Goal: Task Accomplishment & Management: Complete application form

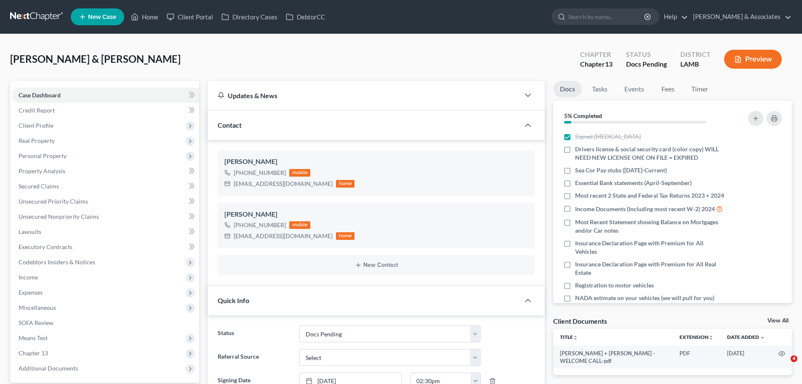
select select "6"
click at [198, 52] on div "Reed, James & Nadia Upgraded Chapter Chapter 13 Status Docs Pending District LA…" at bounding box center [401, 62] width 782 height 37
click at [164, 55] on div "Reed, James & Nadia Upgraded Chapter Chapter 13 Status Docs Pending District LA…" at bounding box center [401, 62] width 782 height 37
click at [765, 170] on icon "button" at bounding box center [768, 170] width 7 height 7
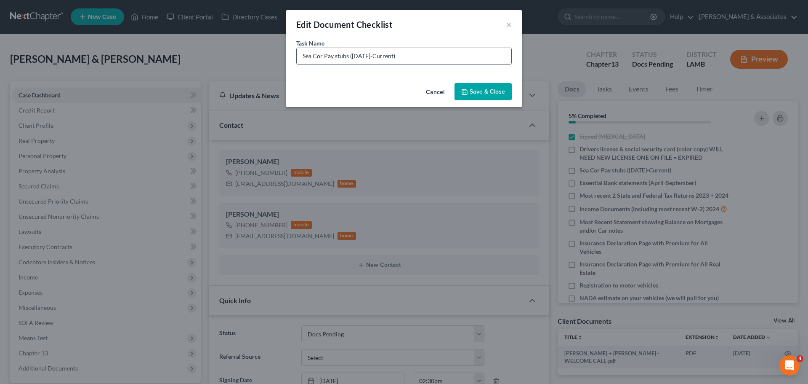
drag, startPoint x: 390, startPoint y: 55, endPoint x: 352, endPoint y: 55, distance: 37.9
click at [352, 55] on input "Sea Cor Pay stubs (April 1-Current)" at bounding box center [404, 56] width 215 height 16
drag, startPoint x: 323, startPoint y: 58, endPoint x: 305, endPoint y: 56, distance: 17.4
click at [305, 56] on input "Sea Cor Pay stubs (June 13, Aug 8, Sept 5, Sept 19)" at bounding box center [404, 56] width 215 height 16
type input "SEACOR Pay stubs (June 13, Aug 8, Sept 5, Sept 19)"
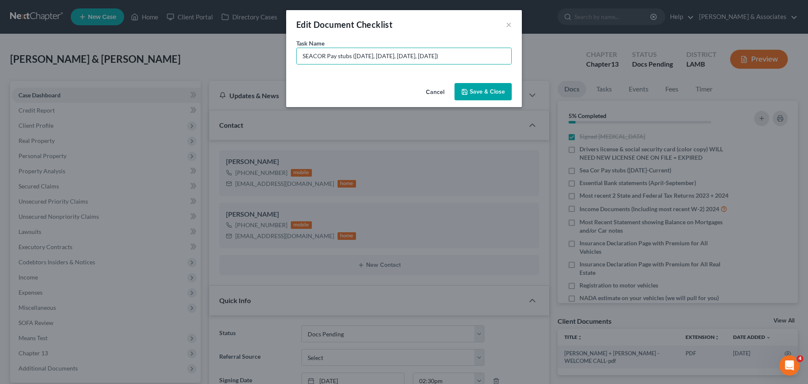
drag, startPoint x: 509, startPoint y: 82, endPoint x: 502, endPoint y: 89, distance: 9.5
click at [508, 83] on div "Cancel Save & Close" at bounding box center [404, 94] width 236 height 28
click at [502, 89] on button "Save & Close" at bounding box center [483, 92] width 57 height 18
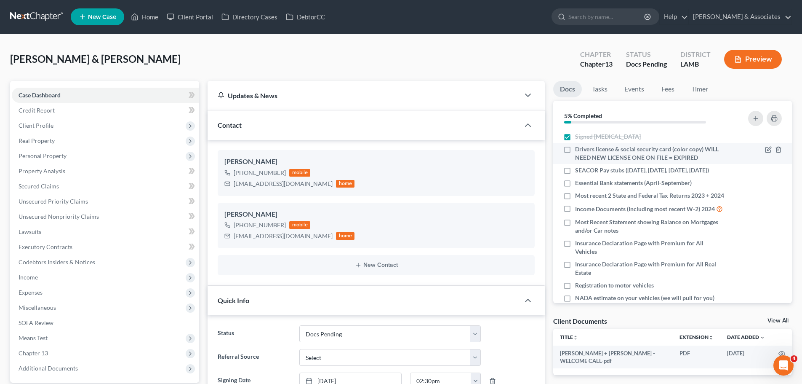
click at [643, 156] on span "Drivers license & social security card (color copy) WILL NEED NEW LICENSE ONE O…" at bounding box center [650, 153] width 150 height 17
click at [584, 150] on input "Drivers license & social security card (color copy) WILL NEED NEW LICENSE ONE O…" at bounding box center [580, 147] width 5 height 5
checkbox input "true"
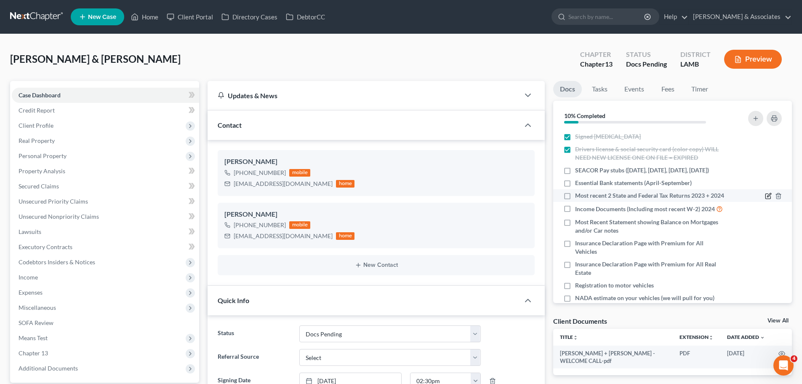
click at [765, 196] on icon "button" at bounding box center [768, 195] width 7 height 7
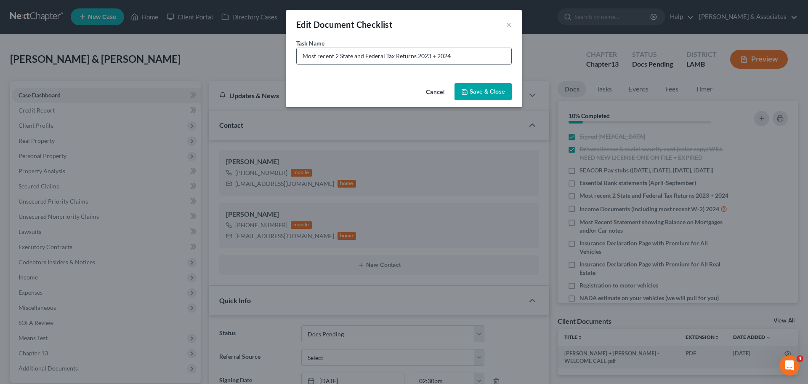
drag, startPoint x: 413, startPoint y: 48, endPoint x: 421, endPoint y: 52, distance: 9.6
click at [413, 48] on div "Most recent 2 State and Federal Tax Returns 2023 + 2024" at bounding box center [404, 56] width 216 height 17
drag, startPoint x: 456, startPoint y: 55, endPoint x: 432, endPoint y: 59, distance: 24.8
click at [432, 59] on input "Most recent 2 State and Federal Tax Returns 2023 + 2024" at bounding box center [404, 56] width 215 height 16
click at [466, 58] on input "Most recent 2 State and Federal Tax Returns 2023 + 2024" at bounding box center [404, 56] width 215 height 16
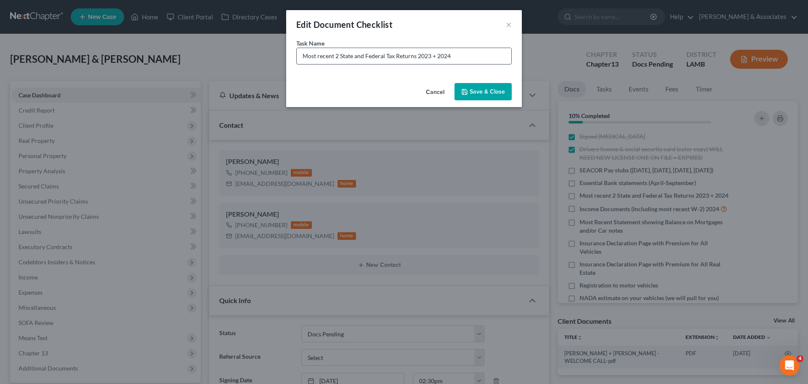
drag, startPoint x: 466, startPoint y: 58, endPoint x: 304, endPoint y: 51, distance: 162.2
click at [304, 51] on input "Most recent 2 State and Federal Tax Returns 2023 + 2024" at bounding box center [404, 56] width 215 height 16
type input "2023 State and Federal Tax Returns"
click at [471, 95] on button "Save & Close" at bounding box center [483, 92] width 57 height 18
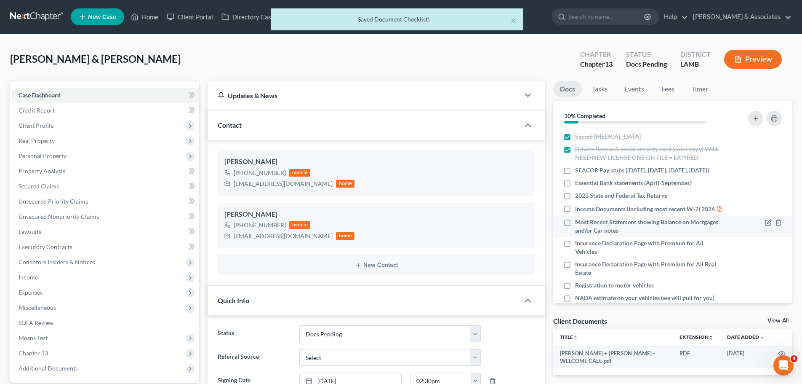
scroll to position [42, 0]
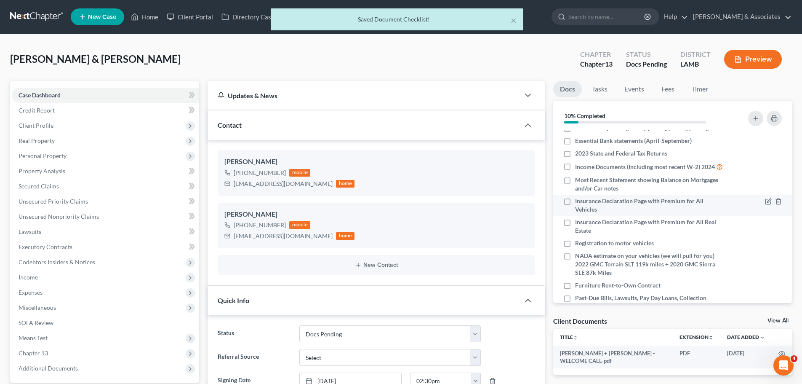
click at [651, 213] on span "Insurance Declaration Page with Premium for All Vehicles" at bounding box center [650, 205] width 150 height 17
click at [584, 202] on input "Insurance Declaration Page with Premium for All Vehicles" at bounding box center [580, 199] width 5 height 5
checkbox input "true"
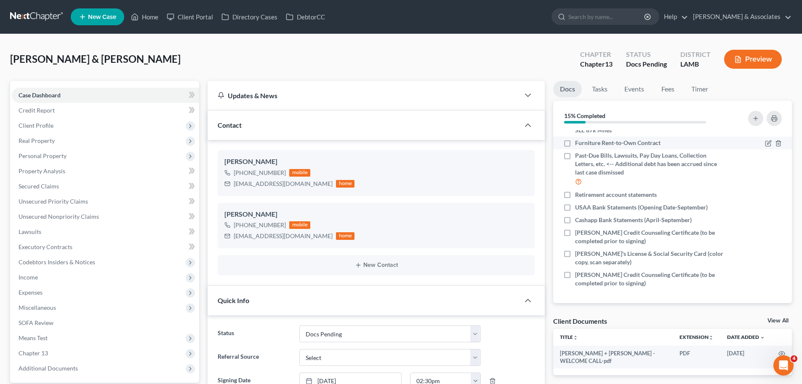
scroll to position [193, 0]
click at [584, 194] on span "Retirement account statements" at bounding box center [616, 194] width 82 height 8
click at [584, 194] on input "Retirement account statements" at bounding box center [580, 192] width 5 height 5
checkbox input "true"
click at [587, 235] on span "Nadia Credit Counseling Certificate (to be completed prior to signing)" at bounding box center [650, 236] width 150 height 17
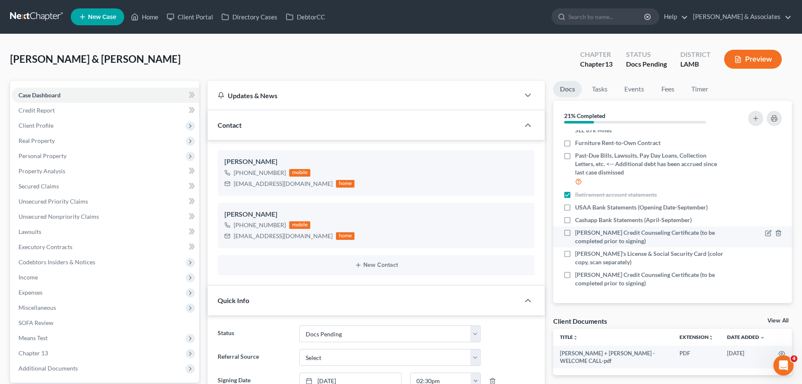
click at [584, 234] on input "Nadia Credit Counseling Certificate (to be completed prior to signing)" at bounding box center [580, 230] width 5 height 5
checkbox input "true"
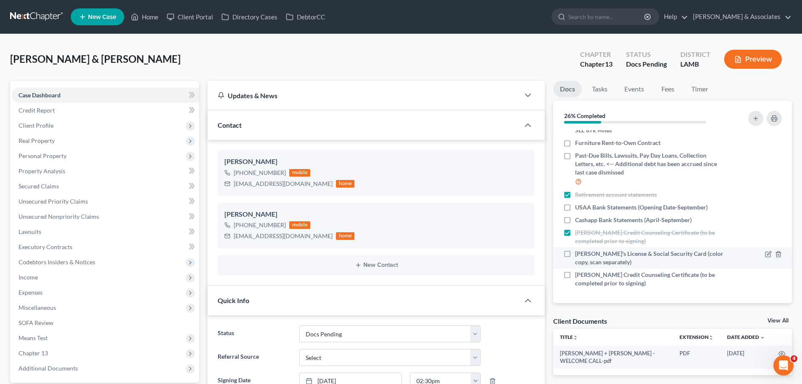
click at [589, 257] on span "Nadia Driver's License & Social Security Card (color copy, scan separately)" at bounding box center [650, 257] width 150 height 17
click at [584, 255] on input "Nadia Driver's License & Social Security Card (color copy, scan separately)" at bounding box center [580, 251] width 5 height 5
checkbox input "true"
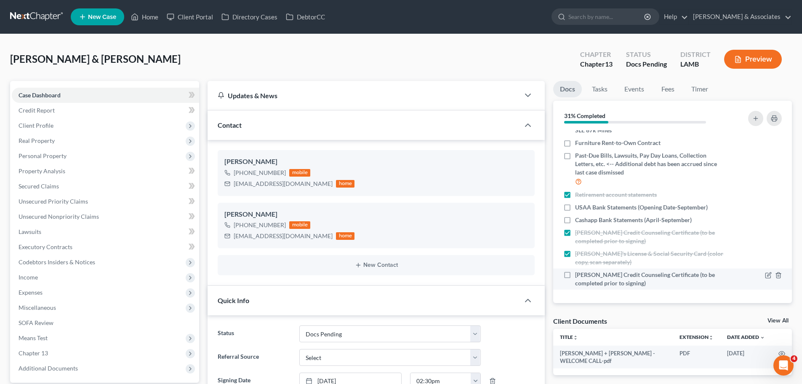
click at [577, 275] on span "James Credit Counseling Certificate (to be completed prior to signing)" at bounding box center [650, 278] width 150 height 17
click at [578, 275] on input "James Credit Counseling Certificate (to be completed prior to signing)" at bounding box center [580, 272] width 5 height 5
checkbox input "true"
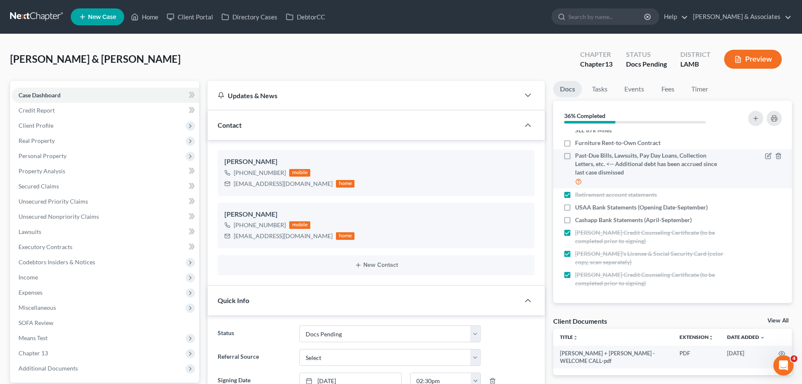
click at [635, 168] on span "Past-Due Bills, Lawsuits, Pay Day Loans, Collection Letters, etc. <-- Additiona…" at bounding box center [650, 163] width 150 height 25
click at [584, 157] on input "Past-Due Bills, Lawsuits, Pay Day Loans, Collection Letters, etc. <-- Additiona…" at bounding box center [580, 153] width 5 height 5
checkbox input "true"
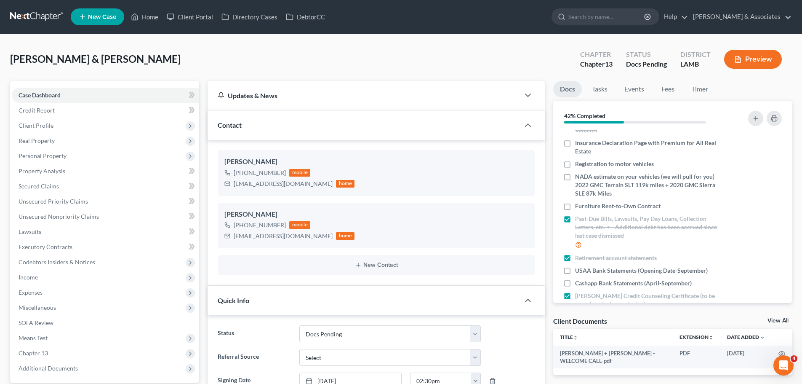
scroll to position [109, 0]
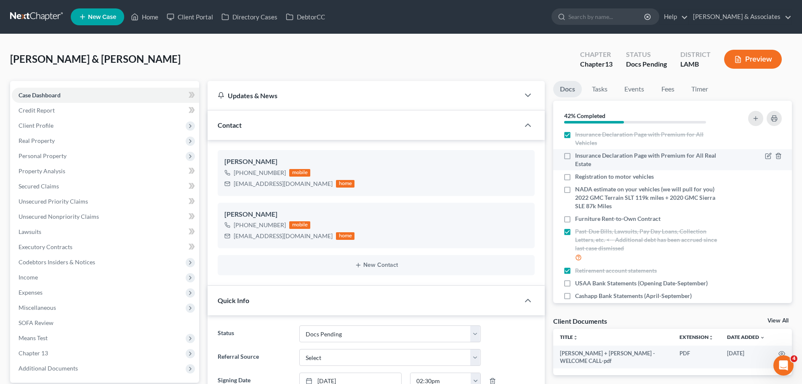
click at [666, 168] on span "Insurance Declaration Page with Premium for All Real Estate" at bounding box center [650, 159] width 150 height 17
click at [584, 157] on input "Insurance Declaration Page with Premium for All Real Estate" at bounding box center [580, 153] width 5 height 5
click at [666, 161] on span "Insurance Declaration Page with Premium for All Real Estate" at bounding box center [650, 159] width 150 height 17
click at [584, 157] on input "Insurance Declaration Page with Premium for All Real Estate" at bounding box center [580, 153] width 5 height 5
click at [665, 168] on span "Insurance Declaration Page with Premium for All Real Estate" at bounding box center [650, 159] width 150 height 17
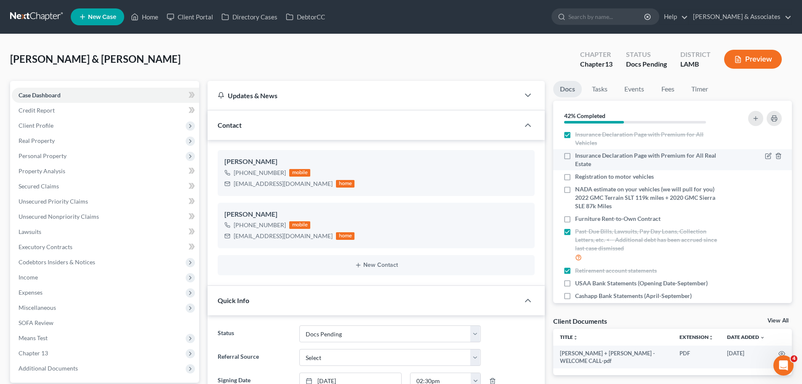
click at [584, 157] on input "Insurance Declaration Page with Premium for All Real Estate" at bounding box center [580, 153] width 5 height 5
click at [665, 168] on span "Insurance Declaration Page with Premium for All Real Estate" at bounding box center [650, 159] width 150 height 17
click at [584, 157] on input "Insurance Declaration Page with Premium for All Real Estate" at bounding box center [580, 153] width 5 height 5
checkbox input "false"
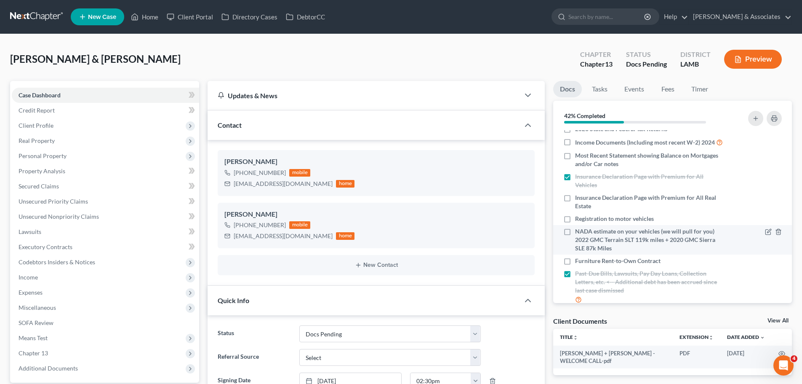
scroll to position [24, 0]
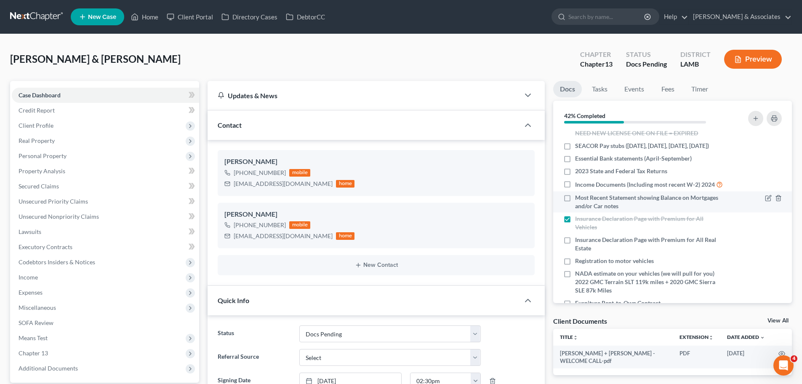
click at [670, 208] on span "Most Recent Statement showing Balance on Mortgages and/or Car notes" at bounding box center [650, 201] width 150 height 17
click at [584, 199] on input "Most Recent Statement showing Balance on Mortgages and/or Car notes" at bounding box center [580, 195] width 5 height 5
checkbox input "true"
drag, startPoint x: 19, startPoint y: 13, endPoint x: 7, endPoint y: 22, distance: 14.9
click at [19, 13] on link at bounding box center [37, 16] width 54 height 15
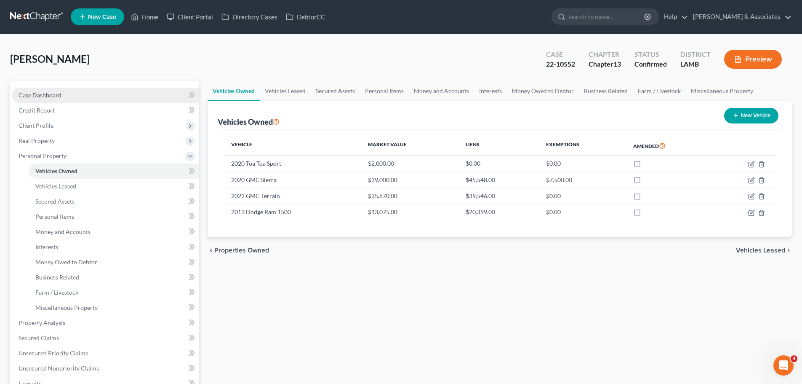
click at [19, 91] on span "Case Dashboard" at bounding box center [40, 94] width 43 height 7
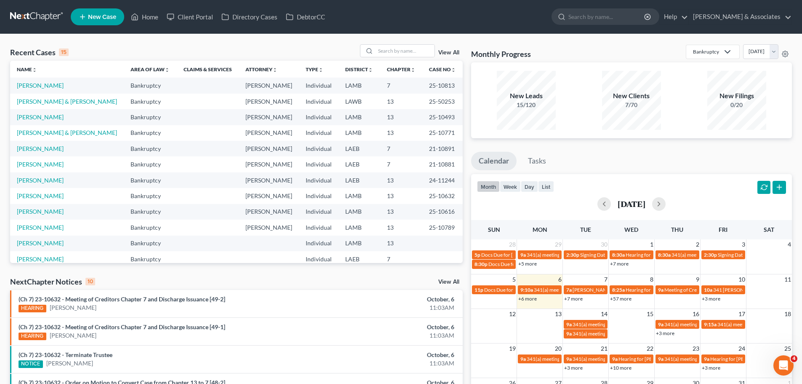
scroll to position [58, 0]
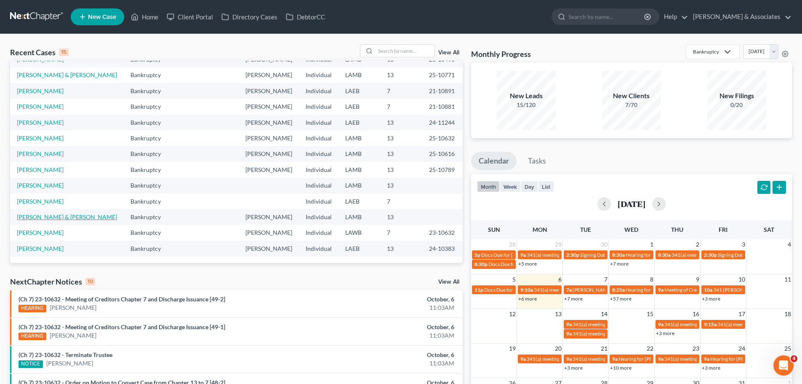
click at [41, 217] on link "Reed, James & Nadia" at bounding box center [67, 216] width 100 height 7
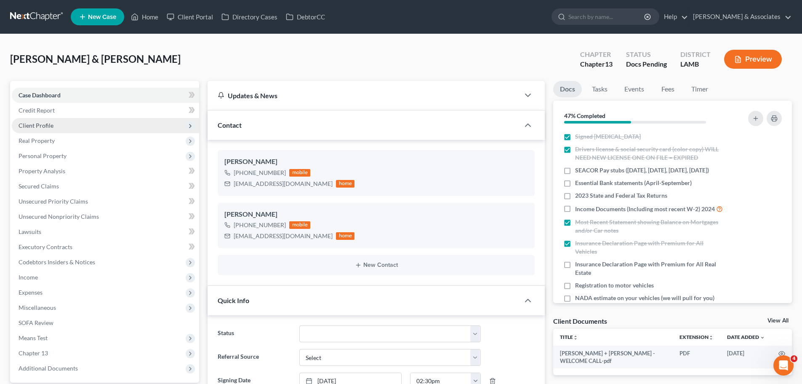
click at [54, 126] on span "Client Profile" at bounding box center [105, 125] width 187 height 15
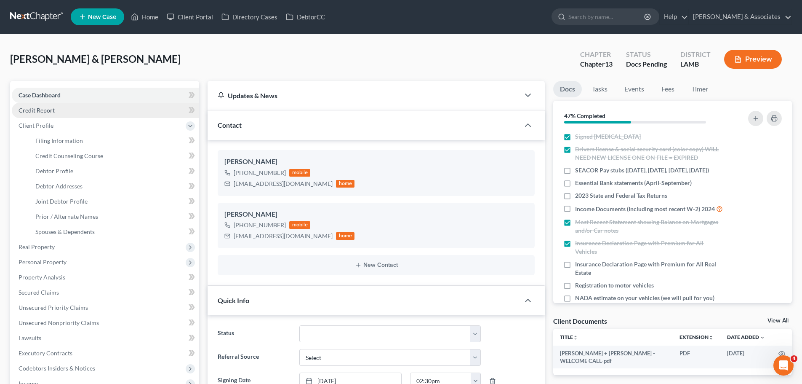
click at [72, 111] on link "Credit Report" at bounding box center [105, 110] width 187 height 15
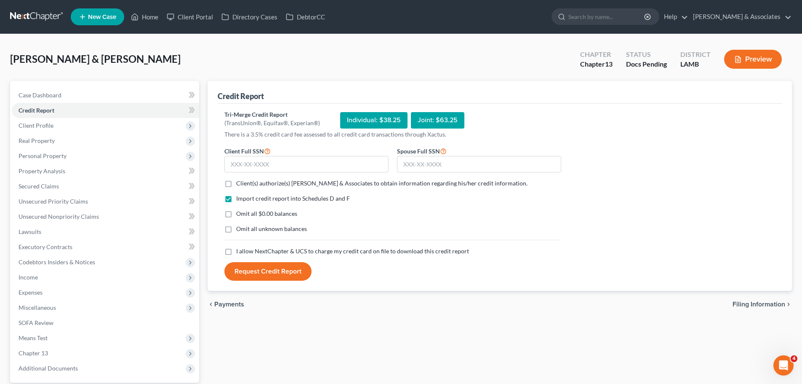
click at [236, 187] on label "Client(s) authorize(s) Diment & Associates to obtain information regarding his/…" at bounding box center [381, 183] width 291 height 8
click at [240, 184] on input "Client(s) authorize(s) Diment & Associates to obtain information regarding his/…" at bounding box center [242, 181] width 5 height 5
checkbox input "true"
drag, startPoint x: 230, startPoint y: 212, endPoint x: 227, endPoint y: 220, distance: 9.1
click at [236, 212] on label "Omit all $0.00 balances" at bounding box center [266, 213] width 61 height 8
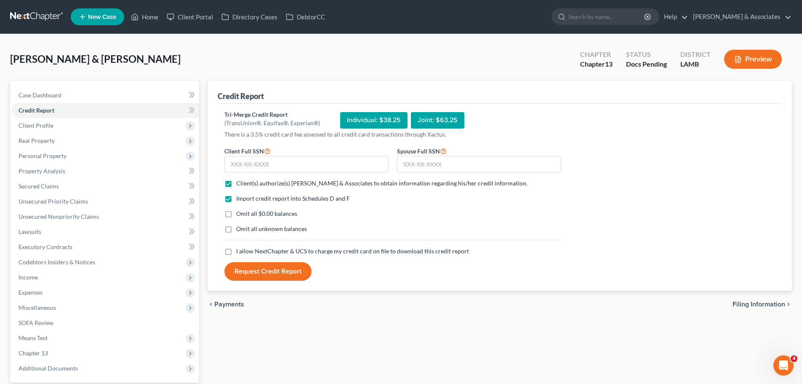
click at [240, 212] on input "Omit all $0.00 balances" at bounding box center [242, 211] width 5 height 5
checkbox input "true"
drag, startPoint x: 229, startPoint y: 225, endPoint x: 229, endPoint y: 238, distance: 13.1
click at [236, 227] on label "Omit all unknown balances" at bounding box center [271, 228] width 71 height 8
click at [236, 253] on label "I allow NextChapter & UCS to charge my credit card on file to download this cre…" at bounding box center [352, 251] width 233 height 8
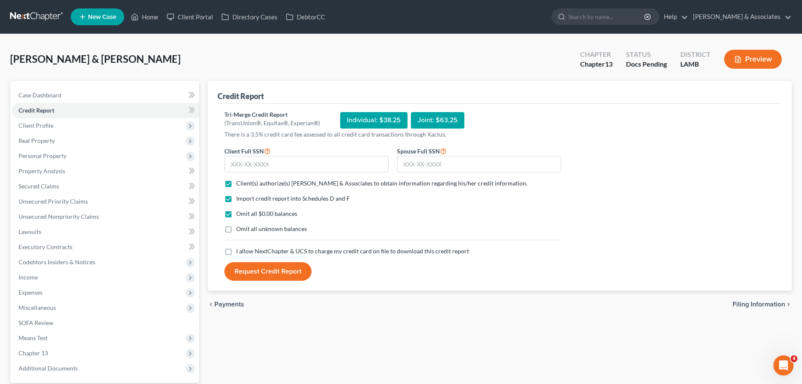
click at [240, 252] on input "I allow NextChapter & UCS to charge my credit card on file to download this cre…" at bounding box center [242, 249] width 5 height 5
checkbox input "true"
click at [236, 231] on label "Omit all unknown balances" at bounding box center [271, 228] width 71 height 8
click at [240, 230] on input "Omit all unknown balances" at bounding box center [242, 226] width 5 height 5
checkbox input "true"
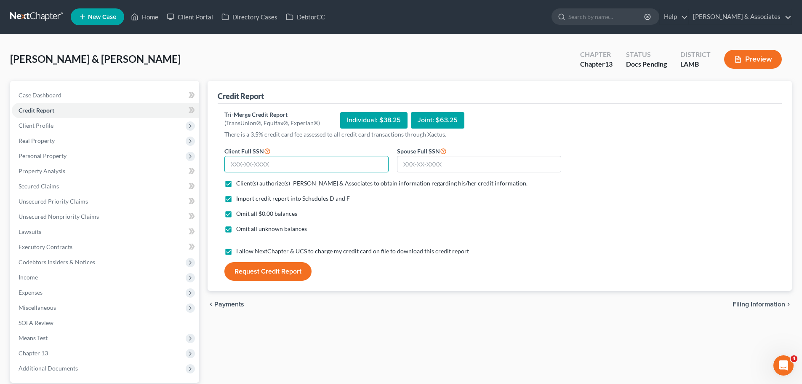
click at [257, 161] on input "text" at bounding box center [306, 164] width 164 height 17
drag, startPoint x: 476, startPoint y: 158, endPoint x: 787, endPoint y: 109, distance: 314.5
click at [478, 158] on input "text" at bounding box center [479, 164] width 164 height 17
type input "434-49-7623"
click at [324, 160] on input "text" at bounding box center [306, 164] width 164 height 17
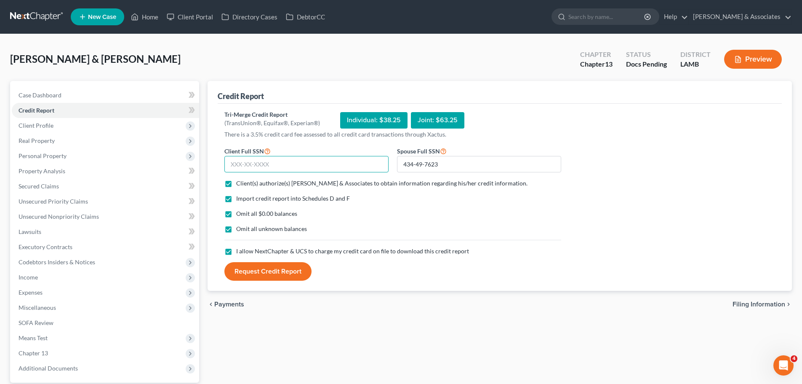
click at [336, 169] on input "text" at bounding box center [306, 164] width 164 height 17
type input "434-33-8347"
click at [288, 272] on button "Request Credit Report" at bounding box center [267, 271] width 87 height 19
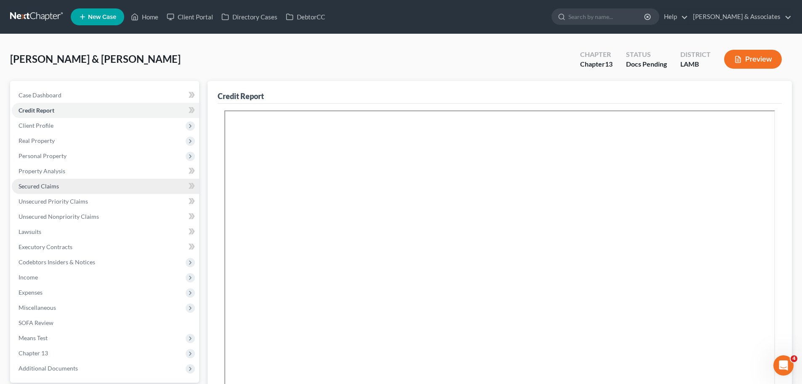
click at [46, 185] on span "Secured Claims" at bounding box center [39, 185] width 40 height 7
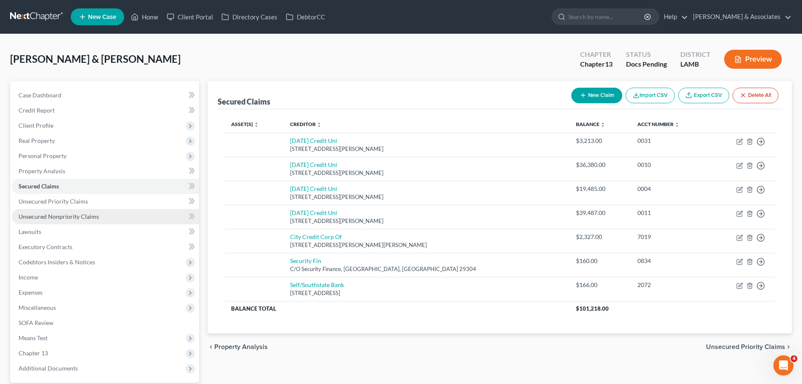
click at [86, 215] on span "Unsecured Nonpriority Claims" at bounding box center [59, 216] width 80 height 7
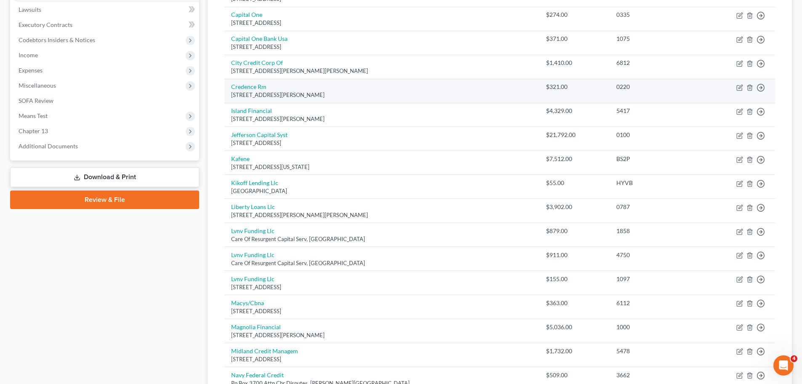
scroll to position [42, 0]
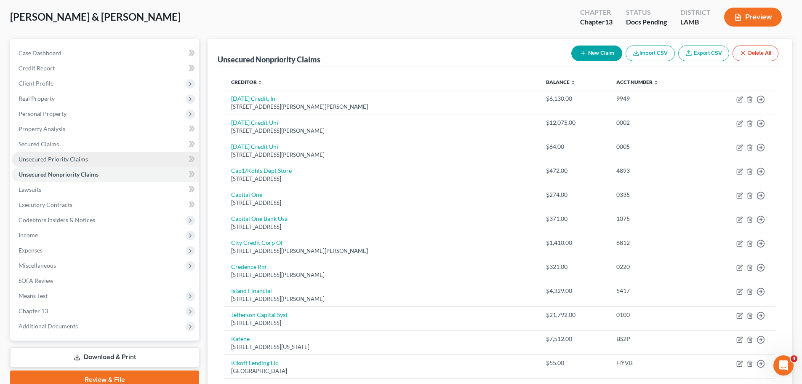
click at [48, 152] on link "Unsecured Priority Claims" at bounding box center [105, 159] width 187 height 15
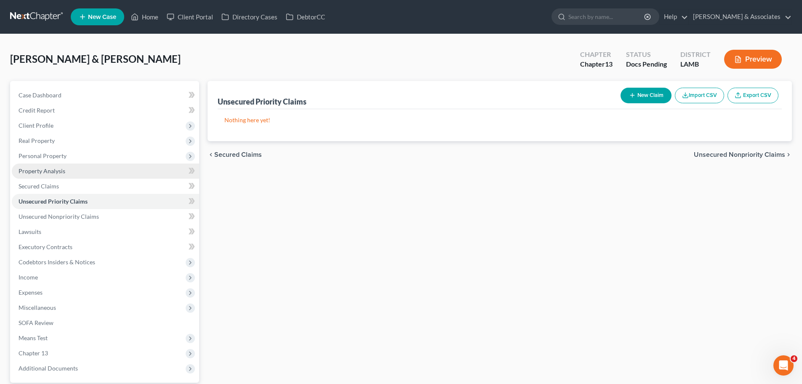
click at [48, 168] on span "Property Analysis" at bounding box center [42, 170] width 47 height 7
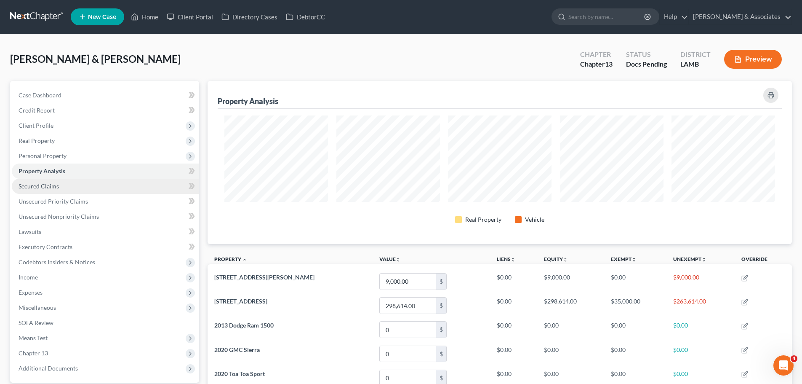
click at [50, 181] on link "Secured Claims" at bounding box center [105, 186] width 187 height 15
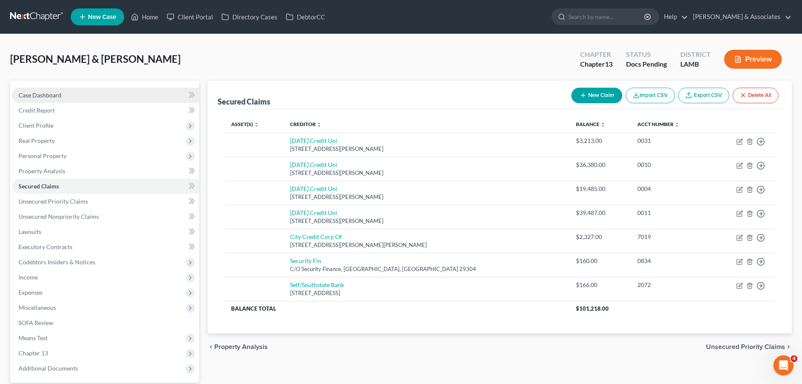
click at [108, 90] on link "Case Dashboard" at bounding box center [105, 95] width 187 height 15
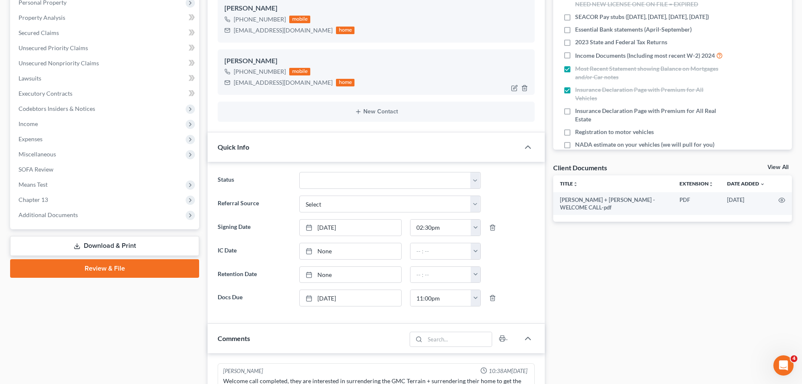
scroll to position [168, 0]
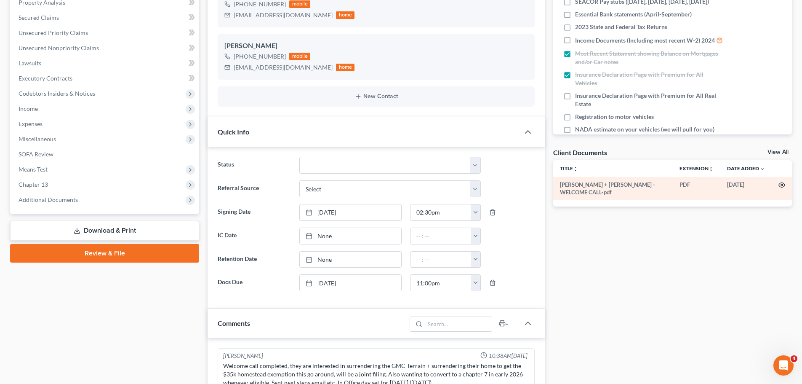
click at [785, 184] on icon "button" at bounding box center [782, 185] width 6 height 5
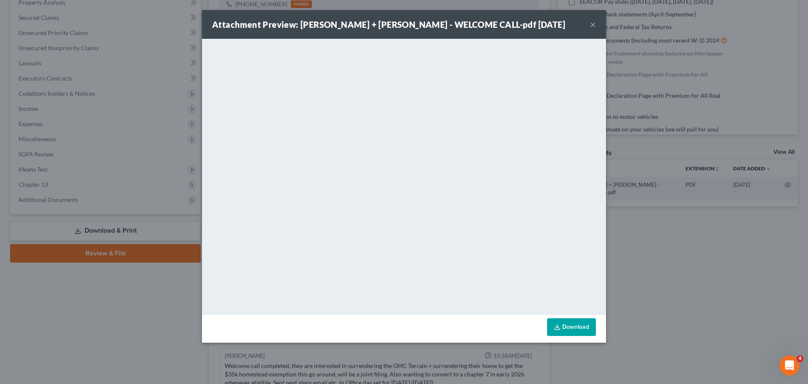
drag, startPoint x: 658, startPoint y: 299, endPoint x: 652, endPoint y: 280, distance: 20.0
click at [658, 299] on div "Attachment Preview: JAMES + NADIA REED - WELCOME CALL-pdf 10/03/2025 × <object …" at bounding box center [404, 192] width 808 height 384
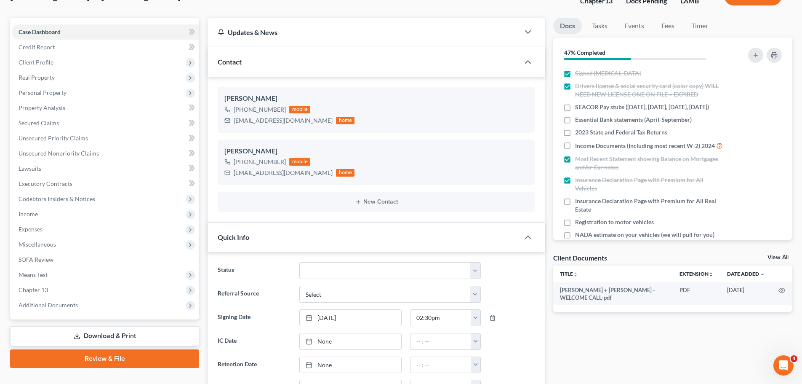
scroll to position [0, 0]
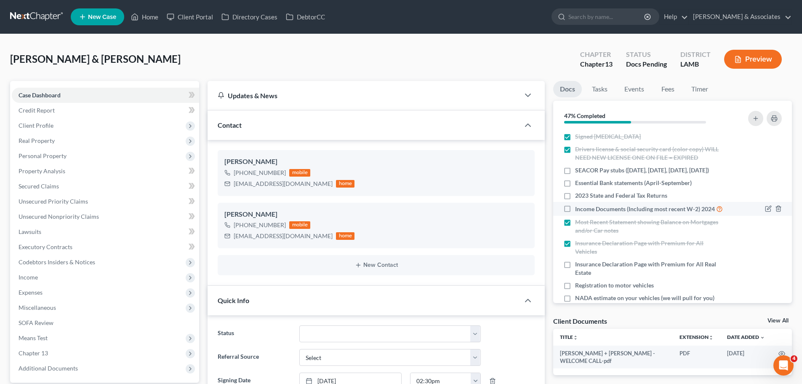
click at [663, 209] on span "Income Documents (Including most recent W-2) 2024" at bounding box center [645, 209] width 140 height 8
click at [584, 209] on input "Income Documents (Including most recent W-2) 2024" at bounding box center [580, 206] width 5 height 5
checkbox input "true"
click at [777, 120] on icon "button" at bounding box center [773, 118] width 5 height 3
click at [765, 186] on icon "button" at bounding box center [768, 183] width 7 height 7
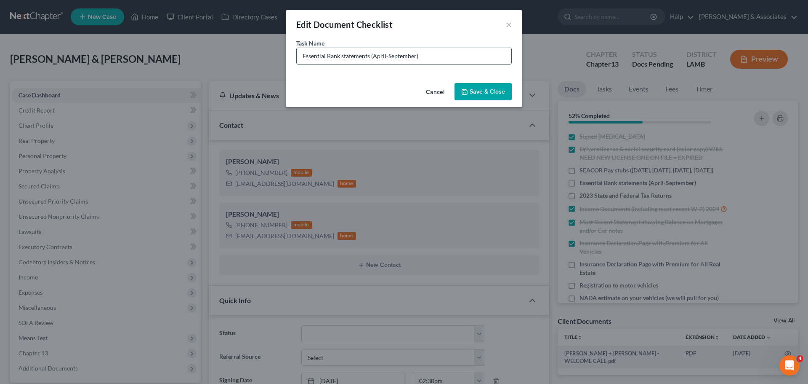
drag, startPoint x: 388, startPoint y: 53, endPoint x: 416, endPoint y: 53, distance: 28.2
click at [416, 53] on input "Essential Bank statements (April-September)" at bounding box center [404, 56] width 215 height 16
type input "Essential Bank statements (April-August)"
click at [485, 94] on button "Save & Close" at bounding box center [483, 92] width 57 height 18
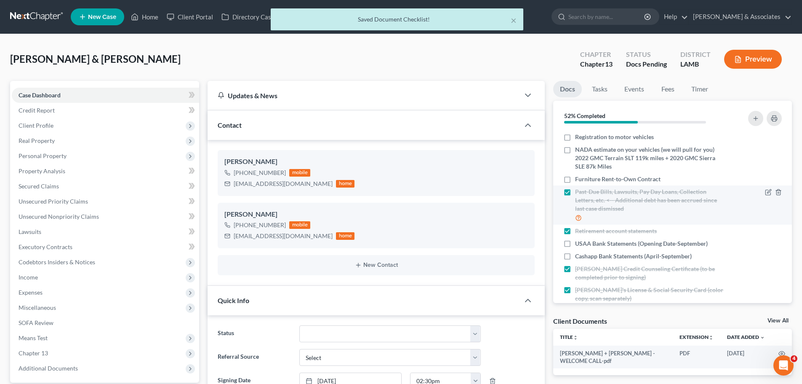
scroll to position [193, 0]
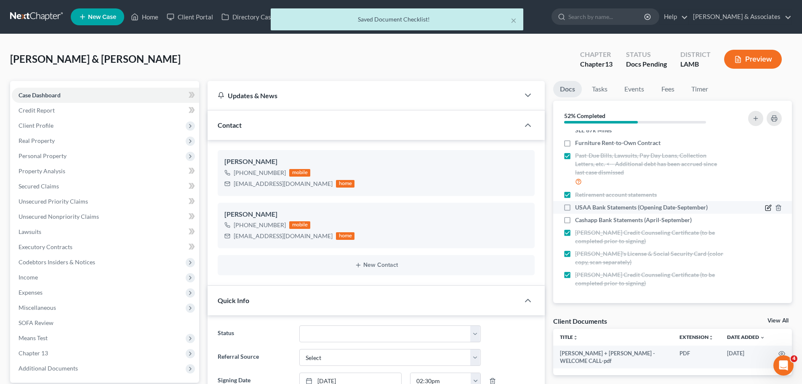
click at [765, 206] on icon "button" at bounding box center [768, 207] width 7 height 7
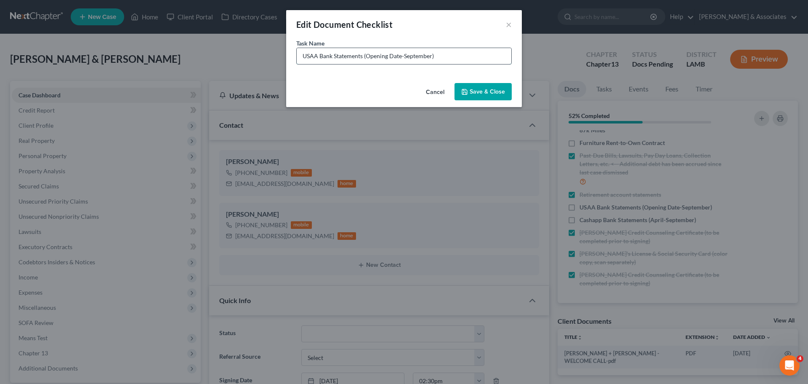
drag, startPoint x: 432, startPoint y: 56, endPoint x: 406, endPoint y: 58, distance: 25.7
click at [406, 58] on input "USAA Bank Statements (Opening Date-September)" at bounding box center [404, 56] width 215 height 16
type input "USAA Bank Statements (Opening Date-August)"
click at [478, 99] on button "Save & Close" at bounding box center [483, 92] width 57 height 18
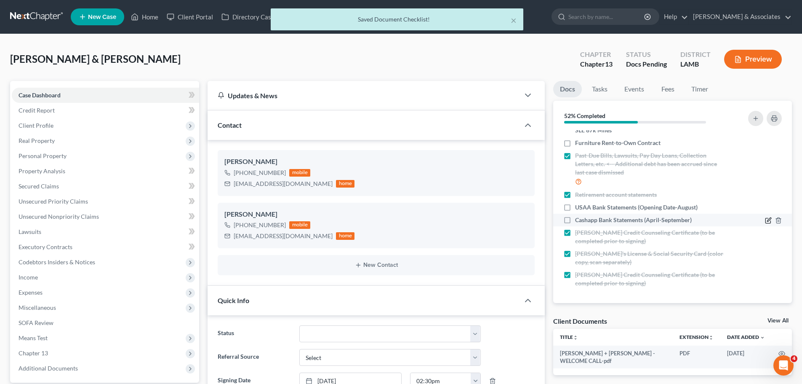
click at [765, 219] on icon "button" at bounding box center [768, 220] width 7 height 7
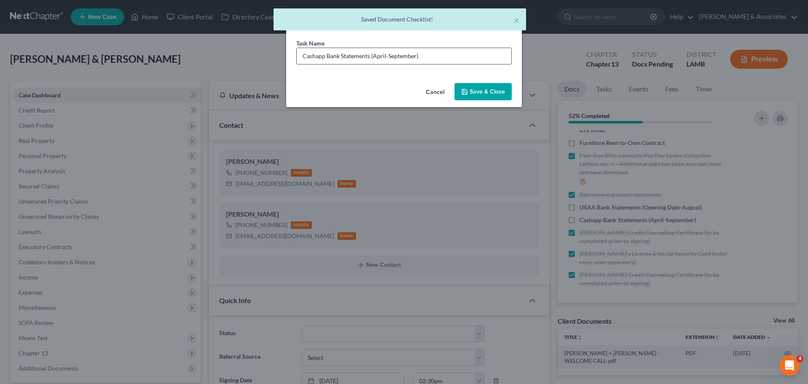
drag, startPoint x: 416, startPoint y: 56, endPoint x: 388, endPoint y: 57, distance: 27.4
click at [388, 57] on input "Cashapp Bank Statements (April-September)" at bounding box center [404, 56] width 215 height 16
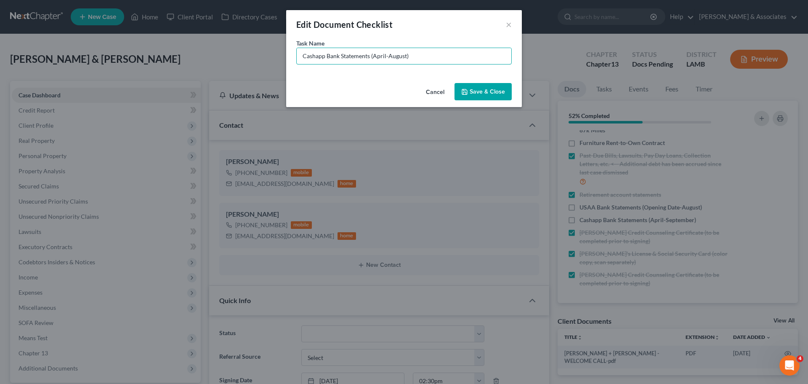
type input "Cashapp Bank Statements (April-August)"
click at [475, 86] on button "Save & Close" at bounding box center [483, 92] width 57 height 18
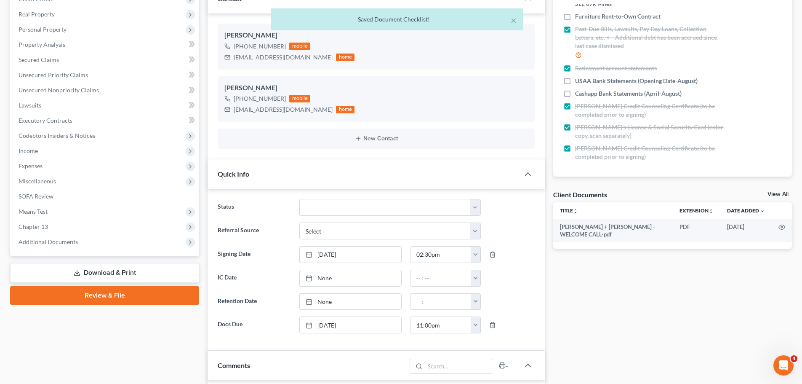
scroll to position [0, 0]
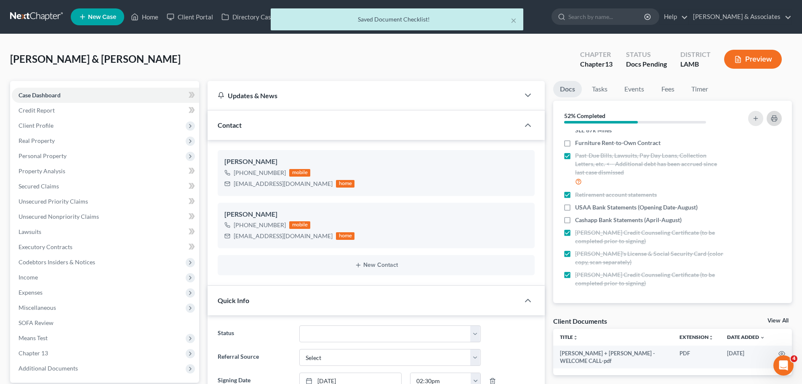
click at [773, 118] on icon "button" at bounding box center [774, 118] width 7 height 7
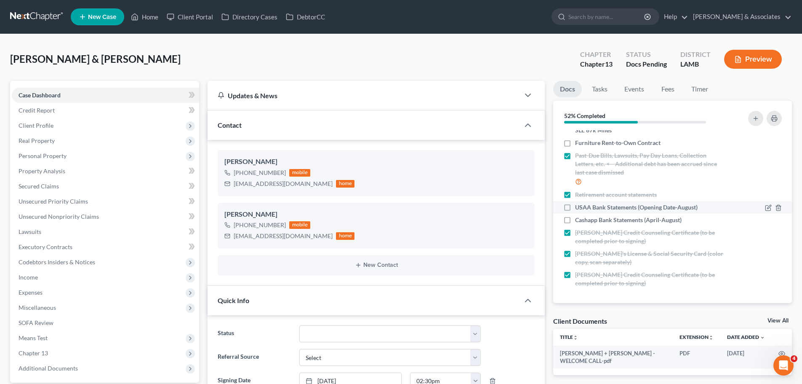
click at [626, 208] on span "USAA Bank Statements (Opening Date-August)" at bounding box center [636, 207] width 123 height 8
click at [584, 208] on input "USAA Bank Statements (Opening Date-August)" at bounding box center [580, 205] width 5 height 5
checkbox input "true"
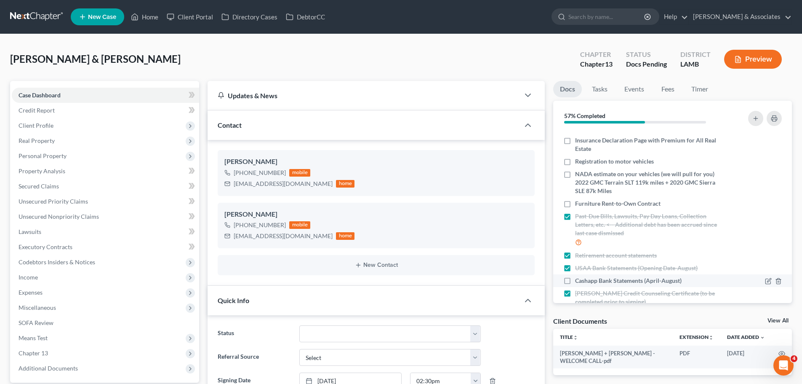
scroll to position [109, 0]
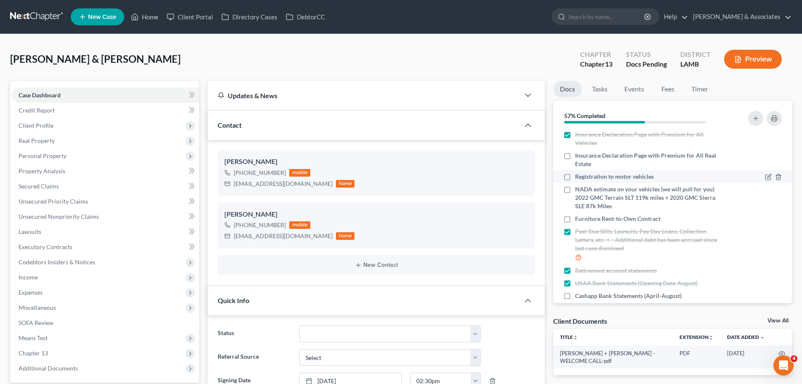
click at [646, 181] on span "Registration to motor vehicles" at bounding box center [614, 176] width 79 height 8
click at [584, 178] on input "Registration to motor vehicles" at bounding box center [580, 174] width 5 height 5
checkbox input "true"
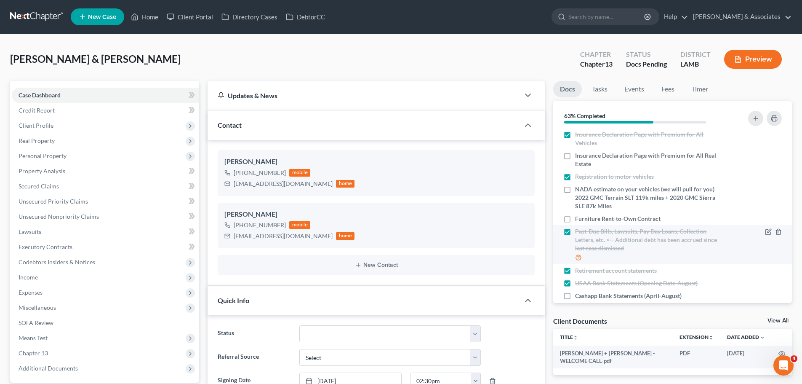
scroll to position [67, 0]
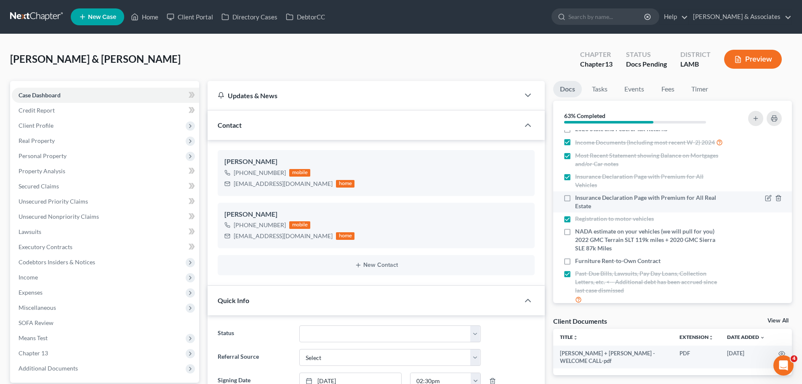
click at [634, 207] on span "Insurance Declaration Page with Premium for All Real Estate" at bounding box center [650, 201] width 150 height 17
click at [584, 199] on input "Insurance Declaration Page with Premium for All Real Estate" at bounding box center [580, 195] width 5 height 5
checkbox input "true"
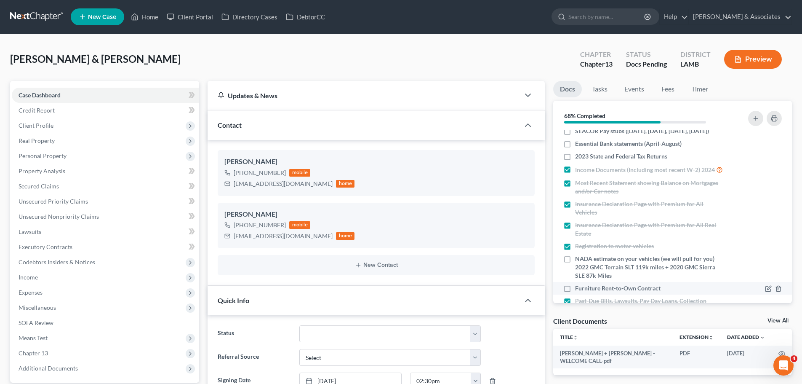
scroll to position [24, 0]
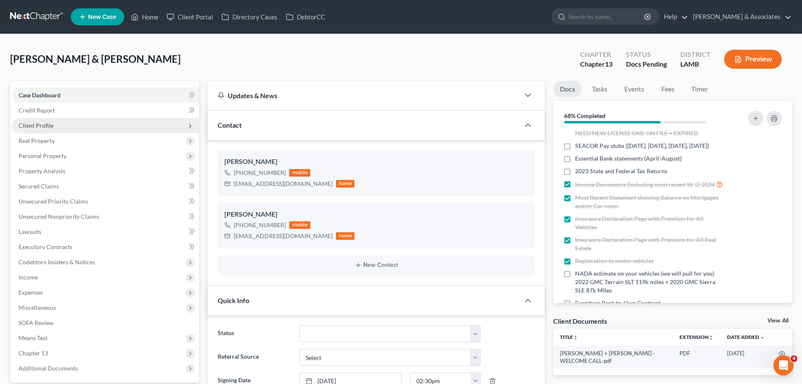
drag, startPoint x: 53, startPoint y: 130, endPoint x: 48, endPoint y: 128, distance: 5.3
click at [53, 130] on span "Client Profile" at bounding box center [105, 125] width 187 height 15
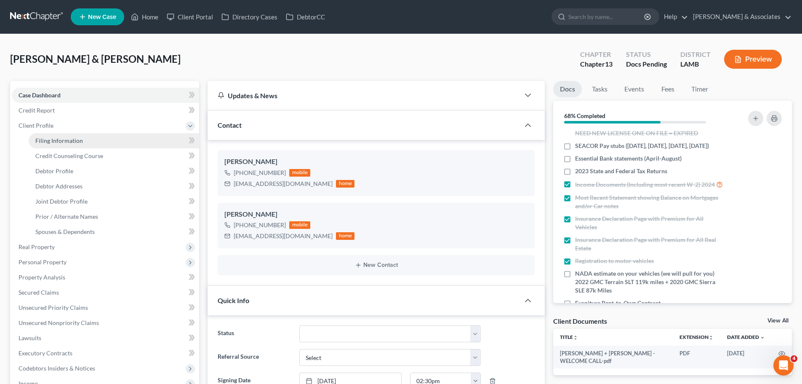
click at [52, 139] on span "Filing Information" at bounding box center [59, 140] width 48 height 7
select select "1"
select select "3"
select select "19"
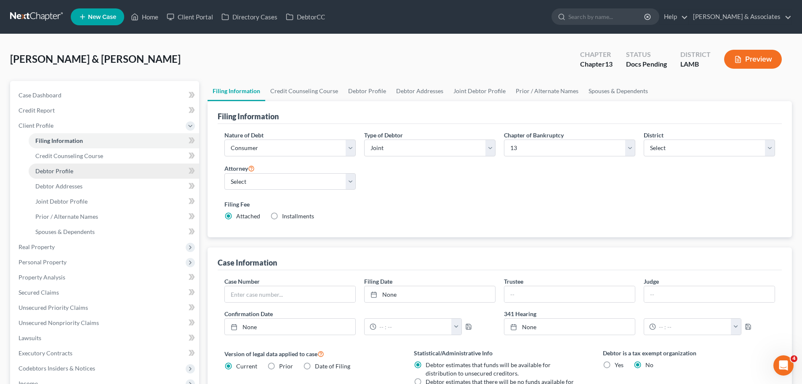
click at [56, 175] on link "Debtor Profile" at bounding box center [114, 170] width 171 height 15
select select "1"
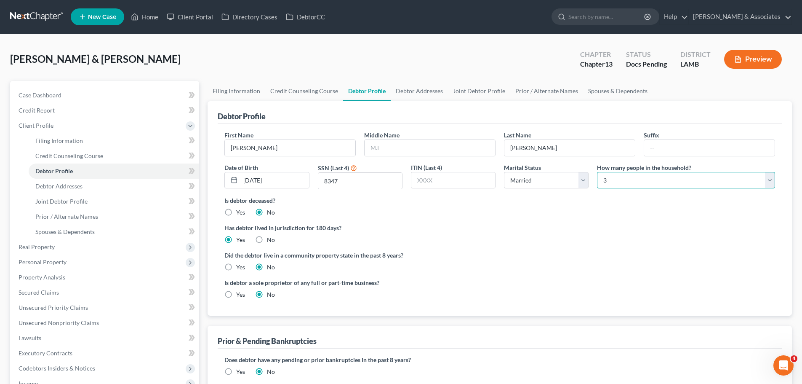
click at [619, 180] on select "Select 1 2 3 4 5 6 7 8 9 10 11 12 13 14 15 16 17 18 19 20" at bounding box center [686, 180] width 178 height 17
select select "3"
click at [597, 172] on select "Select 1 2 3 4 5 6 7 8 9 10 11 12 13 14 15 16 17 18 19 20" at bounding box center [686, 180] width 178 height 17
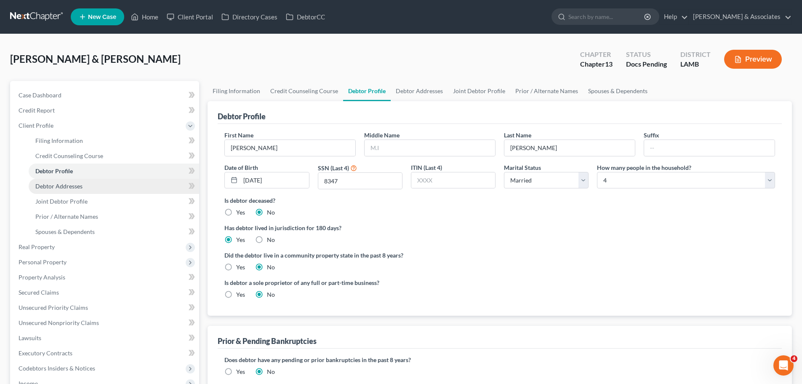
click at [70, 187] on span "Debtor Addresses" at bounding box center [58, 185] width 47 height 7
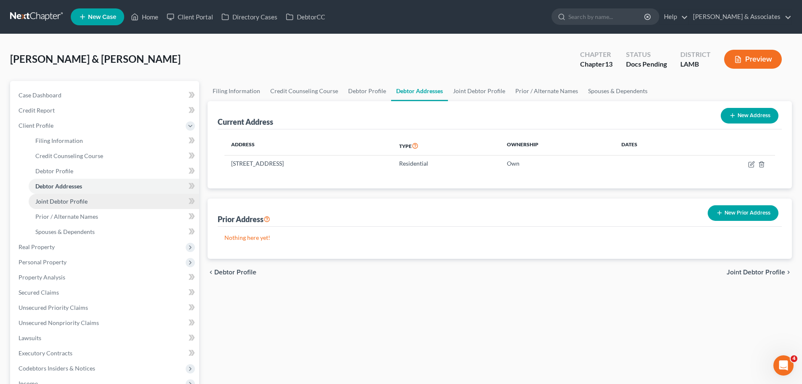
click at [95, 200] on link "Joint Debtor Profile" at bounding box center [114, 201] width 171 height 15
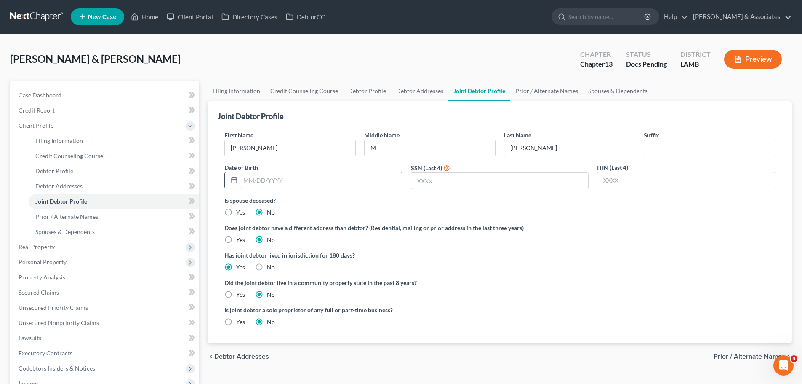
click at [329, 183] on input "text" at bounding box center [321, 180] width 162 height 16
type input "04/09/1981"
click at [445, 181] on input "text" at bounding box center [499, 181] width 177 height 16
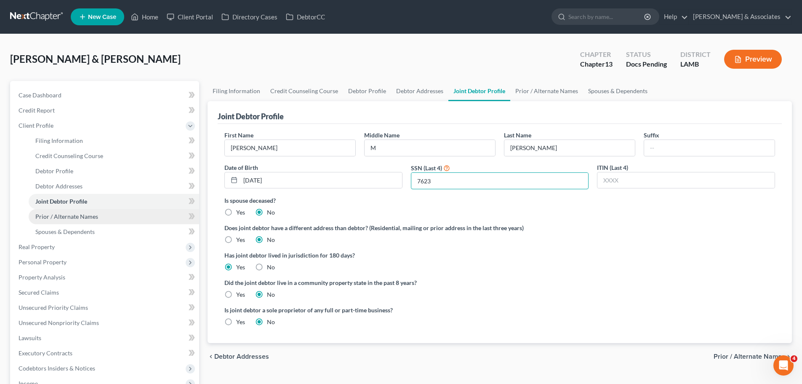
type input "7623"
click at [80, 219] on span "Prior / Alternate Names" at bounding box center [66, 216] width 63 height 7
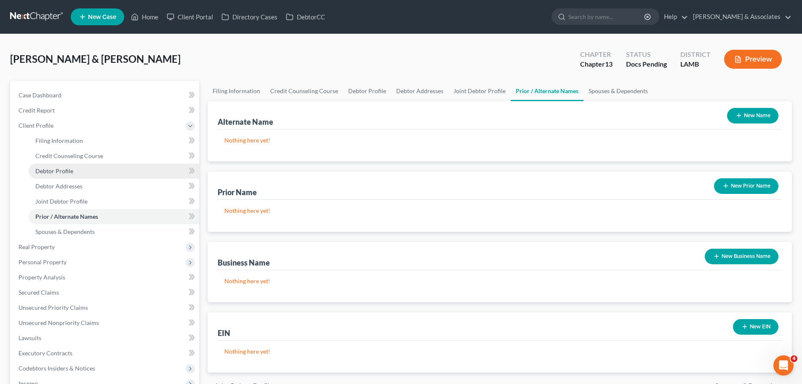
click at [53, 169] on span "Debtor Profile" at bounding box center [54, 170] width 38 height 7
select select "1"
select select "3"
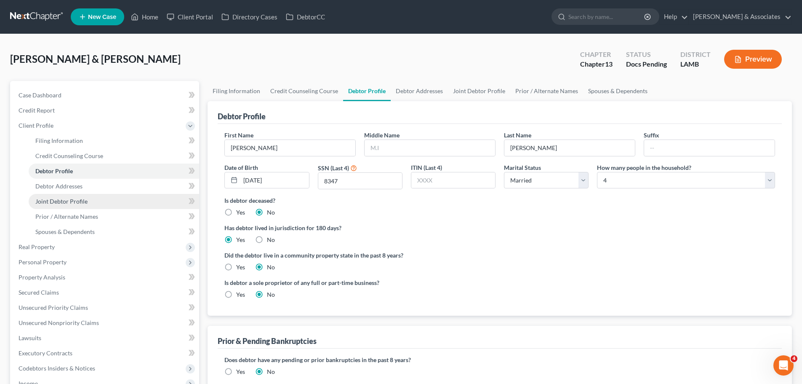
click at [69, 195] on link "Joint Debtor Profile" at bounding box center [114, 201] width 171 height 15
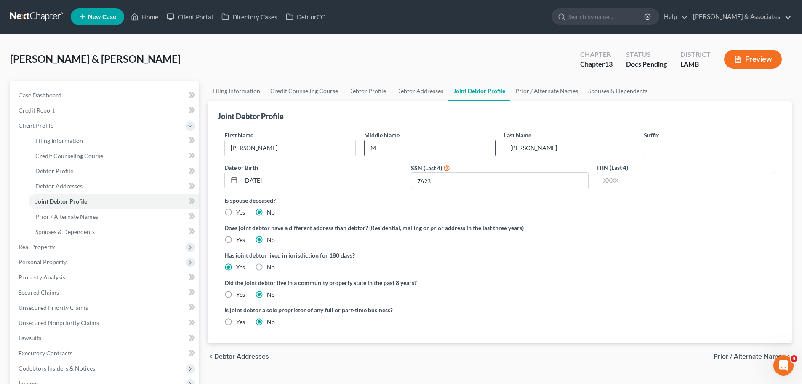
click at [430, 149] on input "M" at bounding box center [430, 148] width 131 height 16
type input "Marie"
click at [522, 312] on div "Is joint debtor a sole proprietor of any full or part-time business? Yes No" at bounding box center [499, 318] width 559 height 27
drag, startPoint x: 229, startPoint y: 293, endPoint x: 244, endPoint y: 291, distance: 14.9
click at [236, 293] on label "Yes" at bounding box center [240, 294] width 9 height 8
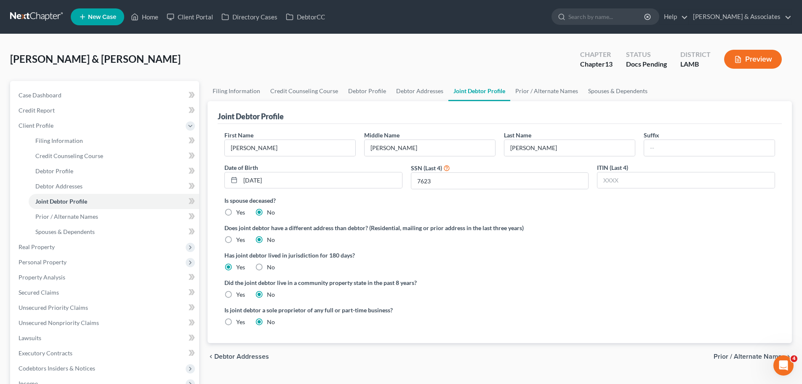
click at [240, 293] on input "Yes" at bounding box center [242, 292] width 5 height 5
radio input "true"
radio input "false"
click at [556, 299] on div "Did the joint debtor live in a community property state in the past 8 years? Ye…" at bounding box center [499, 288] width 551 height 21
click at [76, 235] on link "Spouses & Dependents" at bounding box center [114, 231] width 171 height 15
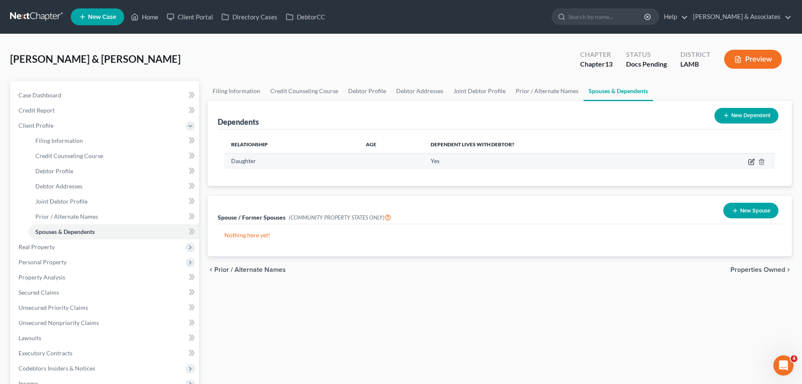
click at [752, 161] on icon "button" at bounding box center [752, 161] width 4 height 4
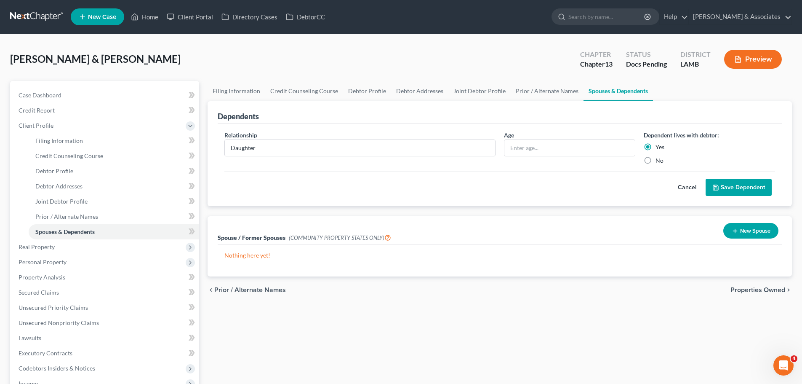
click at [686, 186] on button "Cancel" at bounding box center [687, 187] width 37 height 17
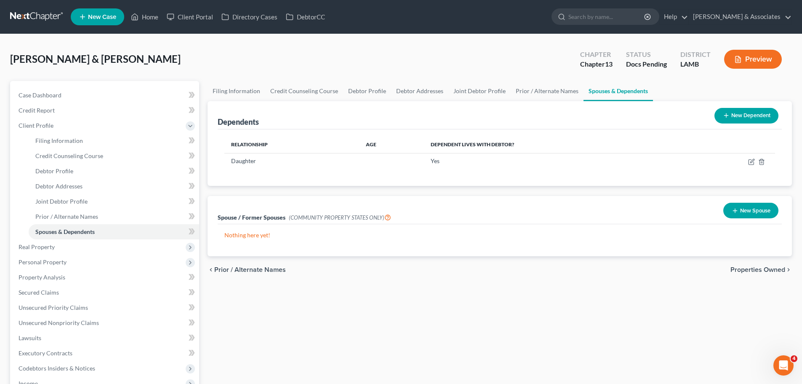
click at [747, 113] on button "New Dependent" at bounding box center [746, 116] width 64 height 16
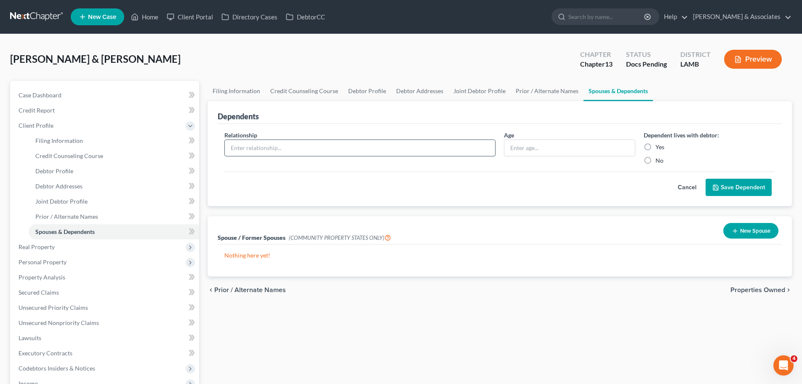
click at [371, 146] on input "text" at bounding box center [360, 148] width 270 height 16
type input "Son"
type input "2"
click at [656, 146] on label "Yes" at bounding box center [660, 147] width 9 height 8
click at [659, 146] on input "Yes" at bounding box center [661, 145] width 5 height 5
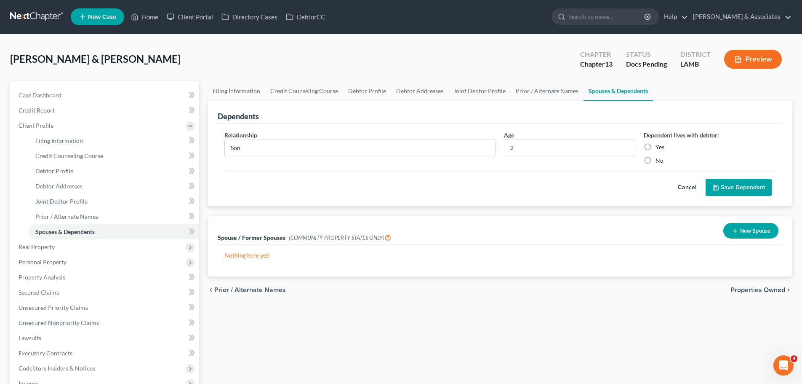
radio input "true"
click at [727, 191] on button "Save Dependent" at bounding box center [739, 188] width 66 height 18
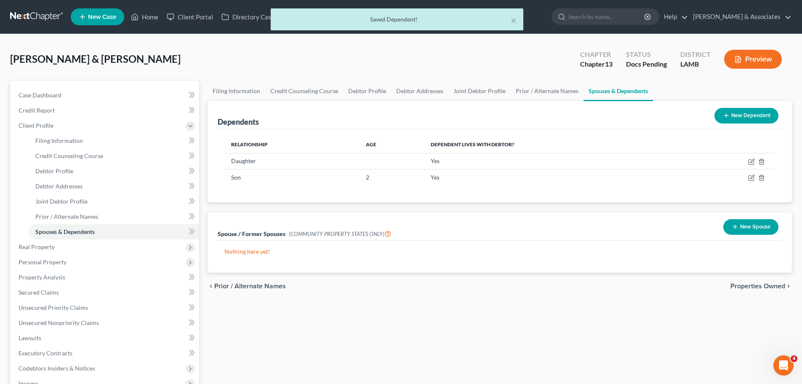
click at [268, 315] on div "Filing Information Credit Counseling Course Debtor Profile Debtor Addresses Joi…" at bounding box center [499, 309] width 593 height 456
click at [55, 244] on span "Real Property" at bounding box center [105, 246] width 187 height 15
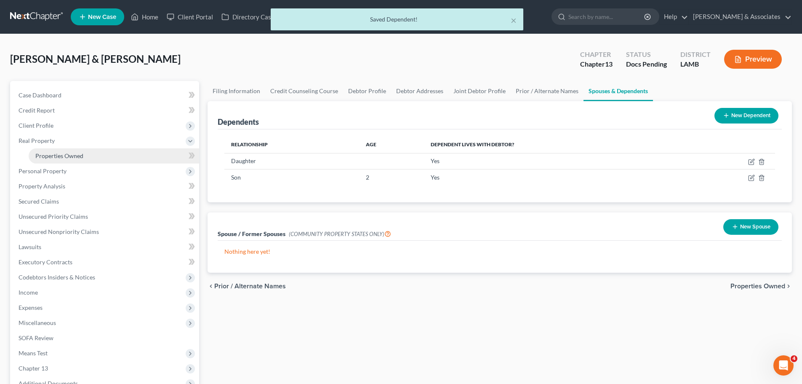
click at [62, 153] on span "Properties Owned" at bounding box center [59, 155] width 48 height 7
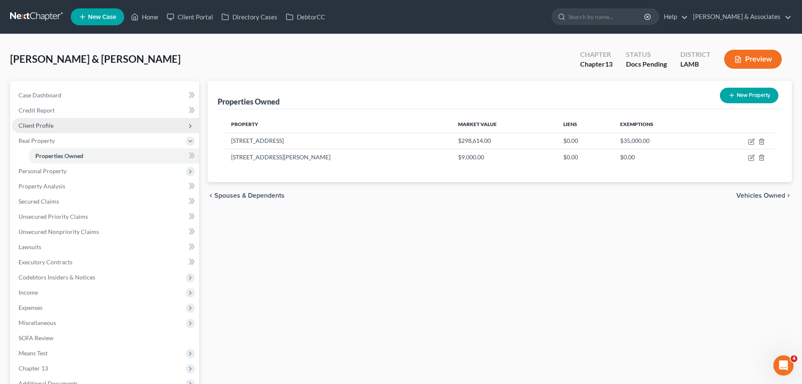
click at [60, 125] on span "Client Profile" at bounding box center [105, 125] width 187 height 15
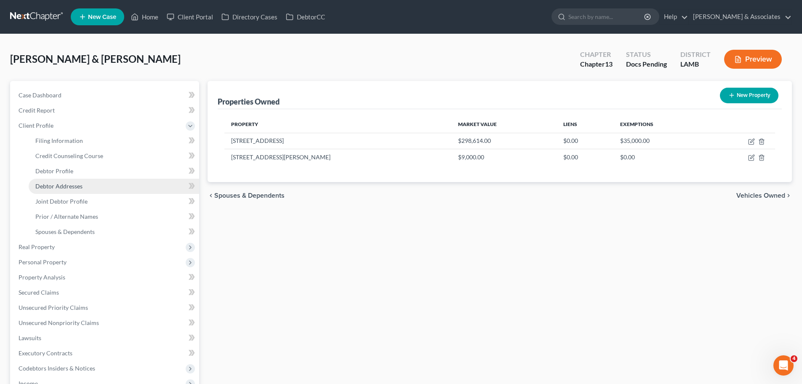
click at [60, 180] on link "Debtor Addresses" at bounding box center [114, 186] width 171 height 15
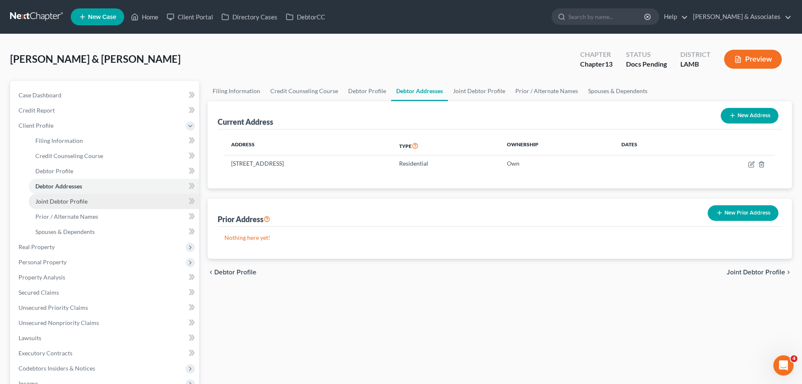
click at [62, 198] on span "Joint Debtor Profile" at bounding box center [61, 200] width 52 height 7
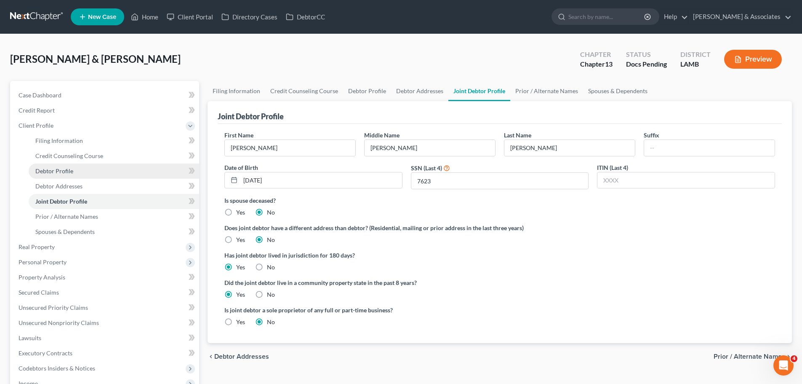
click at [65, 175] on link "Debtor Profile" at bounding box center [114, 170] width 171 height 15
select select "1"
select select "3"
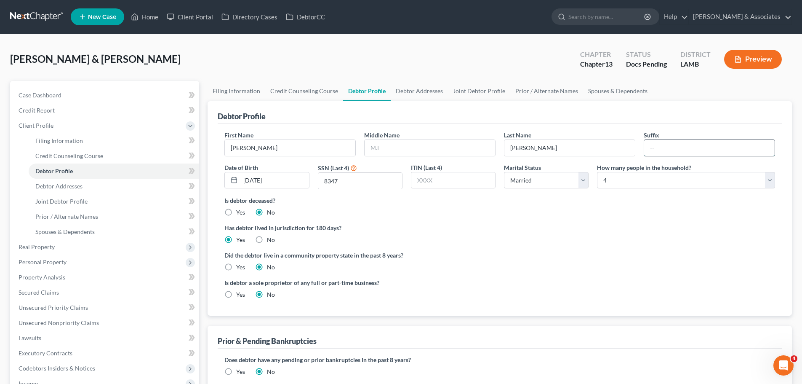
click at [666, 149] on input "text" at bounding box center [709, 148] width 131 height 16
type input "III"
click at [53, 188] on span "Debtor Addresses" at bounding box center [58, 185] width 47 height 7
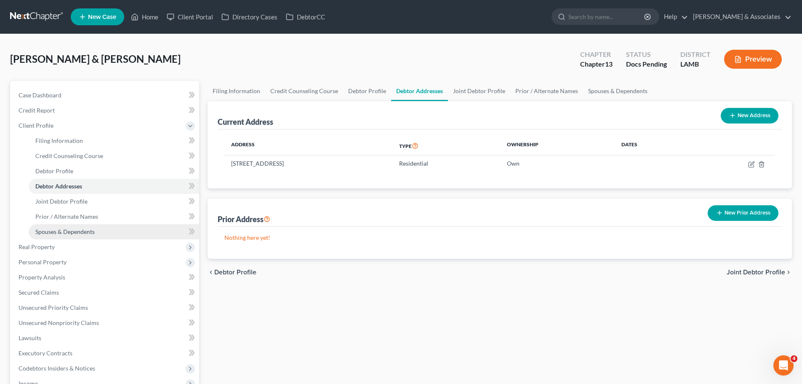
click at [58, 229] on span "Spouses & Dependents" at bounding box center [64, 231] width 59 height 7
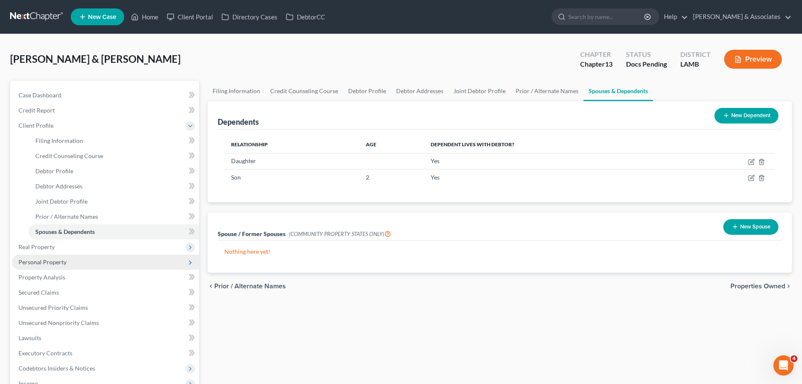
click at [29, 263] on span "Personal Property" at bounding box center [43, 261] width 48 height 7
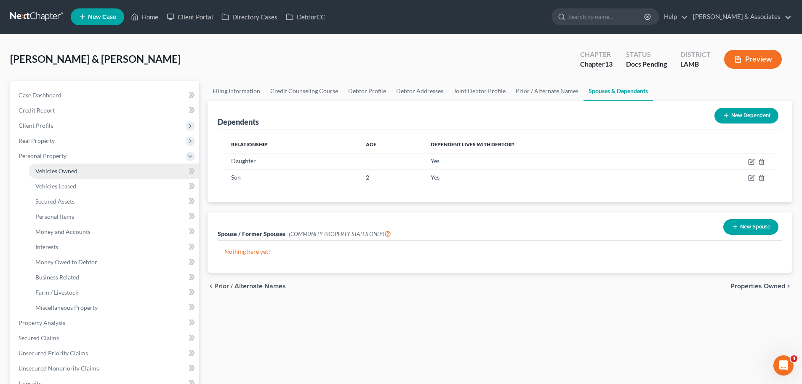
click at [55, 172] on span "Vehicles Owned" at bounding box center [56, 170] width 42 height 7
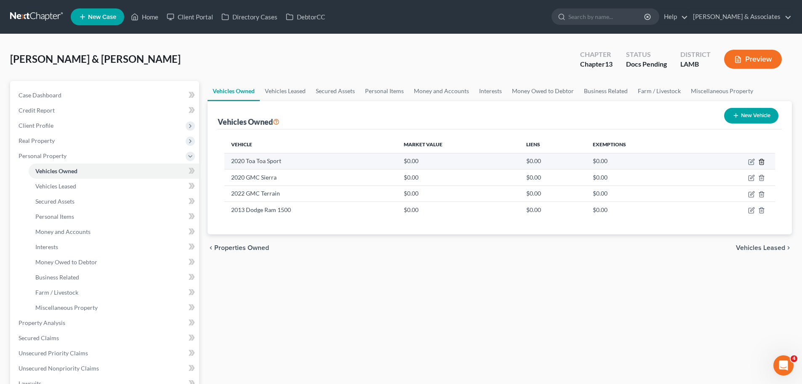
click at [763, 163] on icon "button" at bounding box center [761, 161] width 7 height 7
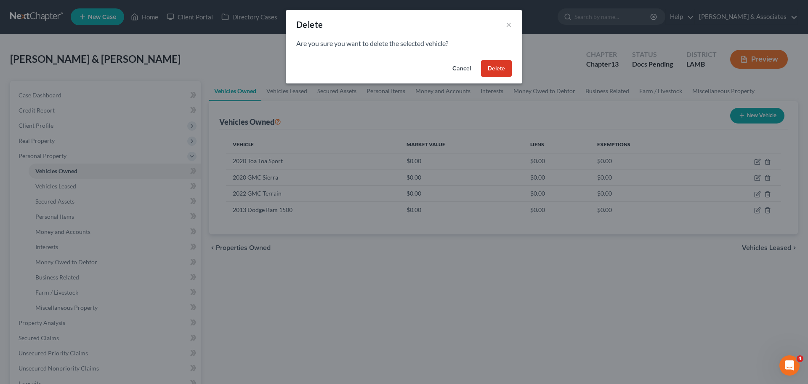
click at [501, 72] on button "Delete" at bounding box center [496, 68] width 31 height 17
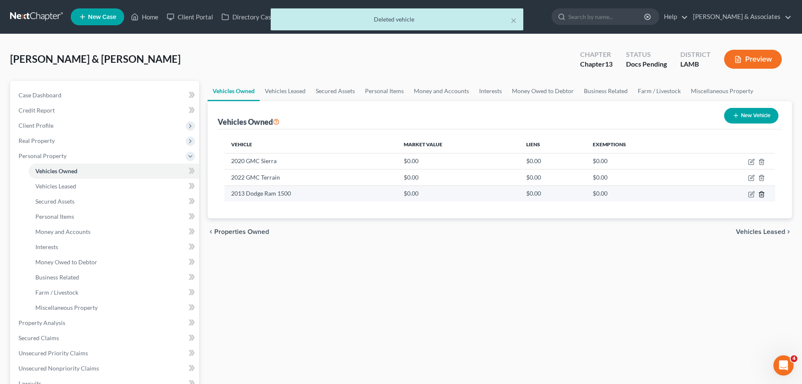
click at [762, 192] on icon "button" at bounding box center [761, 194] width 7 height 7
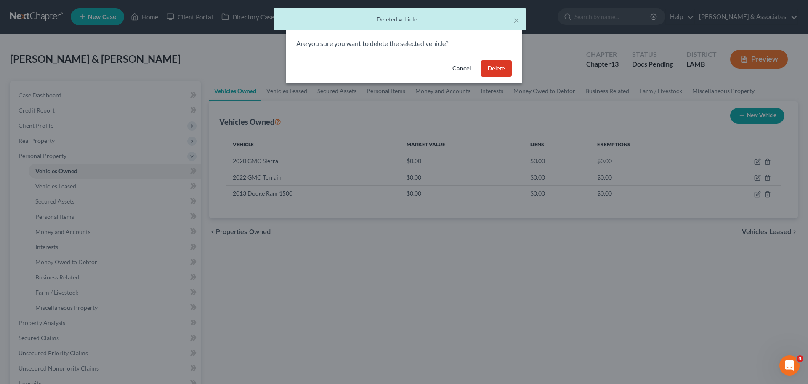
click at [498, 72] on button "Delete" at bounding box center [496, 68] width 31 height 17
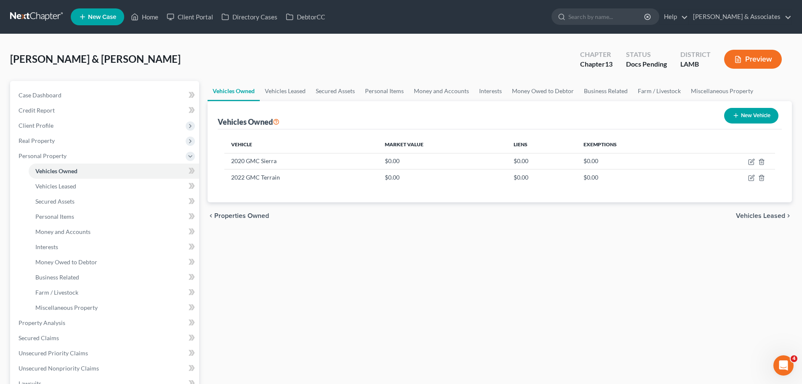
drag, startPoint x: 463, startPoint y: 299, endPoint x: 726, endPoint y: 291, distance: 263.7
click at [463, 299] on div "Vehicles Owned Vehicles Leased Secured Assets Personal Items Money and Accounts…" at bounding box center [499, 331] width 593 height 501
click at [277, 274] on div "Vehicles Owned Vehicles Leased Secured Assets Personal Items Money and Accounts…" at bounding box center [499, 331] width 593 height 501
click at [103, 218] on link "Personal Items" at bounding box center [114, 216] width 171 height 15
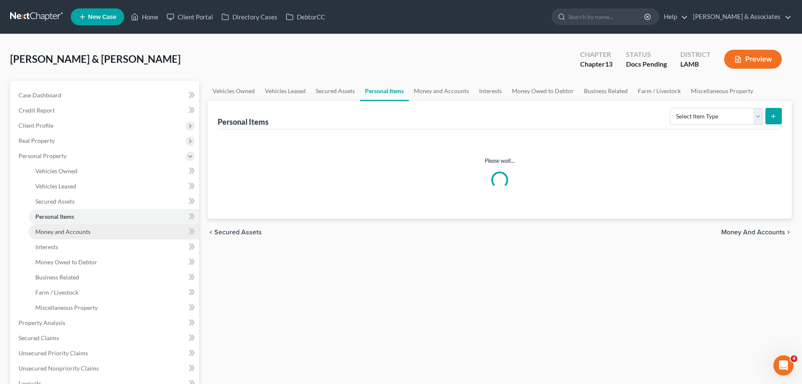
click at [120, 232] on link "Money and Accounts" at bounding box center [114, 231] width 171 height 15
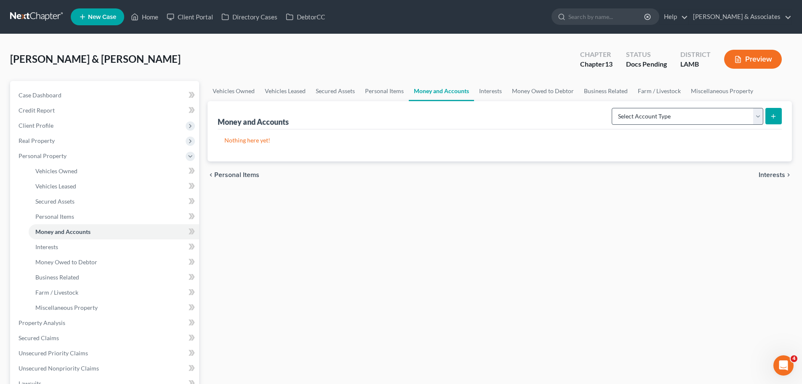
drag, startPoint x: 735, startPoint y: 128, endPoint x: 733, endPoint y: 120, distance: 8.3
click at [735, 128] on div "Money and Accounts Select Account Type Brokerage Cash on Hand Certificates of D…" at bounding box center [500, 115] width 564 height 28
click at [731, 113] on select "Select Account Type Brokerage Cash on Hand Certificates of Deposit Checking Acc…" at bounding box center [688, 116] width 152 height 17
select select "other"
click at [613, 108] on select "Select Account Type Brokerage Cash on Hand Certificates of Deposit Checking Acc…" at bounding box center [688, 116] width 152 height 17
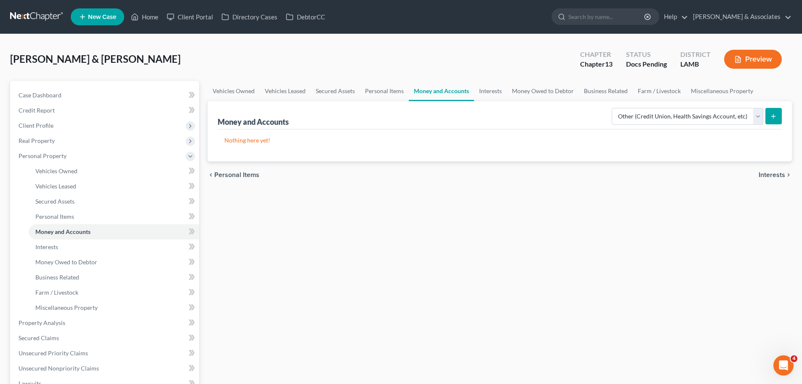
click at [776, 109] on button "submit" at bounding box center [773, 116] width 16 height 16
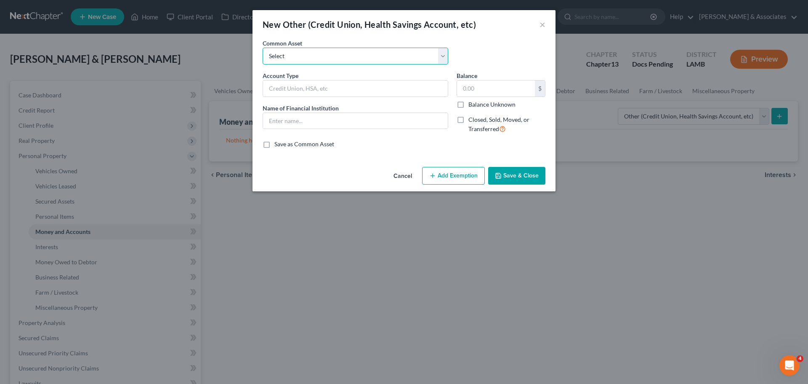
click at [357, 64] on select "Select Online Financial Platform Online Financial Platform Online Financial Pla…" at bounding box center [356, 56] width 186 height 17
select select "9"
click at [263, 48] on select "Select Online Financial Platform Online Financial Platform Online Financial Pla…" at bounding box center [356, 56] width 186 height 17
type input "Online Financial Platform - Cash App"
type input "Cash App"
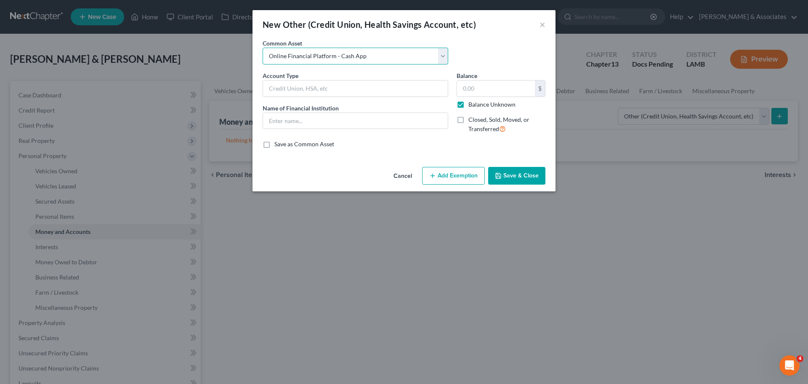
type input "0.00"
checkbox input "true"
click at [503, 169] on button "Save & Close" at bounding box center [516, 176] width 57 height 18
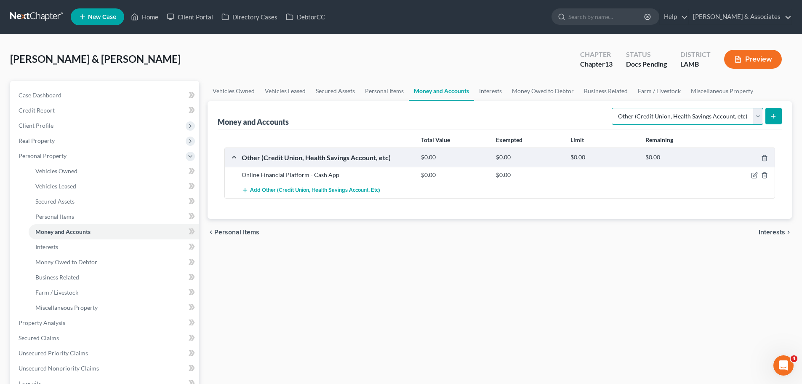
click at [670, 113] on select "Select Account Type Brokerage Cash on Hand Certificates of Deposit Checking Acc…" at bounding box center [688, 116] width 152 height 17
select select "checking"
click at [613, 108] on select "Select Account Type Brokerage Cash on Hand Certificates of Deposit Checking Acc…" at bounding box center [688, 116] width 152 height 17
click at [772, 117] on icon "submit" at bounding box center [773, 116] width 7 height 7
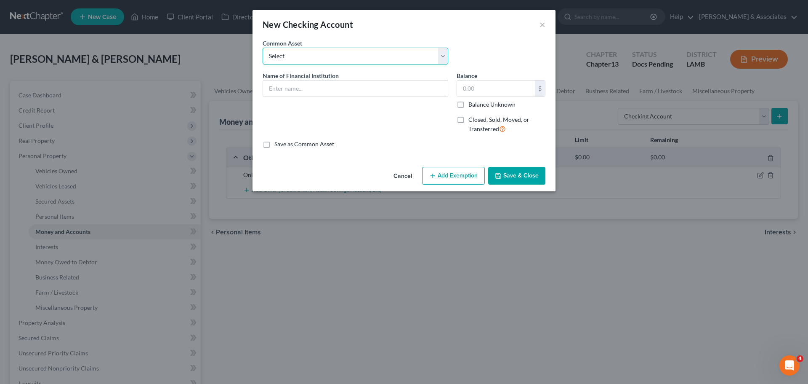
click at [266, 54] on select "Select Essential Federal Credit Union USAA Federal Savings Bank Neighbors Feder…" at bounding box center [356, 56] width 186 height 17
select select "0"
click at [263, 48] on select "Select Essential Federal Credit Union USAA Federal Savings Bank Neighbors Feder…" at bounding box center [356, 56] width 186 height 17
type input "Essential Federal Credit Union"
type input "0.00"
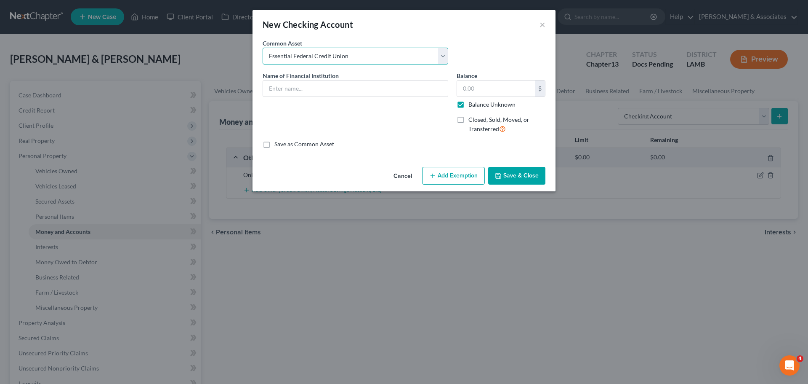
checkbox input "true"
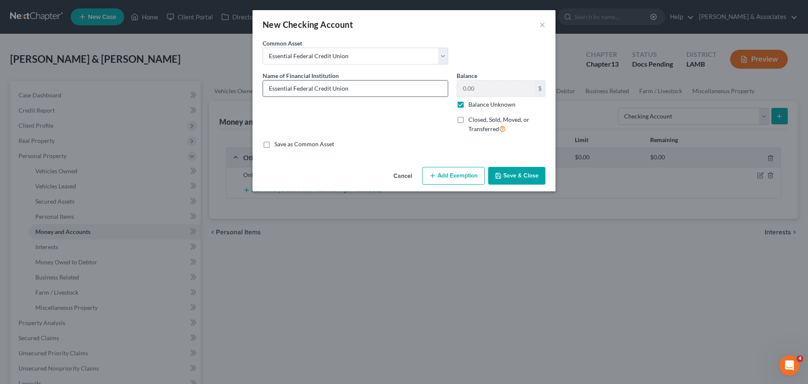
click at [369, 94] on input "Essential Federal Credit Union" at bounding box center [355, 88] width 185 height 16
type input "Essential Federal Credit Union 0708-8"
click at [510, 176] on button "Save & Close" at bounding box center [516, 176] width 57 height 18
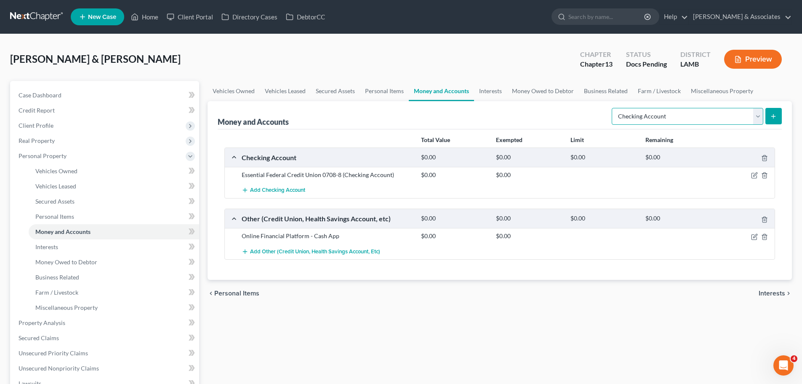
click at [671, 118] on select "Select Account Type Brokerage Cash on Hand Certificates of Deposit Checking Acc…" at bounding box center [688, 116] width 152 height 17
select select "savings"
click at [613, 108] on select "Select Account Type Brokerage Cash on Hand Certificates of Deposit Checking Acc…" at bounding box center [688, 116] width 152 height 17
click at [770, 118] on icon "submit" at bounding box center [773, 116] width 7 height 7
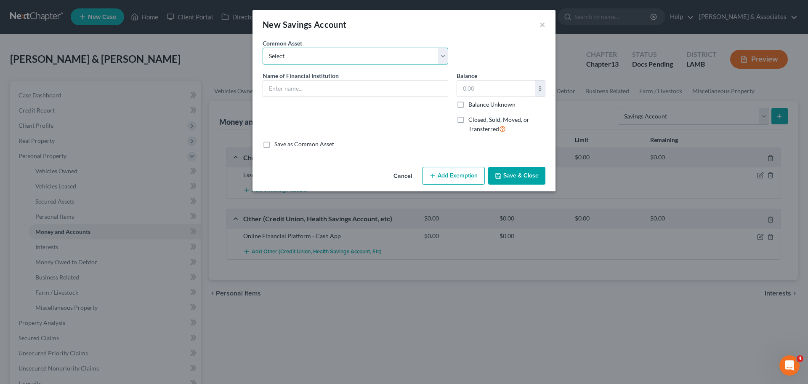
click at [420, 55] on select "Select Essential Federal Credit Union LA Federal Credit Union Regions Bank Chas…" at bounding box center [356, 56] width 186 height 17
select select "0"
click at [263, 48] on select "Select Essential Federal Credit Union LA Federal Credit Union Regions Bank Chas…" at bounding box center [356, 56] width 186 height 17
type input "Essential Federal Credit Union"
type input "0.00"
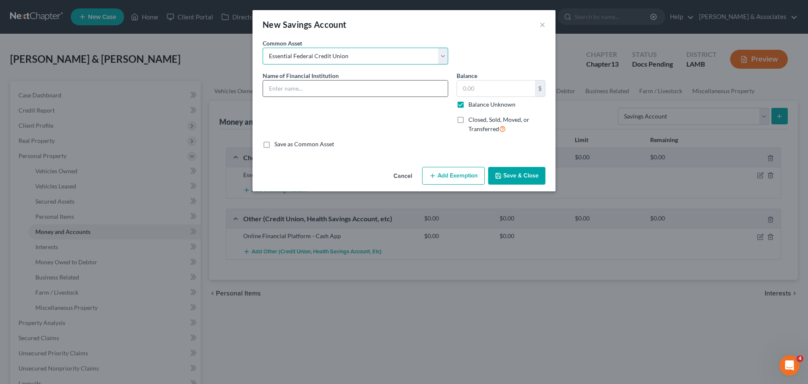
checkbox input "true"
click at [399, 98] on div "Name of Financial Institution * Essential Federal Credit Union" at bounding box center [356, 105] width 194 height 69
click at [410, 88] on input "Essential Federal Credit Union" at bounding box center [355, 88] width 185 height 16
type input "Essential Federal Credit Union 0708-1"
click at [516, 177] on button "Save & Close" at bounding box center [516, 176] width 57 height 18
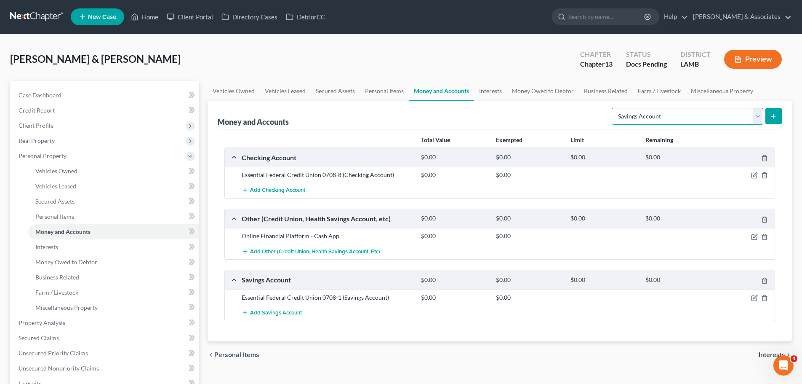
click at [672, 115] on select "Select Account Type Brokerage Cash on Hand Certificates of Deposit Checking Acc…" at bounding box center [688, 116] width 152 height 17
select select "checking"
click at [613, 108] on select "Select Account Type Brokerage Cash on Hand Certificates of Deposit Checking Acc…" at bounding box center [688, 116] width 152 height 17
click at [770, 117] on icon "submit" at bounding box center [773, 116] width 7 height 7
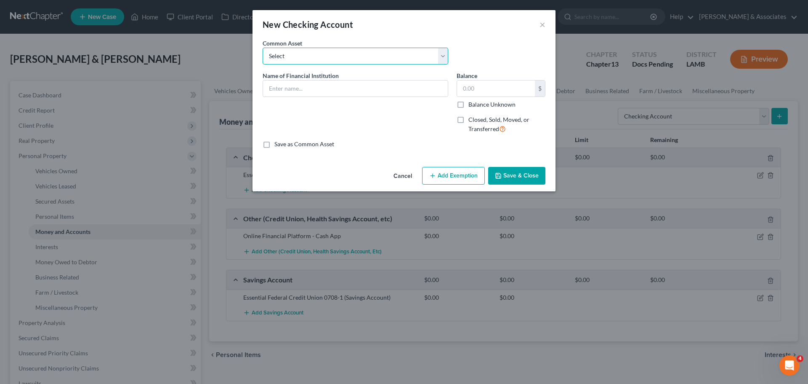
click at [331, 59] on select "Select Essential Federal Credit Union USAA Federal Savings Bank Neighbors Feder…" at bounding box center [356, 56] width 186 height 17
select select "1"
click at [263, 48] on select "Select Essential Federal Credit Union USAA Federal Savings Bank Neighbors Feder…" at bounding box center [356, 56] width 186 height 17
type input "USAA Federal Savings Bank"
type input "0.00"
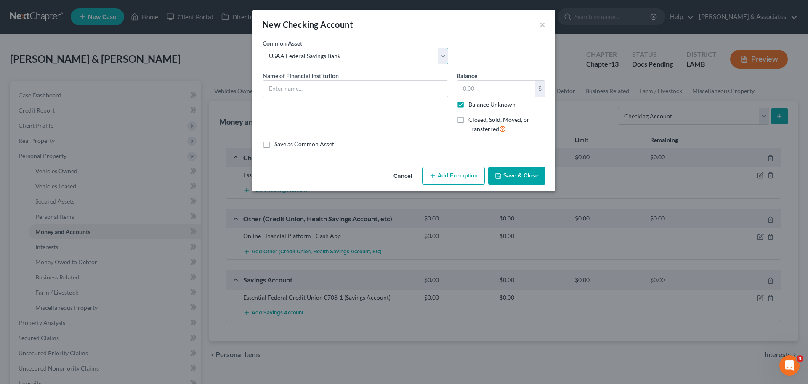
checkbox input "true"
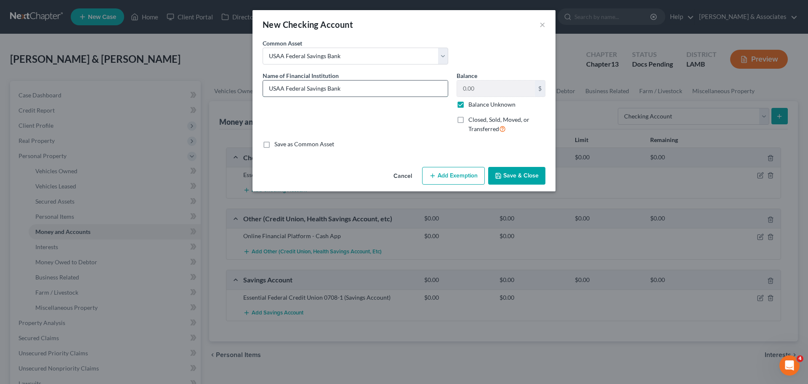
click at [349, 87] on input "USAA Federal Savings Bank" at bounding box center [355, 88] width 185 height 16
type input "USAA Federal Savings Bank 5441"
click at [522, 174] on button "Save & Close" at bounding box center [516, 176] width 57 height 18
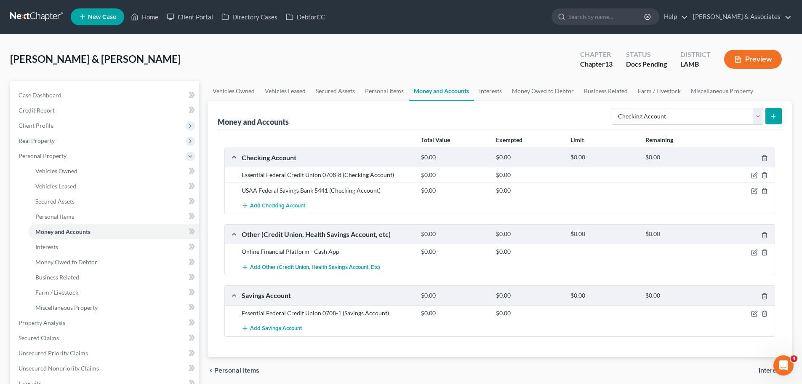
drag, startPoint x: 799, startPoint y: 300, endPoint x: 804, endPoint y: 300, distance: 4.7
click at [799, 300] on div "Reed, James & Nadia Upgraded Chapter Chapter 13 Status Docs Pending District LA…" at bounding box center [401, 316] width 802 height 565
click at [96, 238] on link "Money and Accounts" at bounding box center [114, 231] width 171 height 15
click at [95, 246] on link "Interests" at bounding box center [114, 246] width 171 height 15
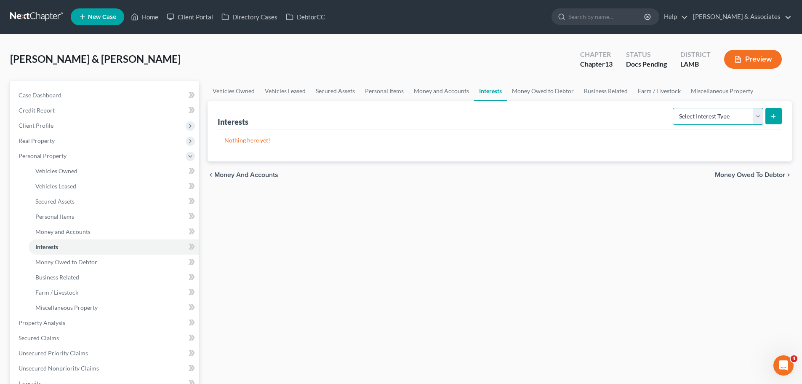
click at [739, 116] on select "Select Interest Type 401K Annuity Bond Education IRA Government Bond Government…" at bounding box center [718, 116] width 91 height 17
select select "401k"
click at [674, 108] on select "Select Interest Type 401K Annuity Bond Education IRA Government Bond Government…" at bounding box center [718, 116] width 91 height 17
click at [772, 121] on button "submit" at bounding box center [773, 116] width 16 height 16
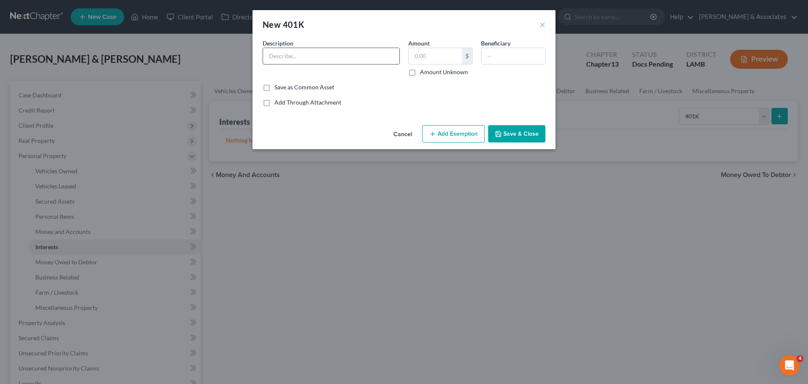
click at [346, 63] on input "text" at bounding box center [331, 56] width 136 height 16
type input "Principal"
type input "4,827.20"
click at [456, 132] on button "Add Exemption" at bounding box center [453, 134] width 63 height 18
select select "2"
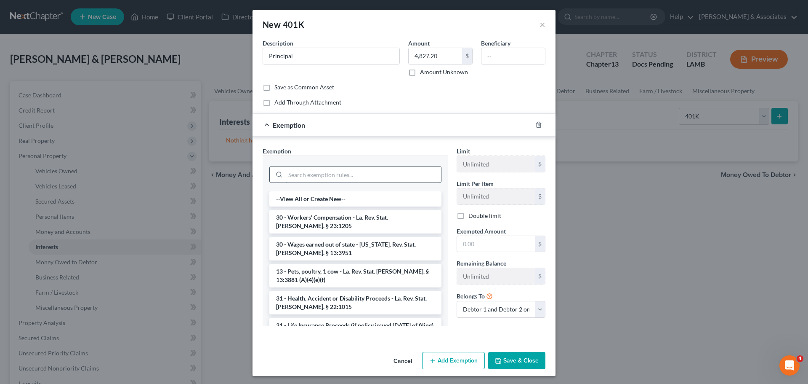
click at [311, 167] on input "search" at bounding box center [363, 174] width 156 height 16
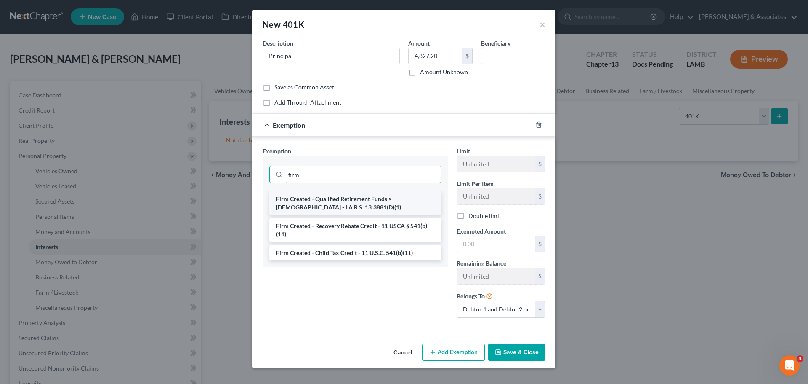
type input "firm"
drag, startPoint x: 323, startPoint y: 205, endPoint x: 521, endPoint y: 240, distance: 201.7
click at [323, 205] on li "Firm Created - Qualified Retirement Funds > 1 Year Old - LA.R.S. 13:3881(D)(1)" at bounding box center [355, 203] width 172 height 24
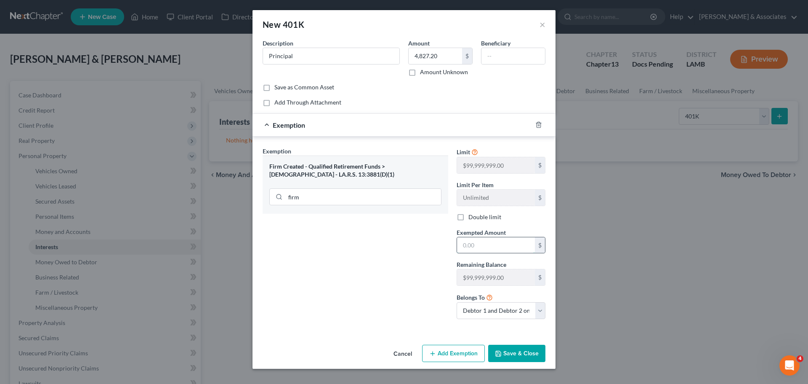
drag, startPoint x: 522, startPoint y: 252, endPoint x: 530, endPoint y: 247, distance: 9.1
click at [522, 251] on input "text" at bounding box center [496, 245] width 78 height 16
type input "99,999,999"
click at [524, 348] on button "Save & Close" at bounding box center [516, 353] width 57 height 18
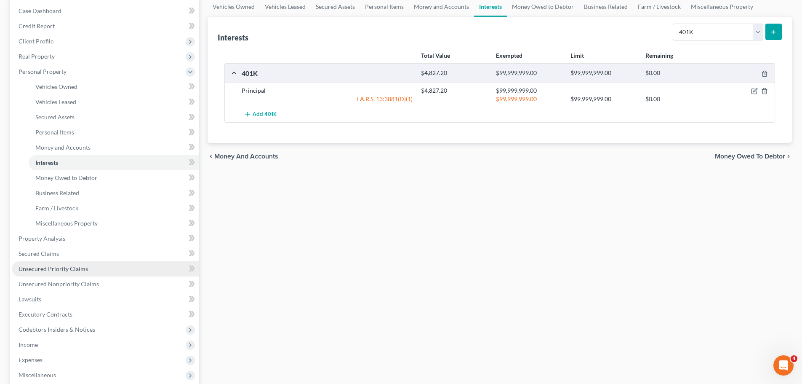
click at [83, 269] on span "Unsecured Priority Claims" at bounding box center [53, 268] width 69 height 7
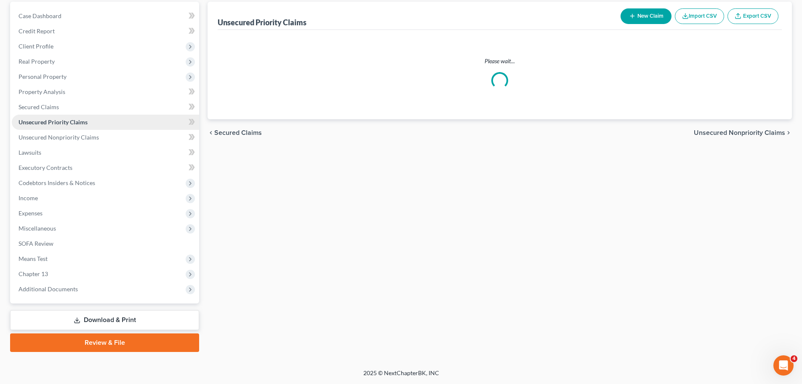
scroll to position [78, 0]
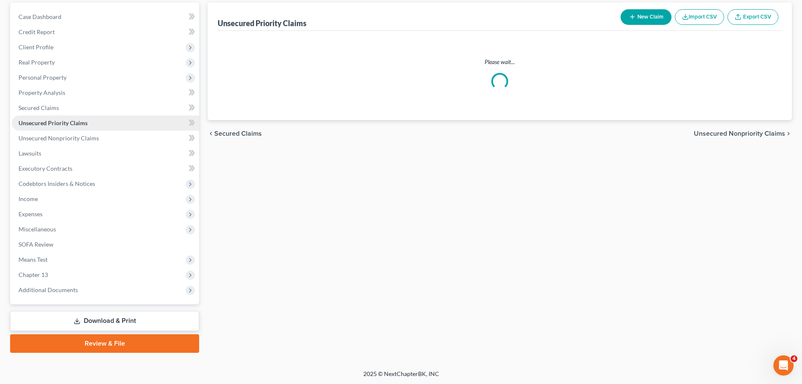
click at [83, 269] on ul "Case Dashboard Payments Invoices Payments Payments Credit Report Client Profile" at bounding box center [105, 153] width 187 height 288
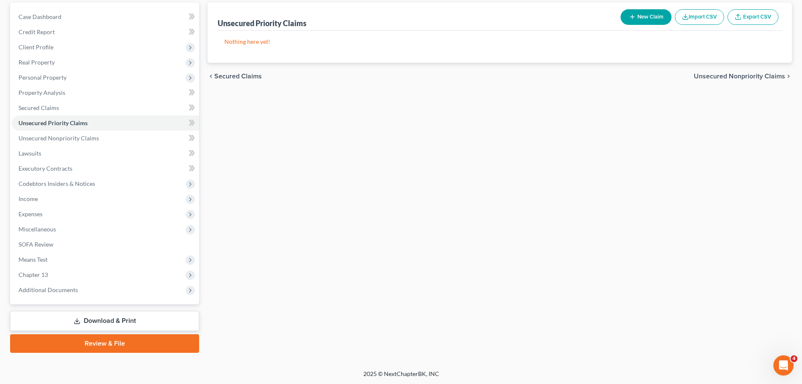
scroll to position [0, 0]
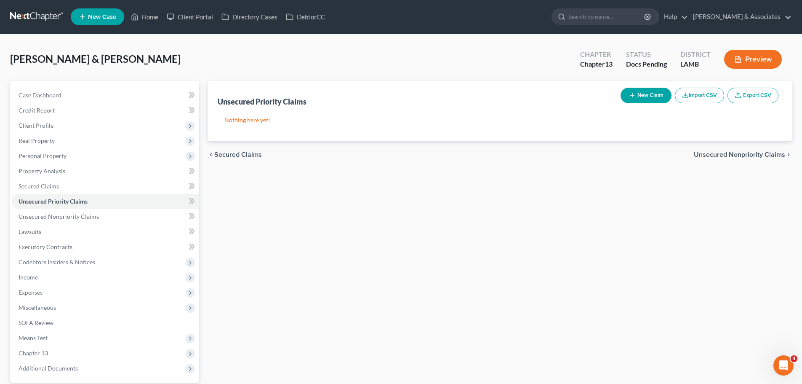
click at [660, 98] on button "New Claim" at bounding box center [646, 96] width 51 height 16
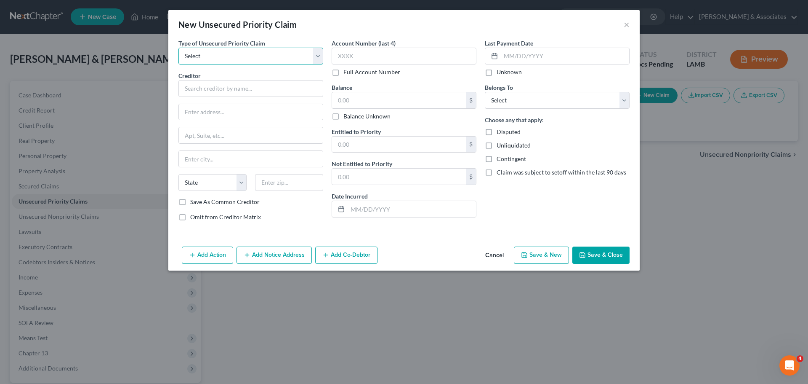
click at [215, 57] on select "Select Taxes & Other Government Units Domestic Support Obligations Extensions o…" at bounding box center [251, 56] width 145 height 17
select select "0"
click at [179, 48] on select "Select Taxes & Other Government Units Domestic Support Obligations Extensions o…" at bounding box center [251, 56] width 145 height 17
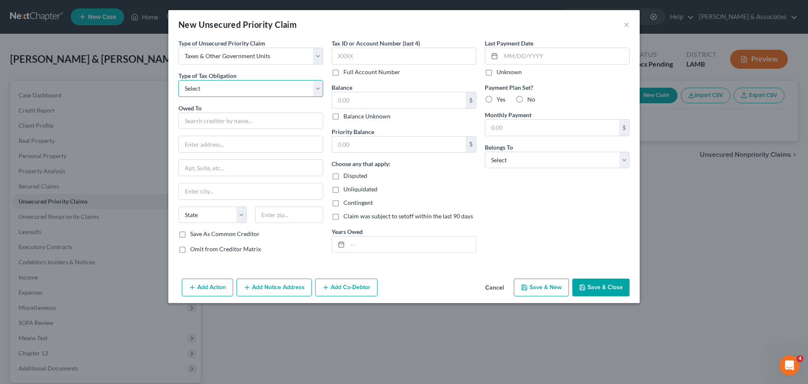
click at [226, 92] on select "Select Federal City State Franchise Tax Board Other" at bounding box center [251, 88] width 145 height 17
select select "0"
click at [179, 80] on select "Select Federal City State Franchise Tax Board Other" at bounding box center [251, 88] width 145 height 17
click at [224, 117] on input "text" at bounding box center [251, 120] width 145 height 17
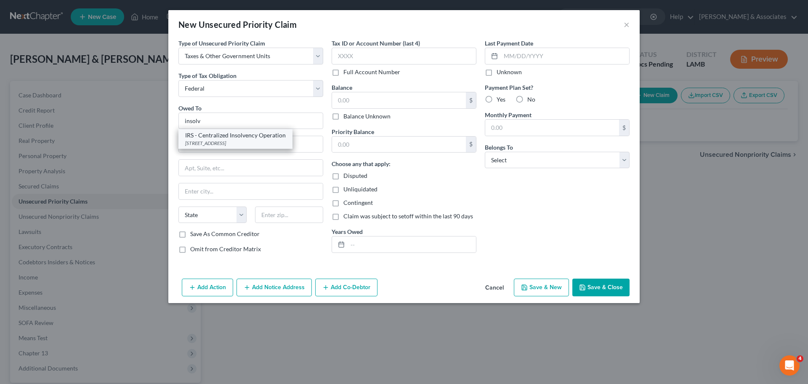
drag, startPoint x: 203, startPoint y: 140, endPoint x: 377, endPoint y: 59, distance: 191.9
click at [204, 140] on div "PO BOX 7346, Philadelphia, PA 19101" at bounding box center [235, 142] width 101 height 7
type input "IRS - Centralized Insolvency Operation"
type input "PO BOX 7346"
type input "Philadelphia"
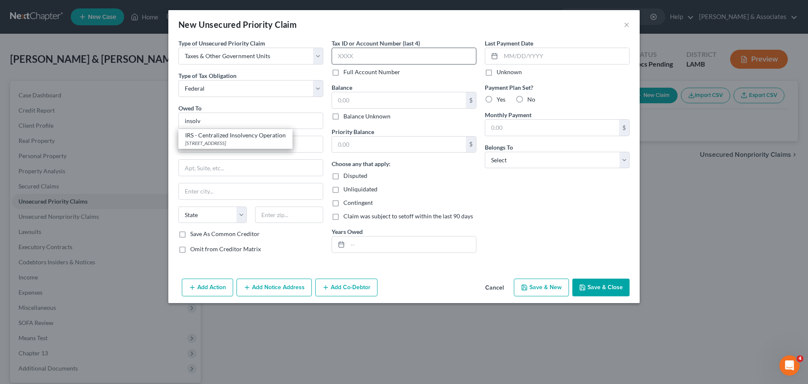
select select "39"
type input "19101"
click at [391, 58] on input "text" at bounding box center [404, 56] width 145 height 17
type input "9"
type input "8347"
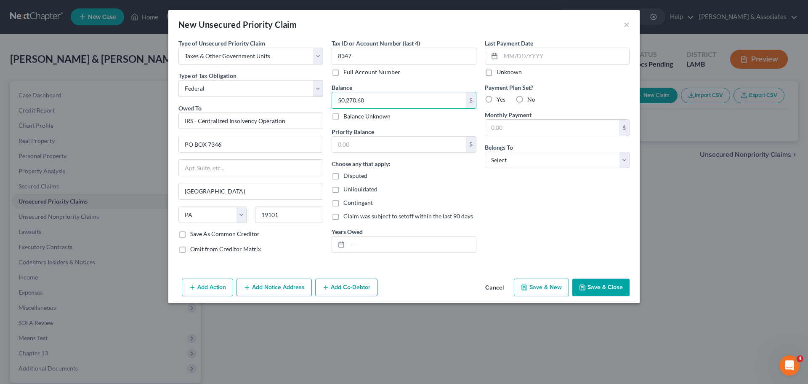
type input "50,278.68"
click at [397, 140] on input "text" at bounding box center [399, 144] width 134 height 16
paste input "24,217.21"
type input "24,217.21"
click at [451, 198] on div "Choose any that apply: Disputed Unliquidated Contingent Claim was subject to se…" at bounding box center [404, 189] width 145 height 61
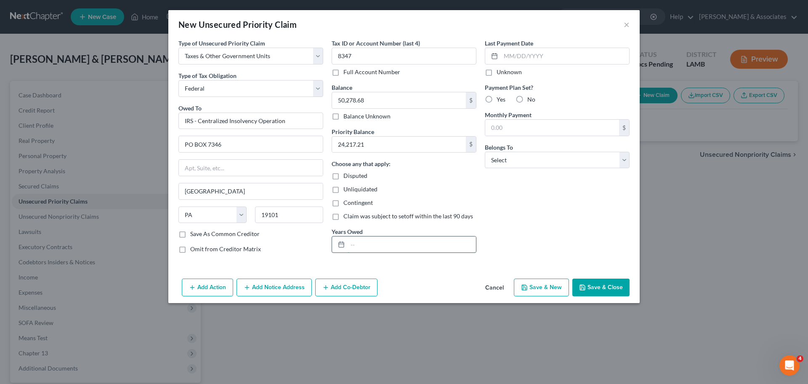
click at [405, 240] on input "text" at bounding box center [412, 244] width 128 height 16
type input "2016-2023"
click at [540, 164] on select "Select Debtor 1 Only Debtor 2 Only Debtor 1 And Debtor 2 Only At Least One Of T…" at bounding box center [557, 160] width 145 height 17
select select "4"
click at [485, 152] on select "Select Debtor 1 Only Debtor 2 Only Debtor 1 And Debtor 2 Only At Least One Of T…" at bounding box center [557, 160] width 145 height 17
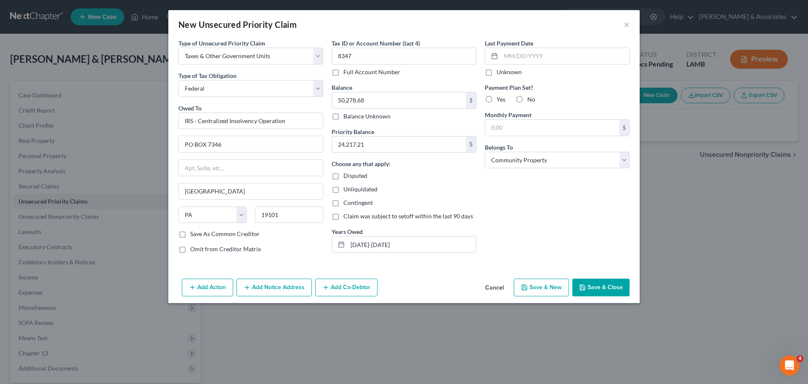
click at [546, 234] on div "Last Payment Date Unknown Payment Plan Set? Yes No Monthly Payment $ Belongs To…" at bounding box center [557, 149] width 153 height 221
click at [619, 285] on button "Save & Close" at bounding box center [601, 287] width 57 height 18
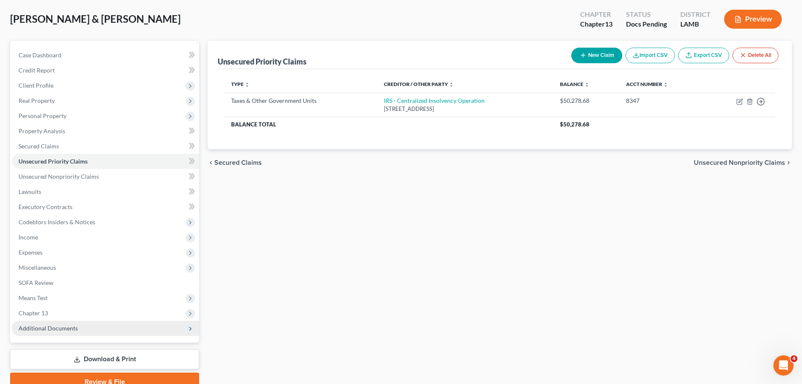
scroll to position [42, 0]
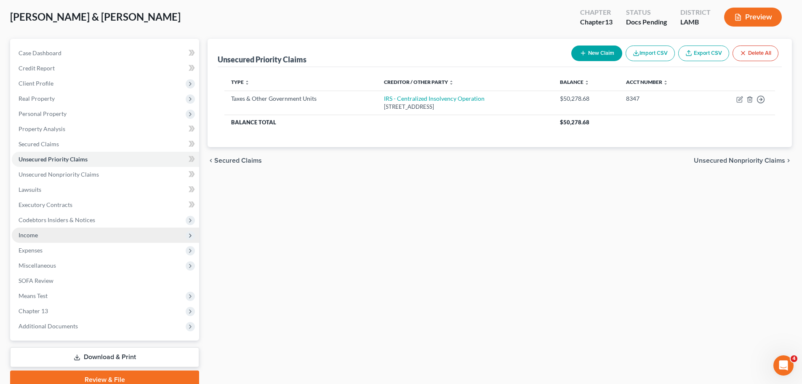
click at [59, 235] on span "Income" at bounding box center [105, 234] width 187 height 15
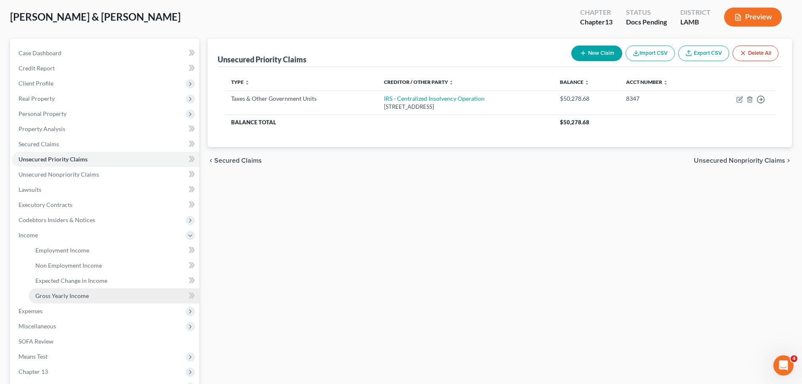
click at [69, 296] on span "Gross Yearly Income" at bounding box center [61, 295] width 53 height 7
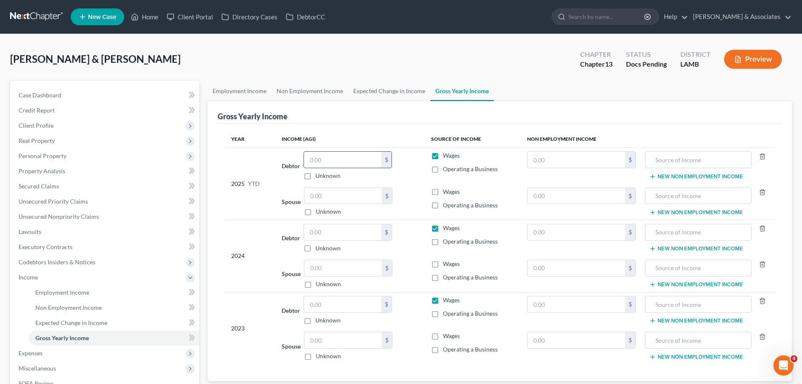
click at [349, 162] on input "text" at bounding box center [342, 160] width 77 height 16
click at [346, 232] on input "text" at bounding box center [342, 232] width 77 height 16
type input "138,028"
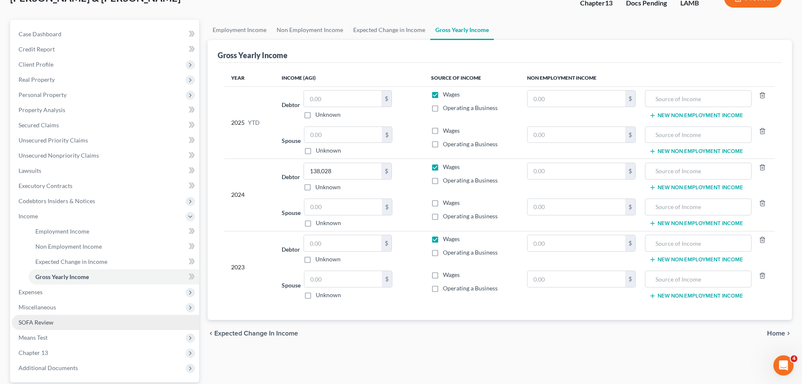
scroll to position [84, 0]
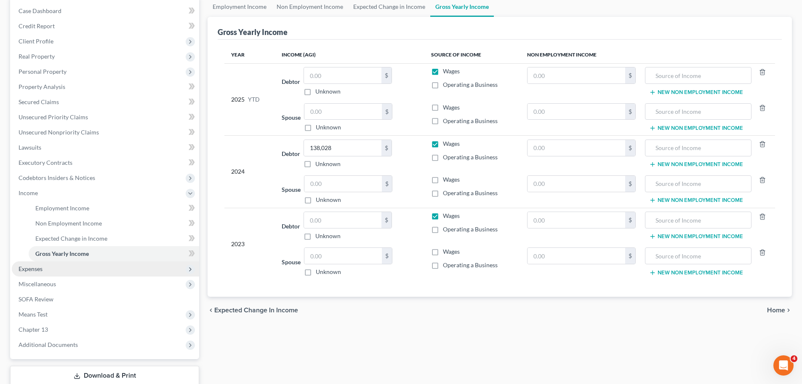
click at [35, 268] on span "Expenses" at bounding box center [31, 268] width 24 height 7
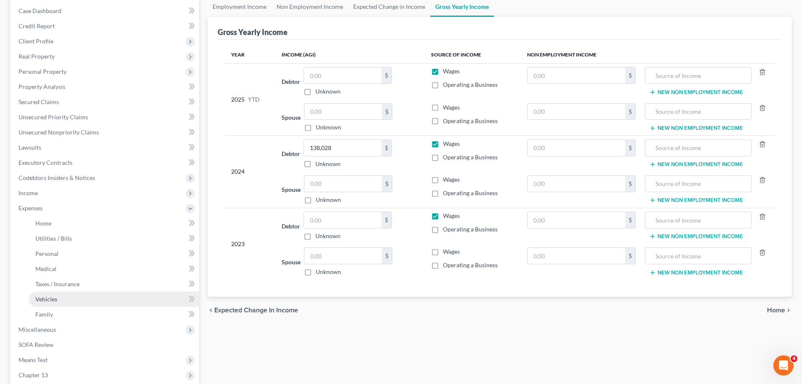
click at [58, 299] on link "Vehicles" at bounding box center [114, 298] width 171 height 15
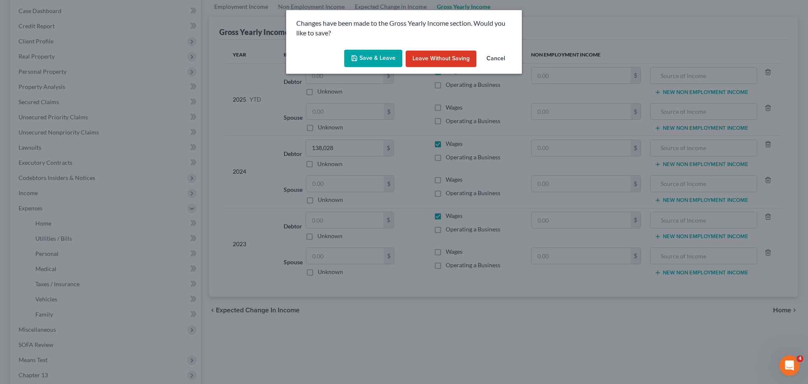
click at [373, 60] on button "Save & Leave" at bounding box center [373, 59] width 58 height 18
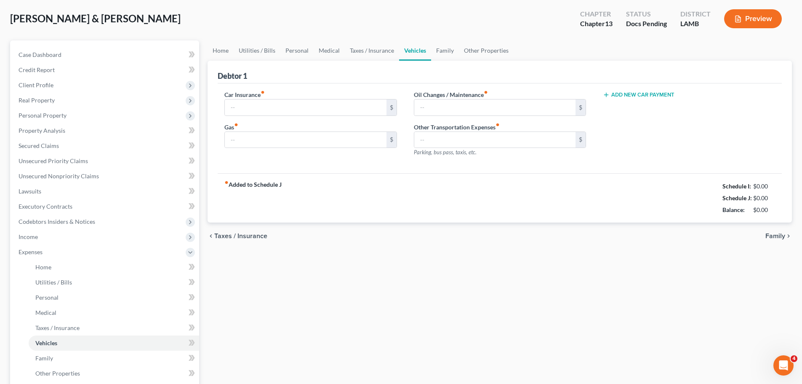
type input "0.00"
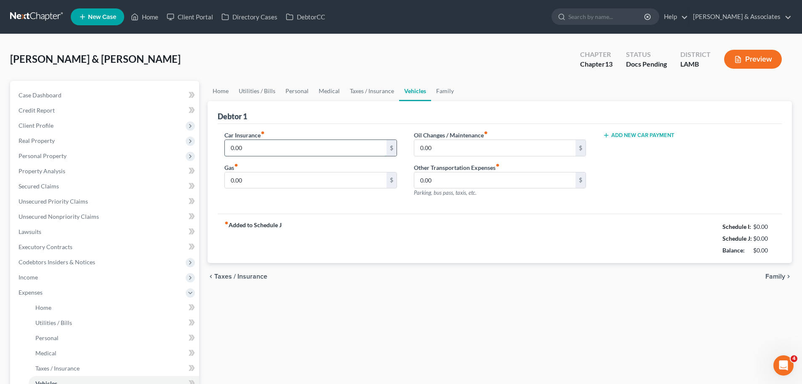
click at [264, 142] on input "0.00" at bounding box center [305, 148] width 161 height 16
paste input "398.82"
type input "398.83"
click at [417, 327] on div "Home Utilities / Bills Personal Medical Taxes / Insurance Vehicles Family Debto…" at bounding box center [499, 309] width 593 height 456
click at [55, 280] on span "Income" at bounding box center [105, 276] width 187 height 15
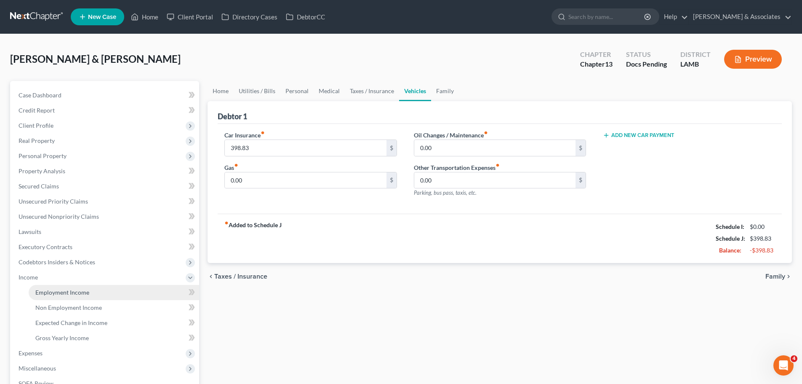
click at [72, 288] on span "Employment Income" at bounding box center [62, 291] width 54 height 7
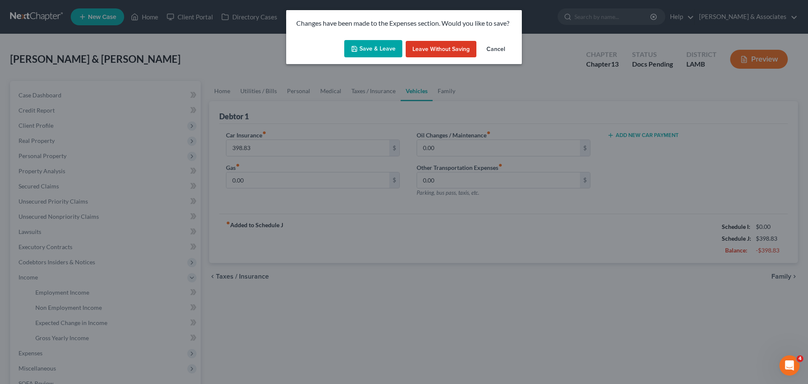
click at [379, 43] on button "Save & Leave" at bounding box center [373, 49] width 58 height 18
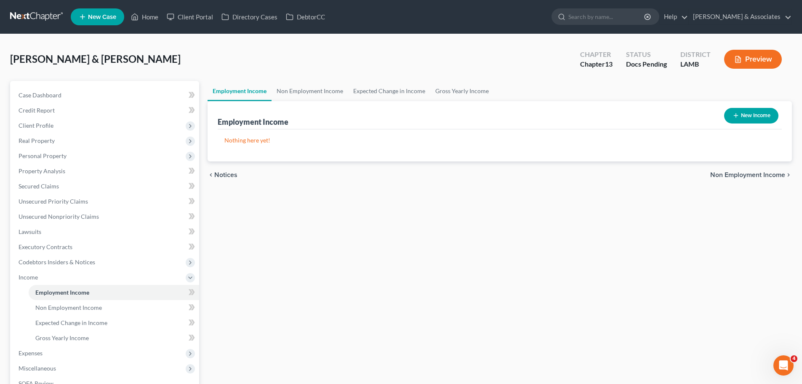
click at [741, 114] on button "New Income" at bounding box center [751, 116] width 54 height 16
select select "0"
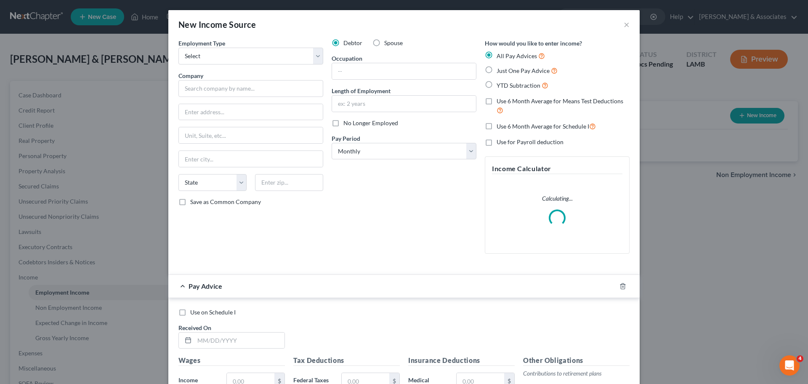
click at [226, 46] on div "Employment Type * Select Full or Part Time Employment Self Employment" at bounding box center [251, 52] width 145 height 26
click at [224, 56] on select "Select Full or Part Time Employment Self Employment" at bounding box center [251, 56] width 145 height 17
select select "0"
click at [179, 48] on select "Select Full or Part Time Employment Self Employment" at bounding box center [251, 56] width 145 height 17
click at [221, 93] on input "text" at bounding box center [251, 88] width 145 height 17
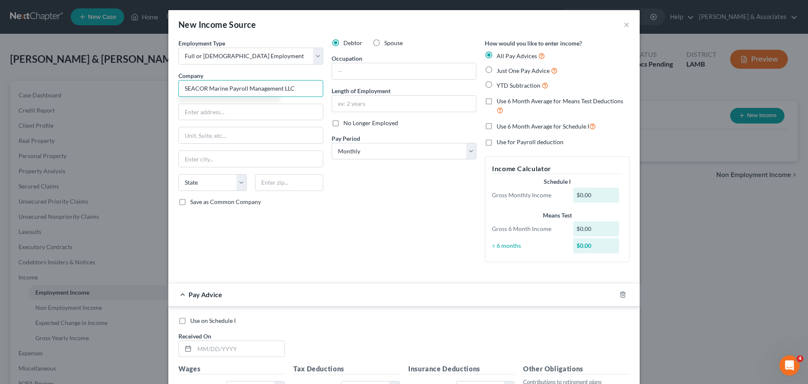
type input "SEACOR Marine Payroll Management LLC"
type input "5005 Railroad Ave"
type input "70380"
type input "Morgan City"
select select "19"
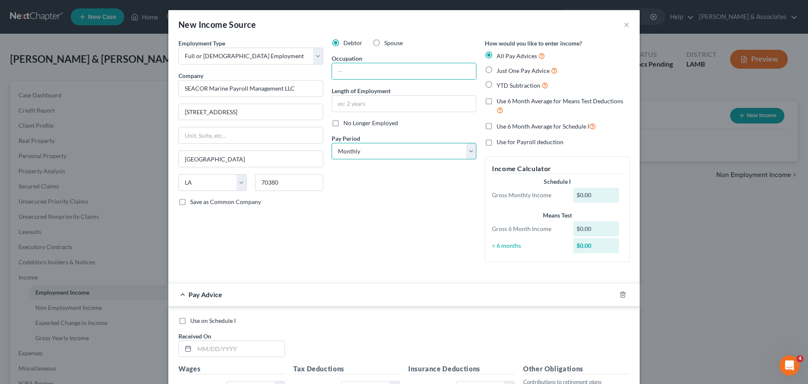
click at [431, 155] on select "Select Monthly Twice Monthly Every Other Week Weekly" at bounding box center [404, 151] width 145 height 17
select select "2"
click at [332, 143] on select "Select Monthly Twice Monthly Every Other Week Weekly" at bounding box center [404, 151] width 145 height 17
click at [620, 293] on icon "button" at bounding box center [623, 294] width 7 height 7
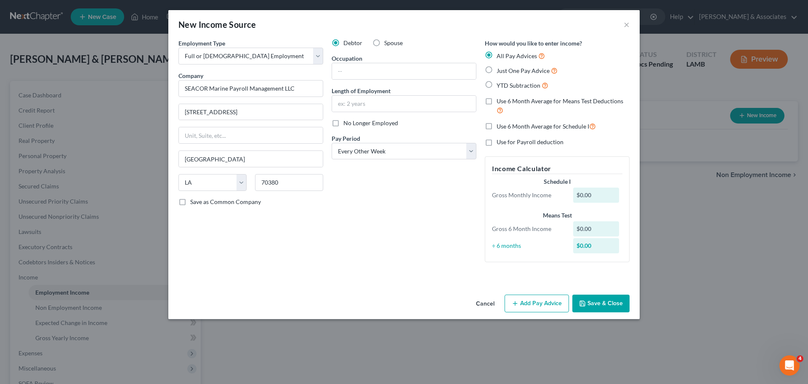
click at [605, 309] on button "Save & Close" at bounding box center [601, 303] width 57 height 18
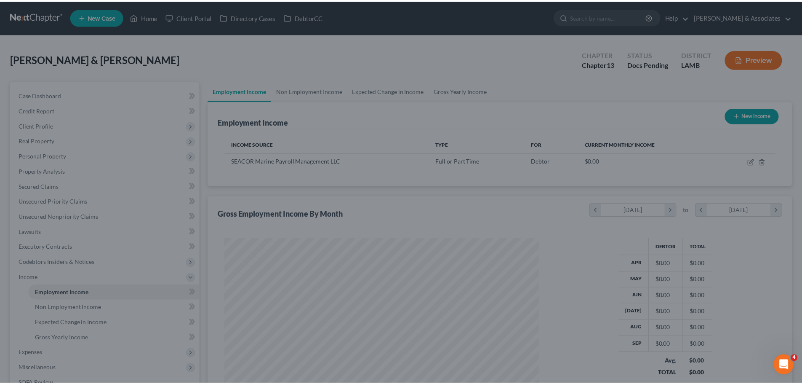
scroll to position [157, 331]
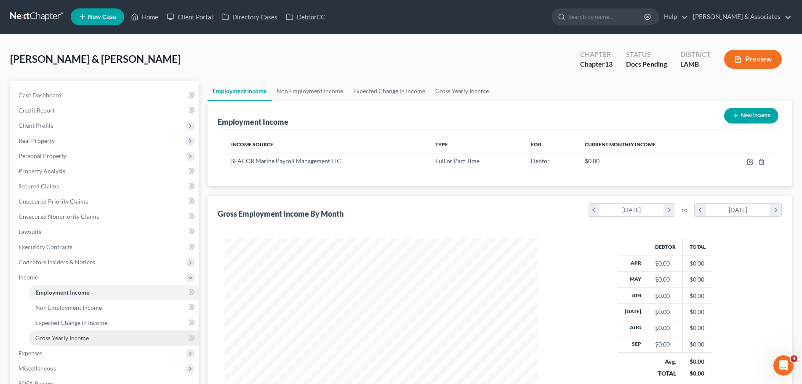
click at [80, 338] on span "Gross Yearly Income" at bounding box center [61, 337] width 53 height 7
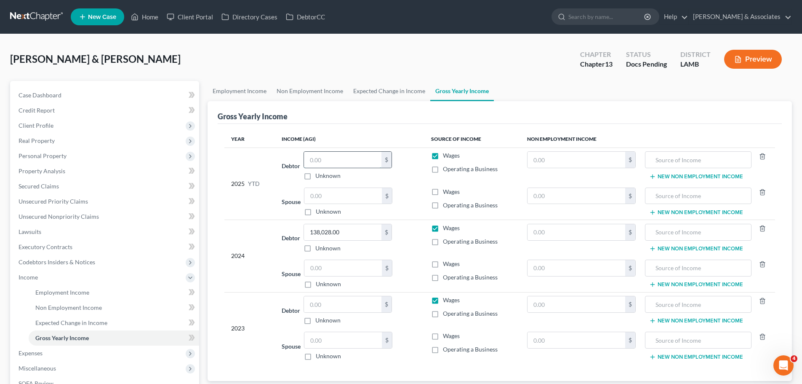
click at [354, 159] on input "text" at bounding box center [342, 160] width 77 height 16
click at [352, 159] on input "text" at bounding box center [342, 160] width 77 height 16
type input "101,380"
click at [80, 242] on link "Executory Contracts" at bounding box center [105, 246] width 187 height 15
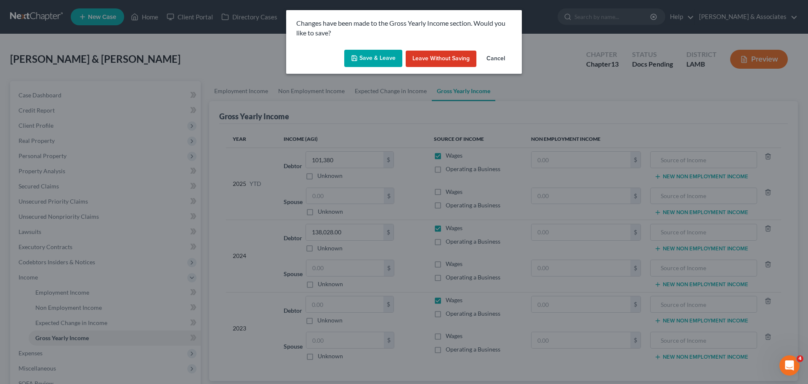
click at [358, 57] on icon "button" at bounding box center [354, 58] width 7 height 7
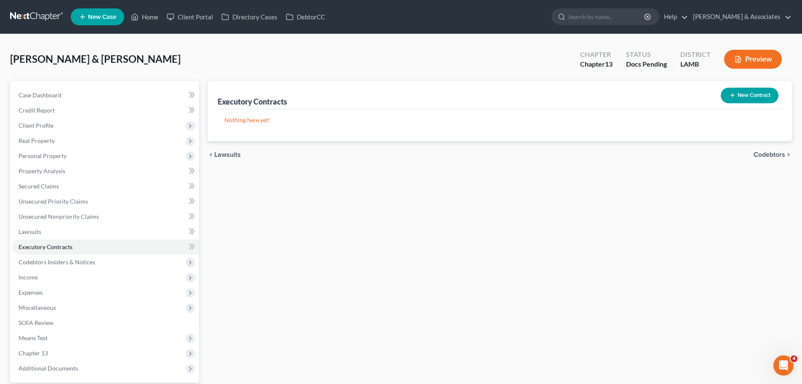
click at [786, 99] on div "Executory Contracts New Contract Nothing here yet!" at bounding box center [500, 111] width 584 height 60
click at [737, 95] on button "New Contract" at bounding box center [750, 96] width 58 height 16
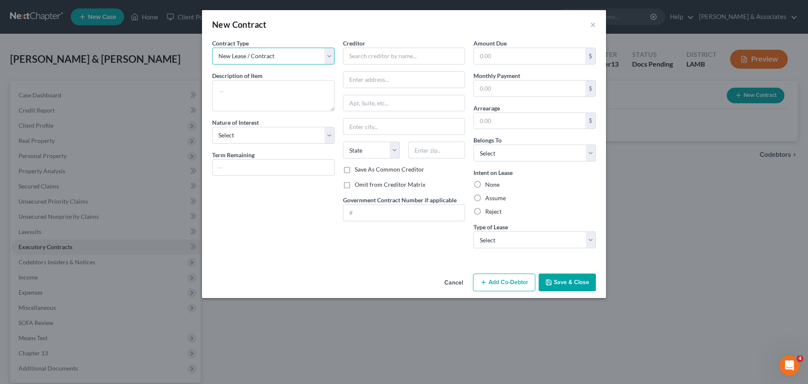
click at [283, 52] on select "New Lease / Contract New Timeshare" at bounding box center [273, 56] width 123 height 17
click at [280, 62] on select "New Lease / Contract New Timeshare" at bounding box center [273, 56] width 123 height 17
click at [280, 109] on textarea at bounding box center [273, 95] width 123 height 31
type textarea "a"
type textarea "Furniture"
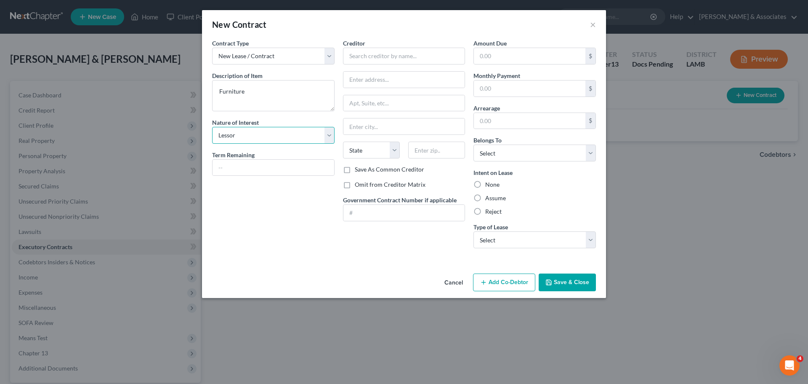
select select "3"
type input "M"
drag, startPoint x: 458, startPoint y: 58, endPoint x: 485, endPoint y: 61, distance: 27.5
click at [458, 58] on input "text" at bounding box center [404, 56] width 123 height 17
drag, startPoint x: 359, startPoint y: 55, endPoint x: 271, endPoint y: 39, distance: 89.0
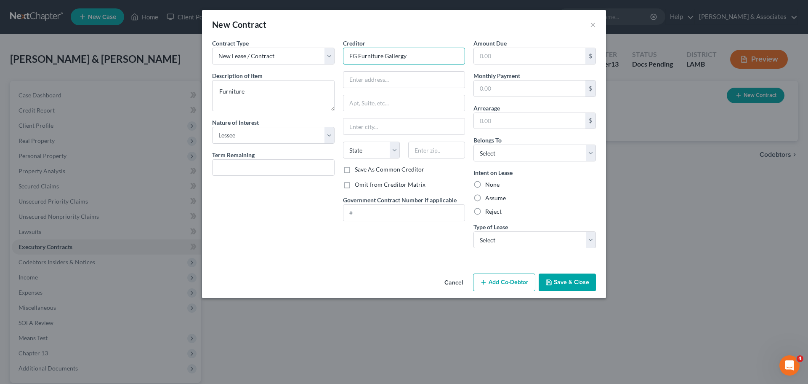
click at [273, 40] on div "Contract Type New Lease / Contract New Timeshare Description of non-residential…" at bounding box center [404, 147] width 392 height 216
type input "Furniture Gallergy"
click at [439, 85] on input "text" at bounding box center [405, 80] width 122 height 16
type input "809 N Airline Hwy"
type input "70737"
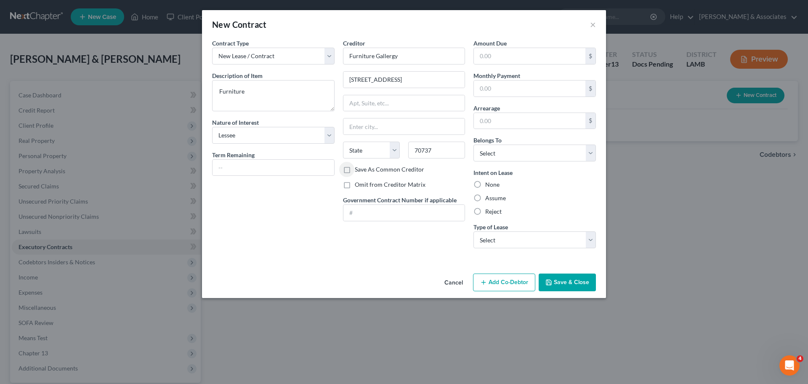
type input "Gonzales"
select select "19"
click at [562, 91] on input "text" at bounding box center [530, 88] width 112 height 16
type input "328.00"
select select "4"
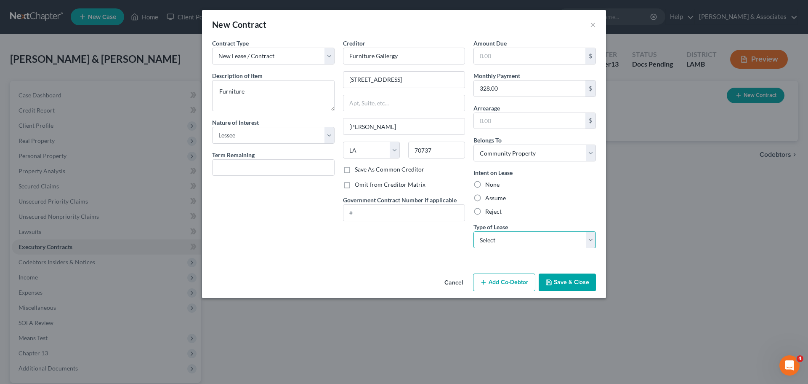
click at [528, 239] on select "Select Real Estate Car Other" at bounding box center [535, 239] width 123 height 17
select select "2"
click at [474, 231] on select "Select Real Estate Car Other" at bounding box center [535, 239] width 123 height 17
click at [369, 246] on div "Creditor * Furniture Gallergy 809 N Airline Hwy Gonzales State AL AK AR AZ CA C…" at bounding box center [404, 147] width 131 height 216
click at [578, 283] on button "Save & Close" at bounding box center [567, 282] width 57 height 18
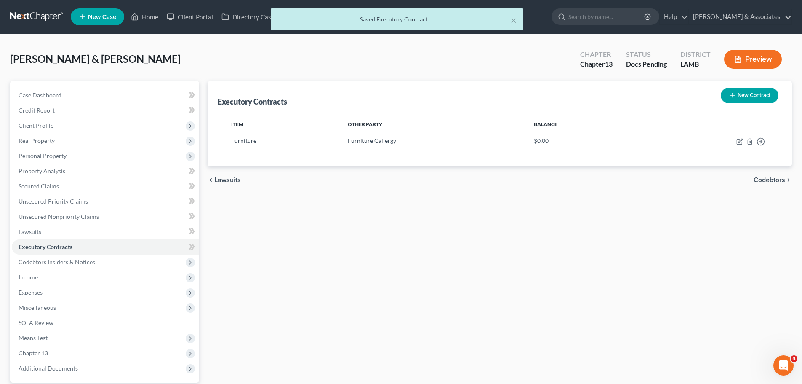
click at [673, 256] on div "Executory Contracts New Contract Item Other Party Balance Furniture Furniture G…" at bounding box center [499, 256] width 593 height 350
drag, startPoint x: 426, startPoint y: 235, endPoint x: 448, endPoint y: 216, distance: 28.1
click at [426, 235] on div "Executory Contracts New Contract Item Other Party Balance Furniture Furniture G…" at bounding box center [499, 256] width 593 height 350
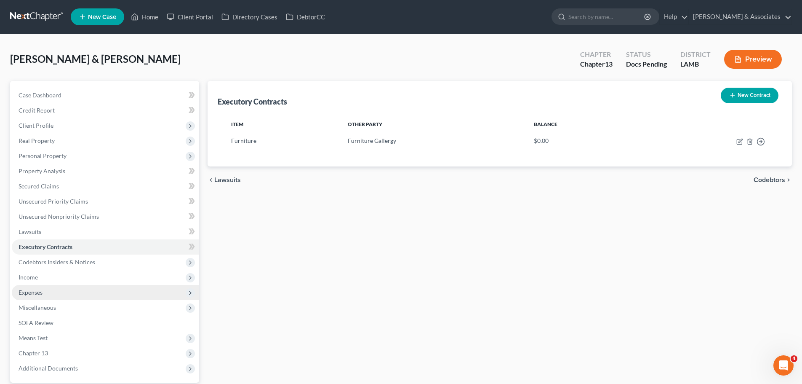
click at [32, 296] on span "Expenses" at bounding box center [105, 292] width 187 height 15
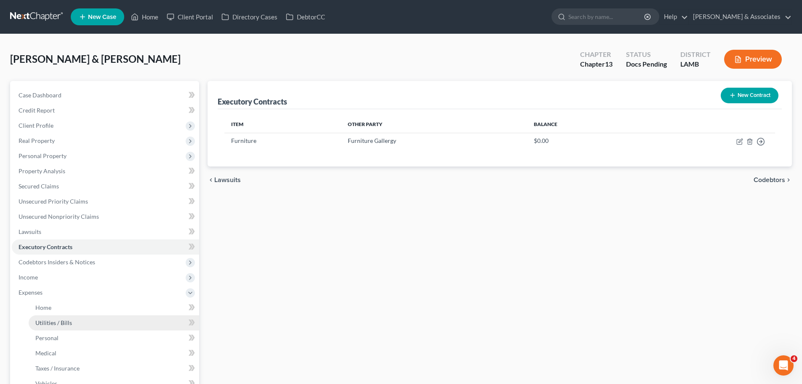
click at [84, 325] on link "Utilities / Bills" at bounding box center [114, 322] width 171 height 15
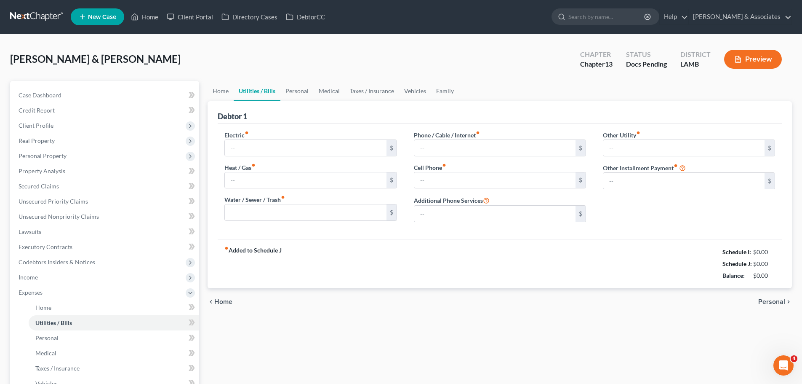
type input "0.00"
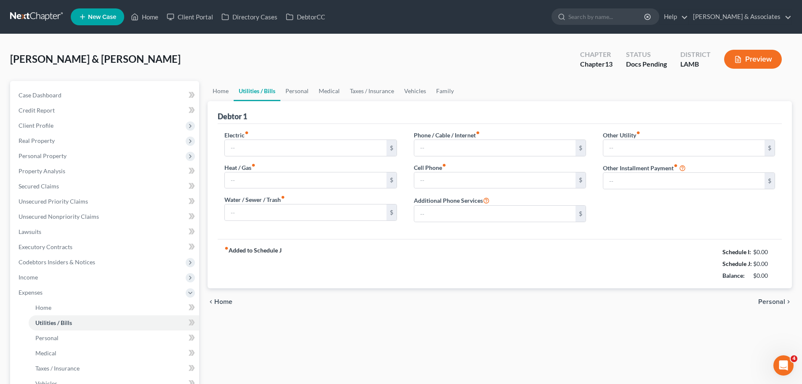
type input "0.00"
click at [687, 187] on input "0.00" at bounding box center [683, 181] width 161 height 16
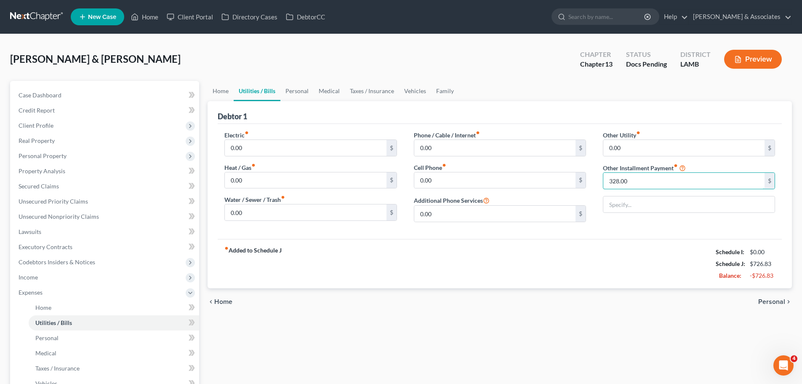
type input "328.00"
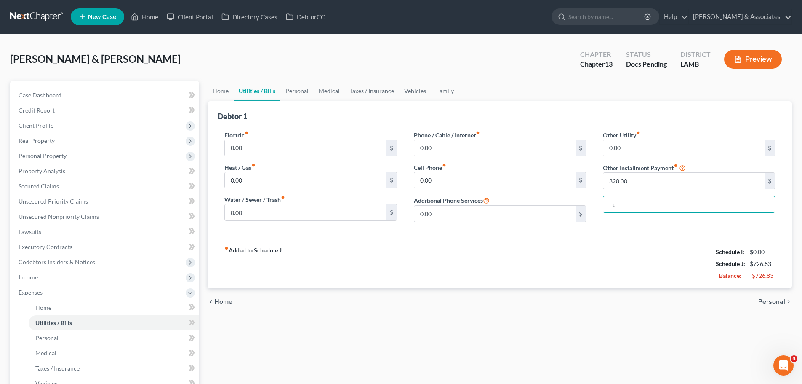
type input "F"
type input "Rent to Own Furniture"
click at [378, 301] on div "chevron_left Home Personal chevron_right" at bounding box center [500, 301] width 584 height 27
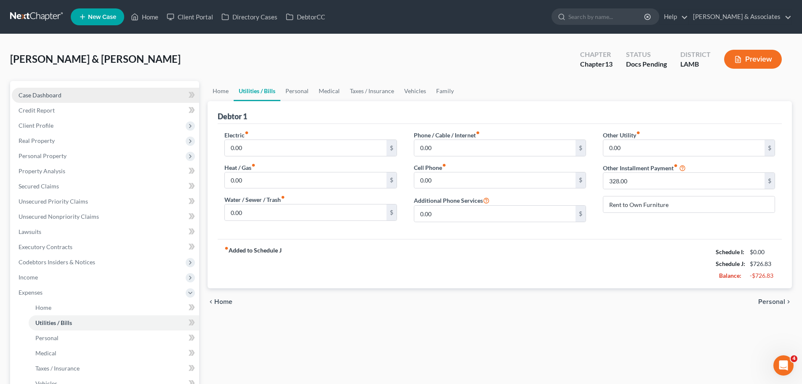
click at [71, 99] on link "Case Dashboard" at bounding box center [105, 95] width 187 height 15
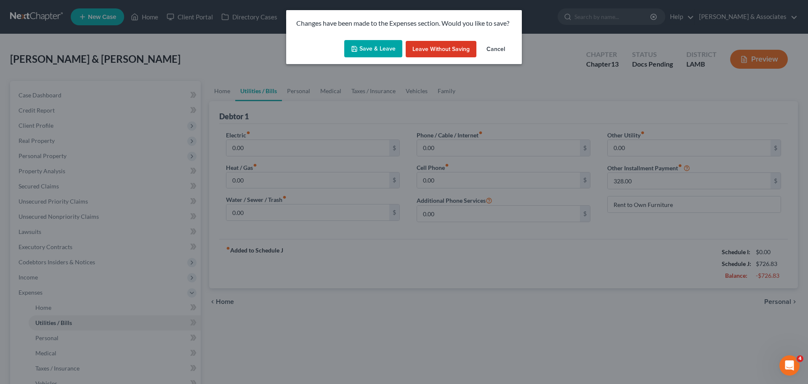
click at [358, 53] on button "Save & Leave" at bounding box center [373, 49] width 58 height 18
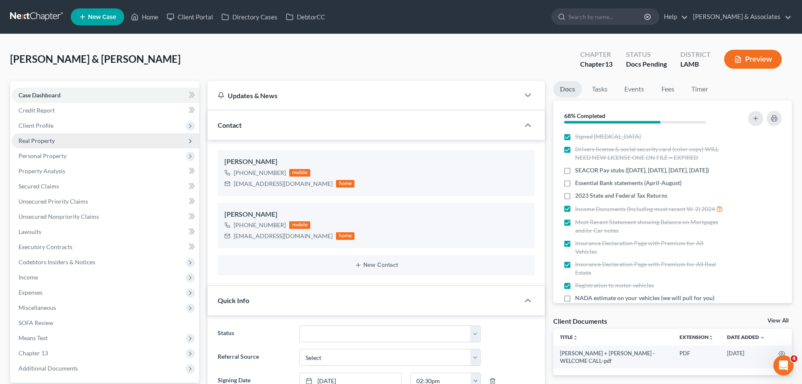
click at [37, 141] on span "Real Property" at bounding box center [37, 140] width 36 height 7
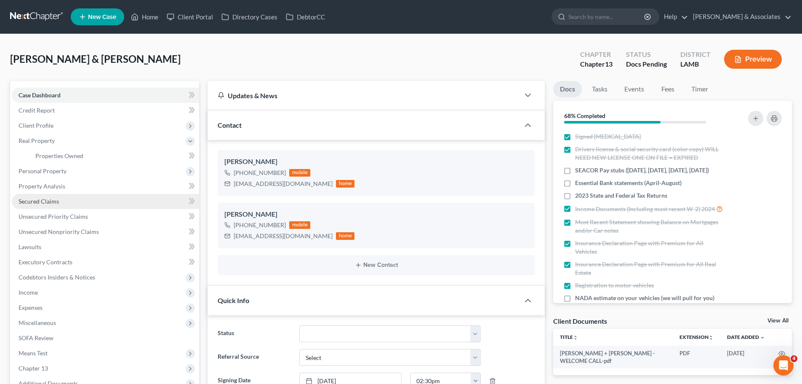
click at [60, 205] on link "Secured Claims" at bounding box center [105, 201] width 187 height 15
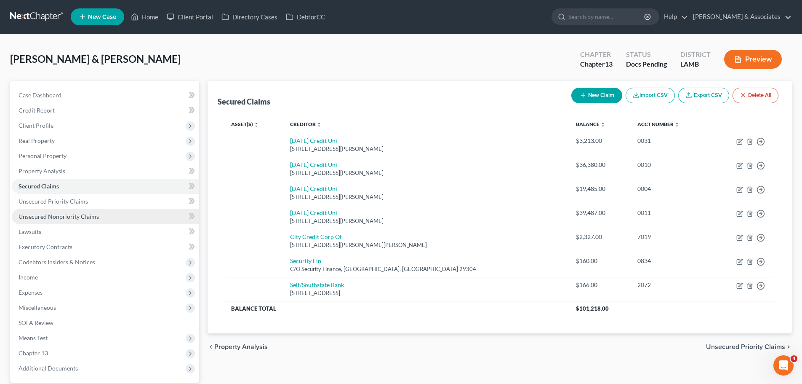
click at [66, 213] on span "Unsecured Nonpriority Claims" at bounding box center [59, 216] width 80 height 7
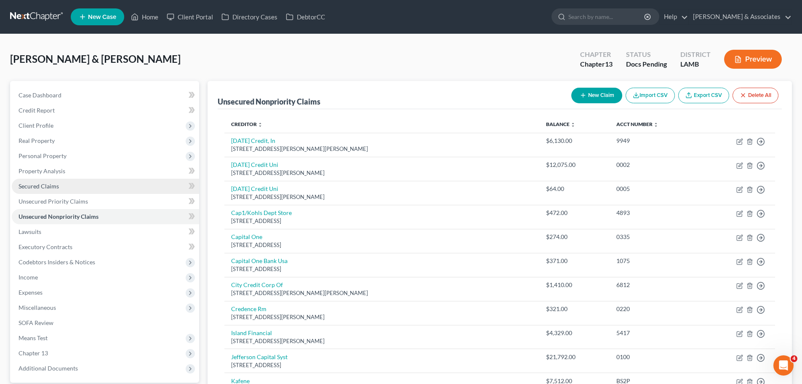
click at [32, 186] on span "Secured Claims" at bounding box center [39, 185] width 40 height 7
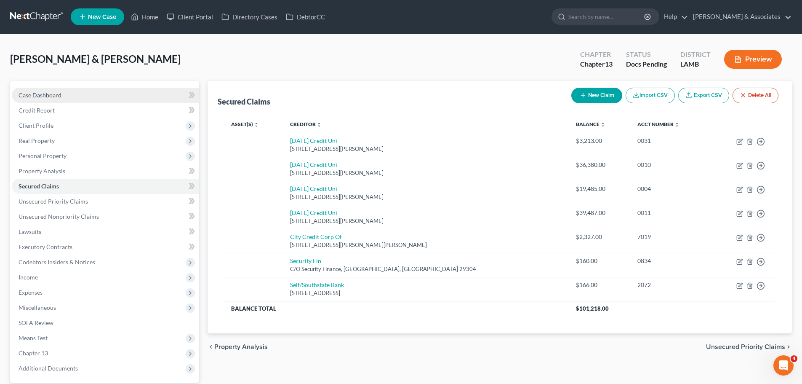
click at [85, 96] on link "Case Dashboard" at bounding box center [105, 95] width 187 height 15
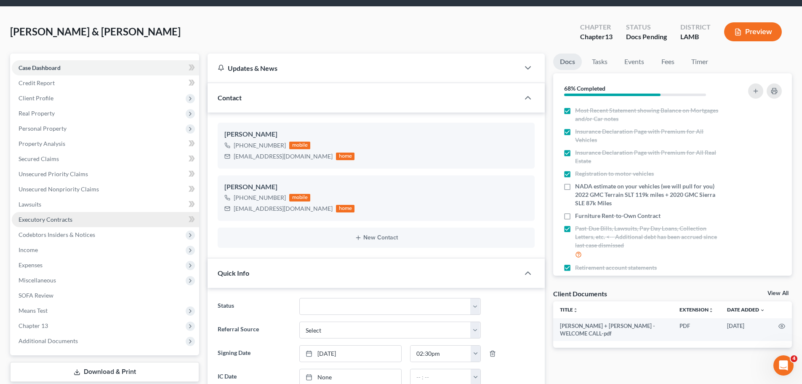
scroll to position [42, 0]
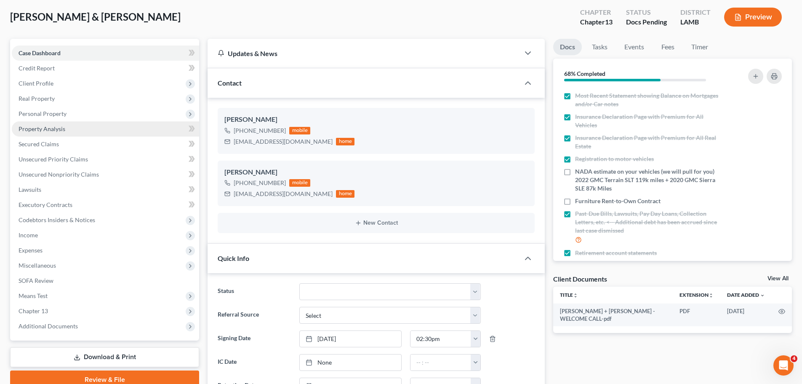
click at [51, 107] on span "Personal Property" at bounding box center [105, 113] width 187 height 15
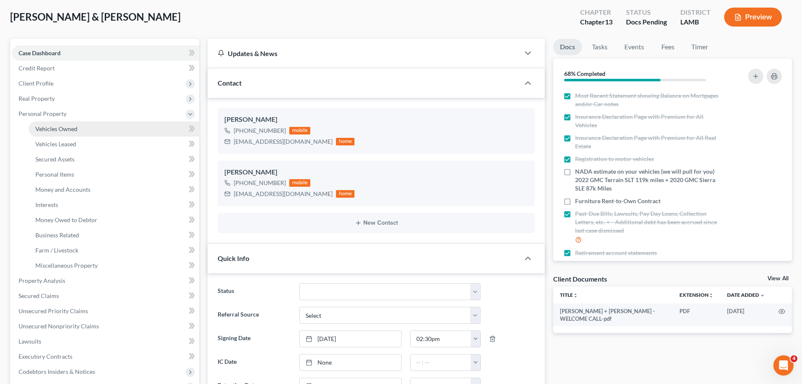
click at [62, 125] on span "Vehicles Owned" at bounding box center [56, 128] width 42 height 7
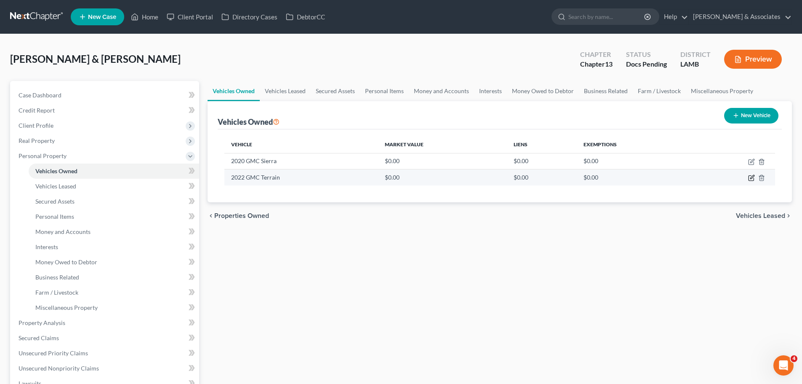
click at [750, 178] on icon "button" at bounding box center [751, 177] width 7 height 7
select select "0"
select select "4"
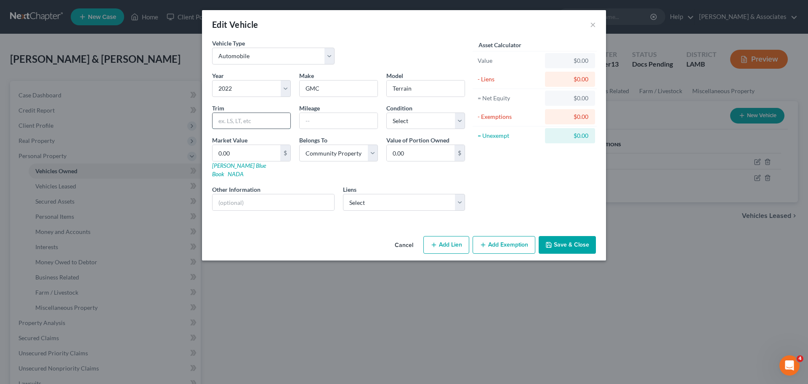
click at [226, 123] on input "text" at bounding box center [252, 121] width 78 height 16
paste input "Utility 4D SLT AWD"
type input "Utility 4D SLT AWD"
click at [358, 122] on input "text" at bounding box center [339, 121] width 78 height 16
type input "119000"
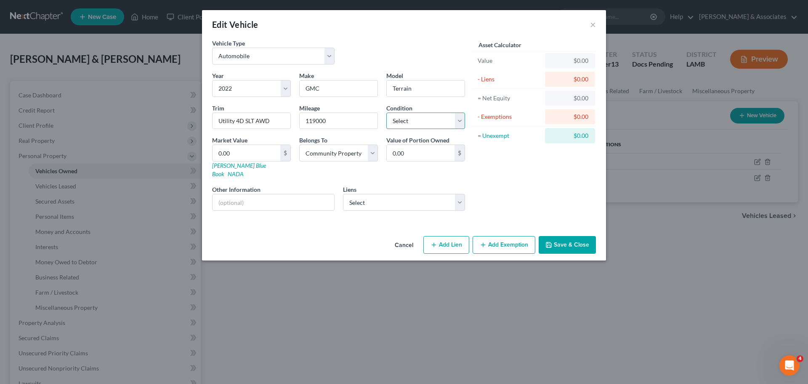
select select "3"
click at [272, 150] on input "0.00" at bounding box center [247, 153] width 68 height 16
paste input "15,425"
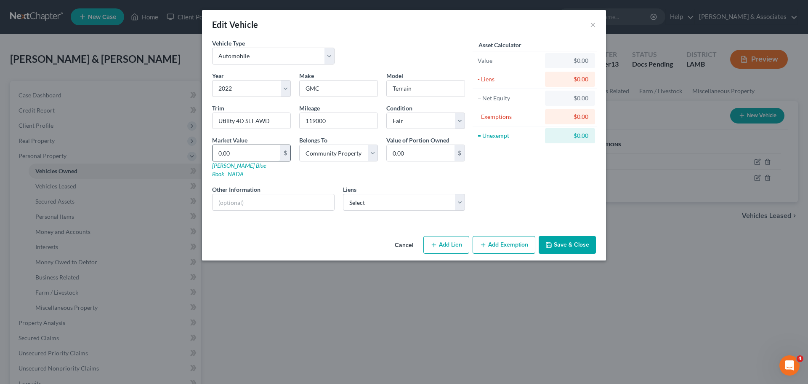
type input "15,425"
type input "15,425.00"
type input "15,425"
click at [508, 176] on div "Asset Calculator Value $15,425.00 - Liens $0.00 = Net Equity $0.00 - Exemptions…" at bounding box center [534, 128] width 131 height 179
click at [417, 199] on select "Select Ascension Credit Uni - $39,487.00 Ascension Credit Uni - $36,380.00 Asce…" at bounding box center [404, 202] width 123 height 17
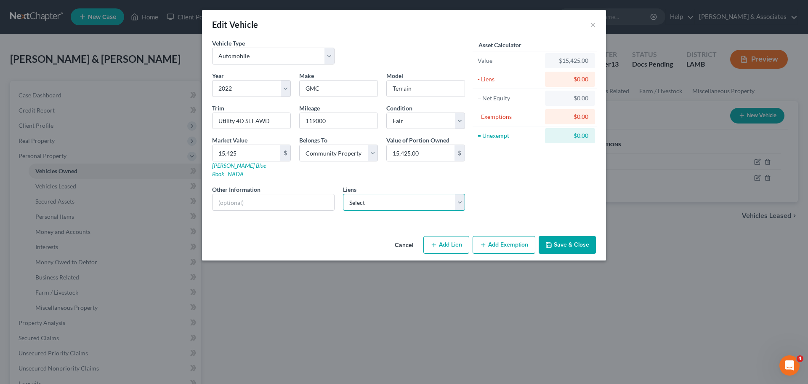
click at [417, 199] on select "Select Ascension Credit Uni - $39,487.00 Ascension Credit Uni - $36,380.00 Asce…" at bounding box center [404, 202] width 123 height 17
click at [523, 193] on div "Asset Calculator Value $15,425.00 - Liens $0.00 = Net Equity $0.00 - Exemptions…" at bounding box center [534, 128] width 131 height 179
click at [578, 236] on button "Save & Close" at bounding box center [567, 245] width 57 height 18
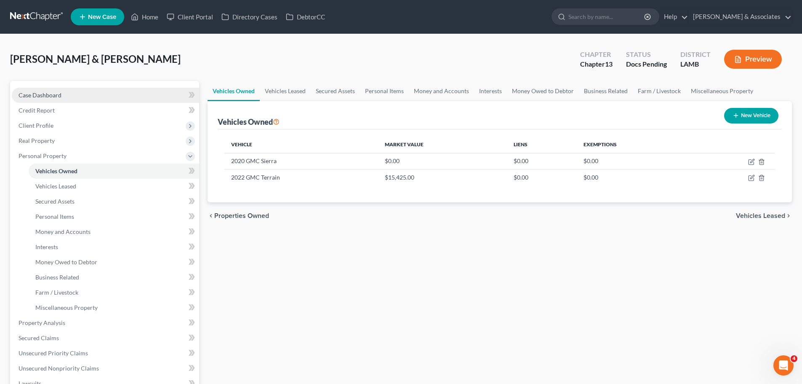
click at [75, 99] on link "Case Dashboard" at bounding box center [105, 95] width 187 height 15
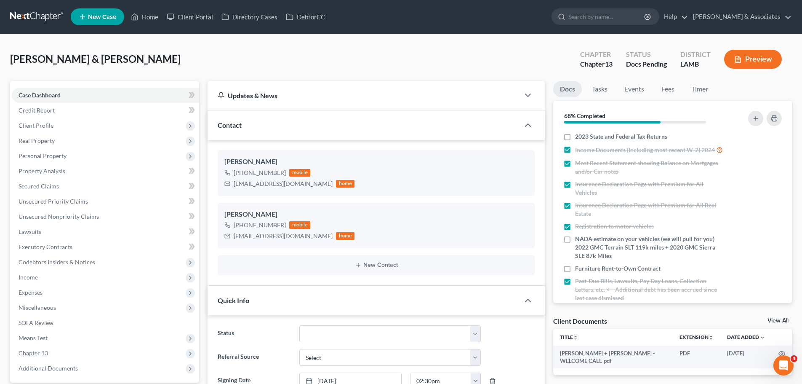
scroll to position [84, 0]
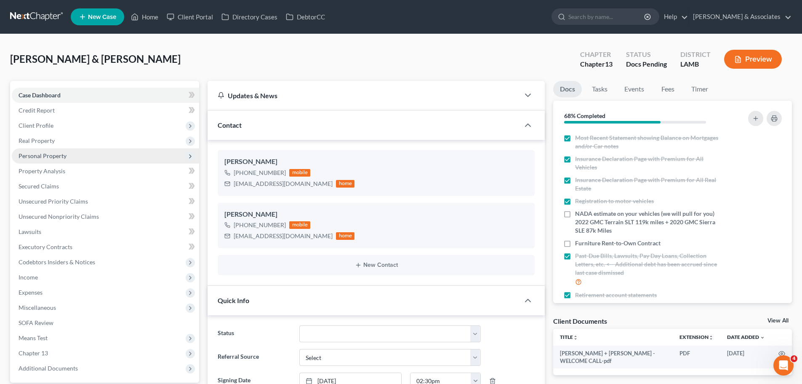
click at [51, 157] on span "Personal Property" at bounding box center [43, 155] width 48 height 7
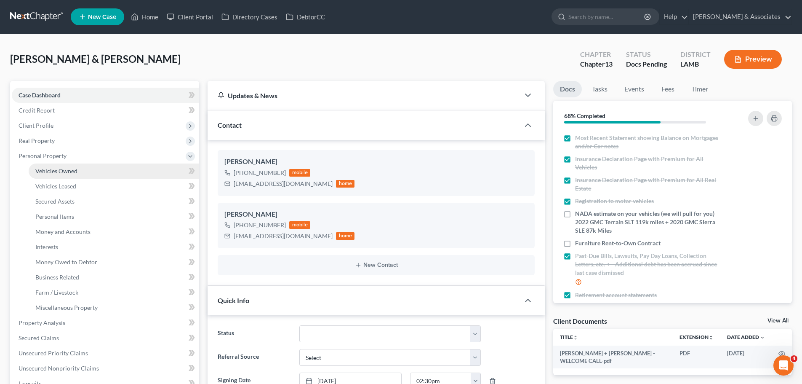
click at [87, 174] on link "Vehicles Owned" at bounding box center [114, 170] width 171 height 15
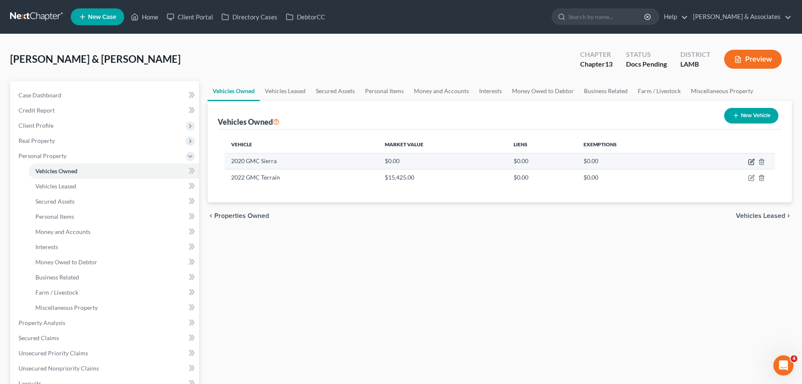
click at [750, 161] on icon "button" at bounding box center [751, 161] width 7 height 7
select select "0"
select select "6"
select select "4"
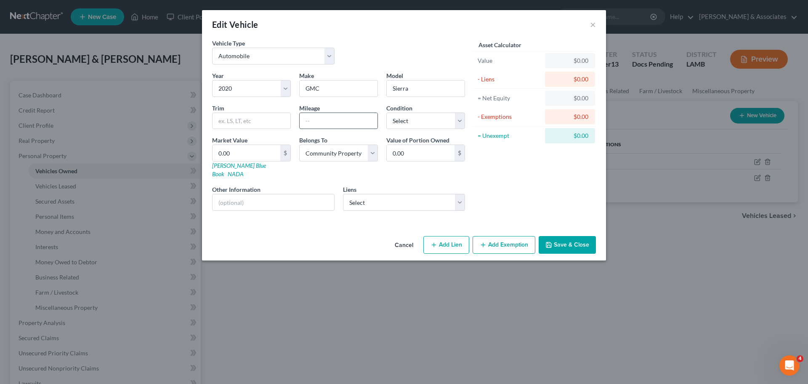
click at [341, 127] on input "text" at bounding box center [339, 121] width 78 height 16
type input "87000"
click at [444, 93] on input "Sierra" at bounding box center [426, 88] width 78 height 16
type input "Sierra 1500"
click at [233, 120] on input "text" at bounding box center [252, 121] width 78 height 16
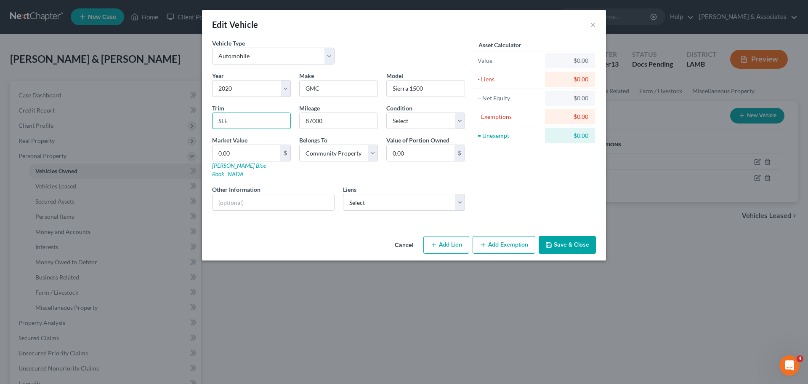
type input "SLE"
click at [586, 238] on button "Save & Close" at bounding box center [567, 245] width 57 height 18
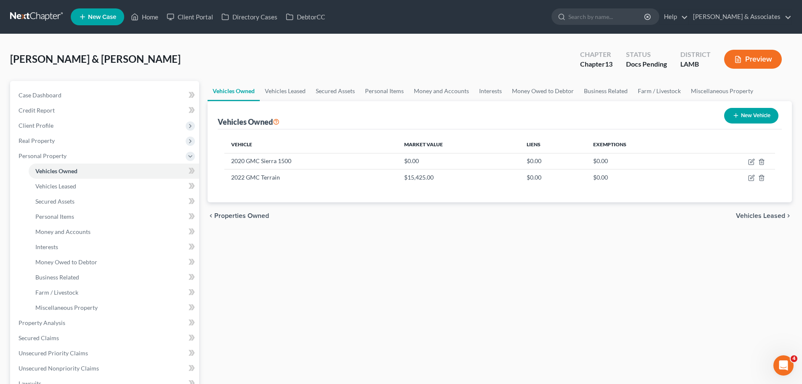
click at [246, 328] on div "Vehicles Owned Vehicles Leased Secured Assets Personal Items Money and Accounts…" at bounding box center [499, 331] width 593 height 501
click at [328, 311] on div "Vehicles Owned Vehicles Leased Secured Assets Personal Items Money and Accounts…" at bounding box center [499, 331] width 593 height 501
click at [552, 318] on div "Vehicles Owned Vehicles Leased Secured Assets Personal Items Money and Accounts…" at bounding box center [499, 331] width 593 height 501
click at [61, 211] on link "Personal Items" at bounding box center [114, 216] width 171 height 15
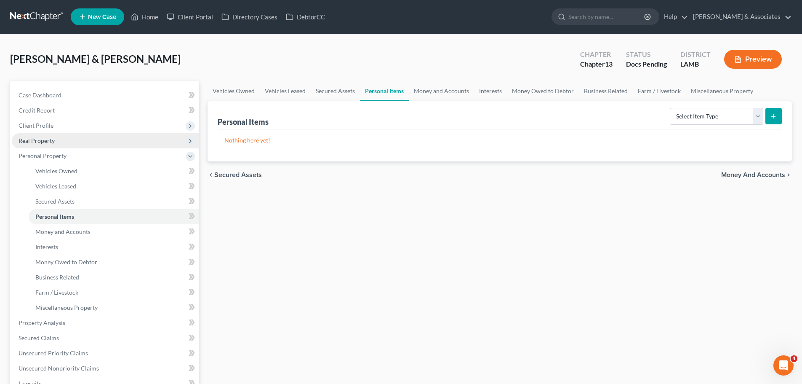
click at [37, 137] on span "Real Property" at bounding box center [37, 140] width 36 height 7
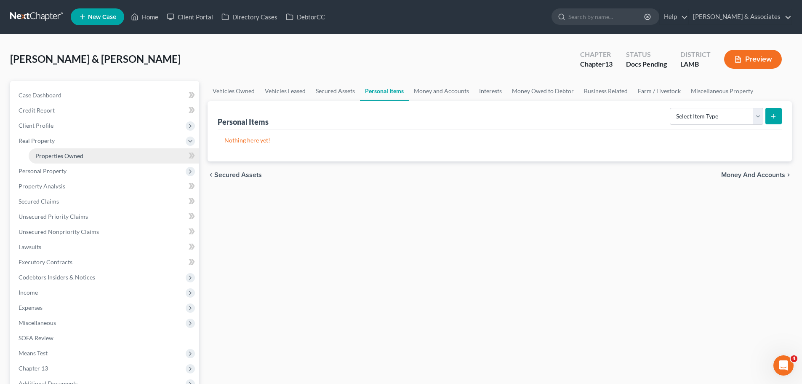
click at [51, 161] on link "Properties Owned" at bounding box center [114, 155] width 171 height 15
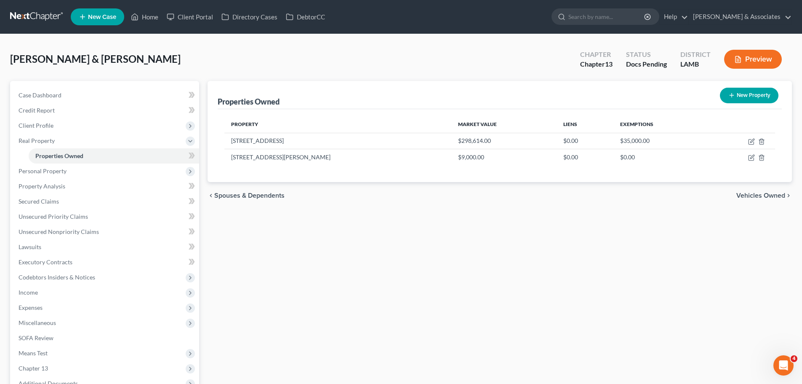
click at [364, 283] on div "Properties Owned New Property Property Market Value Liens Exemptions 16312 Timb…" at bounding box center [499, 263] width 593 height 365
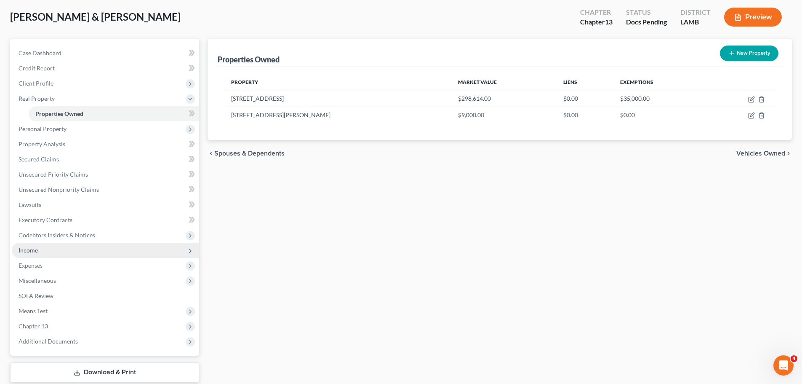
scroll to position [84, 0]
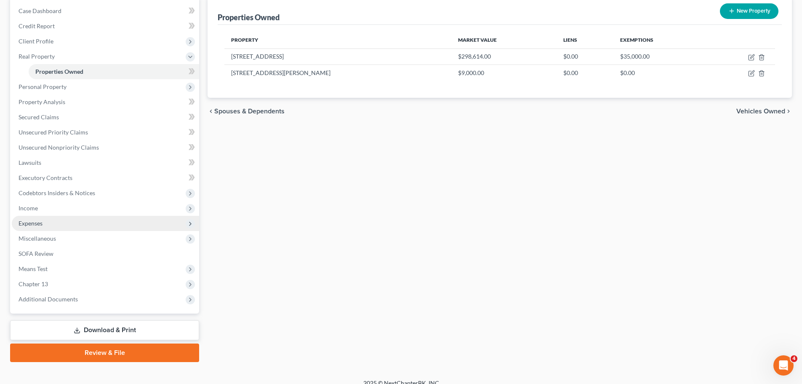
click at [69, 223] on span "Expenses" at bounding box center [105, 223] width 187 height 15
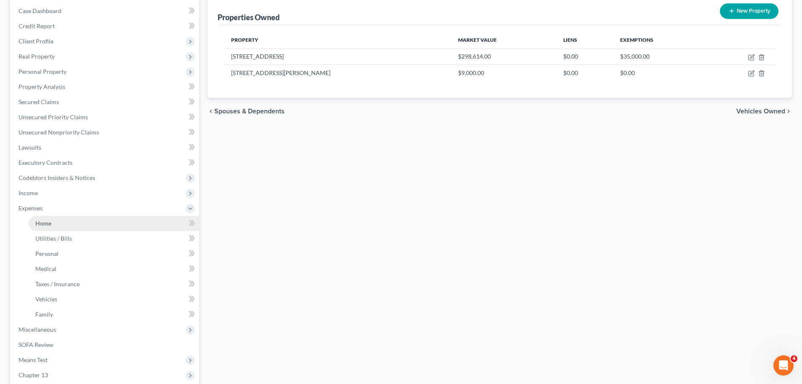
click at [88, 228] on link "Home" at bounding box center [114, 223] width 171 height 15
click at [84, 221] on link "Home" at bounding box center [114, 223] width 171 height 15
click at [44, 219] on span "Home" at bounding box center [43, 222] width 16 height 7
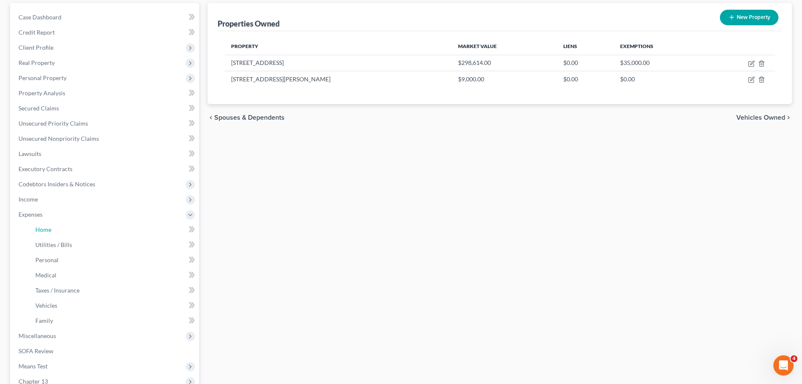
scroll to position [0, 0]
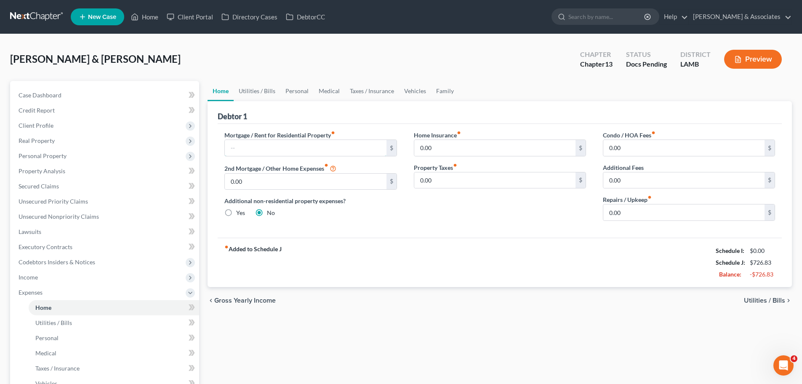
drag, startPoint x: 260, startPoint y: 143, endPoint x: 413, endPoint y: 134, distance: 152.6
click at [260, 143] on input "text" at bounding box center [305, 148] width 161 height 16
type input "1,451.16"
click at [659, 144] on input "0.00" at bounding box center [683, 148] width 161 height 16
click at [696, 147] on input "0.00" at bounding box center [683, 148] width 161 height 16
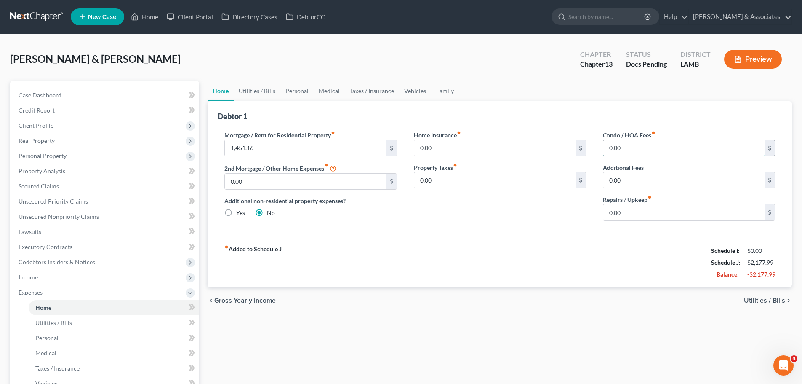
click at [696, 147] on input "0.00" at bounding box center [683, 148] width 161 height 16
type input "16.25"
click at [578, 324] on div "Home Utilities / Bills Personal Medical Taxes / Insurance Vehicles Family Debto…" at bounding box center [499, 309] width 593 height 456
click at [744, 300] on div "chevron_left Gross Yearly Income Utilities / Bills chevron_right" at bounding box center [500, 300] width 584 height 27
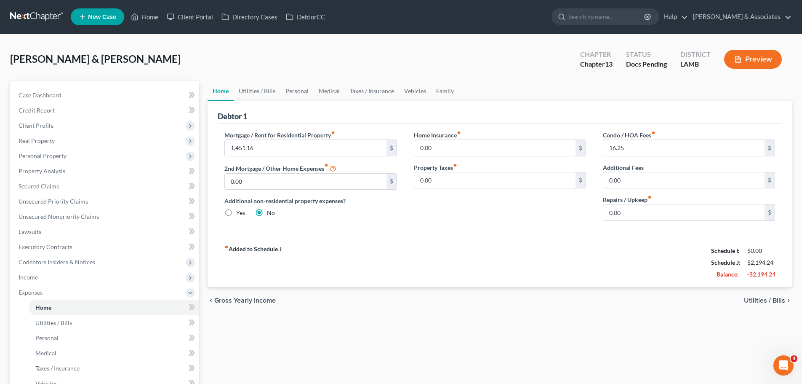
click at [751, 300] on span "Utilities / Bills" at bounding box center [764, 300] width 41 height 7
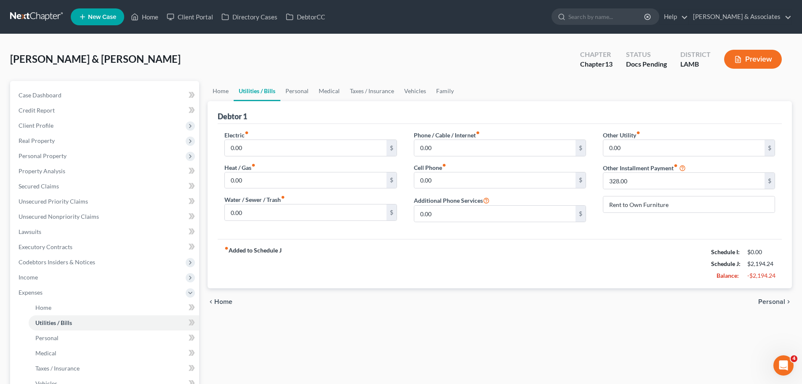
click at [788, 299] on icon "chevron_right" at bounding box center [788, 301] width 7 height 7
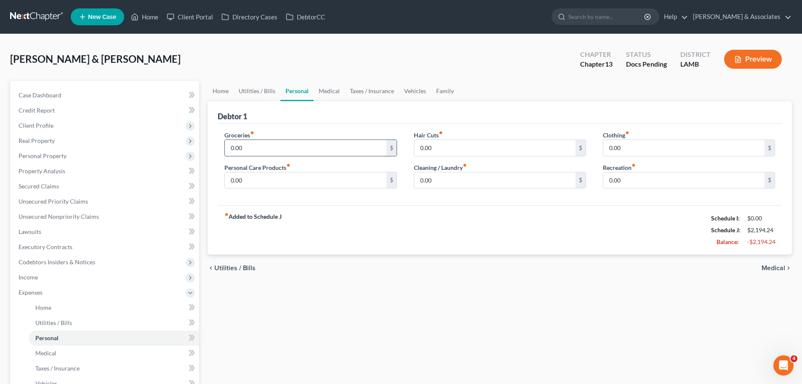
click at [274, 144] on input "0.00" at bounding box center [305, 148] width 161 height 16
type input "1,346"
type input "117"
type input "276"
click at [776, 271] on span "Medical" at bounding box center [774, 267] width 24 height 7
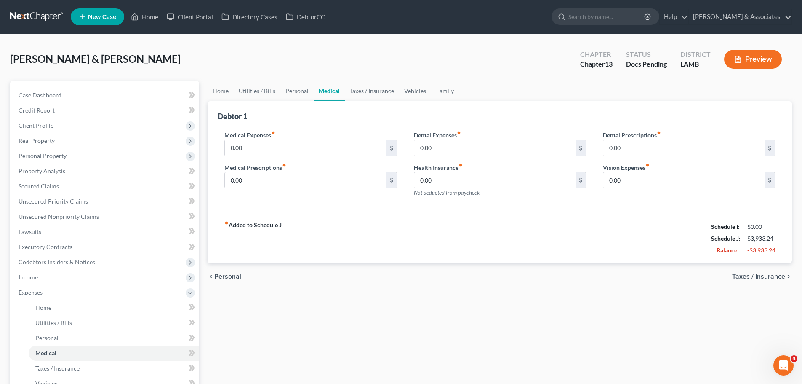
click at [775, 272] on div "chevron_left Personal Taxes / Insurance chevron_right" at bounding box center [500, 276] width 584 height 27
click at [773, 279] on span "Taxes / Insurance" at bounding box center [758, 276] width 53 height 7
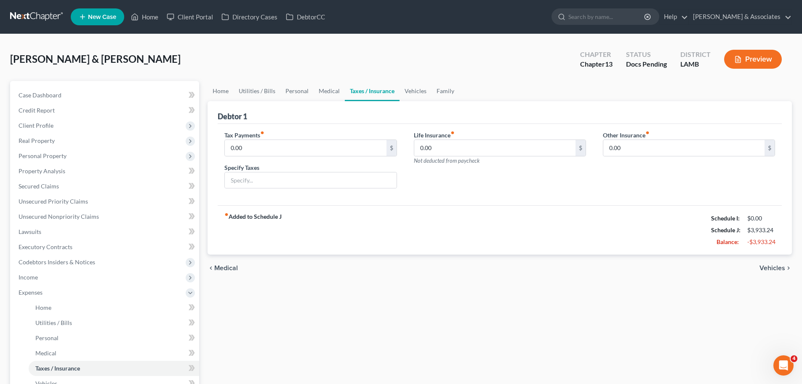
click at [773, 279] on div "chevron_left Medical Vehicles chevron_right" at bounding box center [500, 267] width 584 height 27
click at [775, 263] on div "chevron_left Medical Vehicles chevron_right" at bounding box center [500, 267] width 584 height 27
click at [771, 267] on span "Vehicles" at bounding box center [773, 267] width 26 height 7
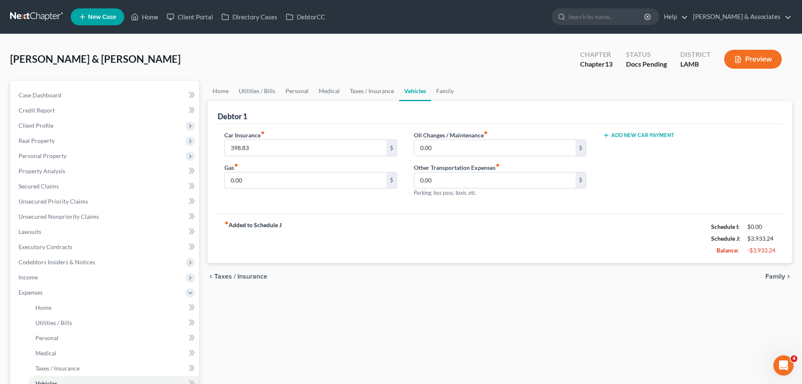
click at [529, 290] on div "Home Utilities / Bills Personal Medical Taxes / Insurance Vehicles Family Debto…" at bounding box center [499, 309] width 593 height 456
click at [774, 280] on div "chevron_left Taxes / Insurance Family chevron_right" at bounding box center [500, 276] width 584 height 27
click at [775, 278] on span "Family" at bounding box center [775, 276] width 20 height 7
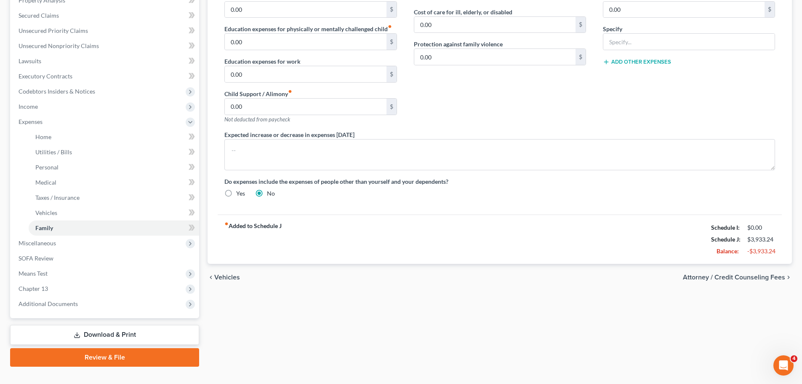
scroll to position [185, 0]
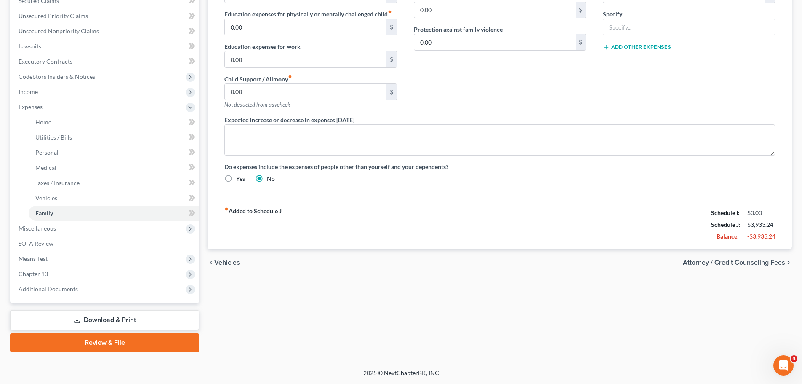
click at [758, 259] on span "Attorney / Credit Counseling Fees" at bounding box center [734, 262] width 102 height 7
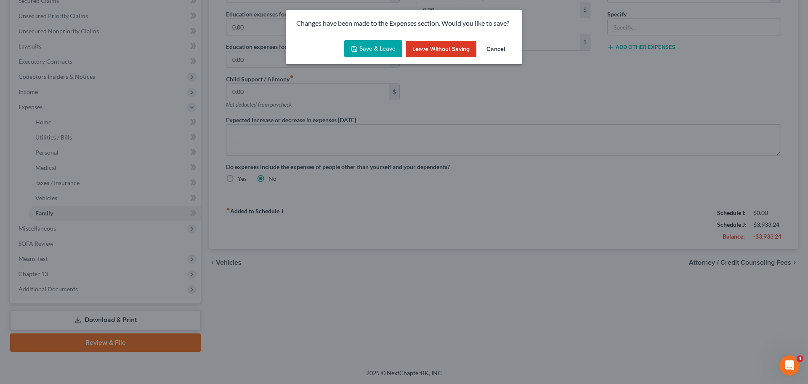
click at [383, 49] on button "Save & Leave" at bounding box center [373, 49] width 58 height 18
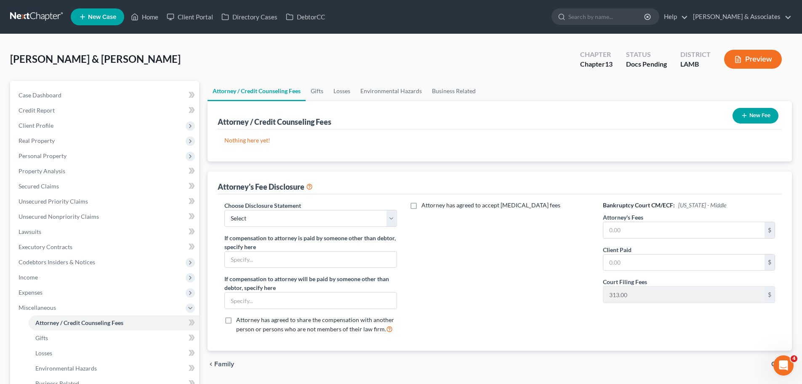
click at [753, 116] on button "New Fee" at bounding box center [756, 116] width 46 height 16
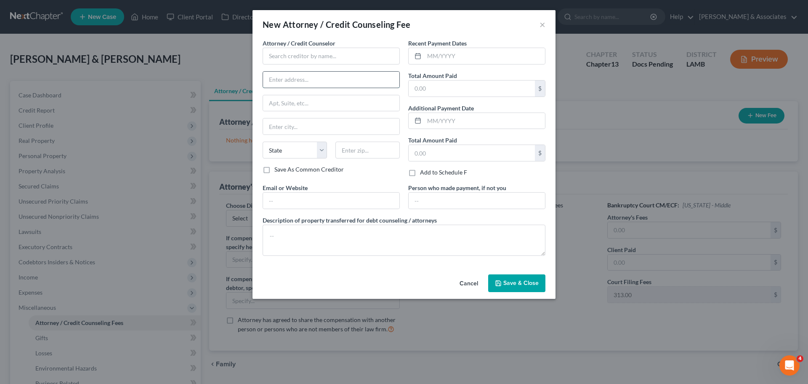
click at [321, 74] on input "text" at bounding box center [331, 80] width 136 height 16
click at [321, 61] on input "text" at bounding box center [331, 56] width 137 height 17
click at [306, 68] on div "Diment & Associates" at bounding box center [313, 71] width 88 height 8
type input "Diment & Associates"
type input "2644 S. Sherwood Forest Blvd."
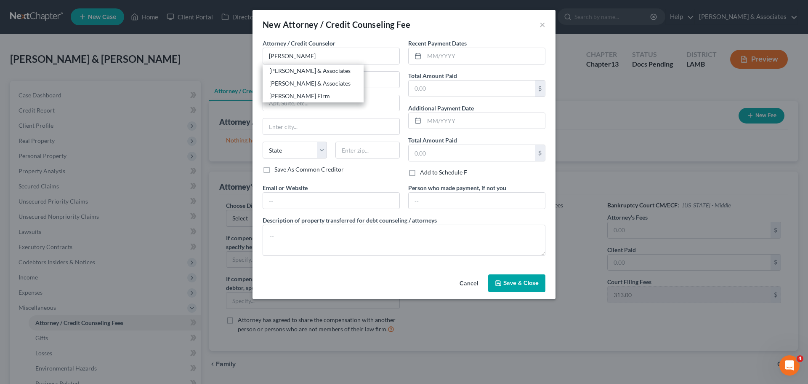
type input "Baton Rouge"
select select "19"
type input "70816"
click at [452, 58] on input "text" at bounding box center [484, 56] width 121 height 16
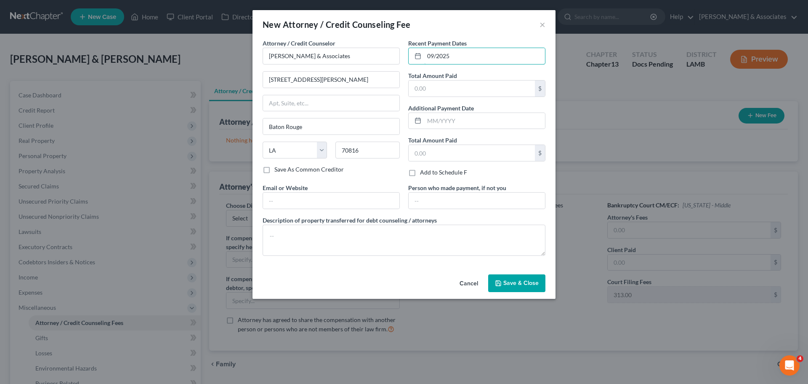
type input "09/2025"
click at [463, 285] on button "Cancel" at bounding box center [469, 283] width 32 height 17
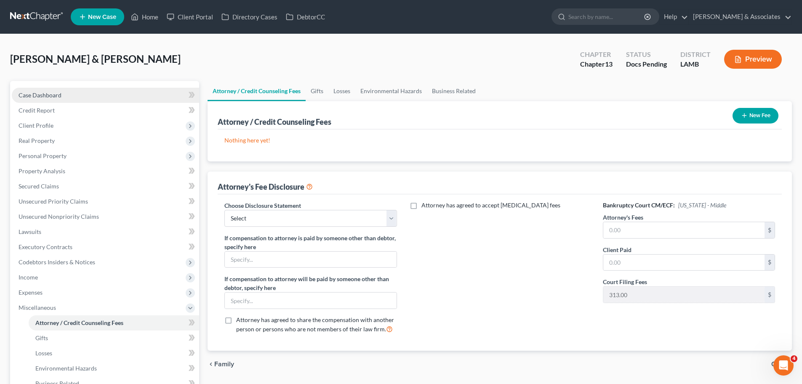
click at [54, 96] on span "Case Dashboard" at bounding box center [40, 94] width 43 height 7
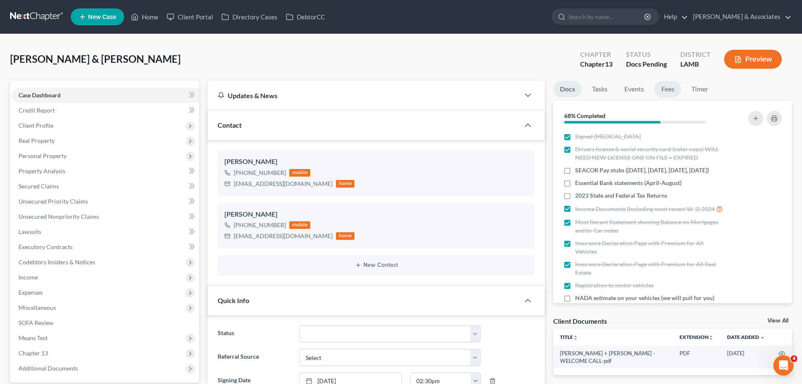
click at [674, 93] on link "Fees" at bounding box center [667, 89] width 27 height 16
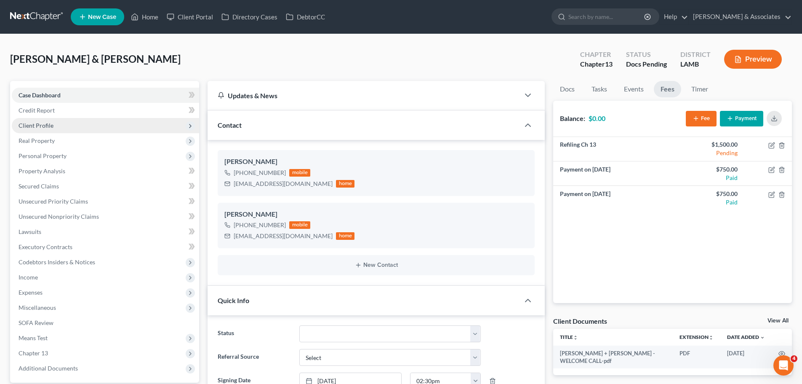
click at [22, 121] on span "Client Profile" at bounding box center [105, 125] width 187 height 15
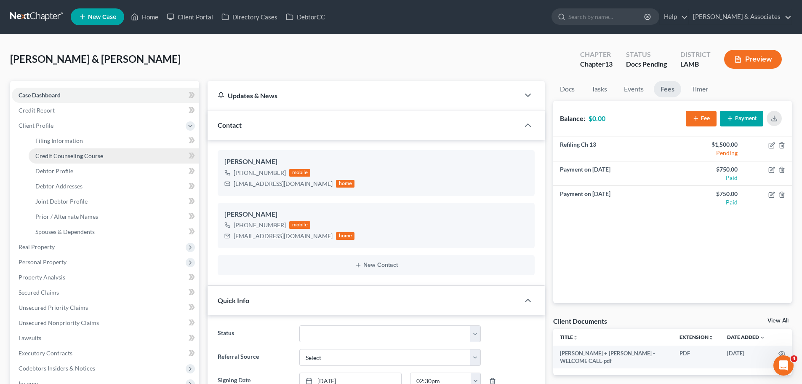
click at [61, 155] on span "Credit Counseling Course" at bounding box center [69, 155] width 68 height 7
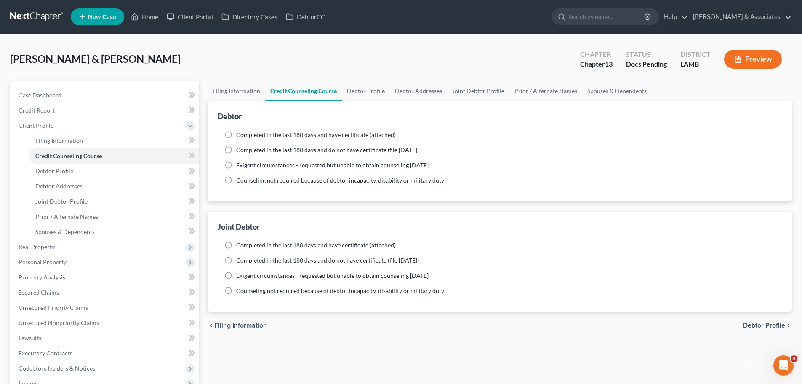
click at [239, 130] on div "Completed in the last 180 days and have certificate (attached) Date Completed N…" at bounding box center [500, 162] width 564 height 77
click at [242, 133] on span "Completed in the last 180 days and have certificate (attached)" at bounding box center [316, 134] width 160 height 7
click at [242, 133] on input "Completed in the last 180 days and have certificate (attached)" at bounding box center [242, 133] width 5 height 5
radio input "true"
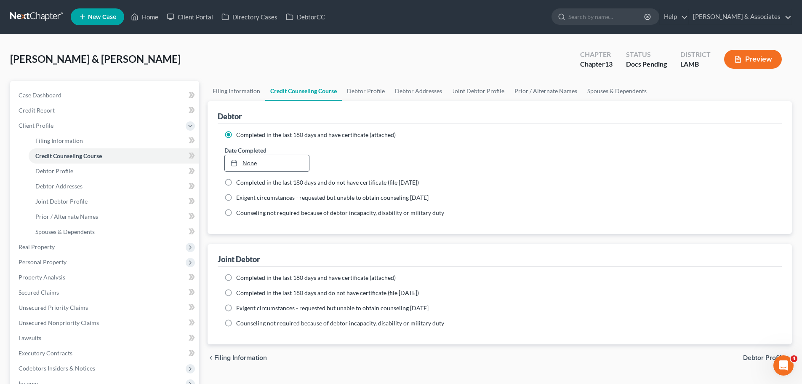
type input "10/6/2025"
click at [253, 157] on link "10/6/2025" at bounding box center [267, 163] width 84 height 16
click at [241, 276] on span "Completed in the last 180 days and have certificate (attached)" at bounding box center [316, 277] width 160 height 7
click at [241, 276] on input "Completed in the last 180 days and have certificate (attached)" at bounding box center [242, 275] width 5 height 5
radio input "true"
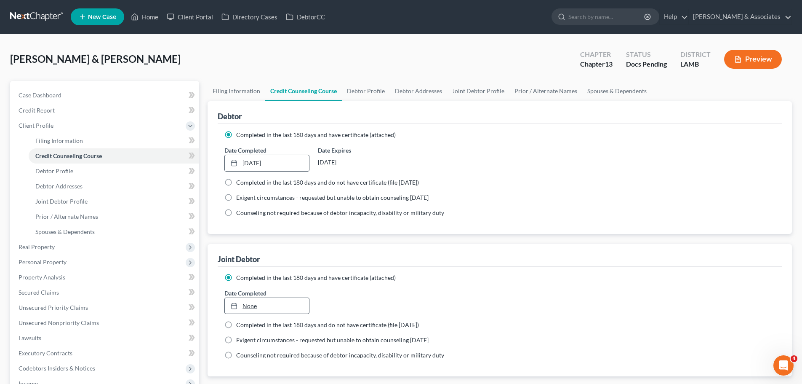
click at [248, 302] on link "None" at bounding box center [267, 306] width 84 height 16
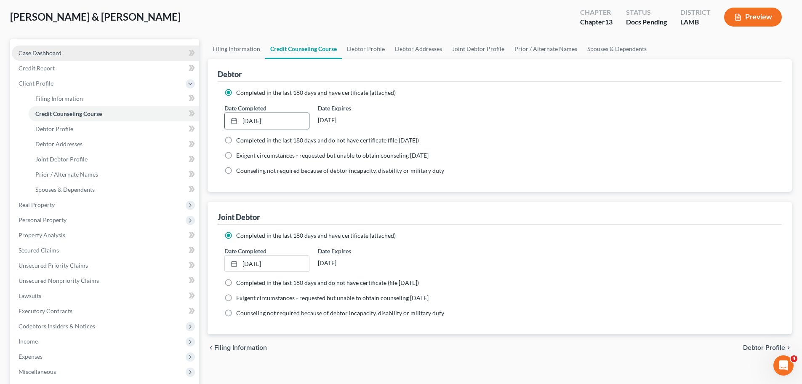
click at [88, 53] on link "Case Dashboard" at bounding box center [105, 52] width 187 height 15
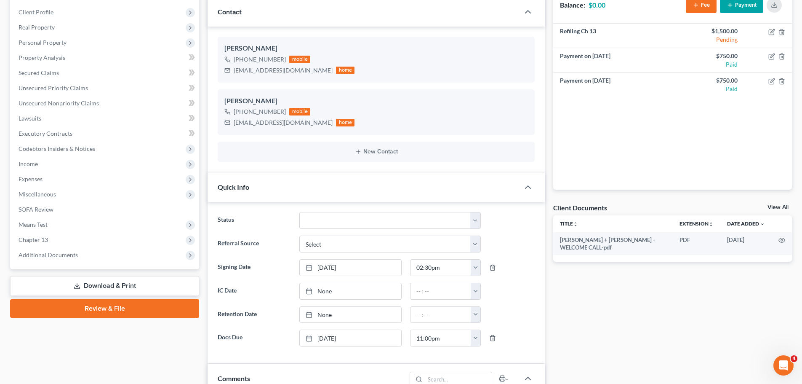
scroll to position [126, 0]
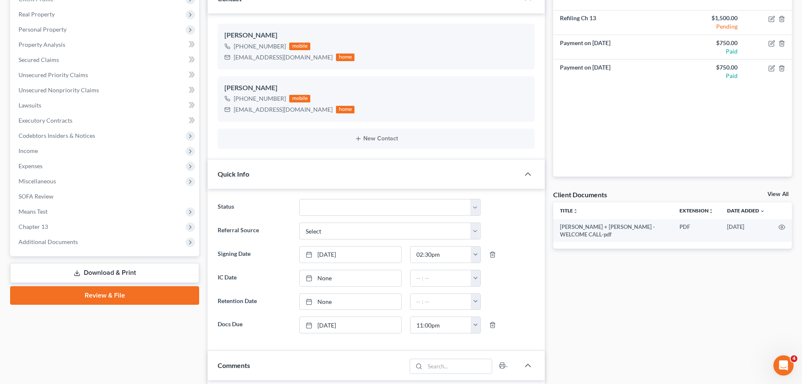
click at [777, 195] on link "View All" at bounding box center [778, 194] width 21 height 6
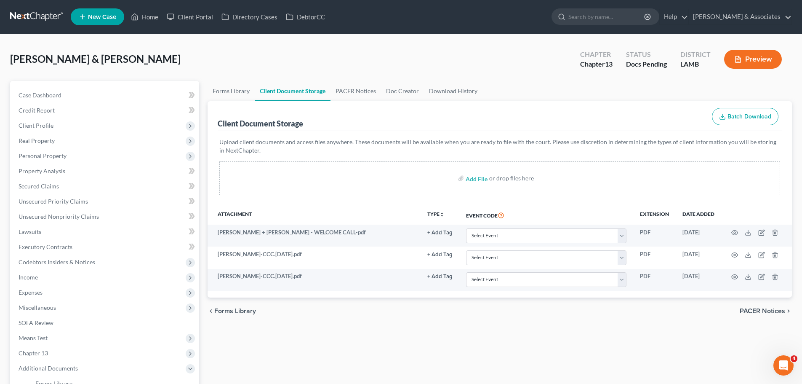
click at [406, 336] on div "Forms Library Client Document Storage PACER Notices Doc Creator Download Histor…" at bounding box center [499, 294] width 593 height 426
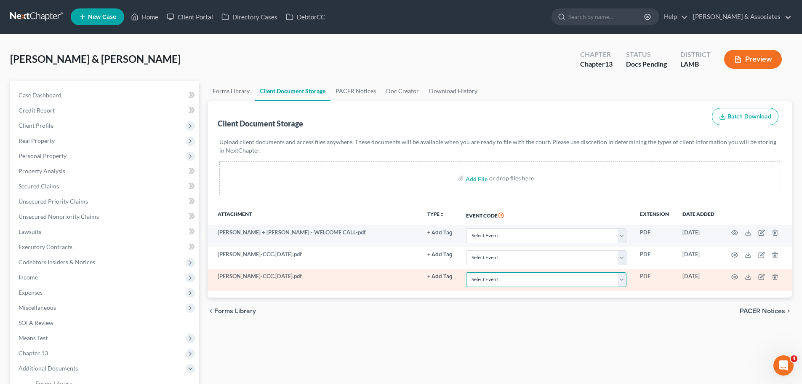
click at [520, 283] on select "Select Event 20 Largest Unsecured Creditors Amended List of Creditors Amended L…" at bounding box center [546, 279] width 160 height 15
select select "13"
click at [466, 272] on select "Select Event 20 Largest Unsecured Creditors Amended List of Creditors Amended L…" at bounding box center [546, 279] width 160 height 15
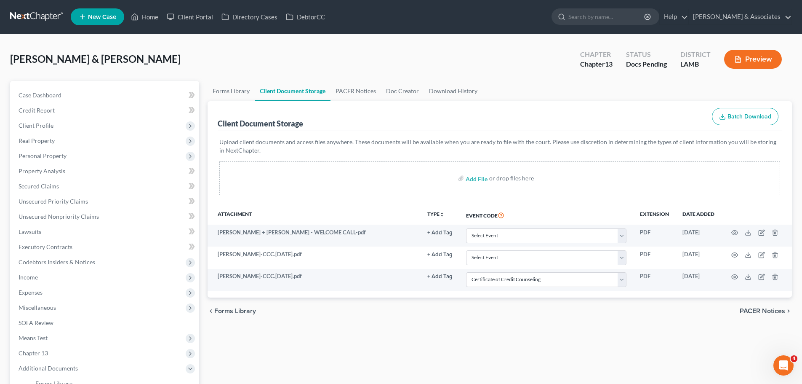
click at [507, 293] on div "Attachment TYPE unfold_more NONE A-EDEC A-Pay Advices C-10 Day Letter C-Atty/Cl…" at bounding box center [500, 251] width 584 height 92
click at [93, 120] on span "Client Profile" at bounding box center [105, 125] width 187 height 15
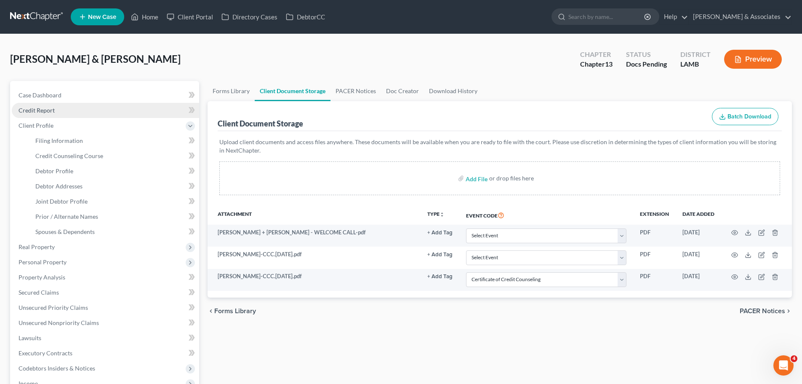
click at [48, 111] on span "Credit Report" at bounding box center [37, 110] width 36 height 7
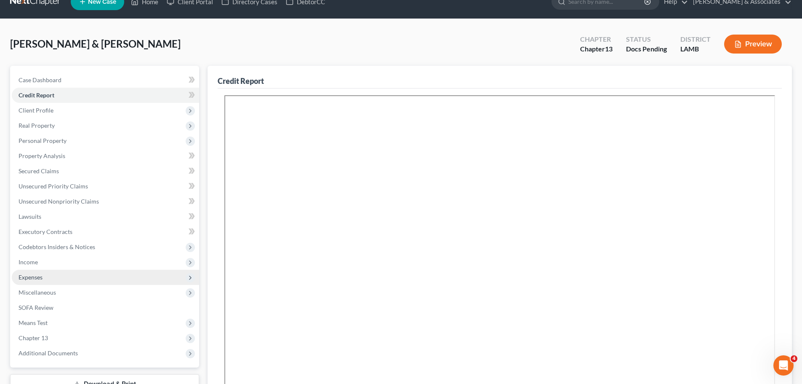
scroll to position [42, 0]
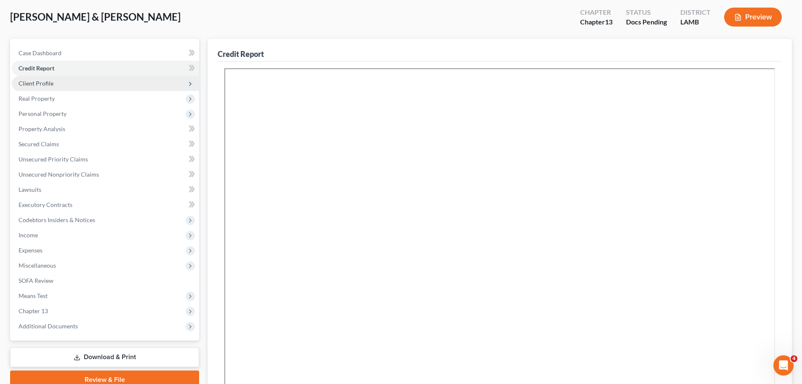
click at [33, 84] on span "Client Profile" at bounding box center [36, 83] width 35 height 7
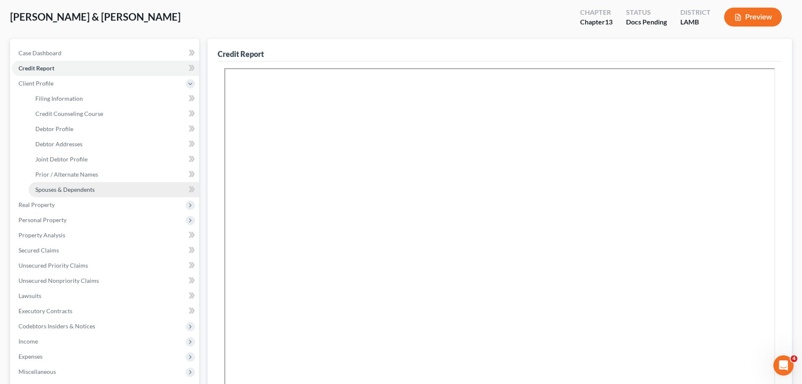
click at [52, 189] on span "Spouses & Dependents" at bounding box center [64, 189] width 59 height 7
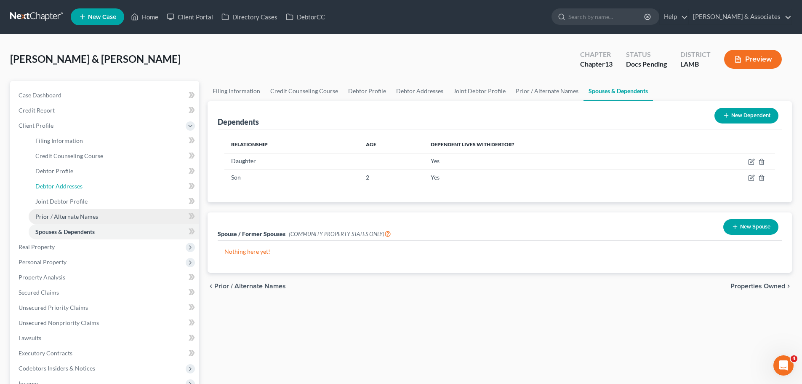
click at [57, 179] on link "Debtor Addresses" at bounding box center [114, 186] width 171 height 15
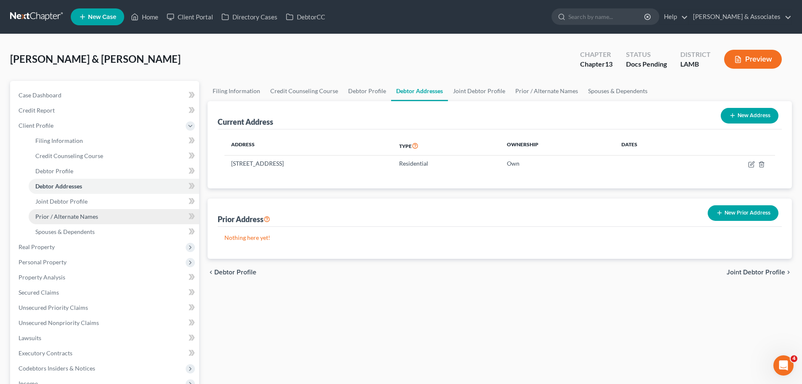
click at [61, 210] on link "Prior / Alternate Names" at bounding box center [114, 216] width 171 height 15
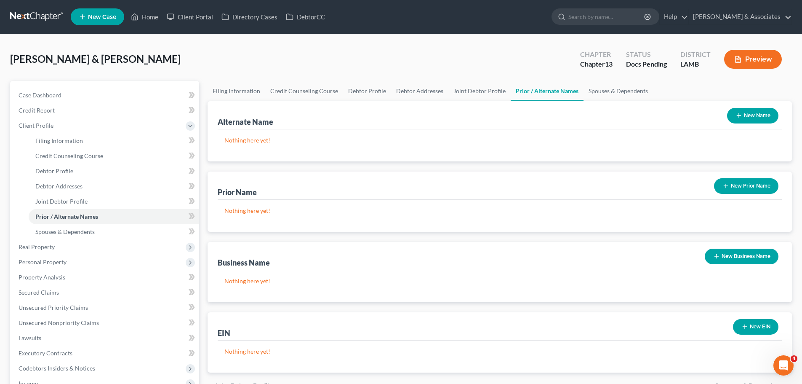
drag, startPoint x: 740, startPoint y: 109, endPoint x: 796, endPoint y: 119, distance: 57.0
click at [740, 109] on button "New Name" at bounding box center [752, 116] width 51 height 16
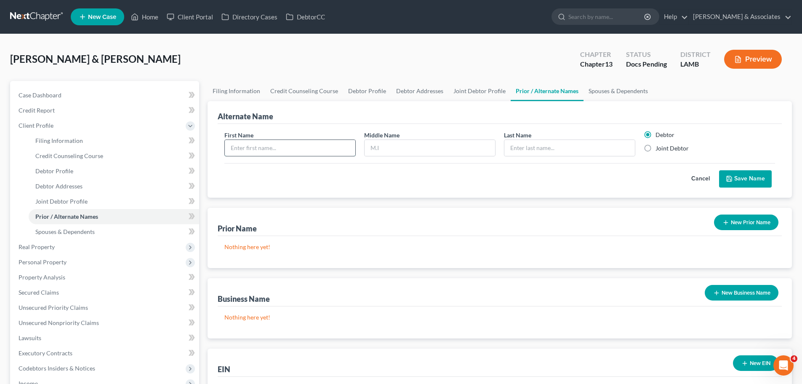
click at [315, 146] on input "text" at bounding box center [290, 148] width 131 height 16
type input "James"
type input "Reed"
type input "Jr"
click at [760, 176] on button "Save Name" at bounding box center [745, 179] width 53 height 18
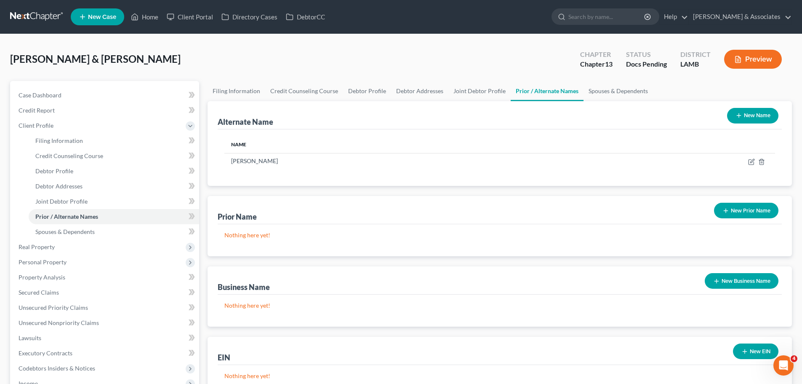
click at [756, 116] on button "New Name" at bounding box center [752, 116] width 51 height 16
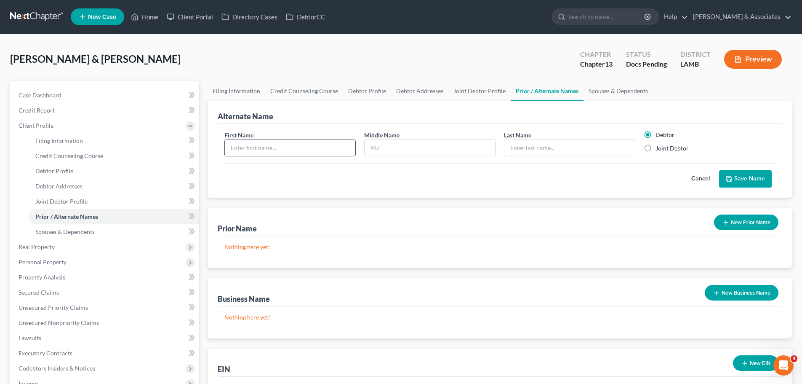
click at [340, 150] on input "text" at bounding box center [290, 148] width 131 height 16
type input "Nadia"
type input "M"
drag, startPoint x: 341, startPoint y: 149, endPoint x: 199, endPoint y: 152, distance: 141.9
click at [199, 152] on div "Petition Navigation Case Dashboard Payments Invoices Payments Payments Credit R…" at bounding box center [401, 309] width 790 height 456
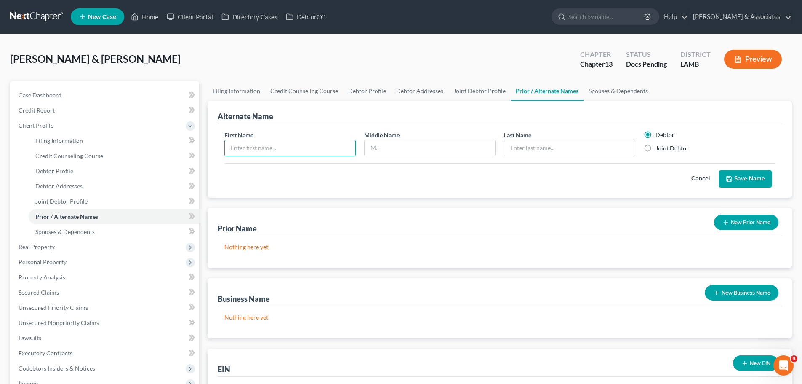
click at [760, 222] on button "New Prior Name" at bounding box center [746, 222] width 64 height 16
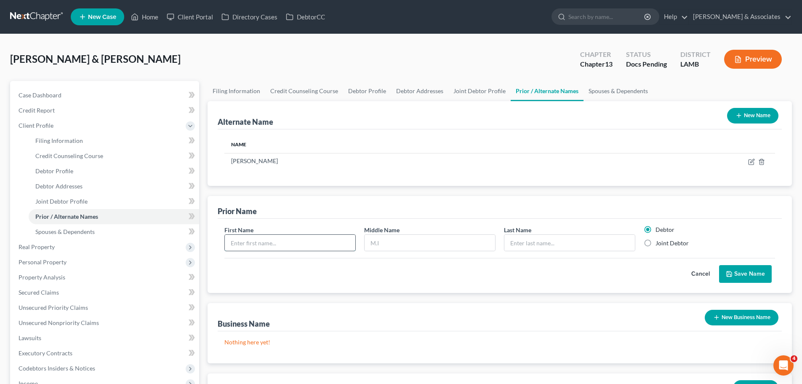
click at [288, 246] on input "text" at bounding box center [290, 243] width 131 height 16
type input "Nadia"
type input "M"
type input "Williams"
click at [688, 250] on div "Debtor Joint Debtor" at bounding box center [710, 238] width 140 height 26
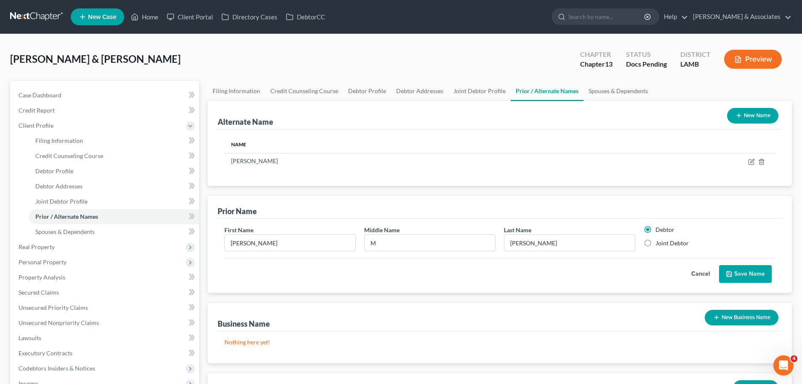
click at [670, 243] on label "Joint Debtor" at bounding box center [672, 243] width 33 height 8
click at [664, 243] on input "Joint Debtor" at bounding box center [661, 241] width 5 height 5
radio input "true"
radio input "false"
click at [741, 273] on button "Save Name" at bounding box center [745, 274] width 53 height 18
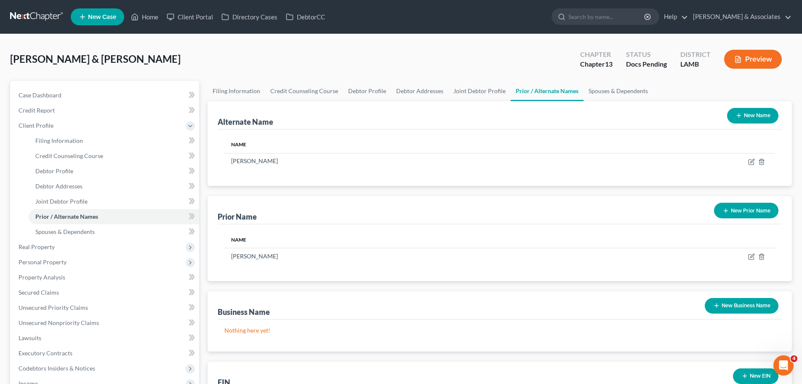
click at [753, 123] on button "New Name" at bounding box center [752, 116] width 51 height 16
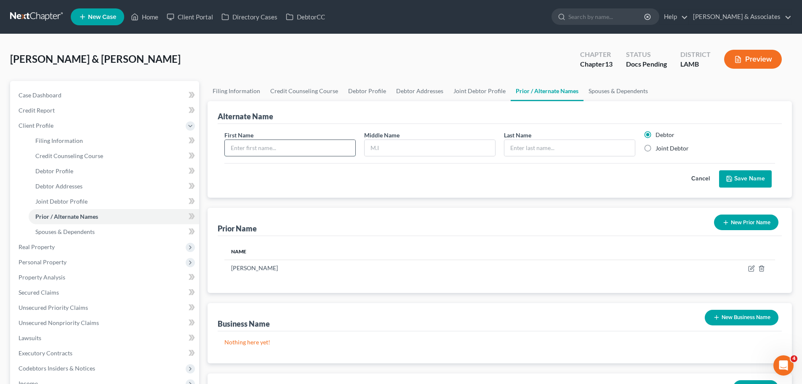
click at [306, 145] on input "text" at bounding box center [290, 148] width 131 height 16
type input "Nadia"
type input "M"
type input "Reed"
click at [674, 150] on label "Joint Debtor" at bounding box center [672, 148] width 33 height 8
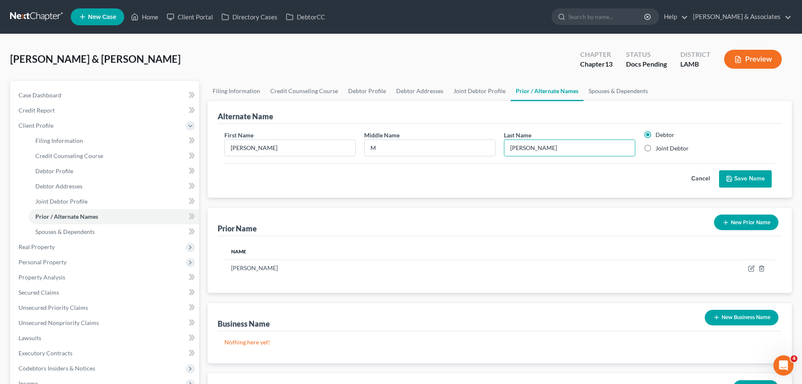
click at [664, 149] on input "Joint Debtor" at bounding box center [661, 146] width 5 height 5
radio input "true"
radio input "false"
click at [744, 175] on button "Save Name" at bounding box center [745, 179] width 53 height 18
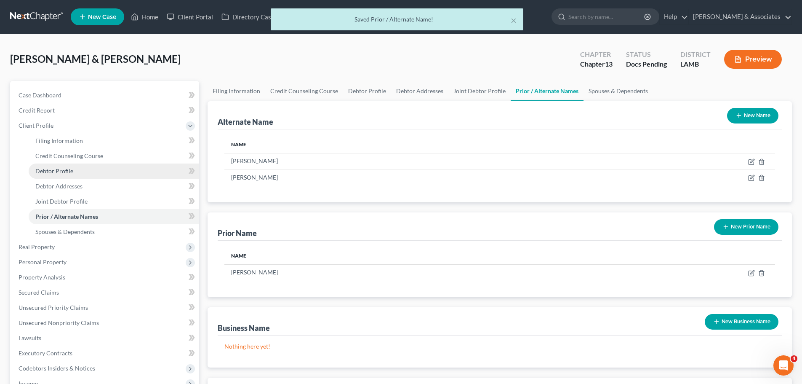
click at [44, 171] on span "Debtor Profile" at bounding box center [54, 170] width 38 height 7
select select "1"
select select "3"
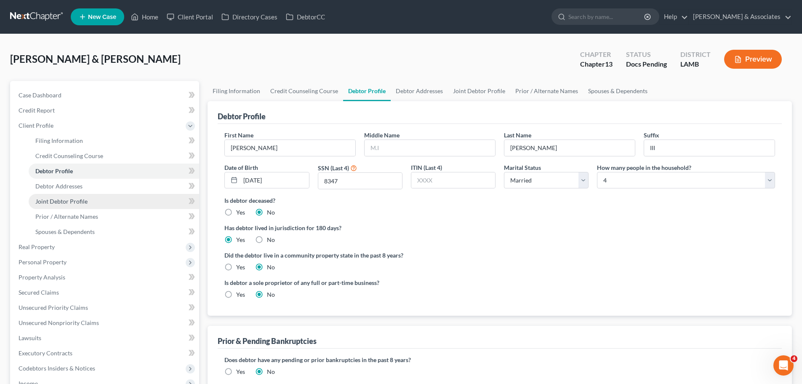
click at [72, 203] on span "Joint Debtor Profile" at bounding box center [61, 200] width 52 height 7
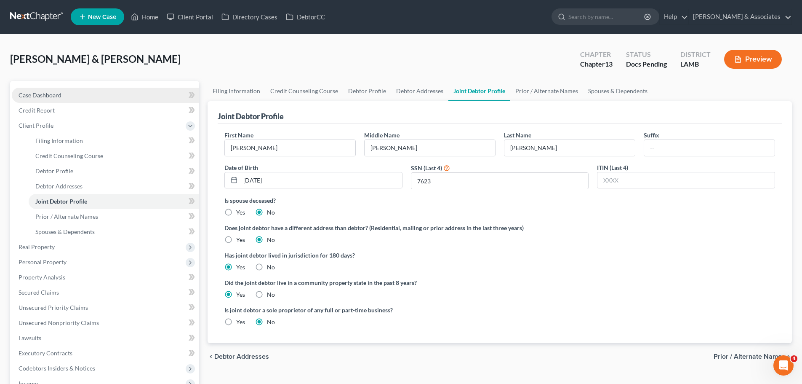
drag, startPoint x: 43, startPoint y: 89, endPoint x: 48, endPoint y: 92, distance: 5.8
click at [42, 89] on link "Case Dashboard" at bounding box center [105, 95] width 187 height 15
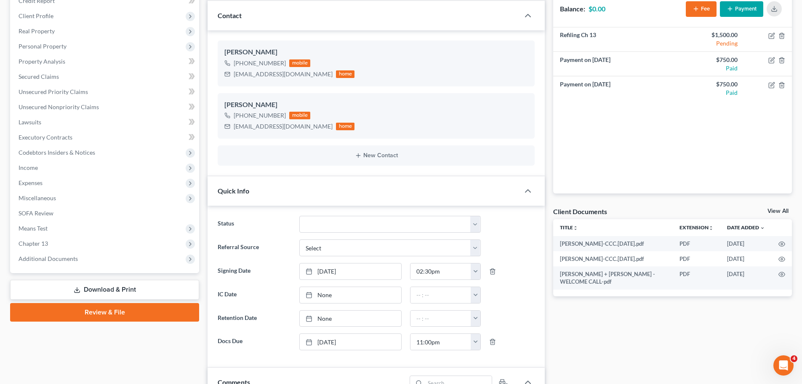
scroll to position [126, 0]
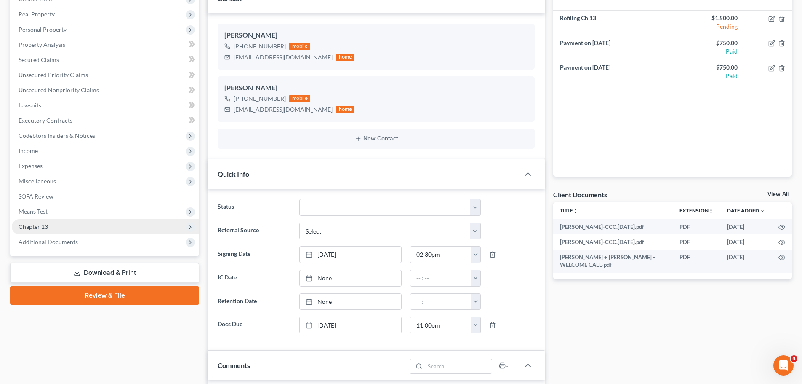
click at [29, 225] on span "Chapter 13" at bounding box center [33, 226] width 29 height 7
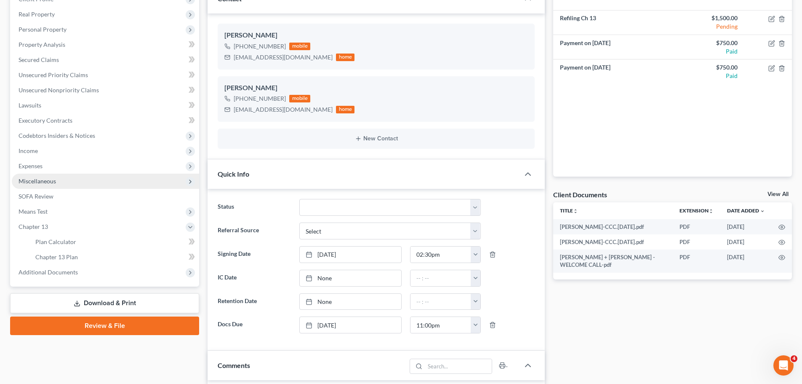
click at [71, 182] on span "Miscellaneous" at bounding box center [105, 180] width 187 height 15
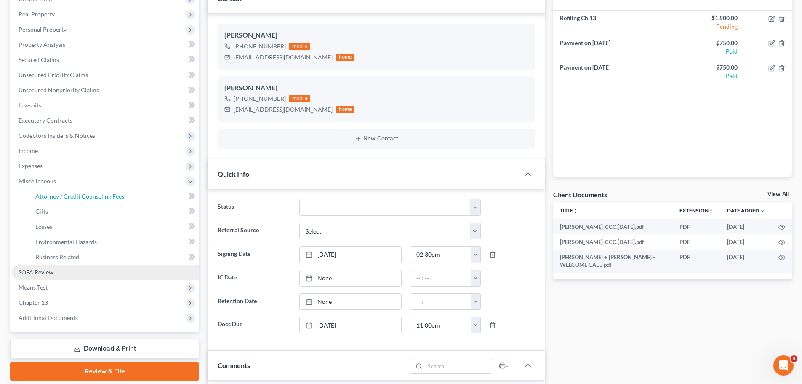
click at [71, 192] on span "Attorney / Credit Counseling Fees" at bounding box center [79, 195] width 89 height 7
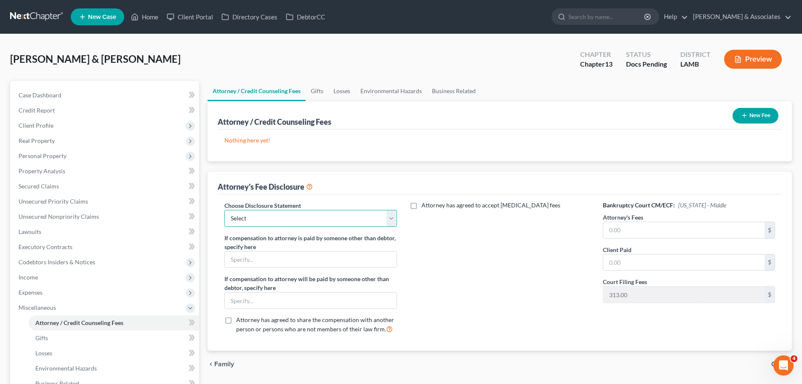
click at [311, 213] on select "Select LAWB 13 ALL CHECK NOT KOLWE LAWB 13 ONLY KOLWE TEST LAMB 13 LAMB 7 Ch 11…" at bounding box center [310, 218] width 172 height 17
select select "3"
click at [224, 210] on select "Select LAWB 13 ALL CHECK NOT KOLWE LAWB 13 ONLY KOLWE TEST LAMB 13 LAMB 7 Ch 11…" at bounding box center [310, 218] width 172 height 17
click at [713, 236] on input "text" at bounding box center [683, 230] width 161 height 16
type input "4,800"
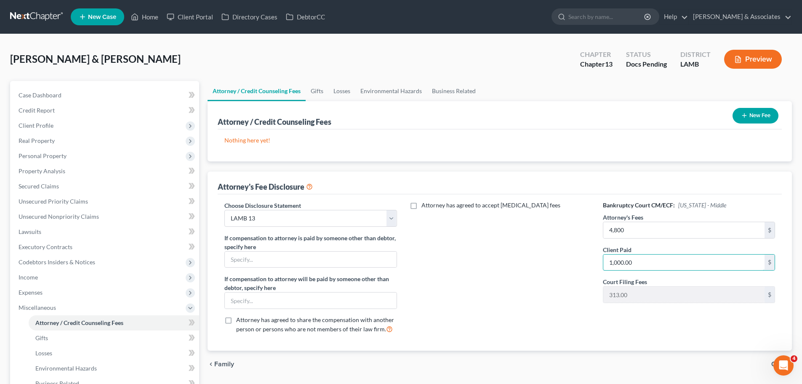
type input "1,000.00"
click at [748, 117] on button "New Fee" at bounding box center [756, 116] width 46 height 16
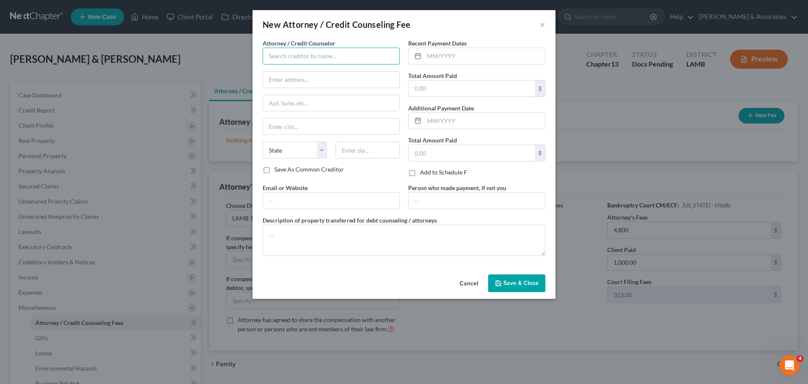
click at [313, 52] on input "text" at bounding box center [331, 56] width 137 height 17
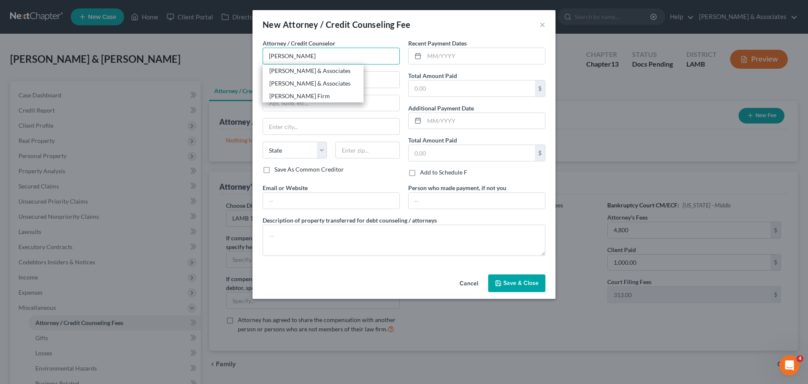
type input "Diment & Associates"
type input "2644 S. Sherwood Forest Blvd."
type input "Baton Rouge"
select select "19"
type input "70816"
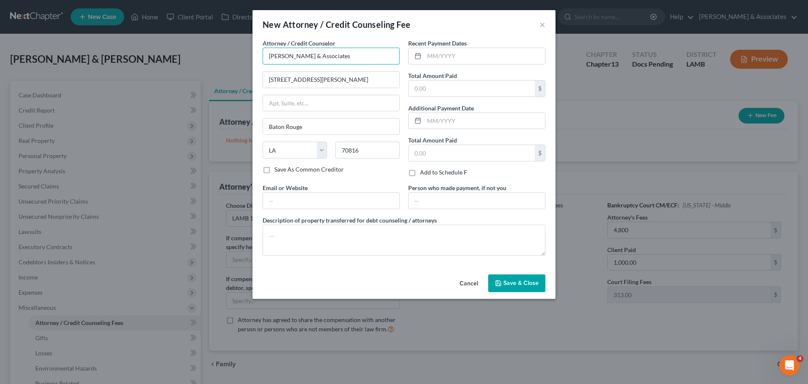
type input "Diment & Associates"
click at [470, 59] on input "text" at bounding box center [484, 56] width 121 height 16
type input "09/2025"
type input "1,000.00"
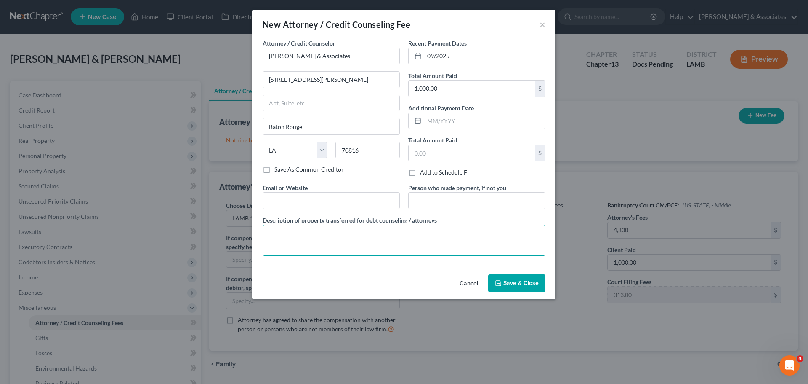
click at [414, 238] on textarea at bounding box center [404, 239] width 283 height 31
click at [536, 275] on button "Save & Close" at bounding box center [516, 283] width 57 height 18
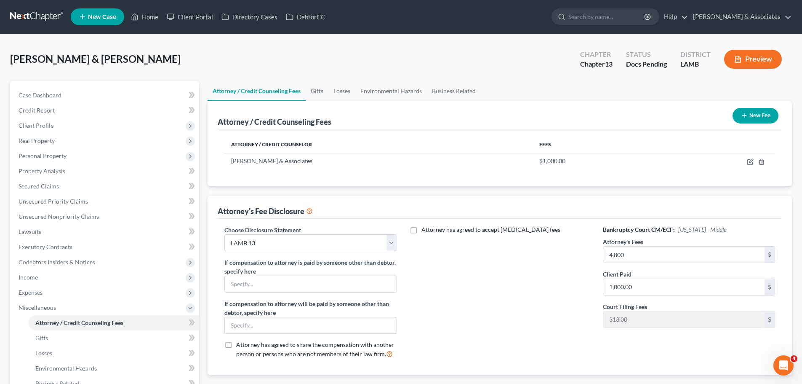
click at [761, 113] on button "New Fee" at bounding box center [756, 116] width 46 height 16
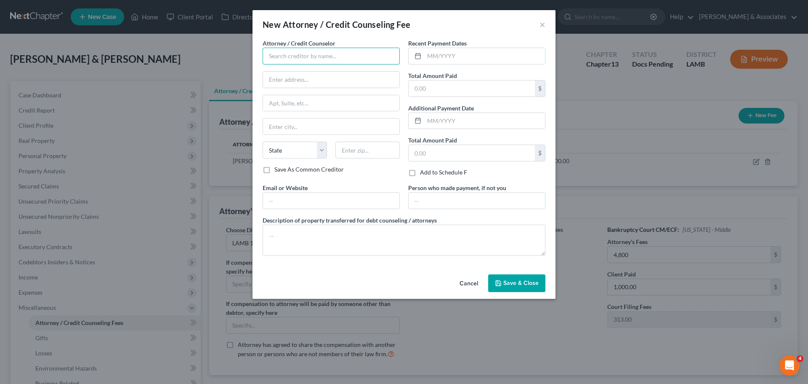
click at [344, 50] on input "text" at bounding box center [331, 56] width 137 height 17
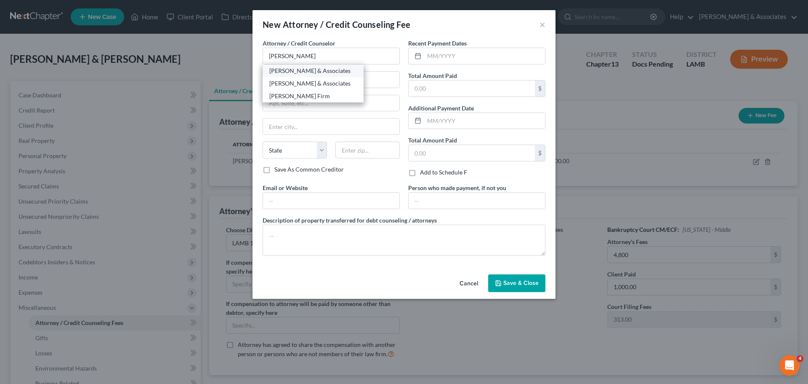
click at [323, 69] on div "Diment & Associates" at bounding box center [313, 71] width 88 height 8
type input "Diment & Associates"
type input "2644 S. Sherwood Forest Blvd."
type input "Baton Rouge"
select select "19"
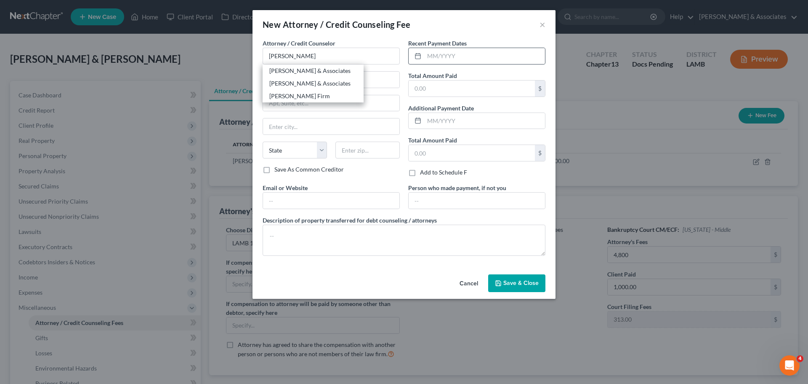
type input "70816"
click at [459, 52] on input "text" at bounding box center [484, 56] width 121 height 16
type input "0"
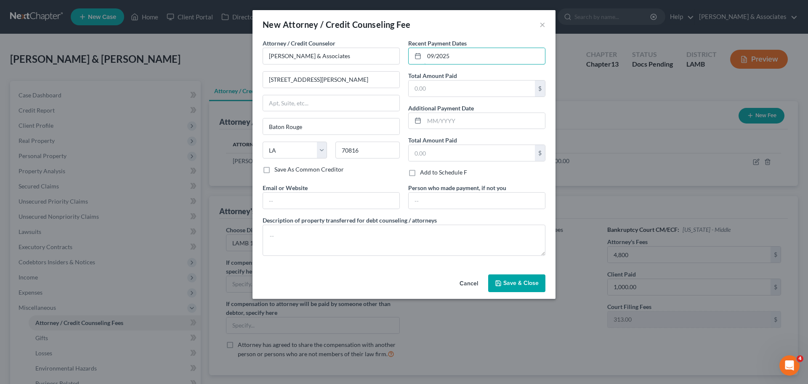
type input "09/2025"
type input "500"
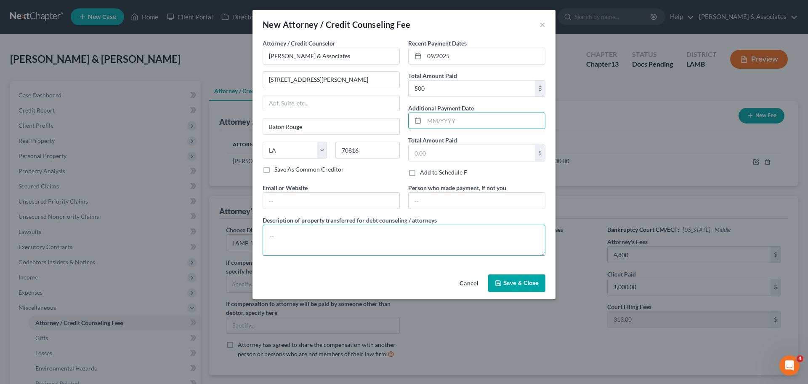
drag, startPoint x: 480, startPoint y: 245, endPoint x: 801, endPoint y: 236, distance: 320.9
click at [485, 243] on textarea at bounding box center [404, 239] width 283 height 31
type textarea "A"
type textarea "c"
type textarea "Credit Counseling course, financial management, credit report, filing fees, mis…"
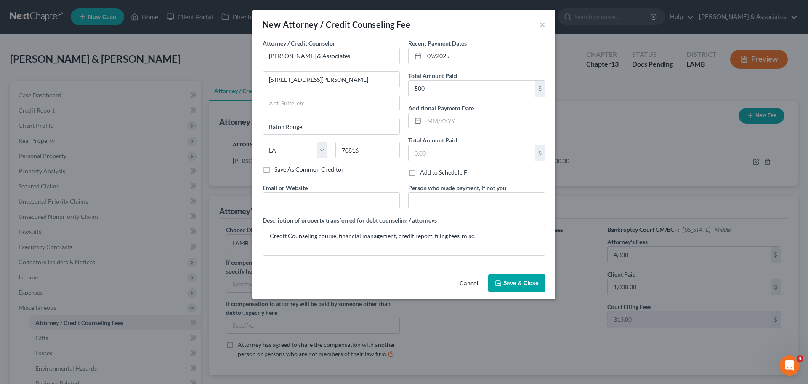
click at [520, 285] on span "Save & Close" at bounding box center [521, 282] width 35 height 7
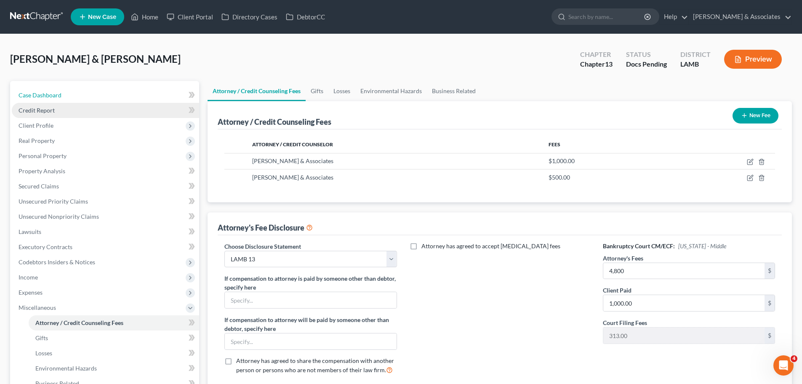
drag, startPoint x: 115, startPoint y: 94, endPoint x: 192, endPoint y: 103, distance: 78.4
click at [115, 94] on link "Case Dashboard" at bounding box center [105, 95] width 187 height 15
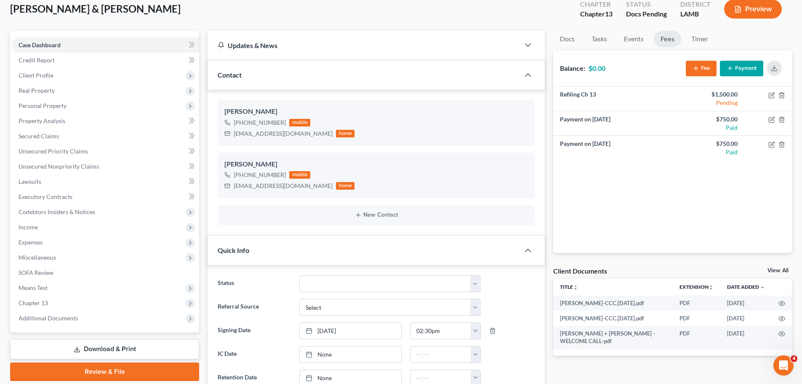
scroll to position [42, 0]
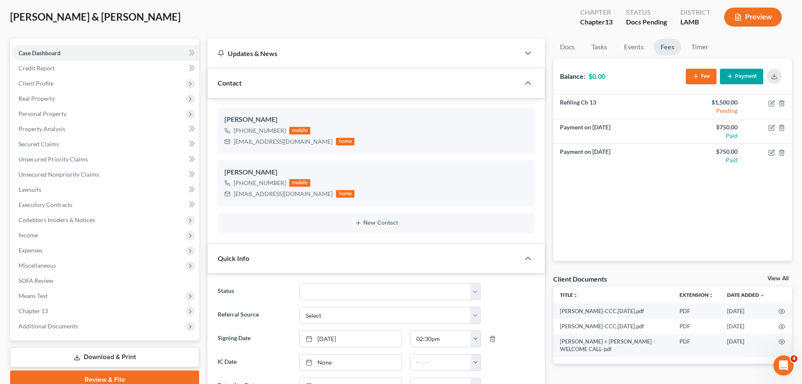
click at [578, 373] on div "Docs Tasks Events Fees Timer 68% Completed Nothing here yet! Signed Retainer Dr…" at bounding box center [672, 374] width 247 height 671
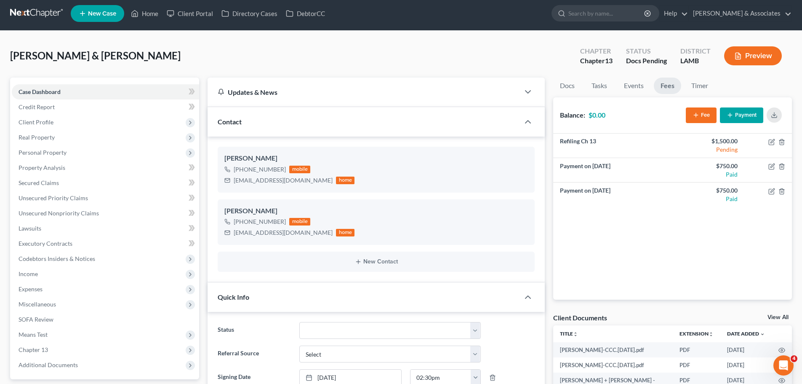
scroll to position [0, 0]
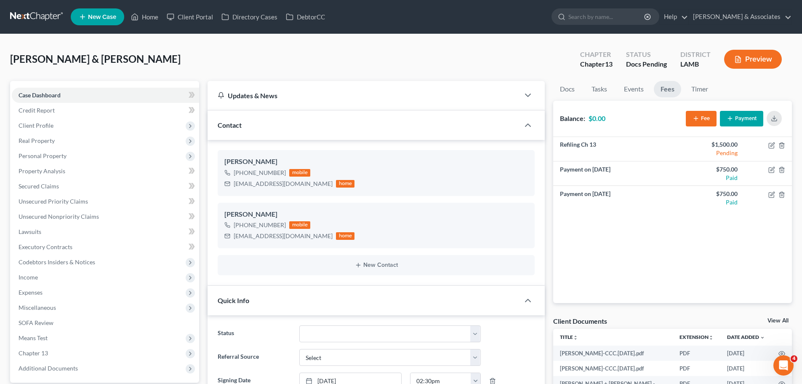
drag, startPoint x: 33, startPoint y: 91, endPoint x: 370, endPoint y: 115, distance: 337.2
click at [33, 91] on span "Case Dashboard" at bounding box center [40, 94] width 42 height 7
click at [562, 91] on link "Docs" at bounding box center [567, 89] width 28 height 16
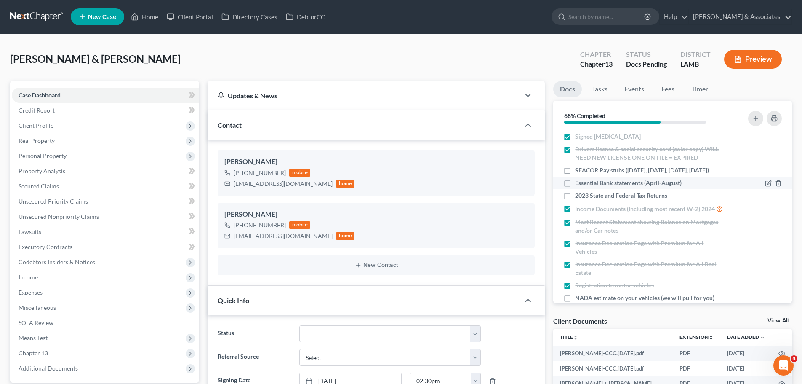
click at [633, 186] on span "Essential Bank statements (April-August)" at bounding box center [628, 183] width 107 height 8
click at [584, 184] on input "Essential Bank statements (April-August)" at bounding box center [580, 181] width 5 height 5
checkbox input "true"
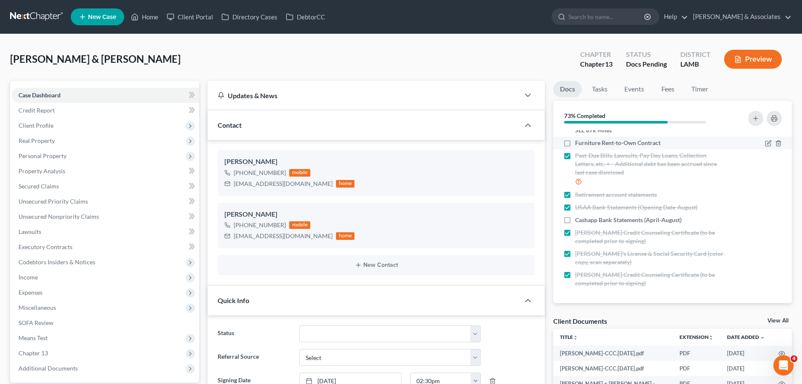
drag, startPoint x: 601, startPoint y: 220, endPoint x: 592, endPoint y: 138, distance: 82.5
click at [601, 220] on span "Cashapp Bank Statements (April-August)" at bounding box center [628, 220] width 107 height 8
click at [584, 220] on input "Cashapp Bank Statements (April-August)" at bounding box center [580, 218] width 5 height 5
checkbox input "true"
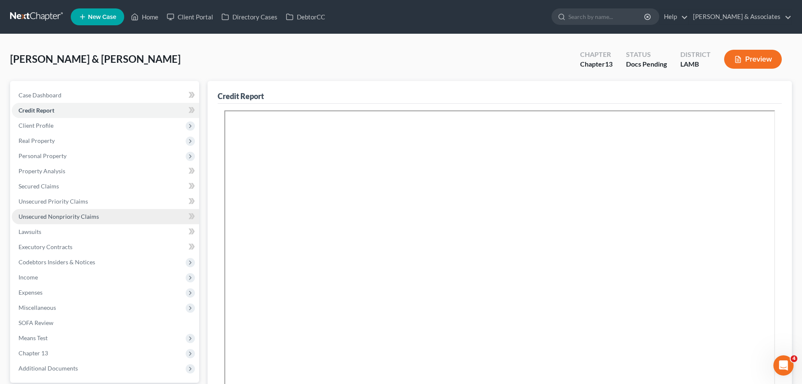
click at [79, 213] on span "Unsecured Nonpriority Claims" at bounding box center [59, 216] width 80 height 7
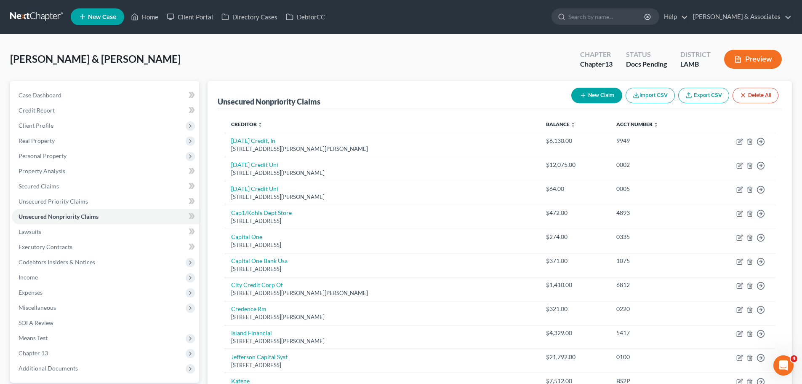
click at [593, 90] on button "New Claim" at bounding box center [596, 96] width 51 height 16
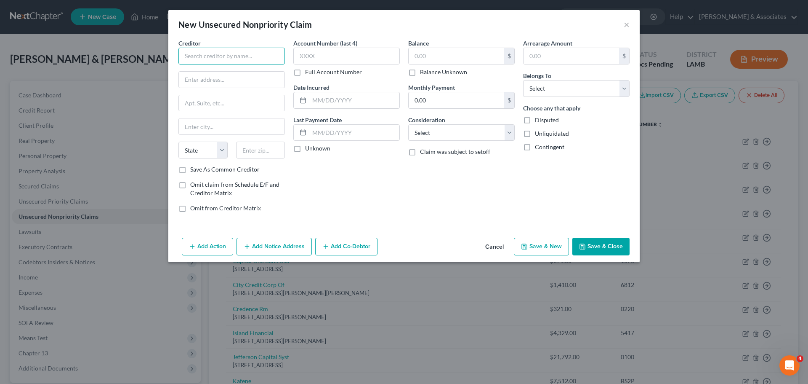
click at [244, 56] on input "text" at bounding box center [232, 56] width 107 height 17
type input "Keystone of Galvez HOA"
type input "PO Box 87234"
type input "70879"
type input "Baton Rouge"
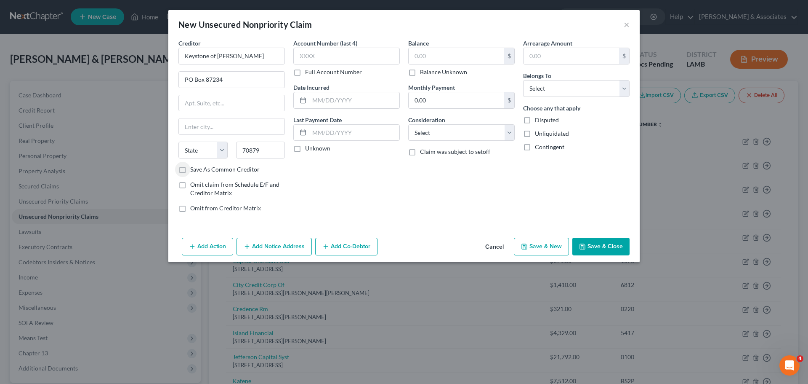
select select "19"
click at [363, 187] on div "Account Number (last 4) Full Account Number Date Incurred Last Payment Date Unk…" at bounding box center [346, 129] width 115 height 180
click at [365, 101] on input "text" at bounding box center [354, 100] width 90 height 16
type input "2025"
type input "1,367"
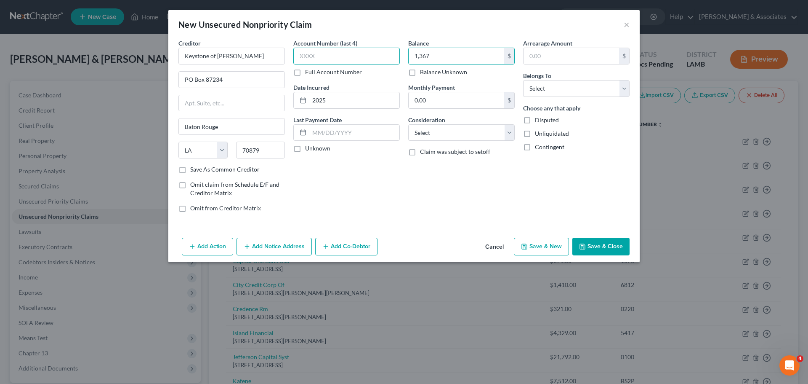
click at [392, 58] on input "text" at bounding box center [346, 56] width 107 height 17
type input "3249"
click at [437, 127] on select "Select Cable / Satellite Services Collection Agency Credit Card Debt Debt Couns…" at bounding box center [461, 132] width 107 height 17
select select "4"
click at [408, 124] on select "Select Cable / Satellite Services Collection Agency Credit Card Debt Debt Couns…" at bounding box center [461, 132] width 107 height 17
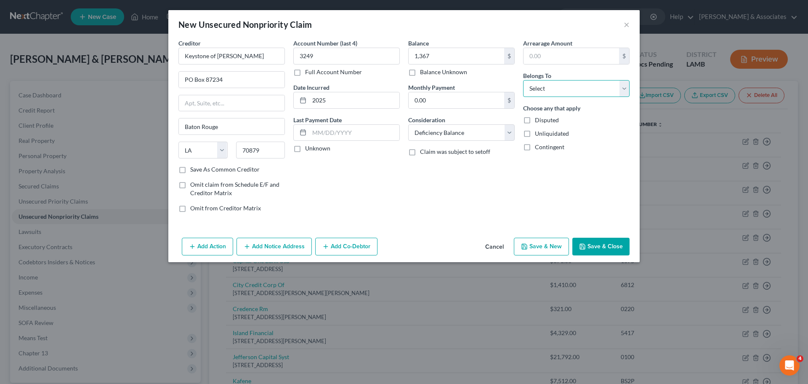
click at [579, 85] on select "Select Debtor 1 Only Debtor 2 Only Debtor 1 And Debtor 2 Only At Least One Of T…" at bounding box center [576, 88] width 107 height 17
select select "4"
click at [523, 80] on select "Select Debtor 1 Only Debtor 2 Only Debtor 1 And Debtor 2 Only At Least One Of T…" at bounding box center [576, 88] width 107 height 17
click at [609, 251] on button "Save & Close" at bounding box center [601, 246] width 57 height 18
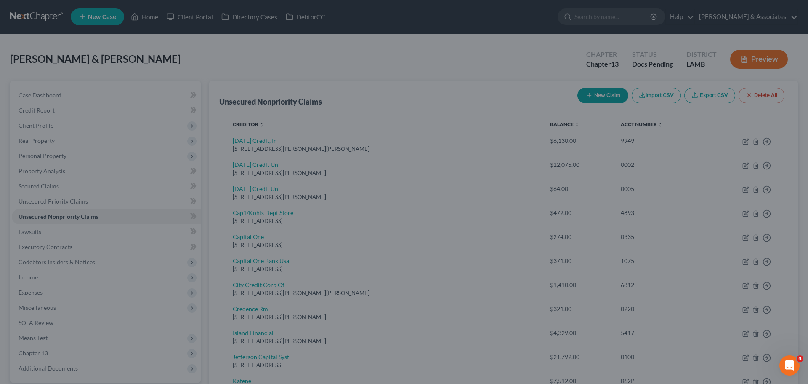
type input "1,367.00"
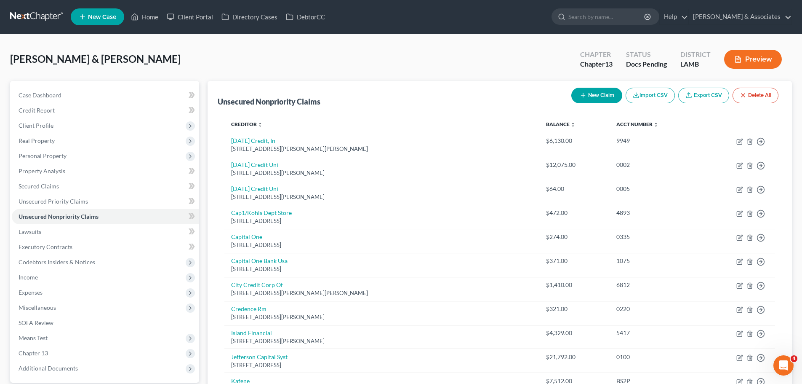
click at [587, 93] on button "New Claim" at bounding box center [596, 96] width 51 height 16
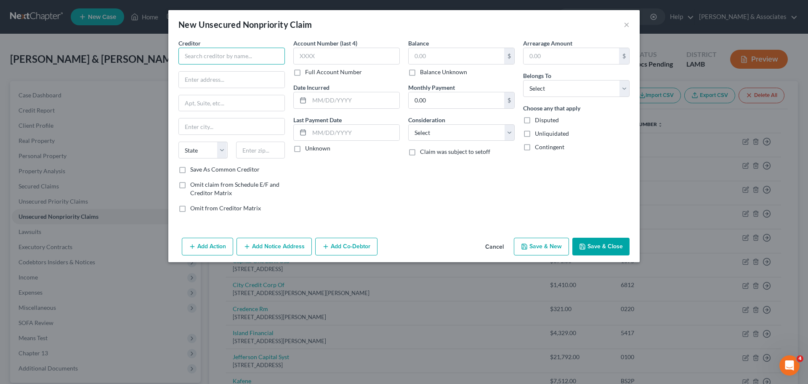
click at [216, 54] on input "text" at bounding box center [232, 56] width 107 height 17
type input "Advance Loan Solutions"
click at [323, 56] on input "text" at bounding box center [346, 56] width 107 height 17
type input "0123"
drag, startPoint x: 468, startPoint y: 53, endPoint x: 742, endPoint y: 28, distance: 275.6
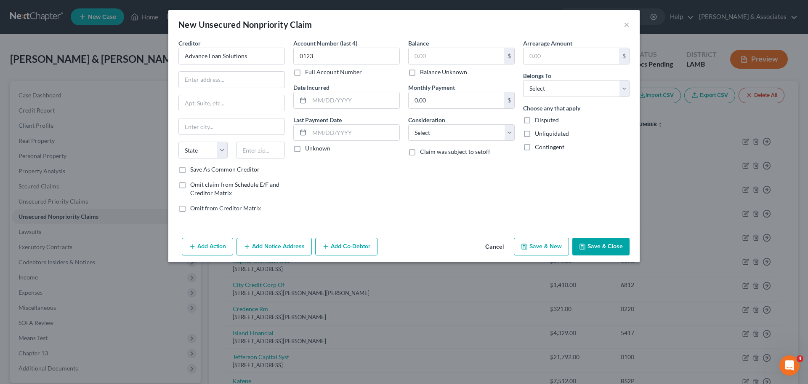
click at [478, 49] on input "text" at bounding box center [457, 56] width 96 height 16
type input "7,780.00"
click at [346, 70] on label "Full Account Number" at bounding box center [333, 72] width 57 height 8
click at [314, 70] on input "Full Account Number" at bounding box center [311, 70] width 5 height 5
click at [387, 100] on input "text" at bounding box center [354, 100] width 90 height 16
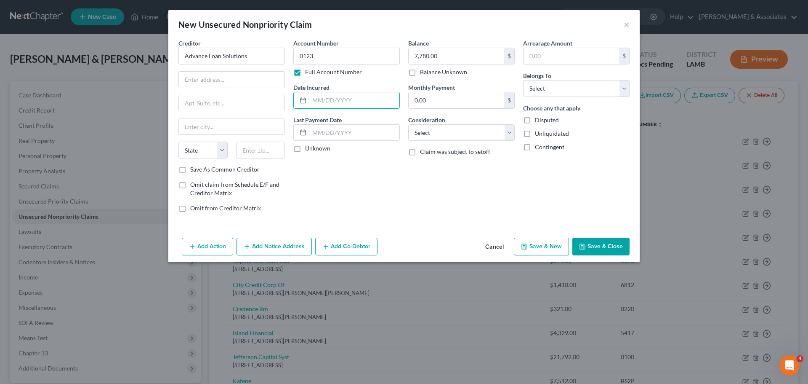
click at [344, 68] on label "Full Account Number" at bounding box center [333, 72] width 57 height 8
click at [314, 68] on input "Full Account Number" at bounding box center [311, 70] width 5 height 5
click at [345, 75] on label "Full Account Number" at bounding box center [333, 72] width 57 height 8
click at [314, 73] on input "Full Account Number" at bounding box center [311, 70] width 5 height 5
click at [344, 76] on label "Full Account Number" at bounding box center [333, 72] width 57 height 8
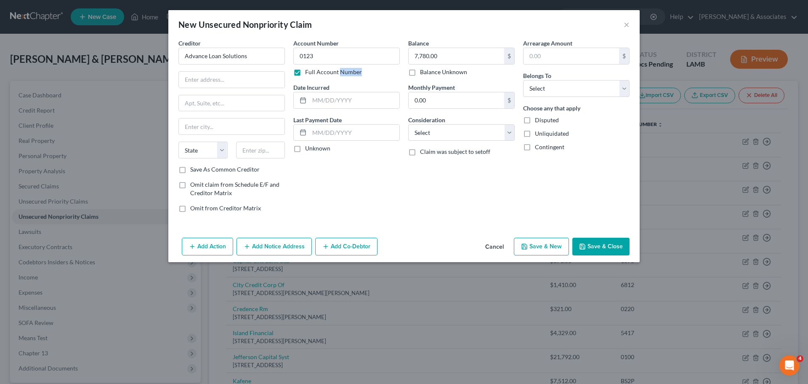
click at [314, 73] on input "Full Account Number" at bounding box center [311, 70] width 5 height 5
drag, startPoint x: 354, startPoint y: 105, endPoint x: 397, endPoint y: 91, distance: 45.3
click at [365, 101] on input "text" at bounding box center [354, 100] width 90 height 16
type input "1"
type input "2025"
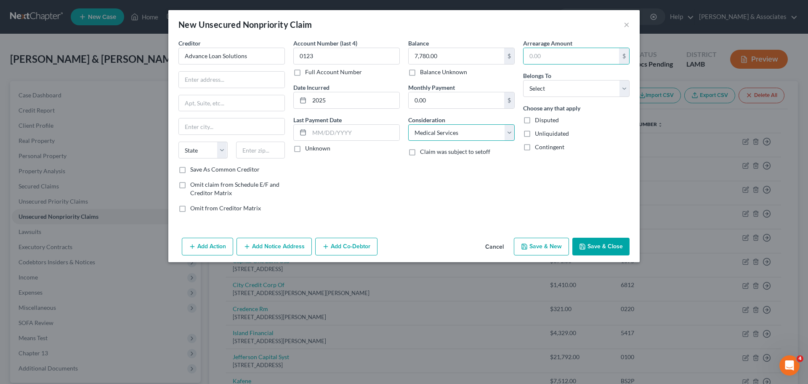
click at [445, 133] on select "Select Cable / Satellite Services Collection Agency Credit Card Debt Debt Couns…" at bounding box center [461, 132] width 107 height 17
select select "10"
click at [408, 124] on select "Select Cable / Satellite Services Collection Agency Credit Card Debt Debt Couns…" at bounding box center [461, 132] width 107 height 17
select select "4"
click at [227, 104] on input "text" at bounding box center [232, 103] width 106 height 16
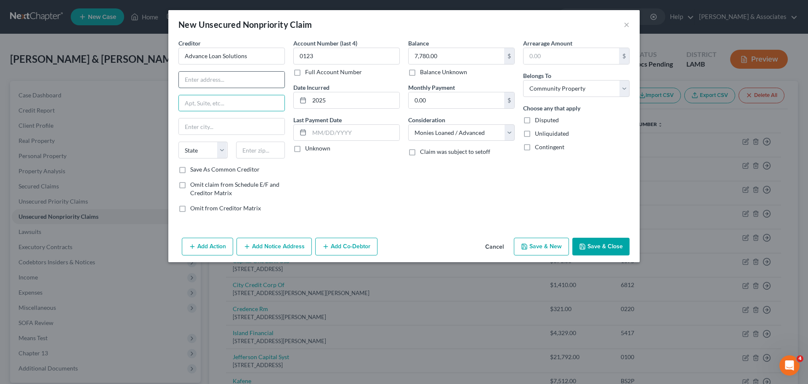
click at [264, 78] on input "text" at bounding box center [232, 80] width 106 height 16
type input "PO Box 323"
type input "54520"
type input "Crandon"
select select "52"
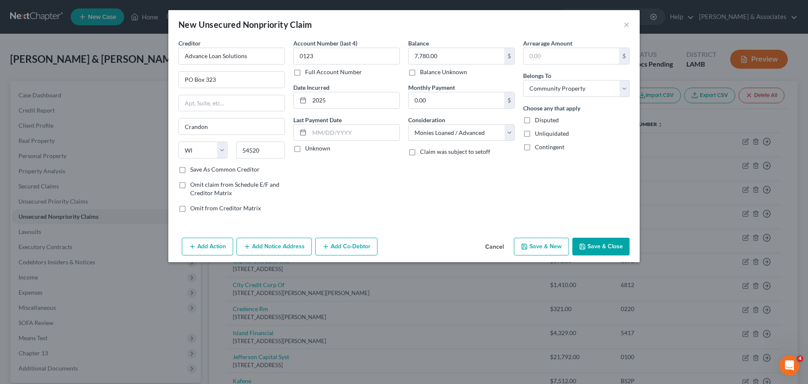
click at [411, 204] on div "Balance 7,780.00 $ Balance Unknown Balance Undetermined 7,780.00 $ Balance Unkn…" at bounding box center [461, 129] width 115 height 180
click at [605, 241] on button "Save & Close" at bounding box center [601, 246] width 57 height 18
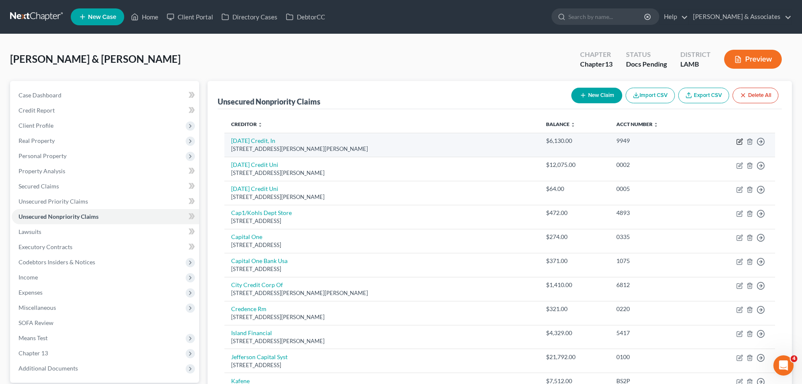
click at [738, 142] on icon "button" at bounding box center [739, 141] width 7 height 7
select select "19"
select select "1"
select select "0"
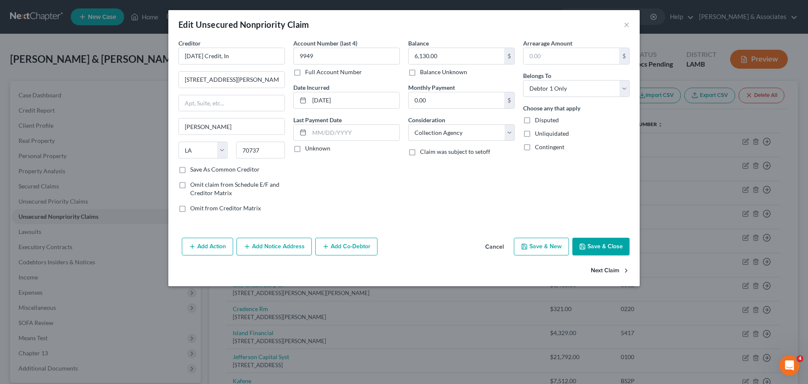
click at [596, 267] on button "Next Claim" at bounding box center [610, 271] width 39 height 18
select select "19"
select select "1"
select select "0"
click at [605, 275] on button "Next Claim" at bounding box center [610, 271] width 39 height 18
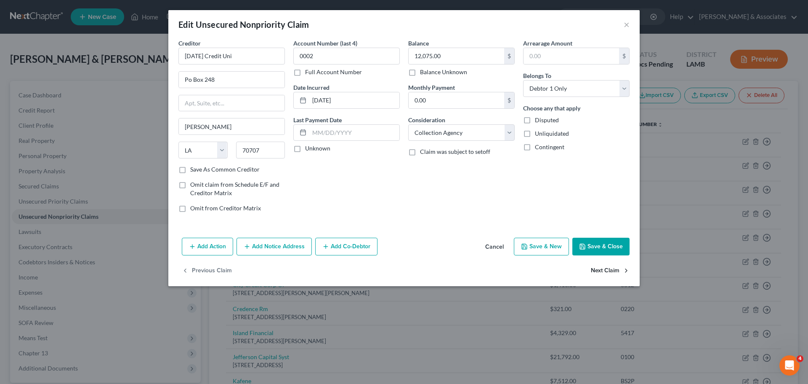
select select "19"
select select "1"
select select "0"
click at [605, 272] on button "Next Claim" at bounding box center [610, 271] width 39 height 18
select select "52"
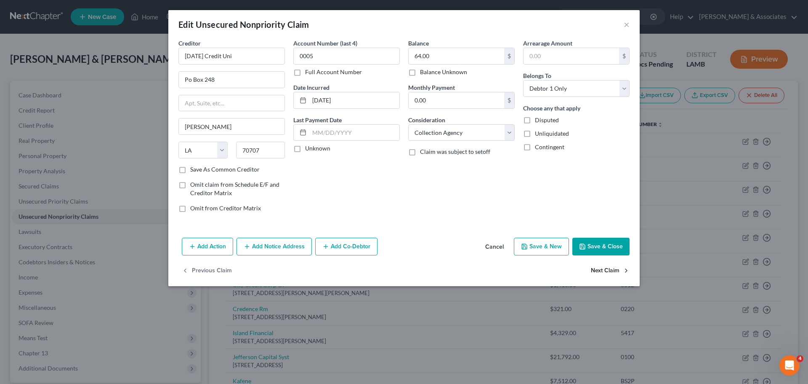
select select "2"
select select "0"
click at [605, 272] on button "Next Claim" at bounding box center [610, 271] width 39 height 18
select select "46"
select select "2"
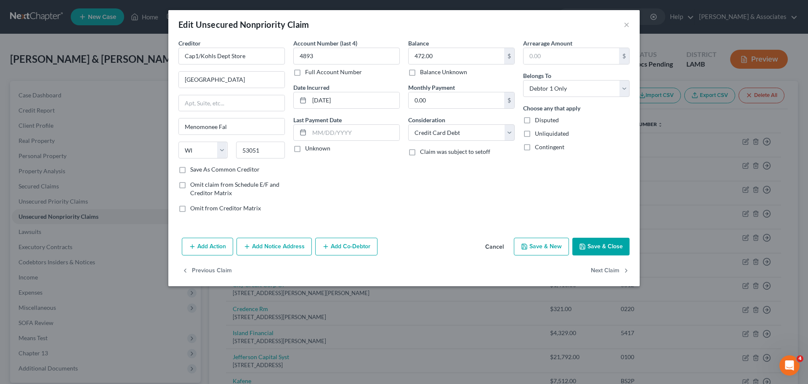
select select "1"
click at [460, 103] on input "48.00" at bounding box center [457, 100] width 96 height 16
click at [593, 242] on button "Save & Close" at bounding box center [601, 246] width 57 height 18
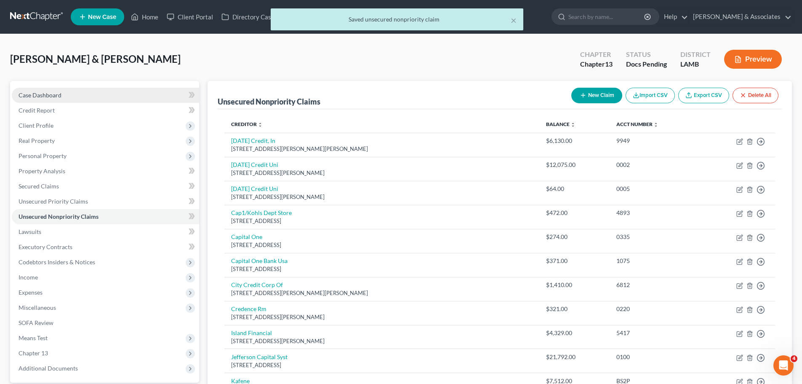
click at [101, 99] on link "Case Dashboard" at bounding box center [105, 95] width 187 height 15
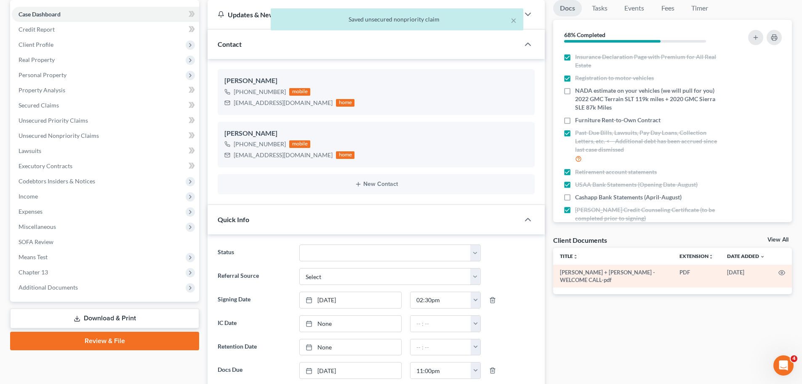
scroll to position [84, 0]
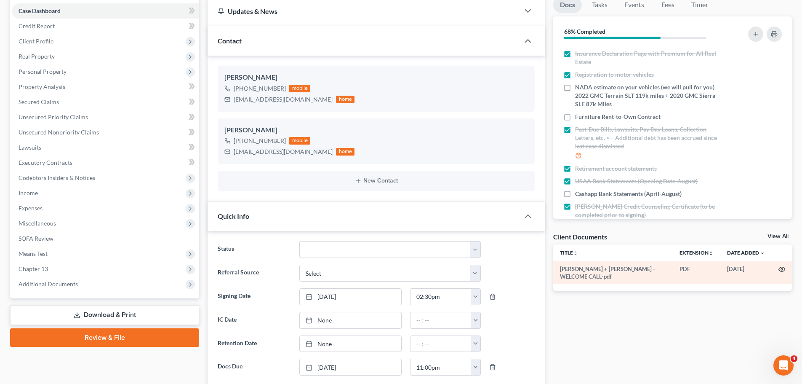
click at [784, 272] on icon "button" at bounding box center [781, 269] width 7 height 7
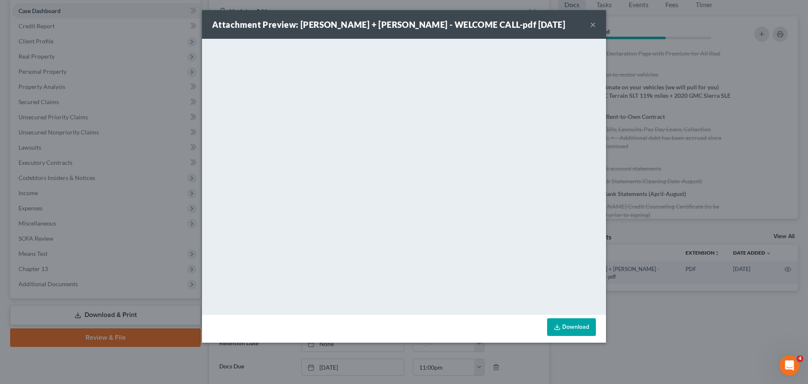
click at [589, 25] on div "Attachment Preview: JAMES + NADIA REED - WELCOME CALL-pdf 10/03/2025 ×" at bounding box center [404, 24] width 404 height 29
click at [592, 24] on button "×" at bounding box center [593, 24] width 6 height 10
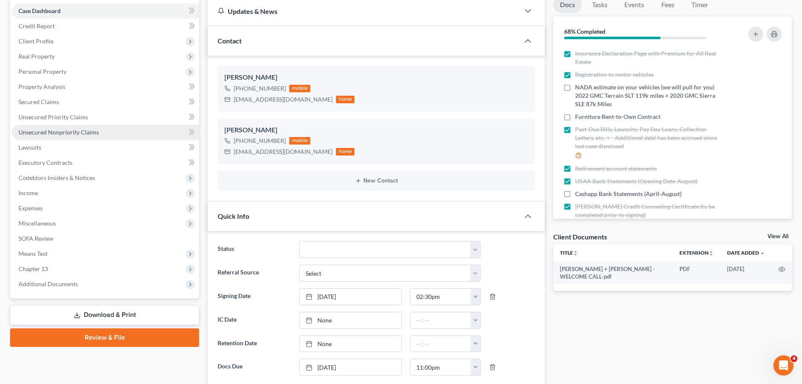
click at [74, 131] on span "Unsecured Nonpriority Claims" at bounding box center [59, 131] width 80 height 7
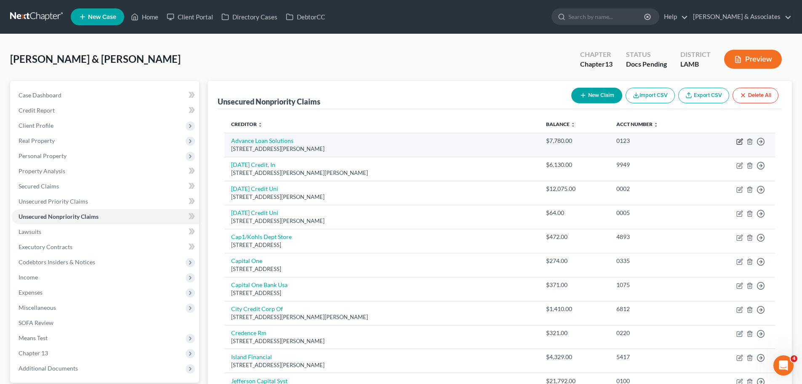
click at [740, 140] on icon "button" at bounding box center [740, 141] width 4 height 4
select select "52"
select select "10"
select select "4"
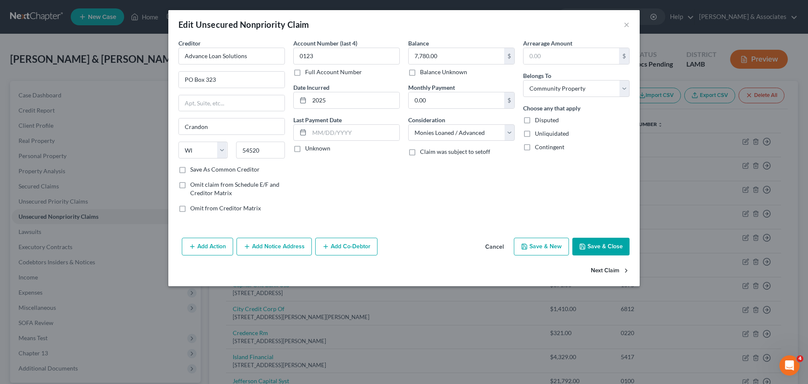
click at [626, 272] on icon "button" at bounding box center [626, 270] width 7 height 7
select select "19"
select select "1"
drag, startPoint x: 561, startPoint y: 85, endPoint x: 562, endPoint y: 95, distance: 10.2
click at [561, 85] on select "Select Debtor 1 Only Debtor 2 Only Debtor 1 And Debtor 2 Only At Least One Of T…" at bounding box center [576, 88] width 107 height 17
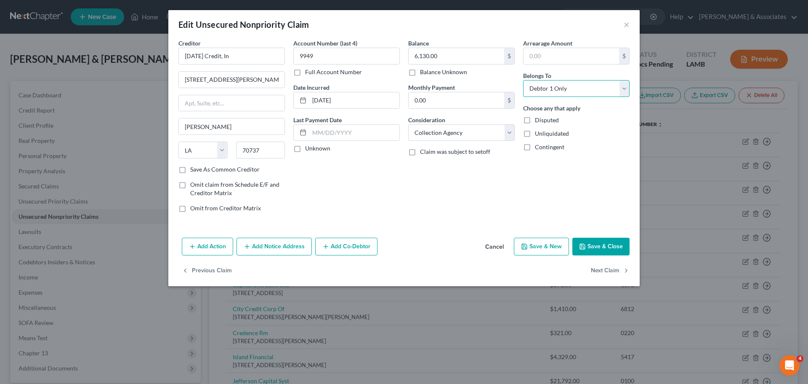
select select "4"
click at [523, 80] on select "Select Debtor 1 Only Debtor 2 Only Debtor 1 And Debtor 2 Only At Least One Of T…" at bounding box center [576, 88] width 107 height 17
click at [607, 269] on button "Next Claim" at bounding box center [610, 271] width 39 height 18
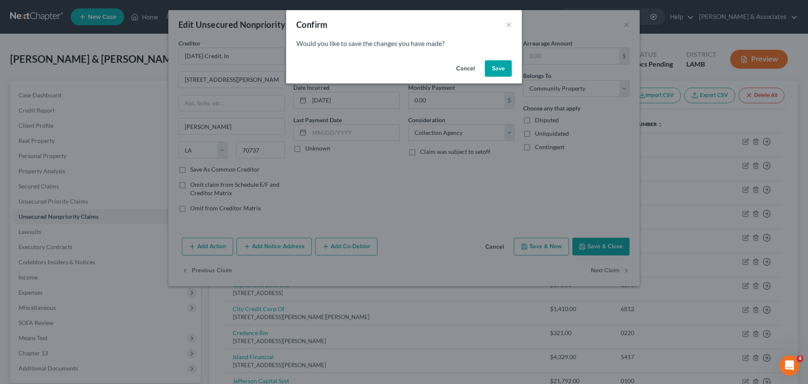
click at [502, 69] on button "Save" at bounding box center [498, 68] width 27 height 17
select select "19"
select select "1"
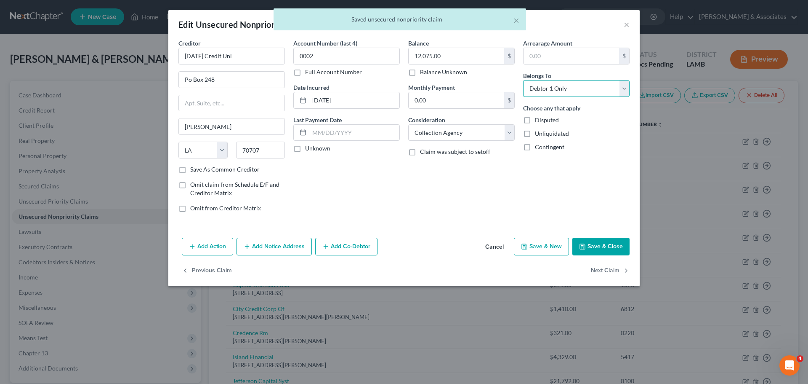
click at [567, 88] on select "Select Debtor 1 Only Debtor 2 Only Debtor 1 And Debtor 2 Only At Least One Of T…" at bounding box center [576, 88] width 107 height 17
select select "4"
click at [523, 80] on select "Select Debtor 1 Only Debtor 2 Only Debtor 1 And Debtor 2 Only At Least One Of T…" at bounding box center [576, 88] width 107 height 17
click at [612, 275] on button "Next Claim" at bounding box center [610, 271] width 39 height 18
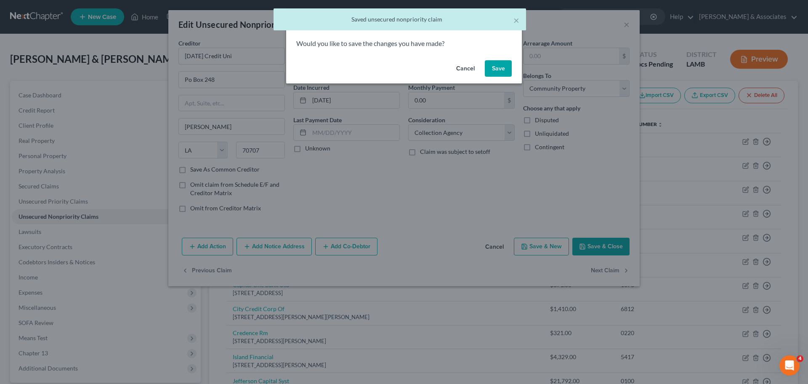
click at [498, 74] on button "Save" at bounding box center [498, 68] width 27 height 17
select select "19"
select select "1"
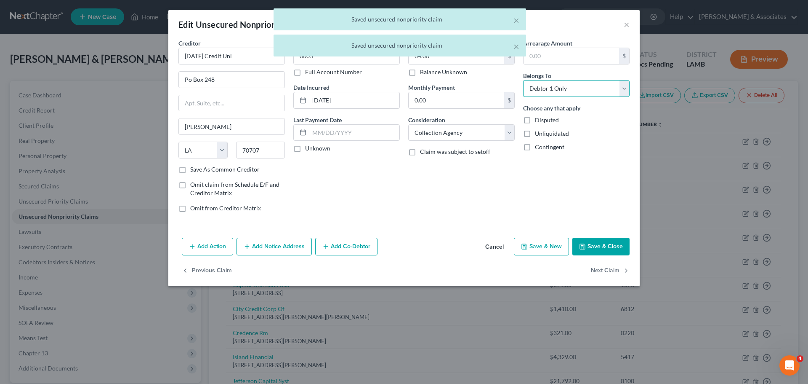
click at [584, 93] on select "Select Debtor 1 Only Debtor 2 Only Debtor 1 And Debtor 2 Only At Least One Of T…" at bounding box center [576, 88] width 107 height 17
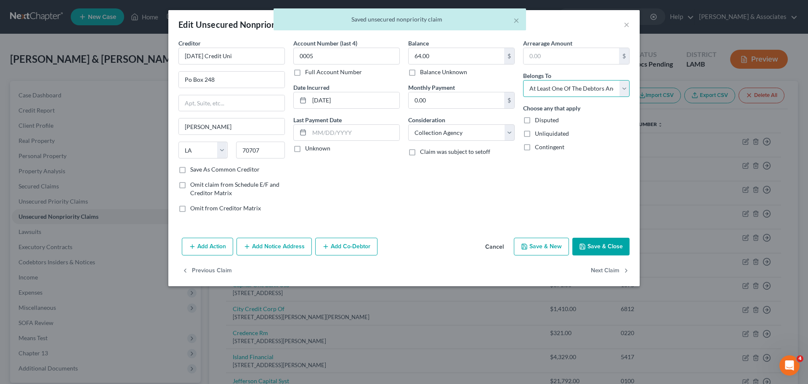
click at [523, 80] on select "Select Debtor 1 Only Debtor 2 Only Debtor 1 And Debtor 2 Only At Least One Of T…" at bounding box center [576, 88] width 107 height 17
select select "4"
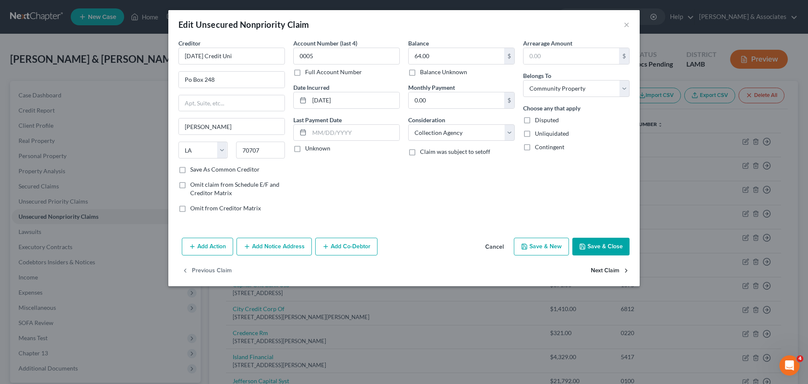
click at [613, 273] on button "Next Claim" at bounding box center [610, 271] width 39 height 18
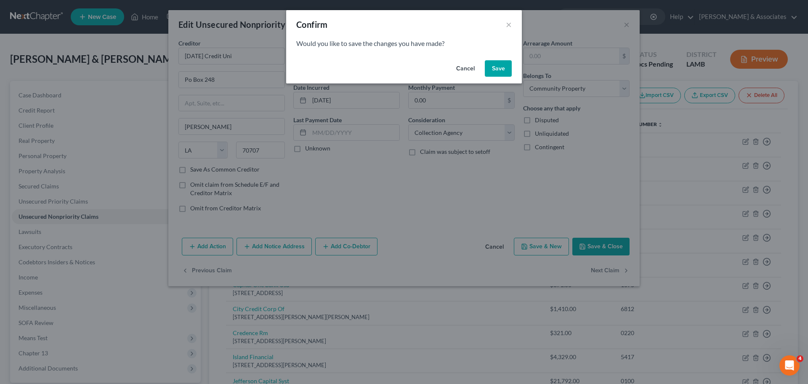
click at [509, 70] on button "Save" at bounding box center [498, 68] width 27 height 17
select select "52"
select select "2"
select select "0"
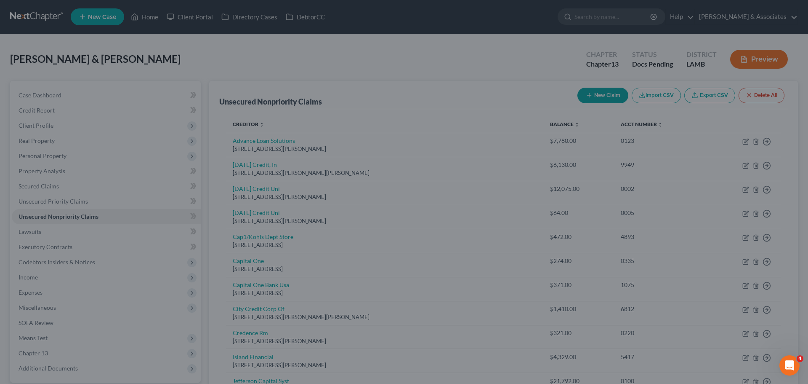
type input "0"
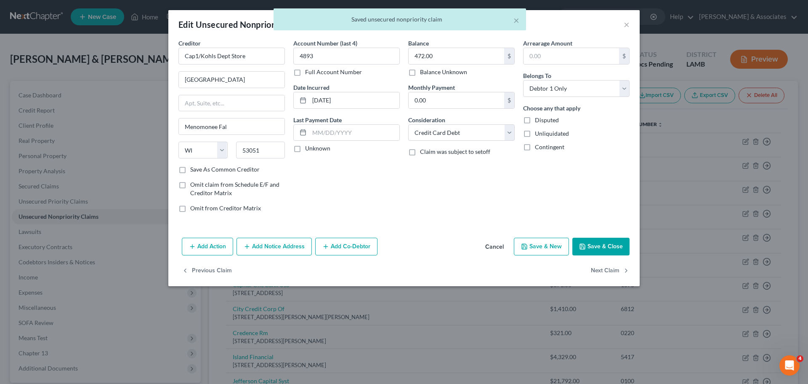
click at [606, 98] on div "Arrearage Amount $ Belongs To * Select Debtor 1 Only Debtor 2 Only Debtor 1 And…" at bounding box center [576, 129] width 115 height 180
click at [606, 94] on select "Select Debtor 1 Only Debtor 2 Only Debtor 1 And Debtor 2 Only At Least One Of T…" at bounding box center [576, 88] width 107 height 17
select select "4"
click at [523, 80] on select "Select Debtor 1 Only Debtor 2 Only Debtor 1 And Debtor 2 Only At Least One Of T…" at bounding box center [576, 88] width 107 height 17
click at [626, 270] on icon "button" at bounding box center [626, 270] width 7 height 7
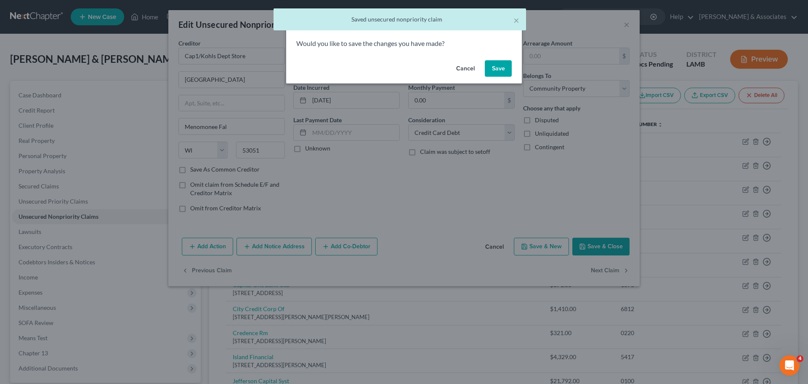
drag, startPoint x: 503, startPoint y: 74, endPoint x: 495, endPoint y: 75, distance: 7.7
click at [503, 73] on button "Save" at bounding box center [498, 68] width 27 height 17
select select "46"
select select "2"
select select "1"
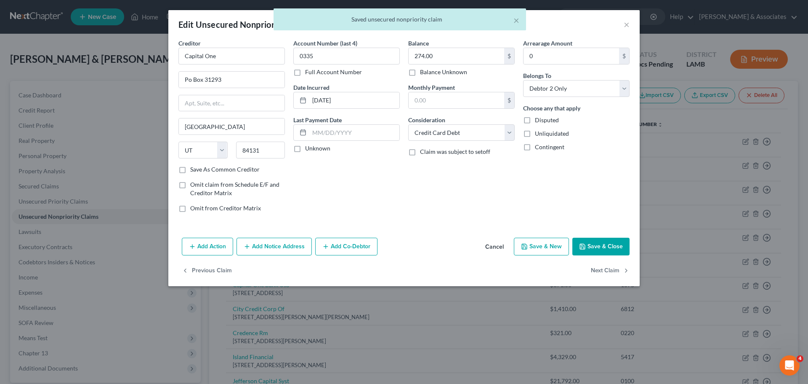
type input "0"
click at [565, 89] on select "Select Debtor 1 Only Debtor 2 Only Debtor 1 And Debtor 2 Only At Least One Of T…" at bounding box center [576, 88] width 107 height 17
select select "4"
click at [523, 80] on select "Select Debtor 1 Only Debtor 2 Only Debtor 1 And Debtor 2 Only At Least One Of T…" at bounding box center [576, 88] width 107 height 17
click at [614, 263] on button "Next Claim" at bounding box center [610, 271] width 39 height 18
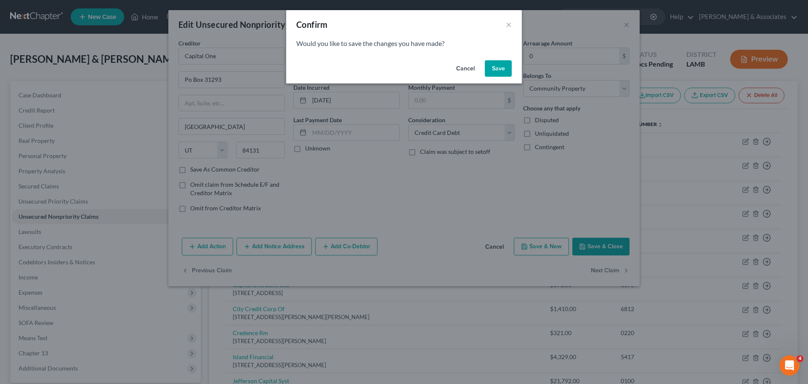
click at [511, 63] on button "Save" at bounding box center [498, 68] width 27 height 17
select select "46"
select select "2"
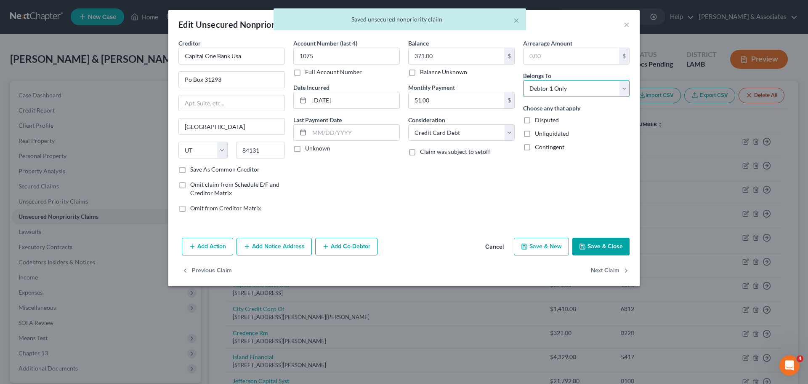
click at [594, 89] on select "Select Debtor 1 Only Debtor 2 Only Debtor 1 And Debtor 2 Only At Least One Of T…" at bounding box center [576, 88] width 107 height 17
select select "4"
click at [523, 80] on select "Select Debtor 1 Only Debtor 2 Only Debtor 1 And Debtor 2 Only At Least One Of T…" at bounding box center [576, 88] width 107 height 17
click at [610, 278] on button "Next Claim" at bounding box center [610, 271] width 39 height 18
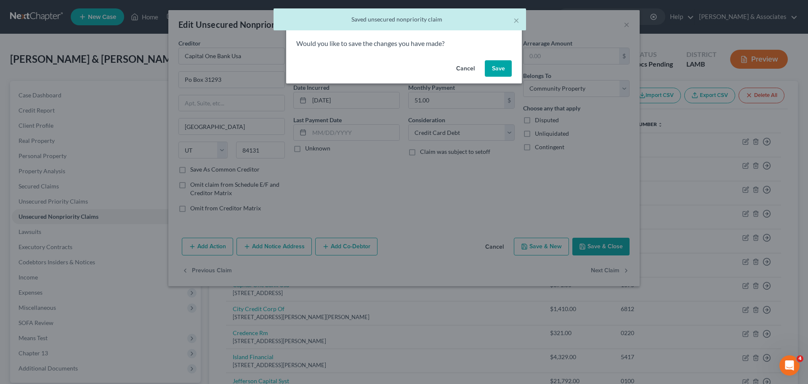
click at [498, 68] on button "Save" at bounding box center [498, 68] width 27 height 17
select select "19"
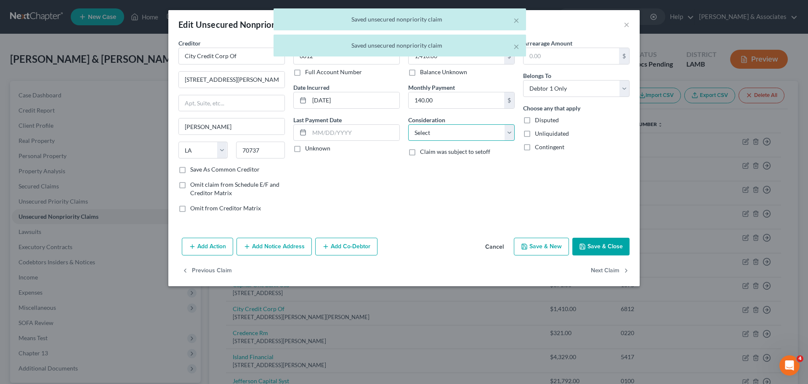
click at [469, 133] on select "Select Cable / Satellite Services Collection Agency Credit Card Debt Debt Couns…" at bounding box center [461, 132] width 107 height 17
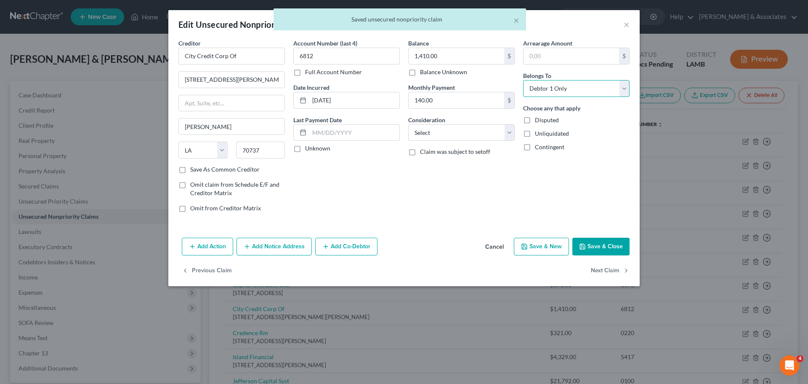
click at [574, 88] on select "Select Debtor 1 Only Debtor 2 Only Debtor 1 And Debtor 2 Only At Least One Of T…" at bounding box center [576, 88] width 107 height 17
select select "4"
click at [523, 80] on select "Select Debtor 1 Only Debtor 2 Only Debtor 1 And Debtor 2 Only At Least One Of T…" at bounding box center [576, 88] width 107 height 17
click at [618, 272] on button "Next Claim" at bounding box center [610, 271] width 39 height 18
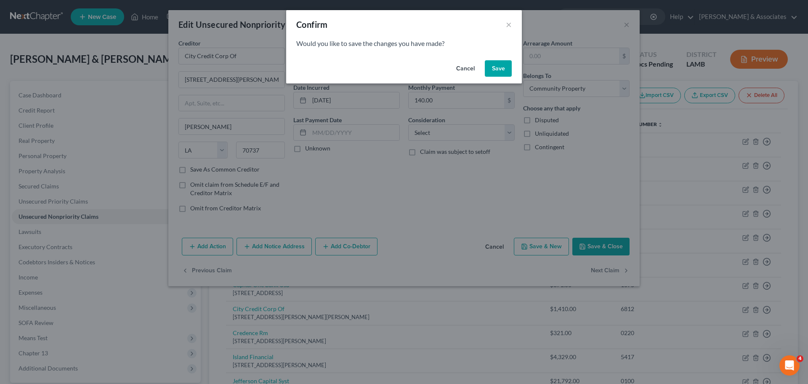
click at [515, 71] on div "Cancel Save" at bounding box center [404, 70] width 236 height 27
click at [508, 71] on button "Save" at bounding box center [498, 68] width 27 height 17
select select "45"
select select "1"
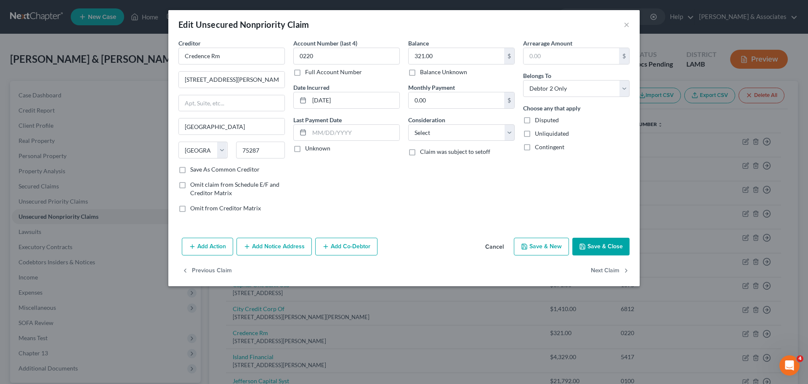
type input "0"
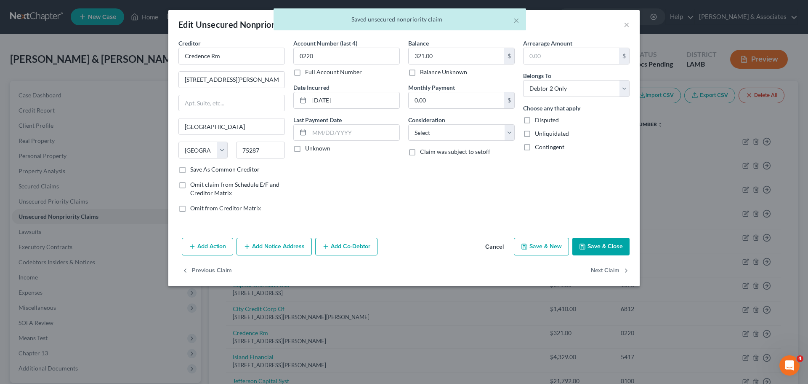
click at [551, 97] on div "Arrearage Amount $ Belongs To * Select Debtor 1 Only Debtor 2 Only Debtor 1 And…" at bounding box center [576, 129] width 115 height 180
click at [552, 93] on select "Select Debtor 1 Only Debtor 2 Only Debtor 1 And Debtor 2 Only At Least One Of T…" at bounding box center [576, 88] width 107 height 17
select select "4"
click at [523, 80] on select "Select Debtor 1 Only Debtor 2 Only Debtor 1 And Debtor 2 Only At Least One Of T…" at bounding box center [576, 88] width 107 height 17
click at [620, 269] on button "Next Claim" at bounding box center [610, 271] width 39 height 18
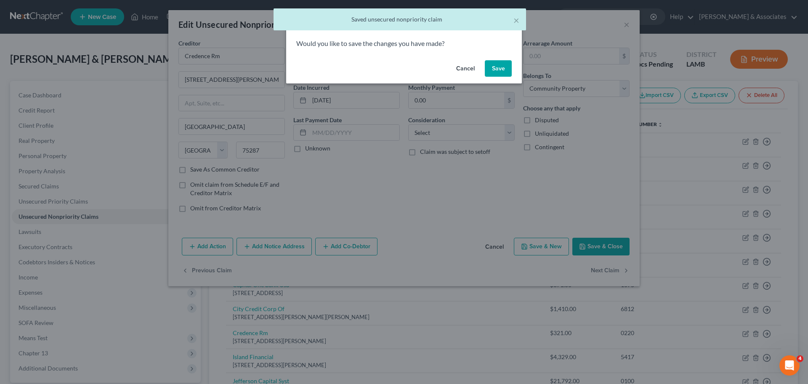
click at [489, 69] on button "Save" at bounding box center [498, 68] width 27 height 17
select select "19"
select select "1"
select select "0"
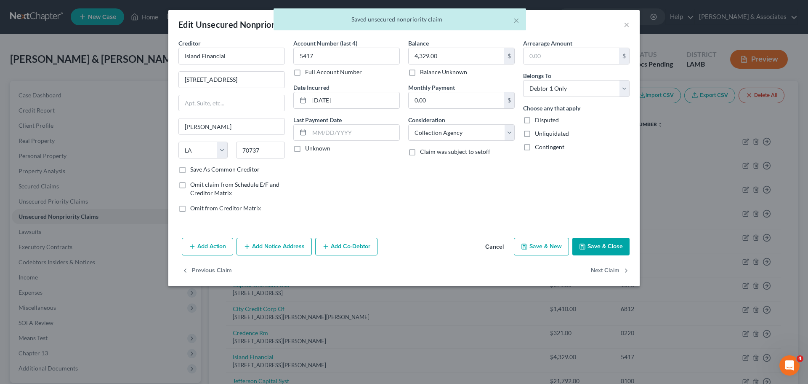
type input "0"
click at [547, 81] on select "Select Debtor 1 Only Debtor 2 Only Debtor 1 And Debtor 2 Only At Least One Of T…" at bounding box center [576, 88] width 107 height 17
select select "4"
click at [523, 80] on select "Select Debtor 1 Only Debtor 2 Only Debtor 1 And Debtor 2 Only At Least One Of T…" at bounding box center [576, 88] width 107 height 17
click at [600, 265] on button "Next Claim" at bounding box center [610, 271] width 39 height 18
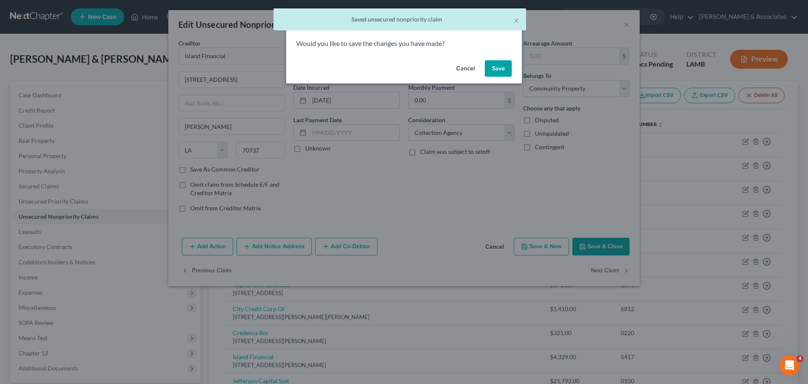
click at [497, 64] on button "Save" at bounding box center [498, 68] width 27 height 17
select select "24"
select select "1"
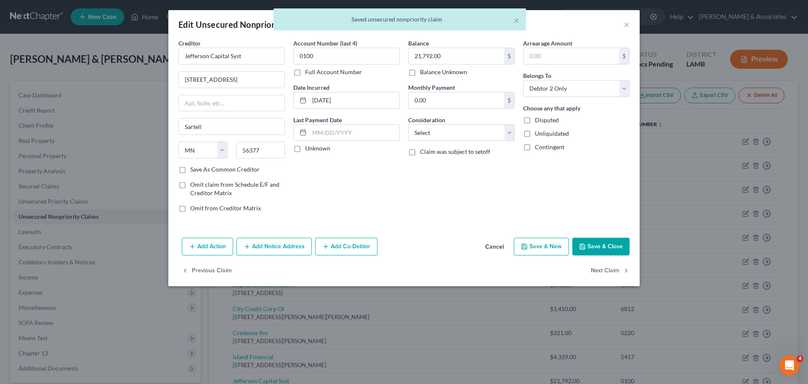
type input "0"
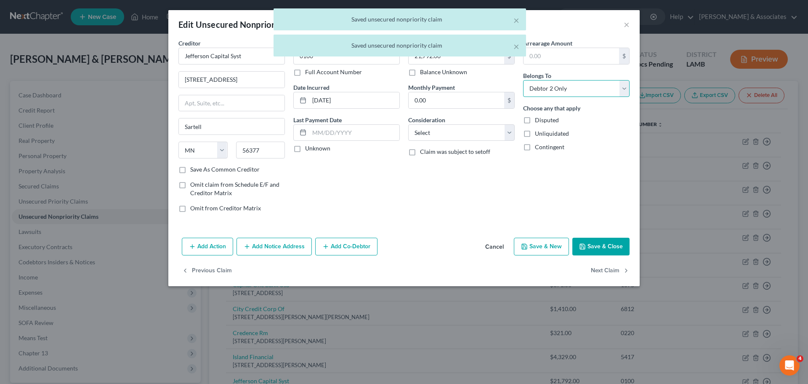
drag, startPoint x: 569, startPoint y: 89, endPoint x: 570, endPoint y: 95, distance: 6.3
click at [570, 89] on select "Select Debtor 1 Only Debtor 2 Only Debtor 1 And Debtor 2 Only At Least One Of T…" at bounding box center [576, 88] width 107 height 17
select select "4"
click at [523, 80] on select "Select Debtor 1 Only Debtor 2 Only Debtor 1 And Debtor 2 Only At Least One Of T…" at bounding box center [576, 88] width 107 height 17
click at [598, 271] on button "Next Claim" at bounding box center [610, 271] width 39 height 18
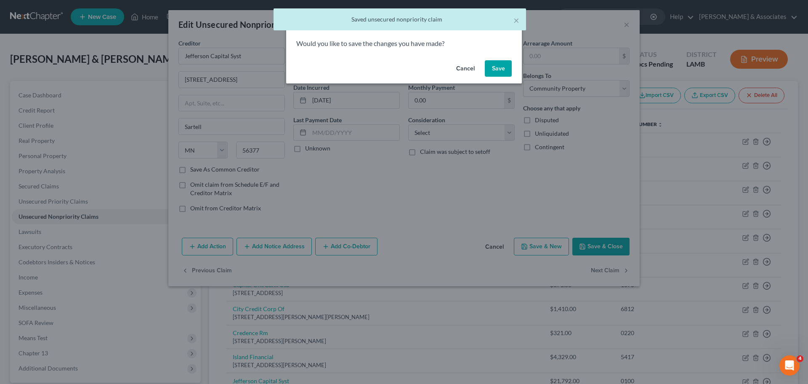
click at [494, 61] on button "Save" at bounding box center [498, 68] width 27 height 17
select select "35"
select select "0"
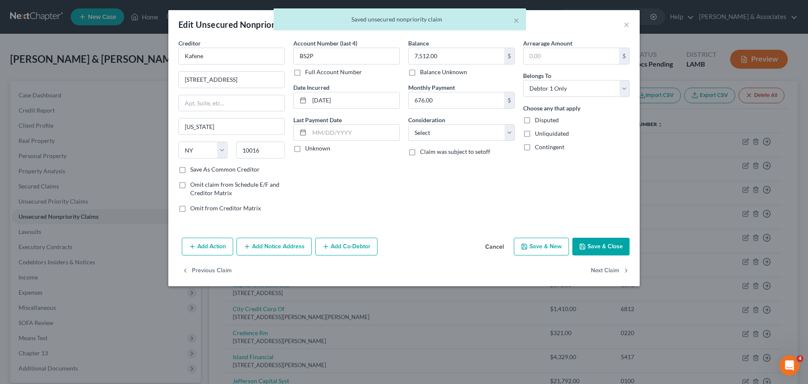
type input "0"
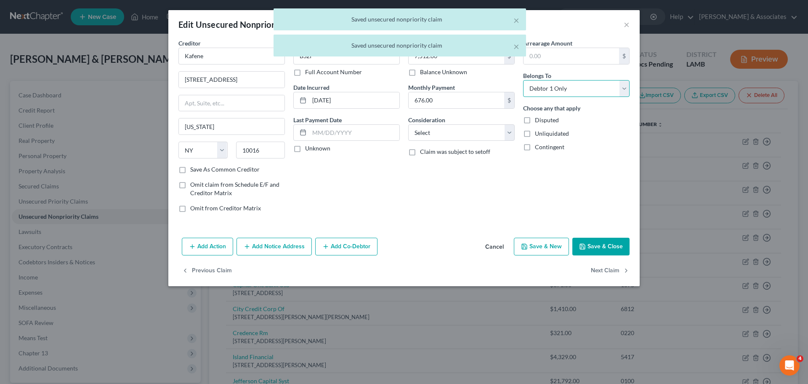
click at [570, 83] on select "Select Debtor 1 Only Debtor 2 Only Debtor 1 And Debtor 2 Only At Least One Of T…" at bounding box center [576, 88] width 107 height 17
select select "4"
click at [523, 80] on select "Select Debtor 1 Only Debtor 2 Only Debtor 1 And Debtor 2 Only At Least One Of T…" at bounding box center [576, 88] width 107 height 17
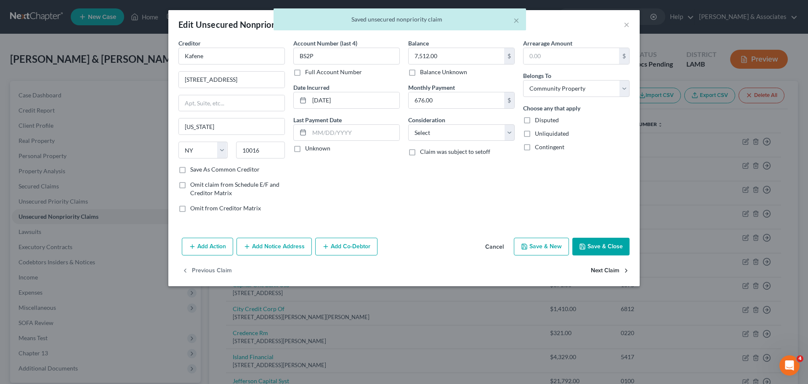
click at [610, 269] on button "Next Claim" at bounding box center [610, 271] width 39 height 18
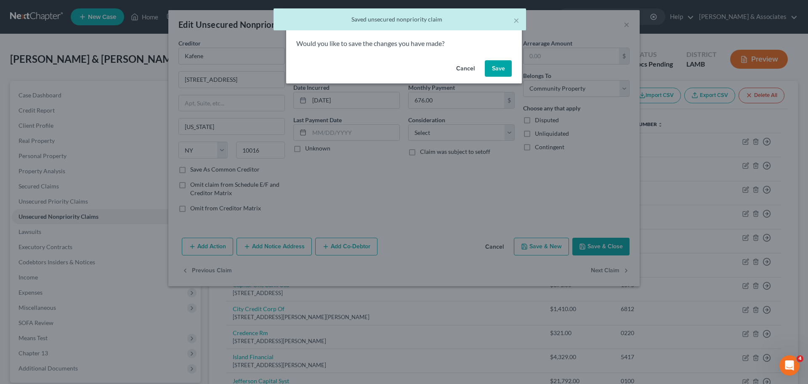
click at [497, 74] on button "Save" at bounding box center [498, 68] width 27 height 17
select select "19"
select select "4"
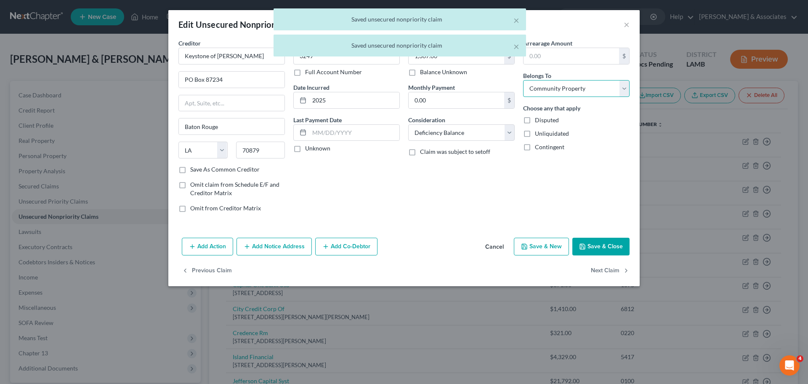
click at [561, 84] on select "Select Debtor 1 Only Debtor 2 Only Debtor 1 And Debtor 2 Only At Least One Of T…" at bounding box center [576, 88] width 107 height 17
click at [523, 80] on select "Select Debtor 1 Only Debtor 2 Only Debtor 1 And Debtor 2 Only At Least One Of T…" at bounding box center [576, 88] width 107 height 17
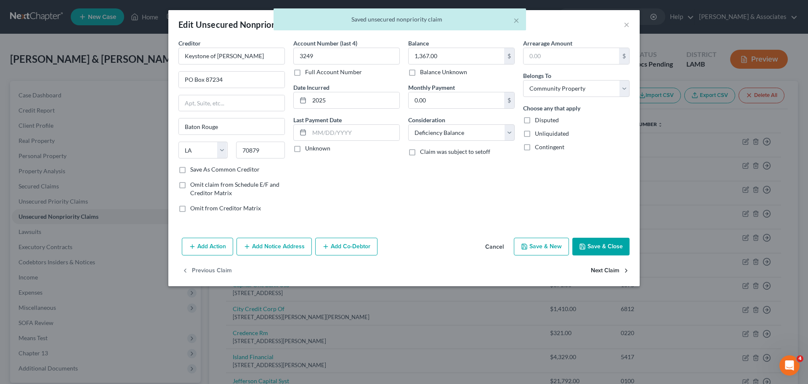
click at [602, 268] on button "Next Claim" at bounding box center [610, 271] width 39 height 18
select select "31"
select select "2"
click at [551, 88] on select "Select Debtor 1 Only Debtor 2 Only Debtor 1 And Debtor 2 Only At Least One Of T…" at bounding box center [576, 88] width 107 height 17
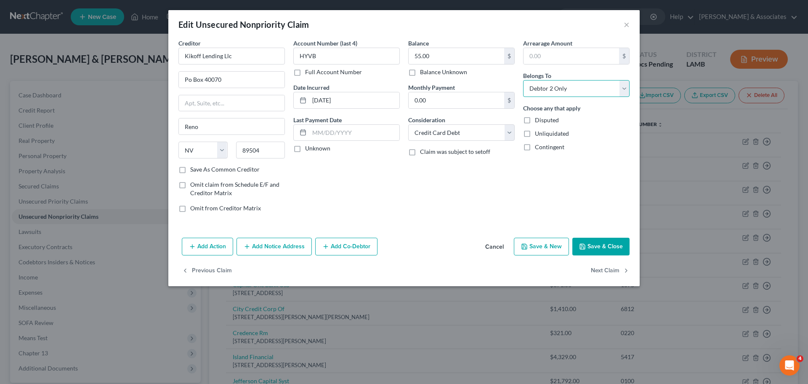
select select "4"
click at [523, 80] on select "Select Debtor 1 Only Debtor 2 Only Debtor 1 And Debtor 2 Only At Least One Of T…" at bounding box center [576, 88] width 107 height 17
click at [597, 267] on button "Next Claim" at bounding box center [610, 271] width 39 height 18
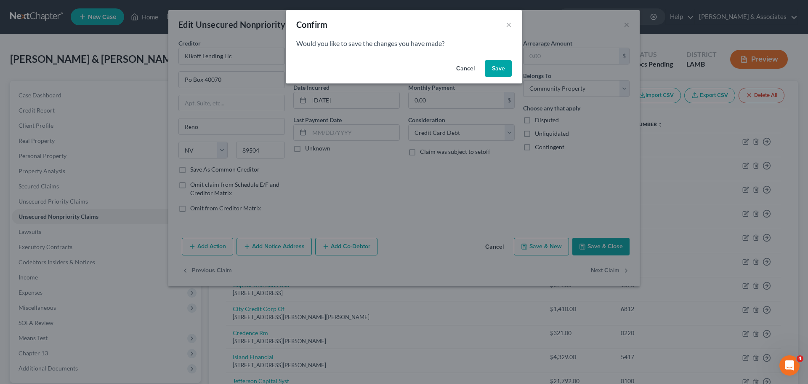
click at [510, 60] on button "Save" at bounding box center [498, 68] width 27 height 17
select select "19"
select select "1"
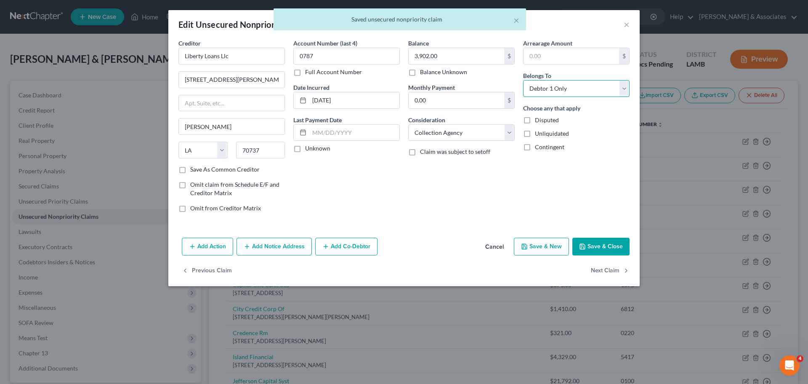
click at [553, 84] on select "Select Debtor 1 Only Debtor 2 Only Debtor 1 And Debtor 2 Only At Least One Of T…" at bounding box center [576, 88] width 107 height 17
select select "4"
click at [523, 80] on select "Select Debtor 1 Only Debtor 2 Only Debtor 1 And Debtor 2 Only At Least One Of T…" at bounding box center [576, 88] width 107 height 17
click at [595, 272] on button "Next Claim" at bounding box center [610, 271] width 39 height 18
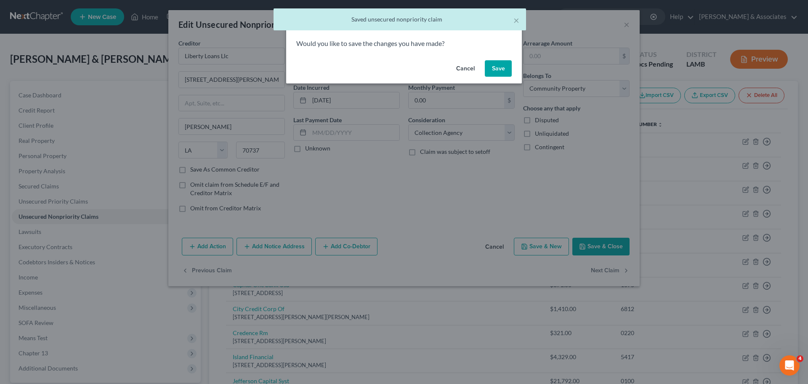
click at [501, 69] on button "Save" at bounding box center [498, 68] width 27 height 17
select select "42"
select select "1"
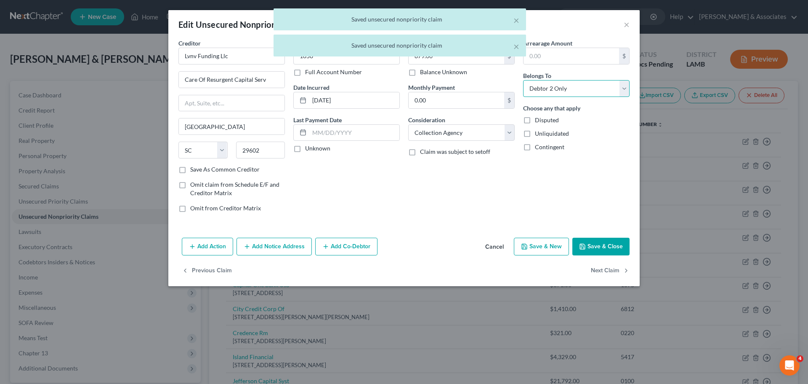
click at [568, 84] on select "Select Debtor 1 Only Debtor 2 Only Debtor 1 And Debtor 2 Only At Least One Of T…" at bounding box center [576, 88] width 107 height 17
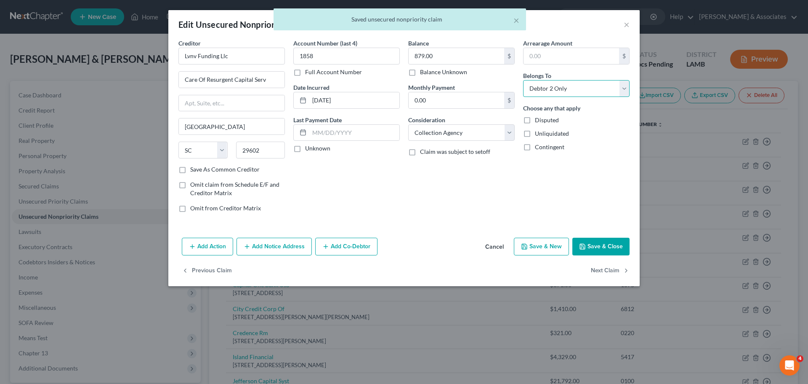
select select "4"
click at [523, 80] on select "Select Debtor 1 Only Debtor 2 Only Debtor 1 And Debtor 2 Only At Least One Of T…" at bounding box center [576, 88] width 107 height 17
click at [607, 272] on button "Next Claim" at bounding box center [610, 271] width 39 height 18
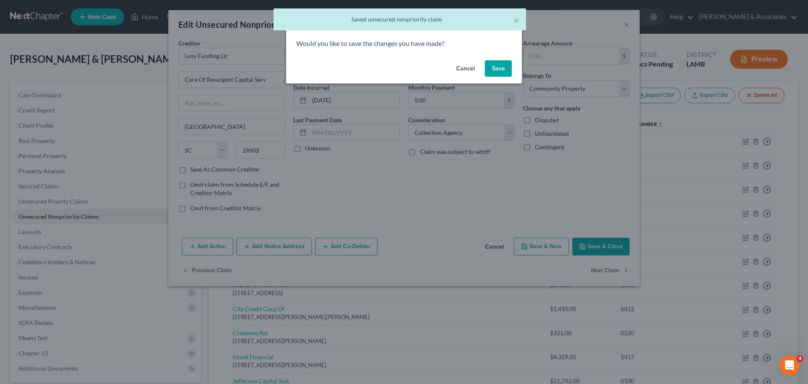
click at [501, 68] on button "Save" at bounding box center [498, 68] width 27 height 17
select select "42"
select select "1"
select select "0"
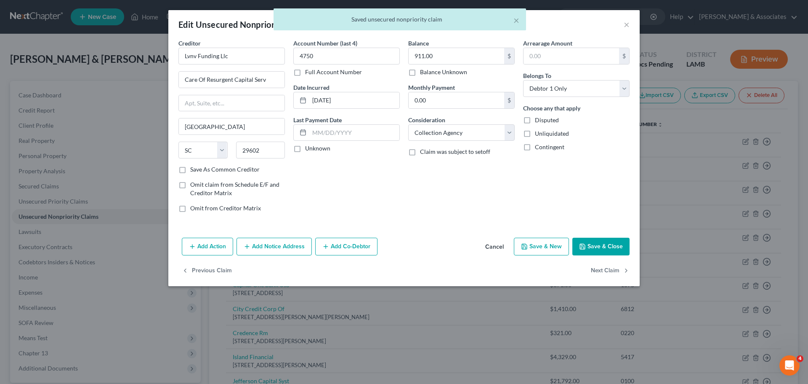
type input "0"
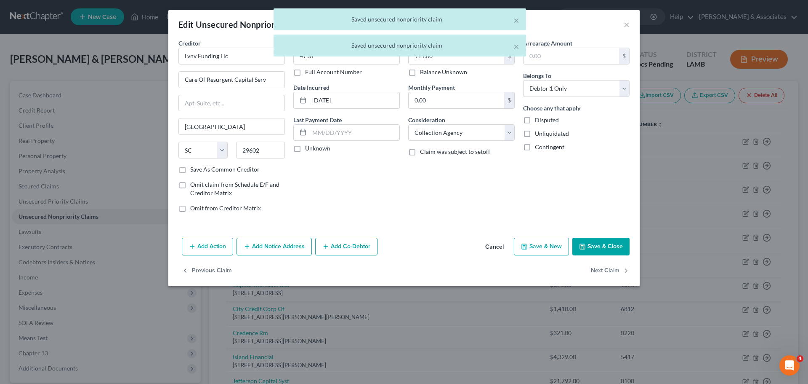
click at [546, 80] on label "Belongs To *" at bounding box center [537, 75] width 28 height 9
click at [560, 93] on select "Select Debtor 1 Only Debtor 2 Only Debtor 1 And Debtor 2 Only At Least One Of T…" at bounding box center [576, 88] width 107 height 17
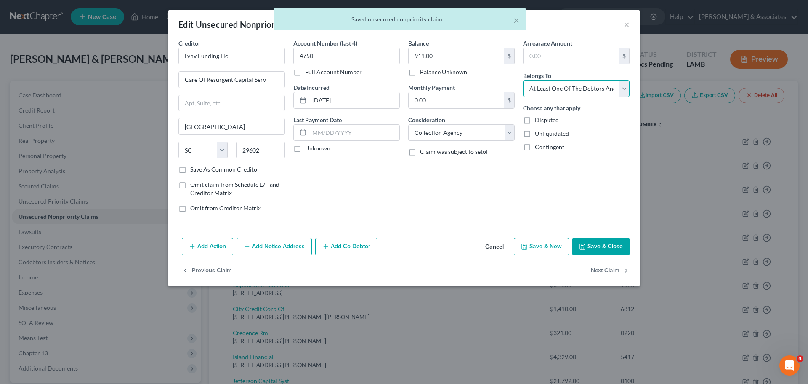
click at [523, 80] on select "Select Debtor 1 Only Debtor 2 Only Debtor 1 And Debtor 2 Only At Least One Of T…" at bounding box center [576, 88] width 107 height 17
select select "4"
click at [627, 270] on polyline "button" at bounding box center [627, 270] width 2 height 3
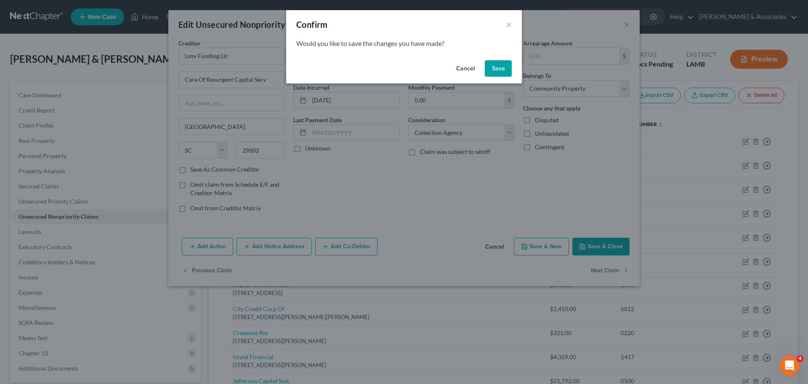
click at [507, 72] on button "Save" at bounding box center [498, 68] width 27 height 17
select select "42"
select select "1"
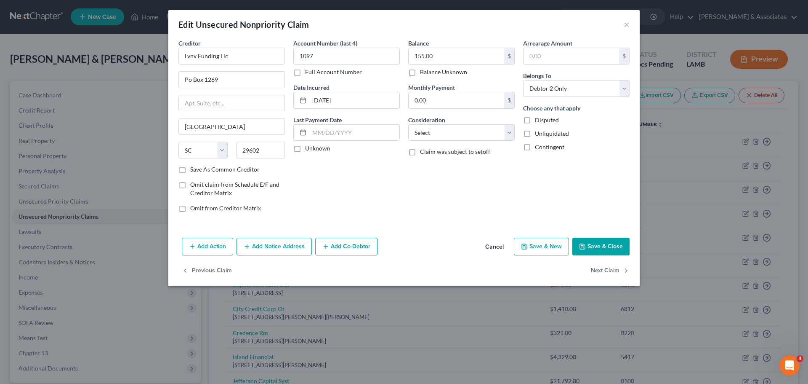
type input "0"
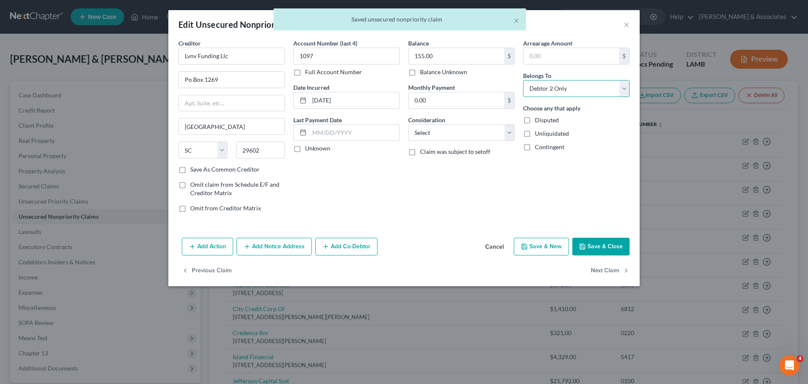
click at [573, 90] on select "Select Debtor 1 Only Debtor 2 Only Debtor 1 And Debtor 2 Only At Least One Of T…" at bounding box center [576, 88] width 107 height 17
select select "4"
click at [523, 80] on select "Select Debtor 1 Only Debtor 2 Only Debtor 1 And Debtor 2 Only At Least One Of T…" at bounding box center [576, 88] width 107 height 17
click at [618, 277] on button "Next Claim" at bounding box center [610, 271] width 39 height 18
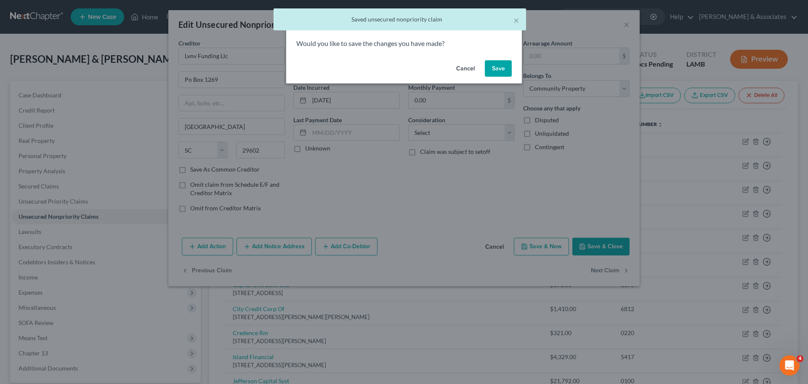
click at [511, 76] on button "Save" at bounding box center [498, 68] width 27 height 17
select select "43"
select select "2"
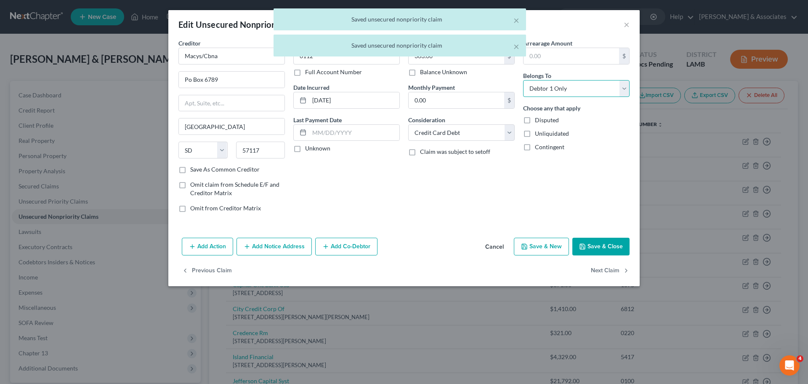
click at [556, 88] on select "Select Debtor 1 Only Debtor 2 Only Debtor 1 And Debtor 2 Only At Least One Of T…" at bounding box center [576, 88] width 107 height 17
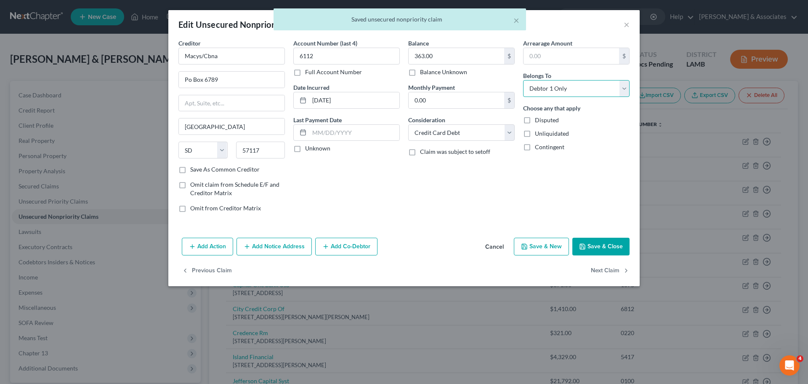
select select "4"
click at [523, 80] on select "Select Debtor 1 Only Debtor 2 Only Debtor 1 And Debtor 2 Only At Least One Of T…" at bounding box center [576, 88] width 107 height 17
click at [598, 275] on button "Next Claim" at bounding box center [610, 271] width 39 height 18
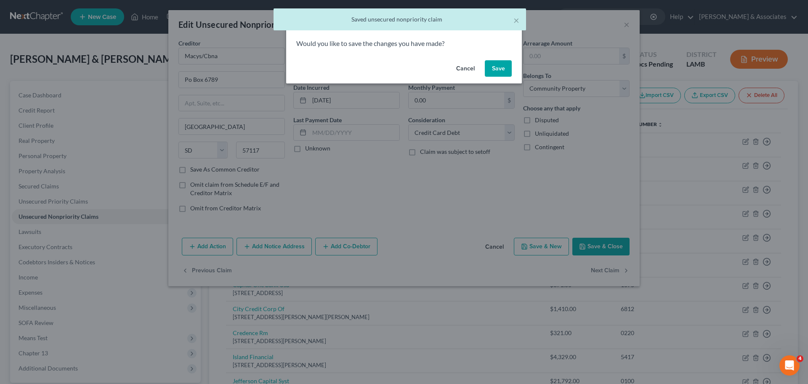
drag, startPoint x: 493, startPoint y: 73, endPoint x: 497, endPoint y: 77, distance: 5.1
click at [493, 73] on button "Save" at bounding box center [498, 68] width 27 height 17
select select "19"
select select "1"
select select "0"
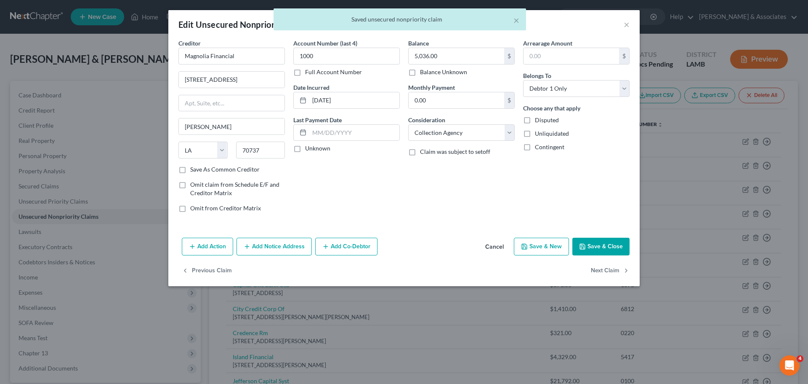
type input "0"
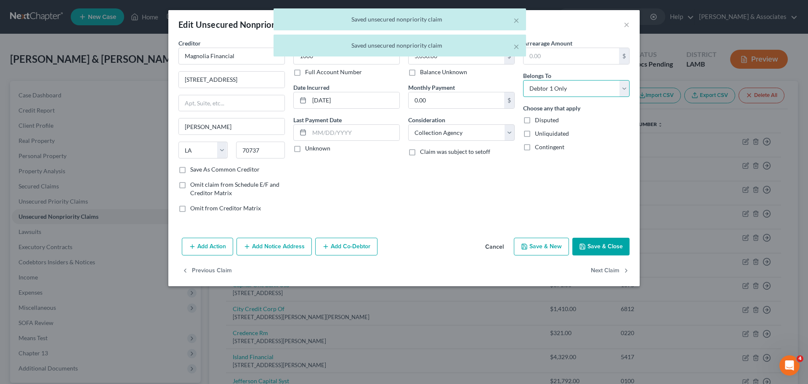
click at [573, 88] on select "Select Debtor 1 Only Debtor 2 Only Debtor 1 And Debtor 2 Only At Least One Of T…" at bounding box center [576, 88] width 107 height 17
select select "4"
click at [523, 80] on select "Select Debtor 1 Only Debtor 2 Only Debtor 1 And Debtor 2 Only At Least One Of T…" at bounding box center [576, 88] width 107 height 17
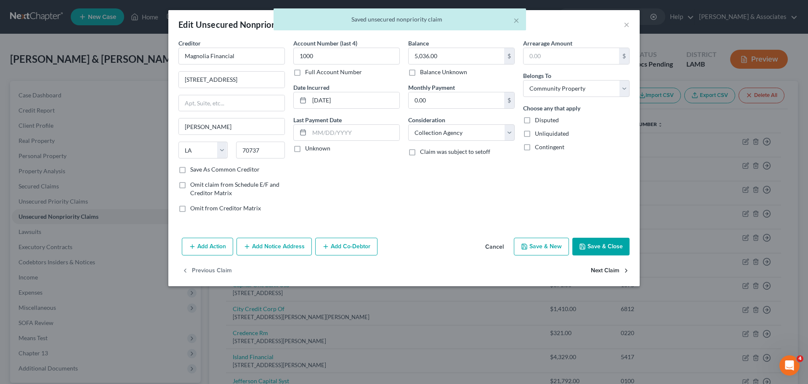
click at [616, 277] on button "Next Claim" at bounding box center [610, 271] width 39 height 18
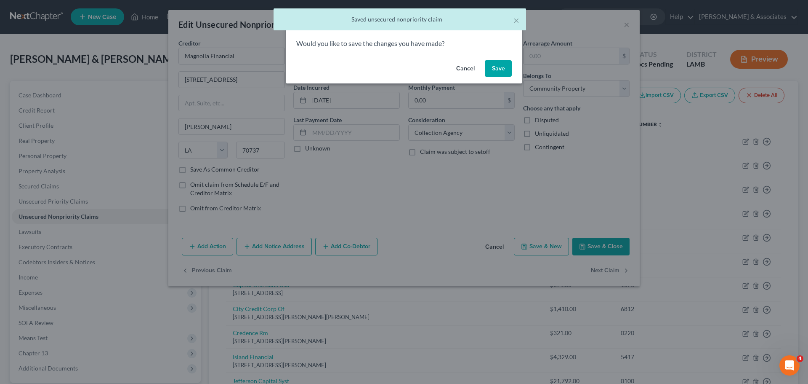
click at [490, 48] on div "Would you like to save the changes you have made?" at bounding box center [404, 48] width 236 height 18
click at [494, 76] on button "Save" at bounding box center [498, 68] width 27 height 17
select select "23"
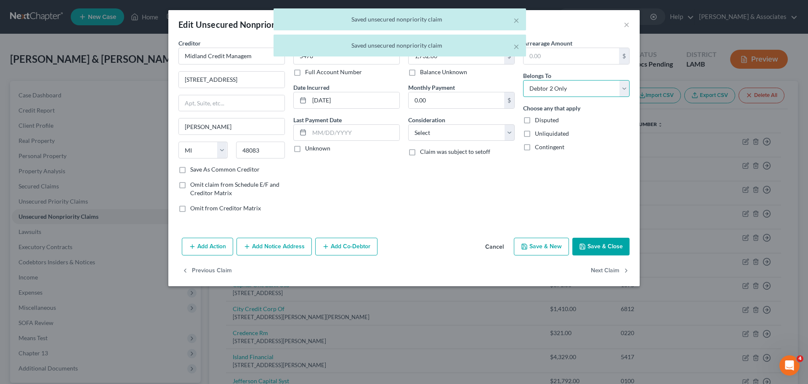
click at [565, 91] on select "Select Debtor 1 Only Debtor 2 Only Debtor 1 And Debtor 2 Only At Least One Of T…" at bounding box center [576, 88] width 107 height 17
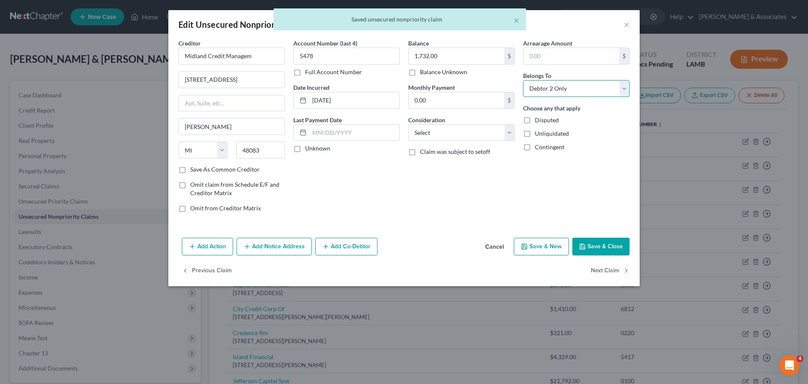
select select "4"
click at [523, 80] on select "Select Debtor 1 Only Debtor 2 Only Debtor 1 And Debtor 2 Only At Least One Of T…" at bounding box center [576, 88] width 107 height 17
click at [609, 273] on button "Next Claim" at bounding box center [610, 271] width 39 height 18
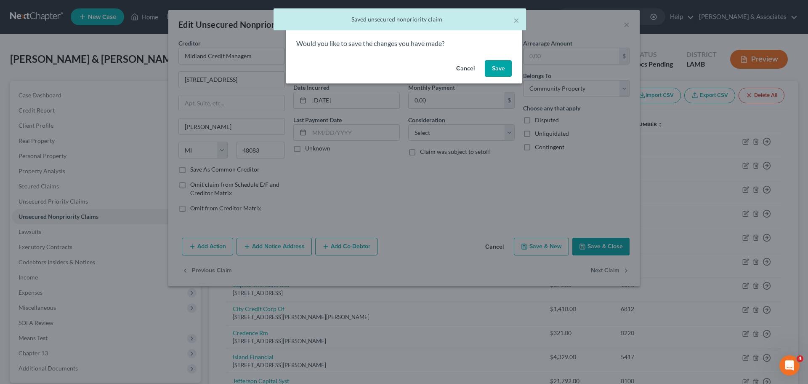
click at [508, 77] on div "Cancel Save" at bounding box center [404, 70] width 236 height 27
click at [503, 68] on button "Save" at bounding box center [498, 68] width 27 height 17
select select "48"
select select "2"
select select "0"
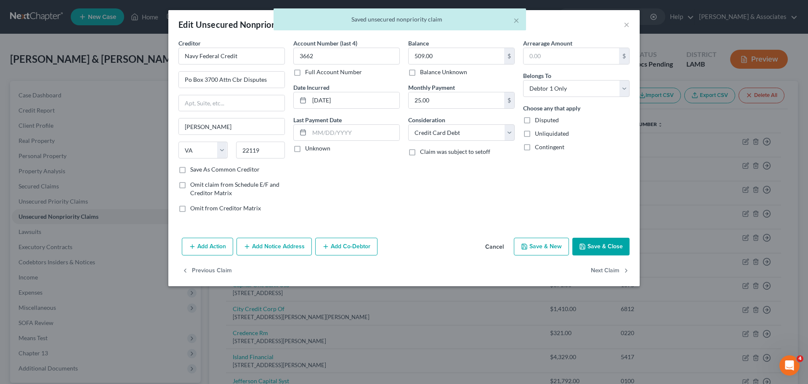
type input "0"
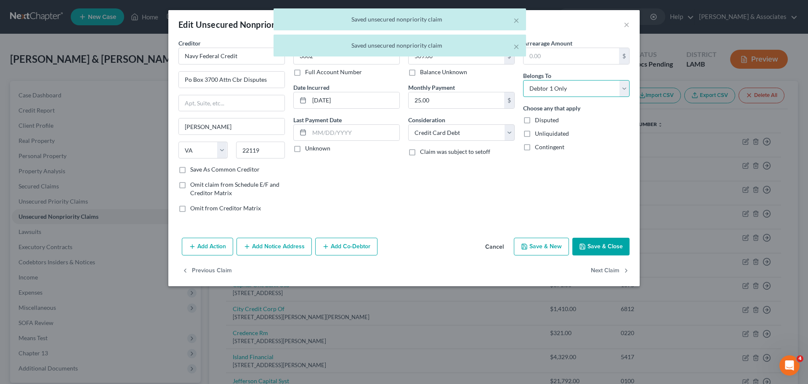
click at [556, 84] on select "Select Debtor 1 Only Debtor 2 Only Debtor 1 And Debtor 2 Only At Least One Of T…" at bounding box center [576, 88] width 107 height 17
select select "4"
click at [523, 80] on select "Select Debtor 1 Only Debtor 2 Only Debtor 1 And Debtor 2 Only At Least One Of T…" at bounding box center [576, 88] width 107 height 17
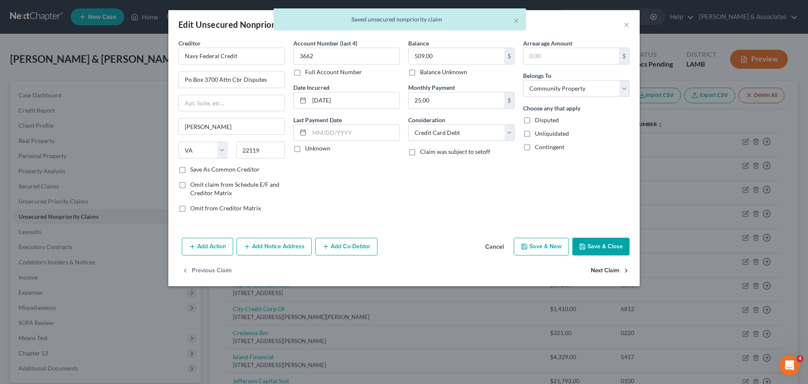
click at [606, 275] on button "Next Claim" at bounding box center [610, 271] width 39 height 18
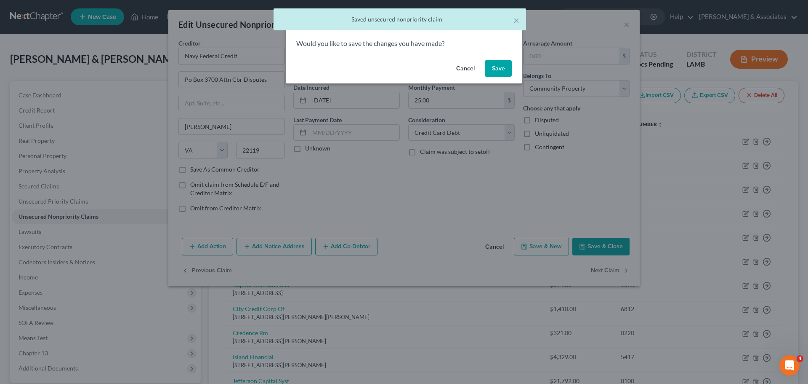
click at [498, 62] on button "Save" at bounding box center [498, 68] width 27 height 17
select select "48"
select select "2"
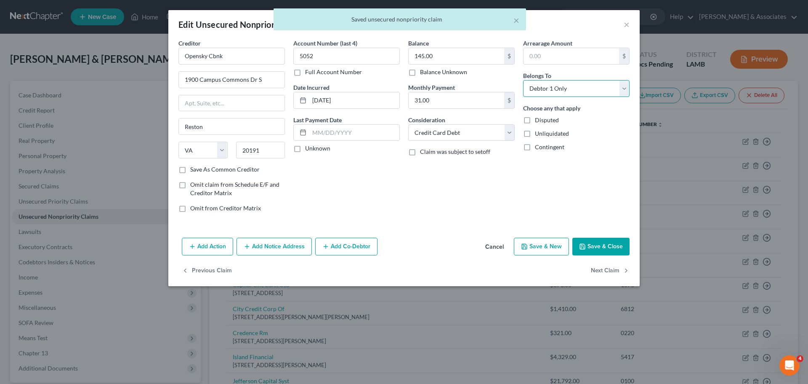
click at [562, 90] on select "Select Debtor 1 Only Debtor 2 Only Debtor 1 And Debtor 2 Only At Least One Of T…" at bounding box center [576, 88] width 107 height 17
select select "4"
click at [523, 80] on select "Select Debtor 1 Only Debtor 2 Only Debtor 1 And Debtor 2 Only At Least One Of T…" at bounding box center [576, 88] width 107 height 17
click at [619, 261] on div "Add Action Add Notice Address Add Co-Debtor Cancel Save & New Save & Close" at bounding box center [404, 248] width 472 height 28
click at [620, 266] on button "Next Claim" at bounding box center [610, 271] width 39 height 18
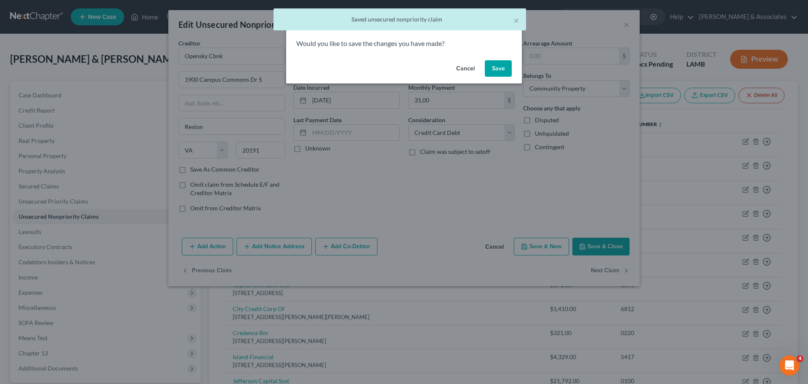
click at [499, 79] on div "Cancel Save" at bounding box center [404, 70] width 236 height 27
click at [495, 71] on button "Save" at bounding box center [498, 68] width 27 height 17
select select "48"
select select "2"
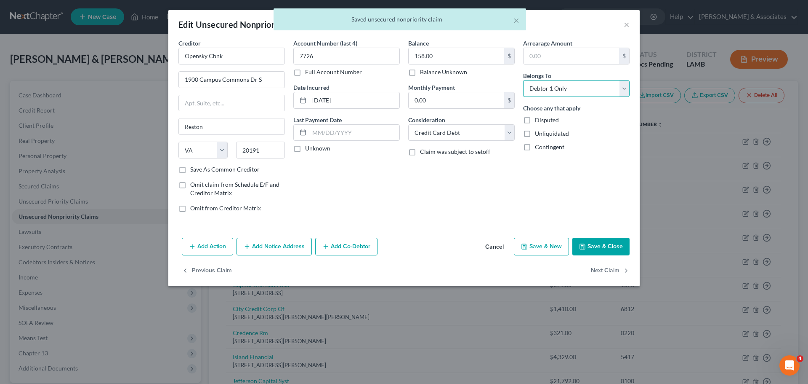
click at [575, 88] on select "Select Debtor 1 Only Debtor 2 Only Debtor 1 And Debtor 2 Only At Least One Of T…" at bounding box center [576, 88] width 107 height 17
select select "4"
click at [523, 80] on select "Select Debtor 1 Only Debtor 2 Only Debtor 1 And Debtor 2 Only At Least One Of T…" at bounding box center [576, 88] width 107 height 17
click at [602, 264] on button "Next Claim" at bounding box center [610, 271] width 39 height 18
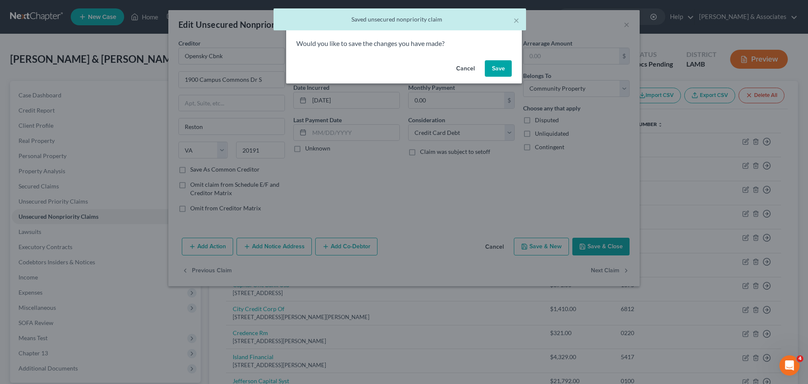
click at [496, 70] on button "Save" at bounding box center [498, 68] width 27 height 17
select select "48"
select select "2"
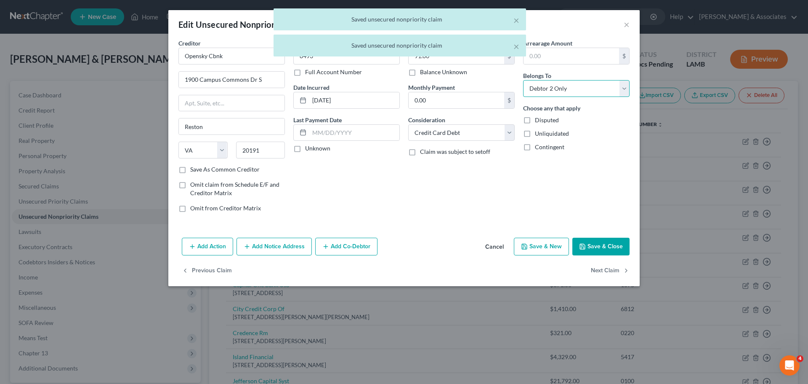
click at [546, 93] on select "Select Debtor 1 Only Debtor 2 Only Debtor 1 And Debtor 2 Only At Least One Of T…" at bounding box center [576, 88] width 107 height 17
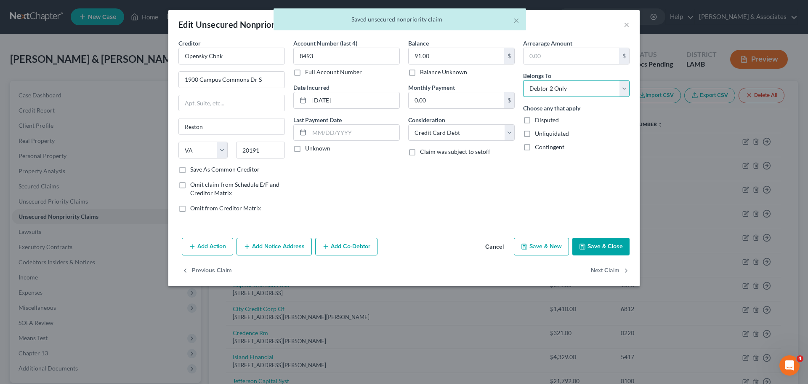
select select "4"
click at [523, 80] on select "Select Debtor 1 Only Debtor 2 Only Debtor 1 And Debtor 2 Only At Least One Of T…" at bounding box center [576, 88] width 107 height 17
click at [605, 274] on button "Next Claim" at bounding box center [610, 271] width 39 height 18
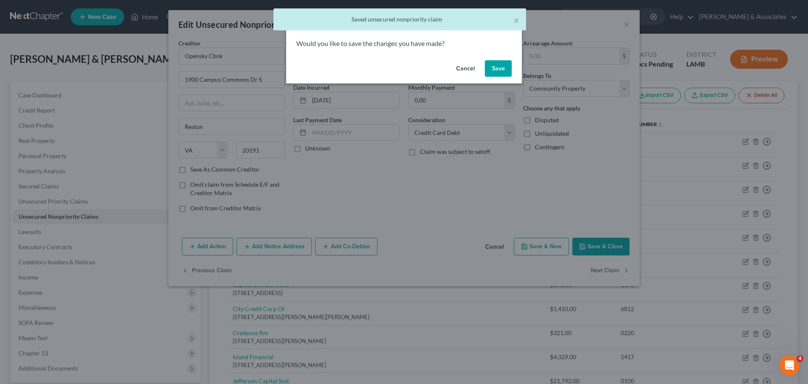
click at [500, 62] on button "Save" at bounding box center [498, 68] width 27 height 17
select select "19"
select select "2"
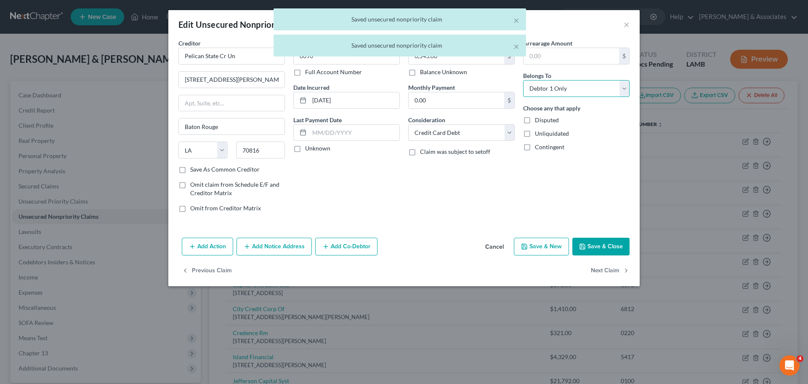
click at [547, 87] on select "Select Debtor 1 Only Debtor 2 Only Debtor 1 And Debtor 2 Only At Least One Of T…" at bounding box center [576, 88] width 107 height 17
select select "4"
click at [523, 80] on select "Select Debtor 1 Only Debtor 2 Only Debtor 1 And Debtor 2 Only At Least One Of T…" at bounding box center [576, 88] width 107 height 17
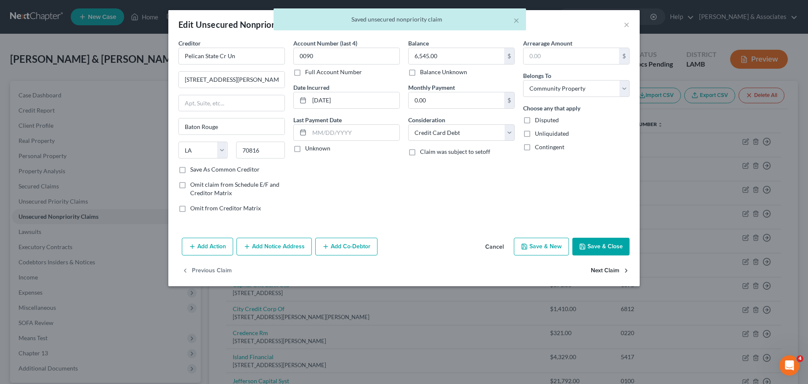
click at [622, 267] on button "Next Claim" at bounding box center [610, 271] width 39 height 18
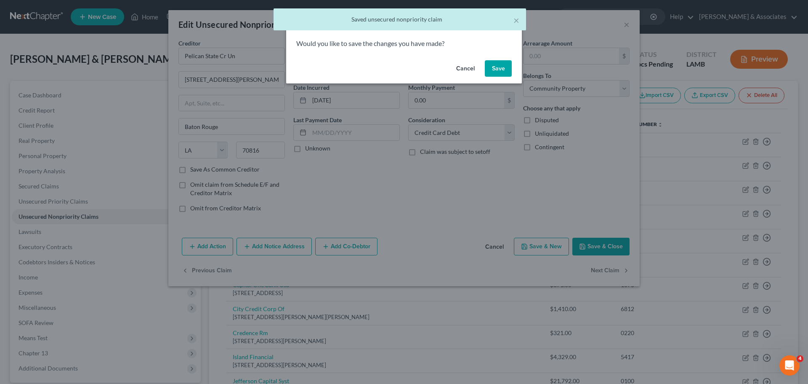
click at [502, 72] on button "Save" at bounding box center [498, 68] width 27 height 17
select select "10"
select select "1"
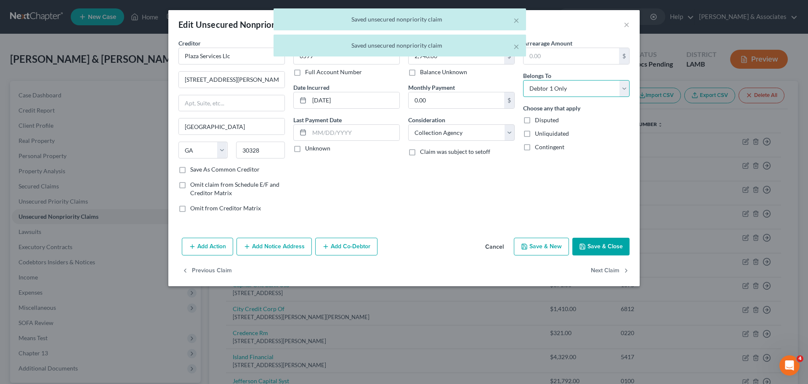
click at [591, 87] on select "Select Debtor 1 Only Debtor 2 Only Debtor 1 And Debtor 2 Only At Least One Of T…" at bounding box center [576, 88] width 107 height 17
select select "4"
click at [523, 80] on select "Select Debtor 1 Only Debtor 2 Only Debtor 1 And Debtor 2 Only At Least One Of T…" at bounding box center [576, 88] width 107 height 17
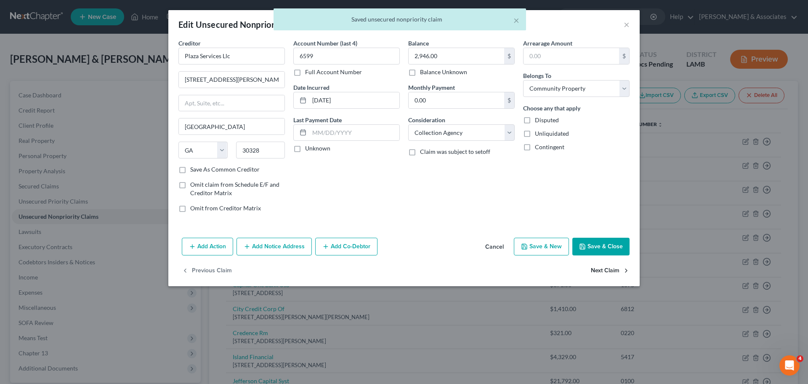
click at [610, 264] on button "Next Claim" at bounding box center [610, 271] width 39 height 18
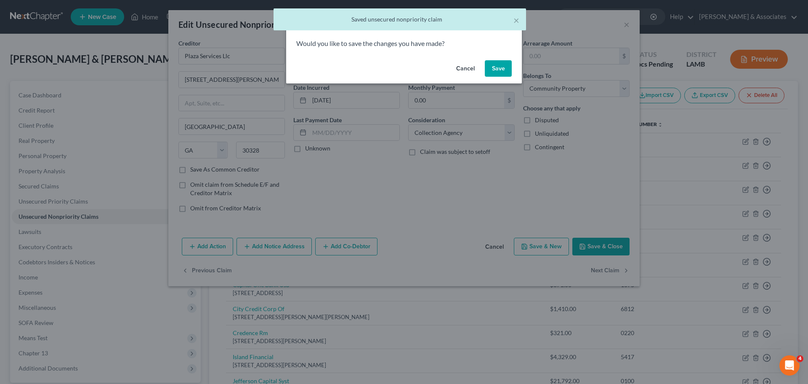
click at [506, 67] on button "Save" at bounding box center [498, 68] width 27 height 17
select select "19"
select select "1"
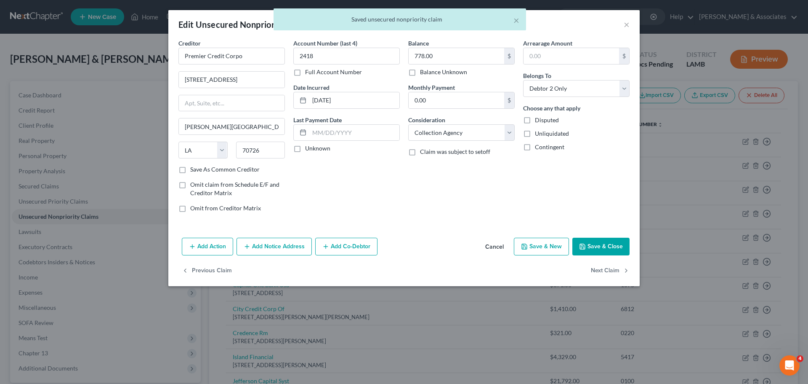
type input "0"
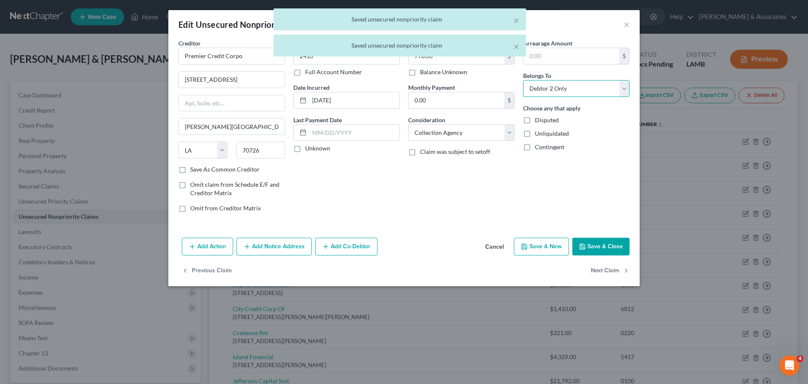
click at [538, 84] on select "Select Debtor 1 Only Debtor 2 Only Debtor 1 And Debtor 2 Only At Least One Of T…" at bounding box center [576, 88] width 107 height 17
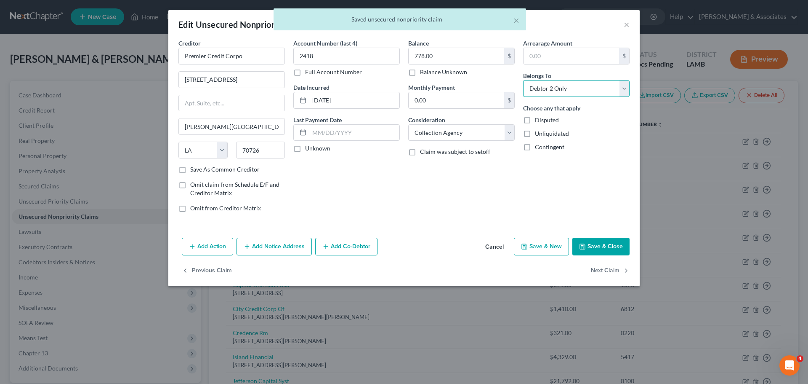
select select "4"
click at [523, 80] on select "Select Debtor 1 Only Debtor 2 Only Debtor 1 And Debtor 2 Only At Least One Of T…" at bounding box center [576, 88] width 107 height 17
click at [615, 269] on button "Next Claim" at bounding box center [610, 271] width 39 height 18
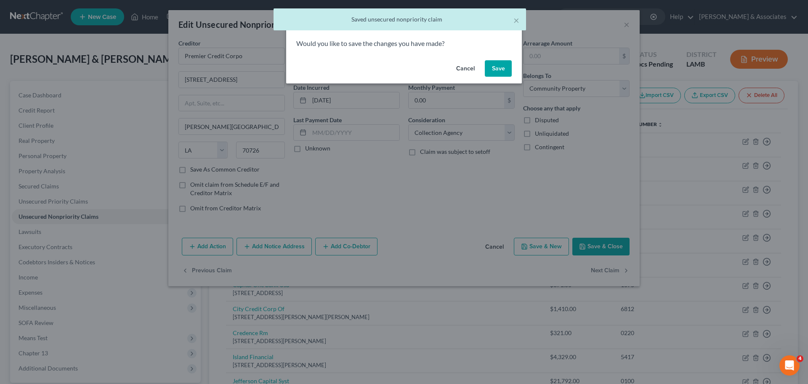
click at [512, 80] on div "Cancel Save" at bounding box center [404, 70] width 236 height 27
click at [505, 72] on button "Save" at bounding box center [498, 68] width 27 height 17
select select "9"
select select "0"
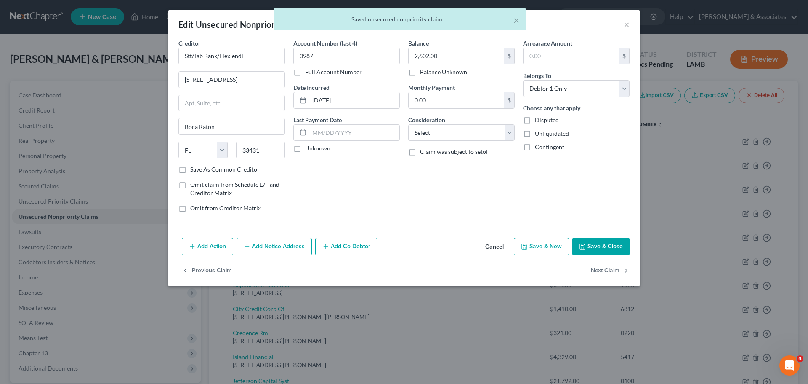
type input "0"
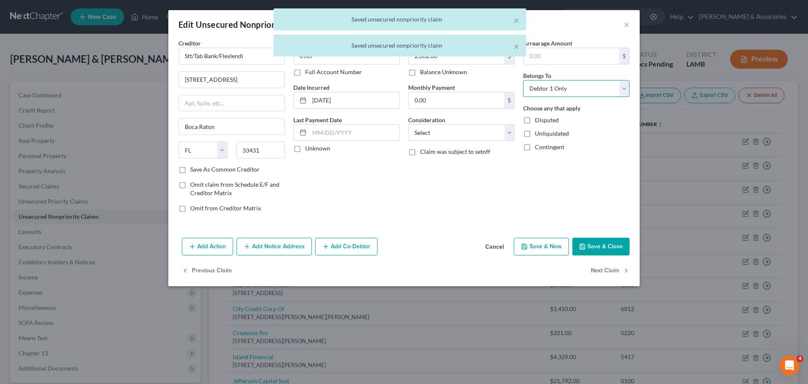
drag, startPoint x: 566, startPoint y: 87, endPoint x: 568, endPoint y: 94, distance: 7.8
click at [566, 87] on select "Select Debtor 1 Only Debtor 2 Only Debtor 1 And Debtor 2 Only At Least One Of T…" at bounding box center [576, 88] width 107 height 17
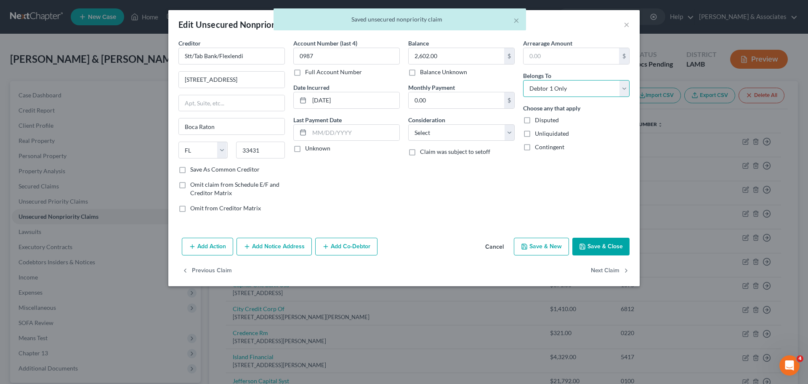
select select "4"
click at [523, 80] on select "Select Debtor 1 Only Debtor 2 Only Debtor 1 And Debtor 2 Only At Least One Of T…" at bounding box center [576, 88] width 107 height 17
click at [618, 265] on button "Next Claim" at bounding box center [610, 271] width 39 height 18
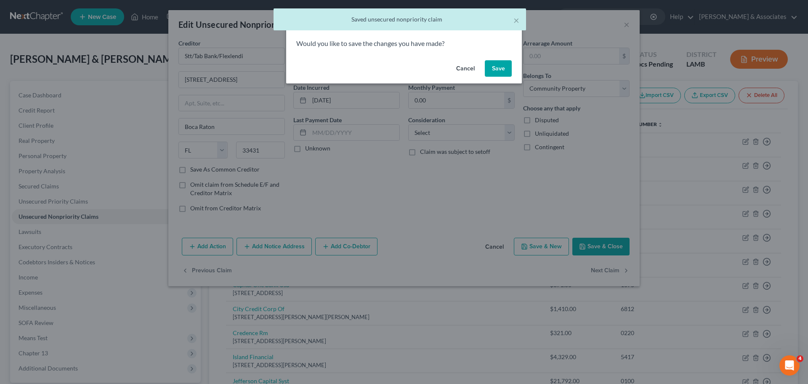
click at [494, 66] on button "Save" at bounding box center [498, 68] width 27 height 17
select select "24"
select select "2"
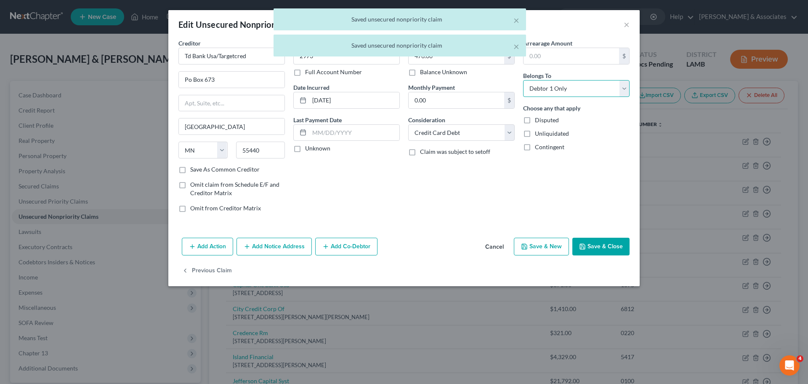
click at [589, 85] on select "Select Debtor 1 Only Debtor 2 Only Debtor 1 And Debtor 2 Only At Least One Of T…" at bounding box center [576, 88] width 107 height 17
click at [523, 80] on select "Select Debtor 1 Only Debtor 2 Only Debtor 1 And Debtor 2 Only At Least One Of T…" at bounding box center [576, 88] width 107 height 17
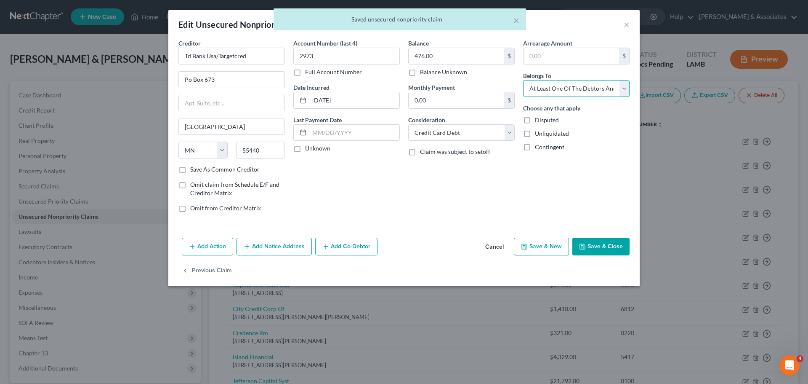
select select "4"
click at [609, 246] on button "Save & Close" at bounding box center [601, 246] width 57 height 18
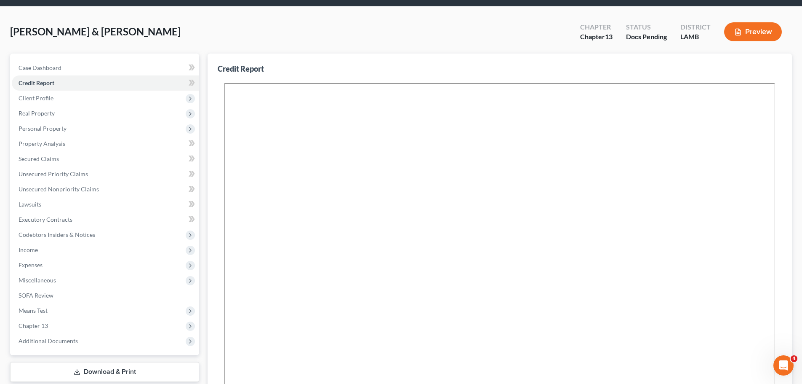
scroll to position [42, 0]
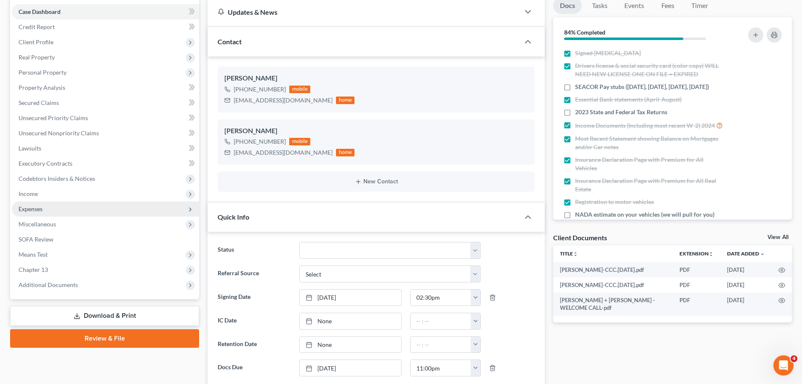
scroll to position [84, 0]
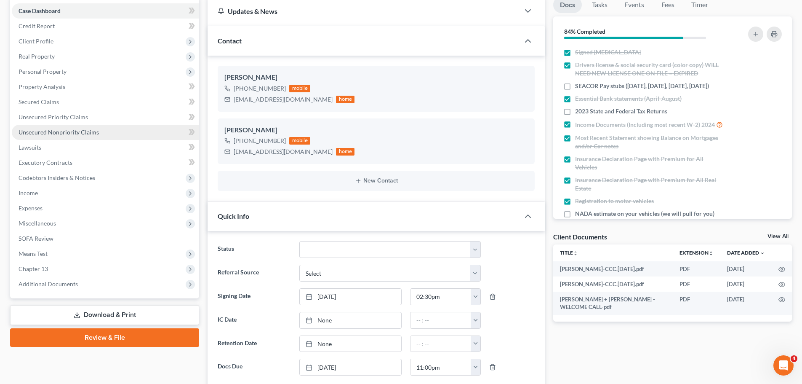
drag, startPoint x: 67, startPoint y: 133, endPoint x: 93, endPoint y: 132, distance: 26.1
click at [67, 133] on span "Unsecured Nonpriority Claims" at bounding box center [59, 131] width 80 height 7
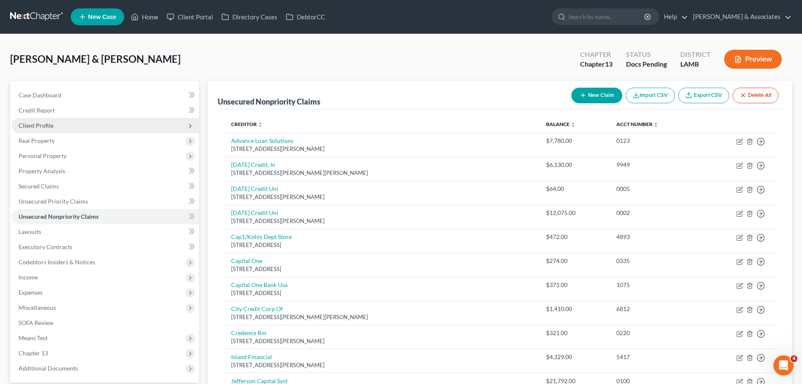
click at [42, 124] on span "Client Profile" at bounding box center [36, 125] width 35 height 7
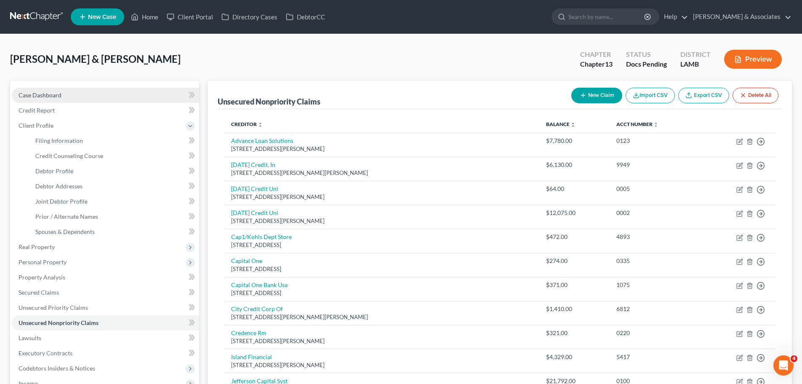
click at [91, 88] on link "Case Dashboard" at bounding box center [105, 95] width 187 height 15
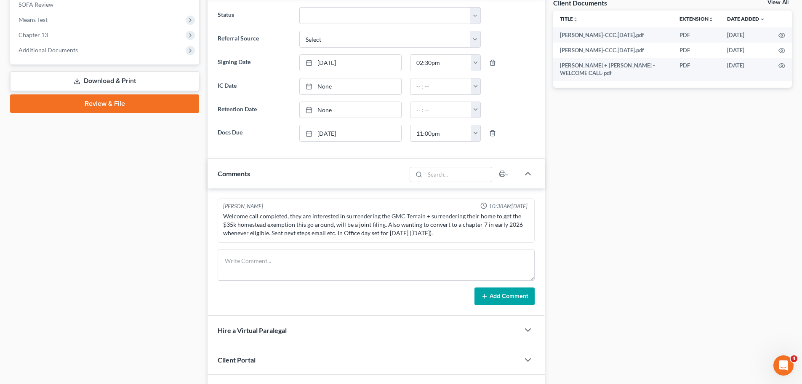
scroll to position [337, 0]
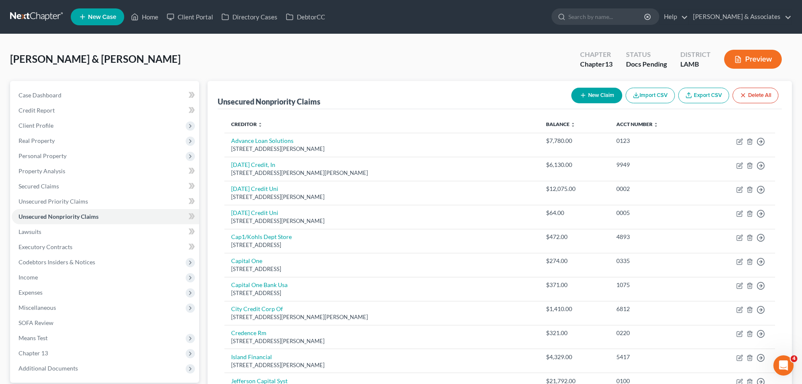
drag, startPoint x: 53, startPoint y: 18, endPoint x: 47, endPoint y: 17, distance: 6.4
click at [47, 17] on link at bounding box center [37, 16] width 54 height 15
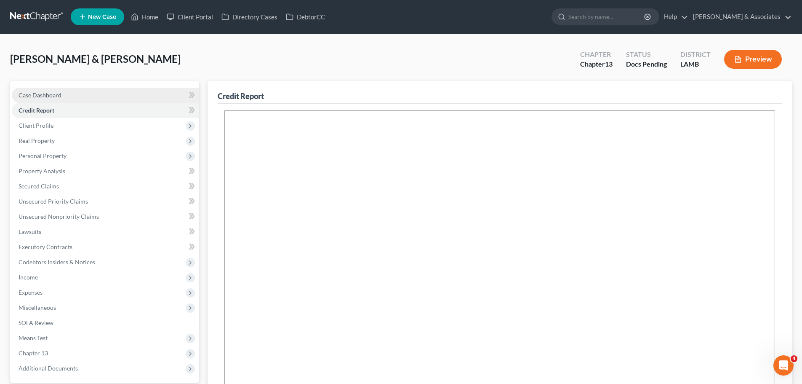
click at [43, 94] on span "Case Dashboard" at bounding box center [40, 94] width 43 height 7
